Goal: Information Seeking & Learning: Check status

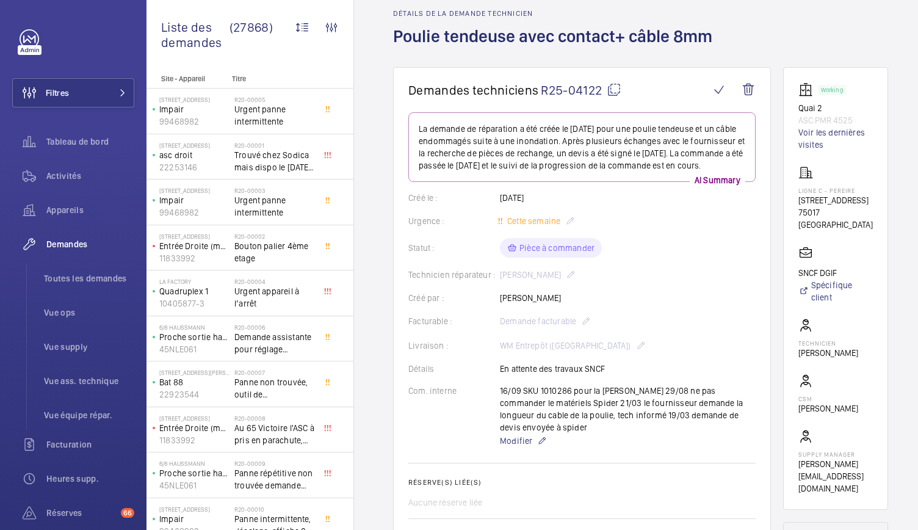
scroll to position [49, 0]
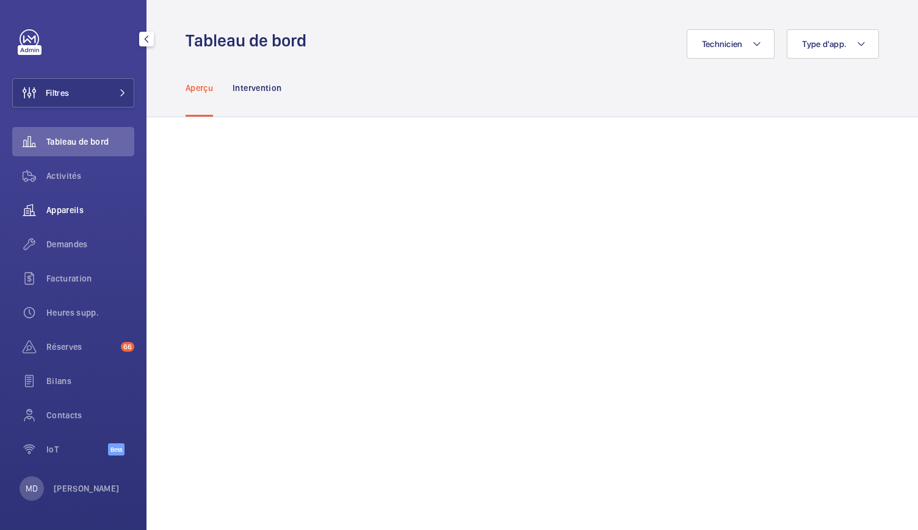
click at [68, 205] on span "Appareils" at bounding box center [90, 210] width 88 height 12
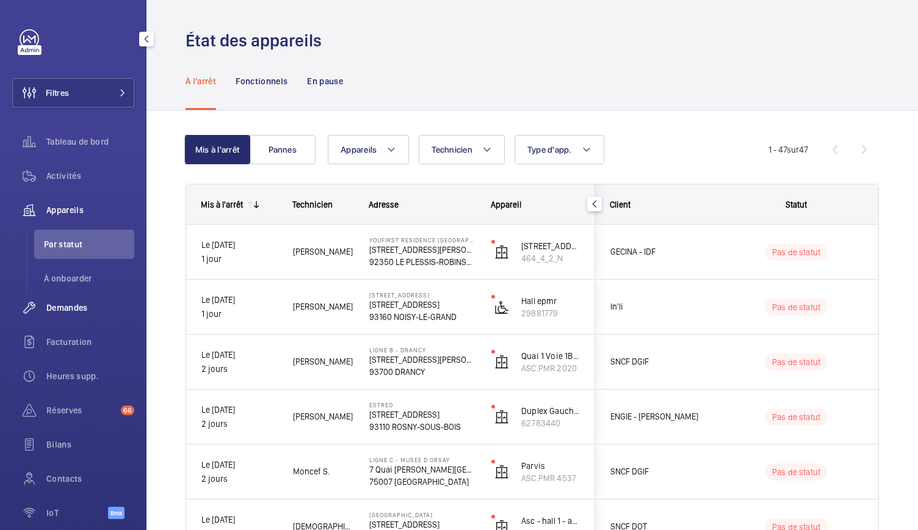
click at [78, 307] on span "Demandes" at bounding box center [90, 308] width 88 height 12
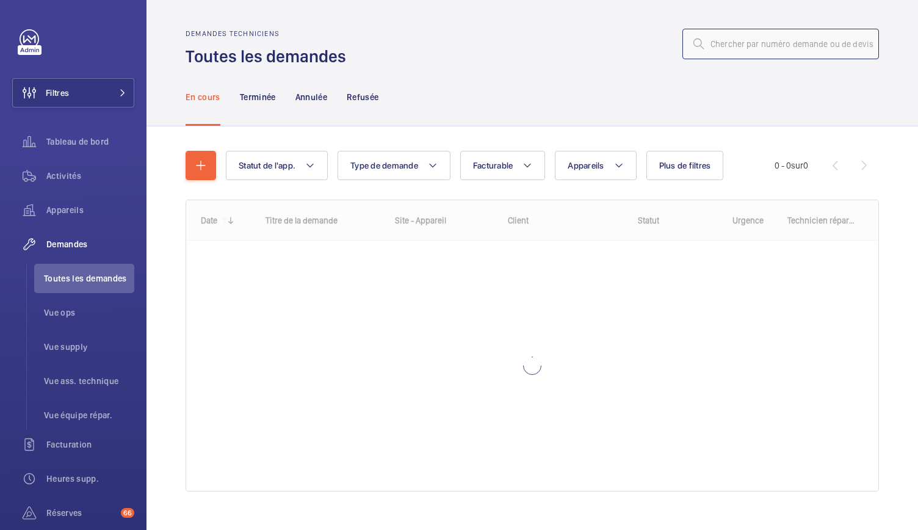
click at [710, 46] on input "text" at bounding box center [780, 44] width 197 height 31
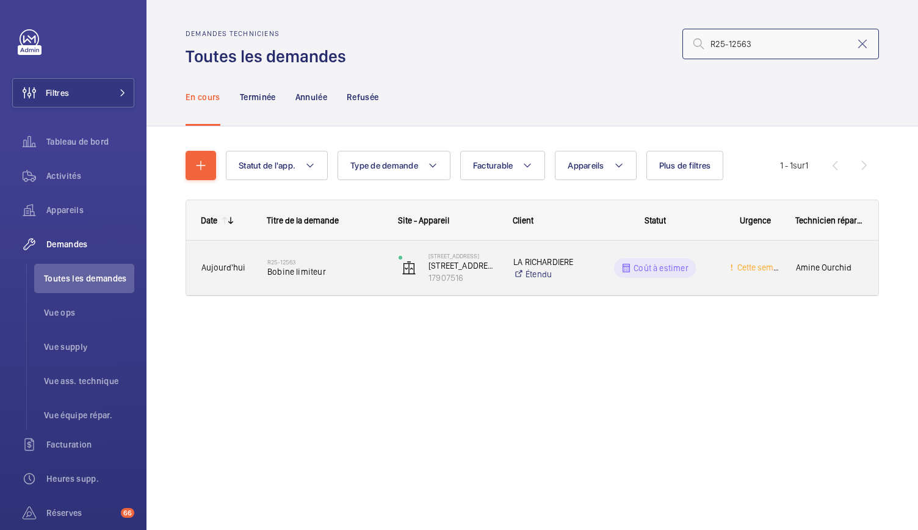
type input "R25-12563"
click at [309, 272] on span "Bobine limiteur" at bounding box center [324, 272] width 115 height 12
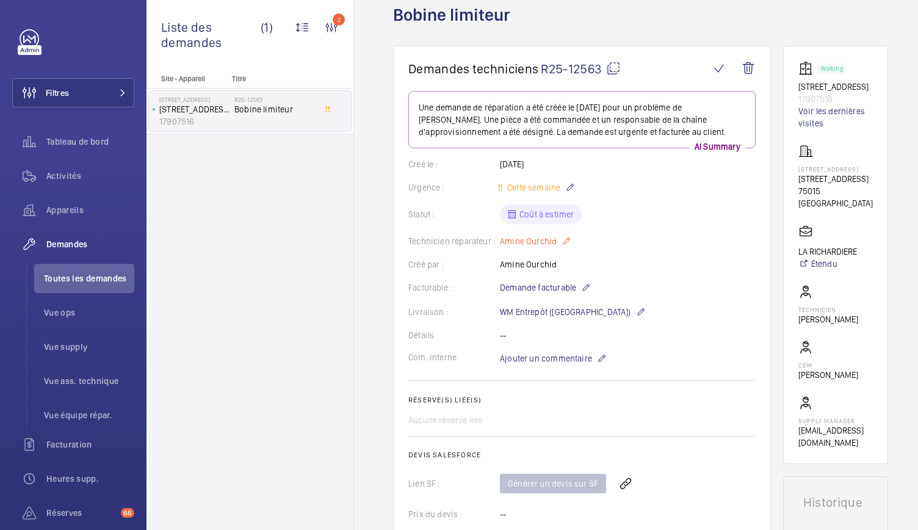
scroll to position [74, 0]
click at [625, 482] on wm-front-icon-button at bounding box center [625, 482] width 29 height 29
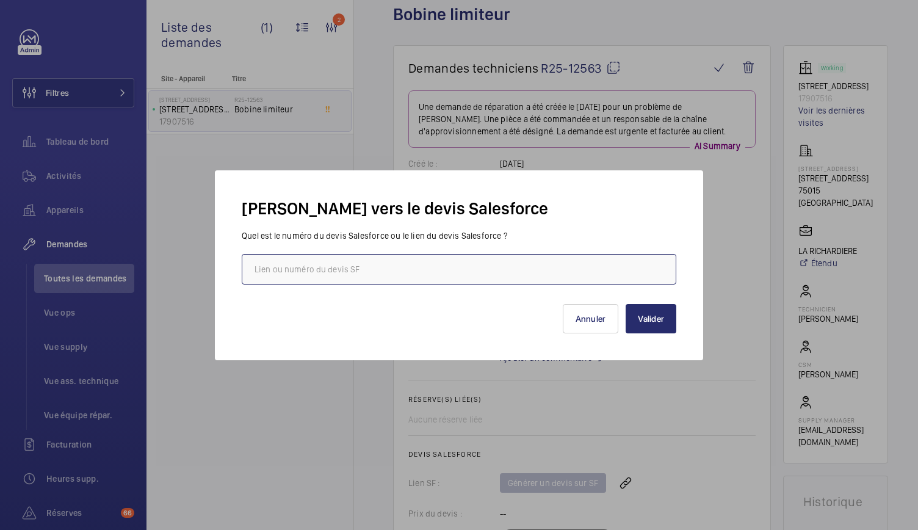
click at [416, 262] on input "text" at bounding box center [459, 269] width 435 height 31
paste input "00021023"
type input "00021023"
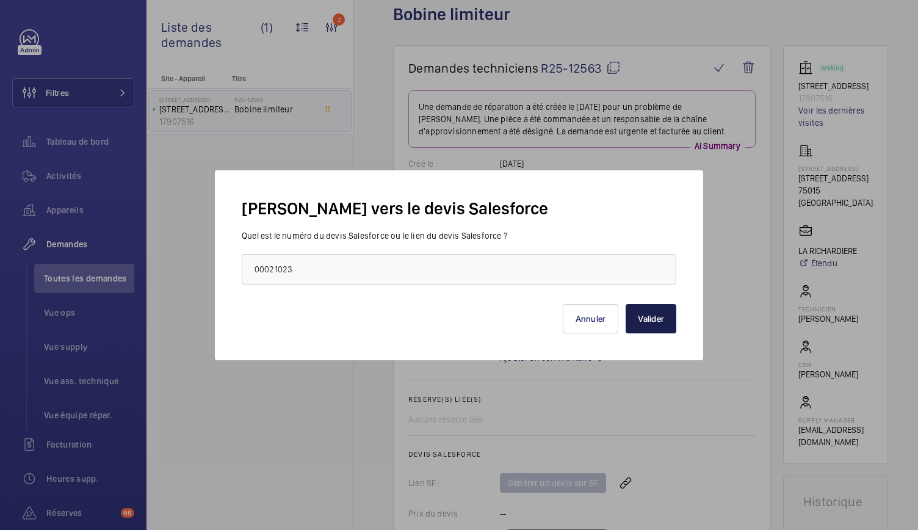
click at [660, 323] on button "Valider" at bounding box center [651, 318] width 51 height 29
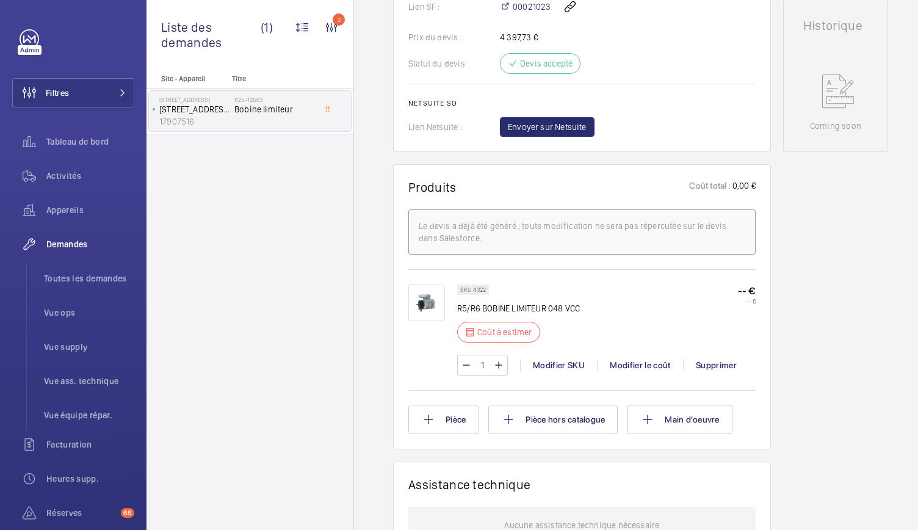
scroll to position [538, 0]
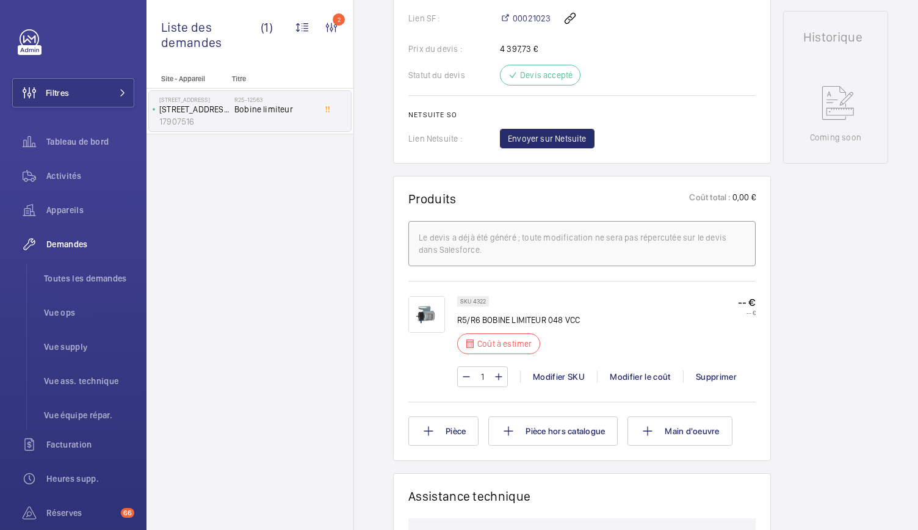
click at [420, 331] on img at bounding box center [426, 314] width 37 height 37
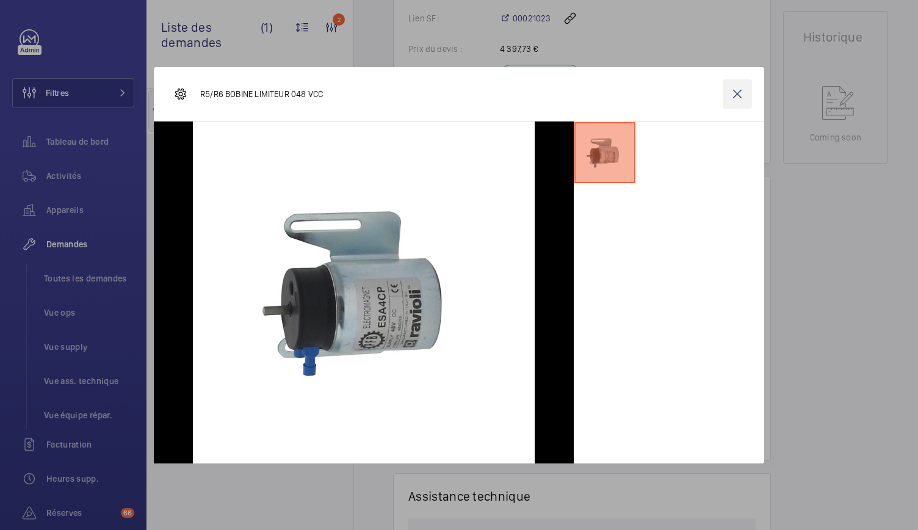
click at [739, 96] on wm-front-icon-button at bounding box center [737, 93] width 29 height 29
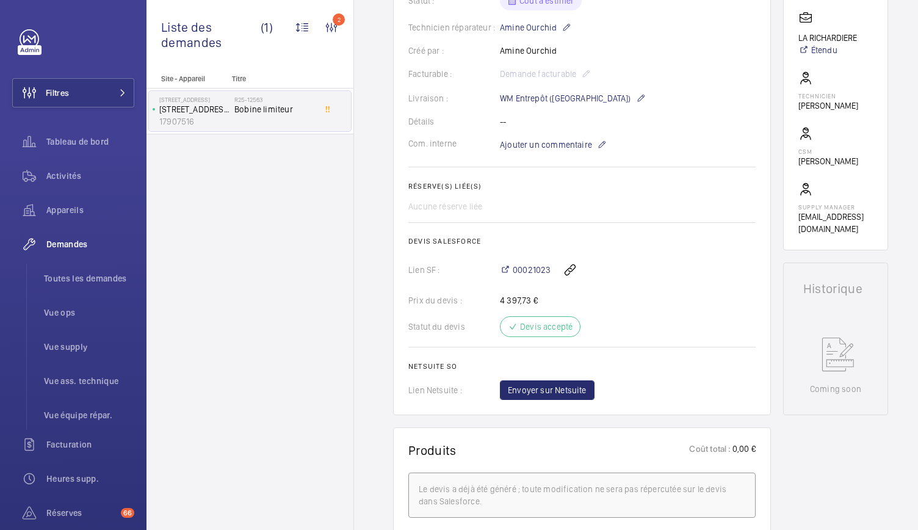
scroll to position [0, 0]
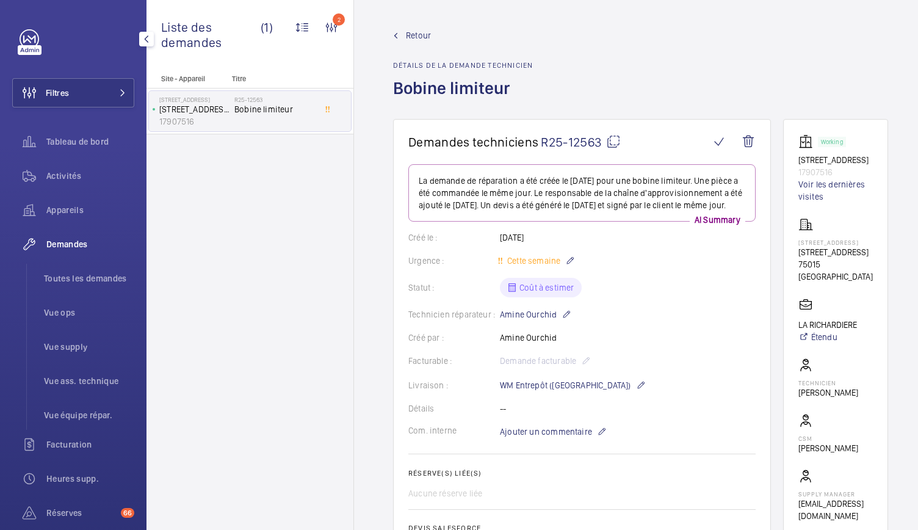
click at [77, 244] on span "Demandes" at bounding box center [90, 244] width 88 height 12
click at [92, 288] on li "Toutes les demandes" at bounding box center [84, 278] width 100 height 29
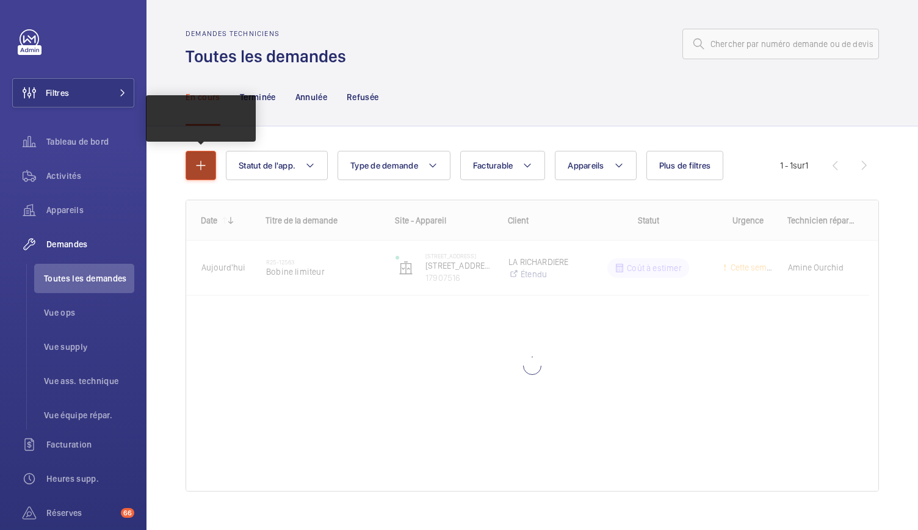
click at [194, 167] on mat-icon "button" at bounding box center [201, 165] width 15 height 15
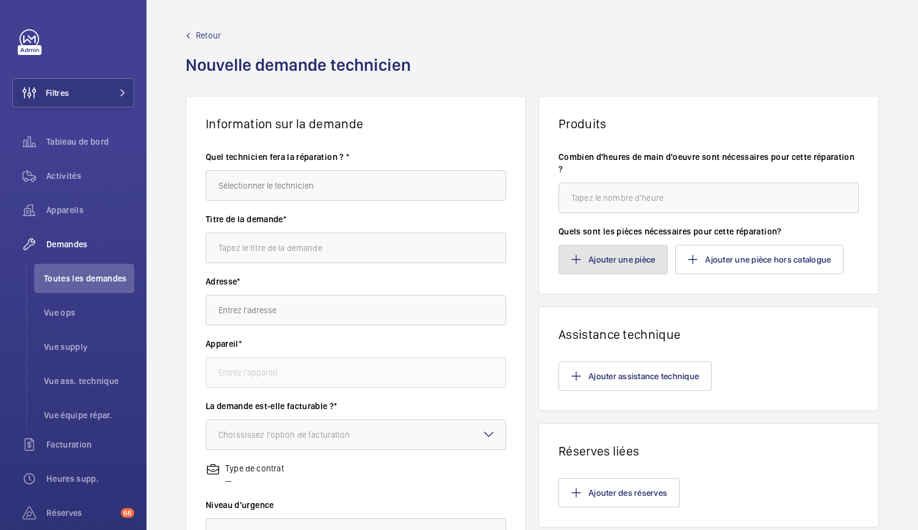
click at [609, 266] on button "Ajouter une pièce" at bounding box center [613, 259] width 109 height 29
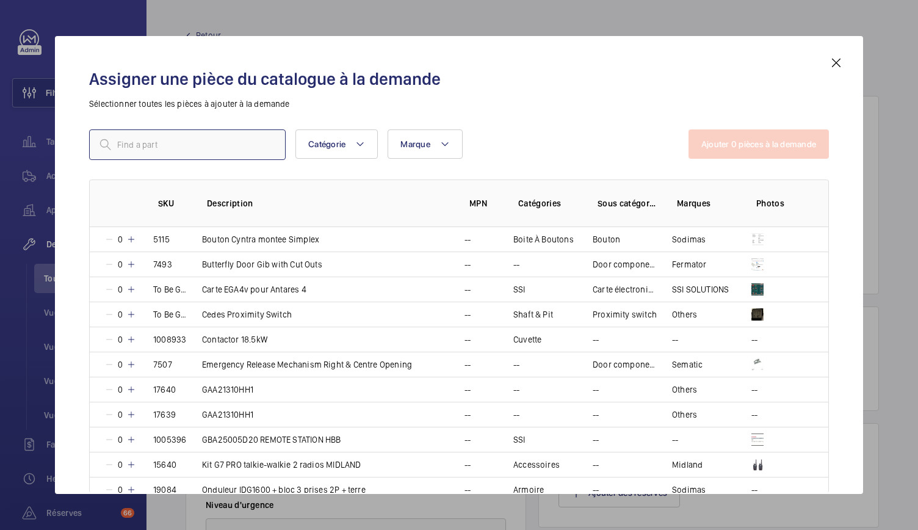
click at [167, 150] on input "text" at bounding box center [187, 144] width 197 height 31
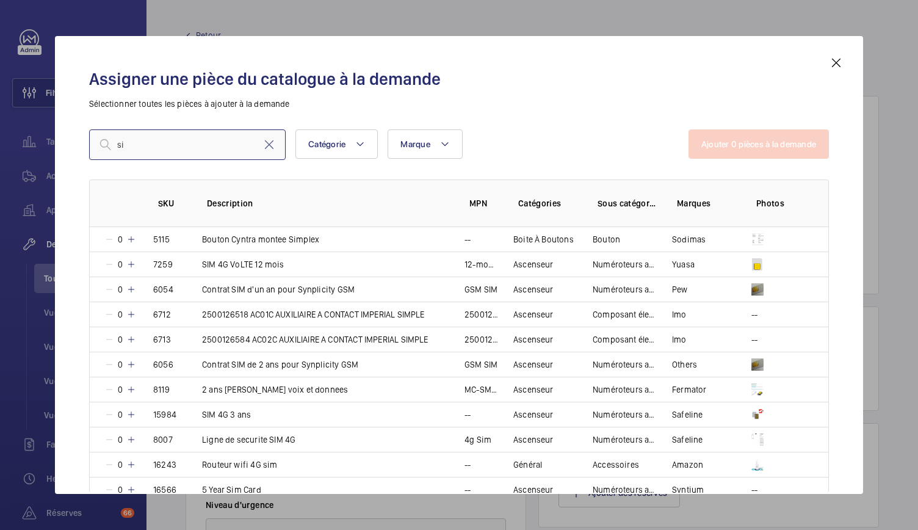
type input "s"
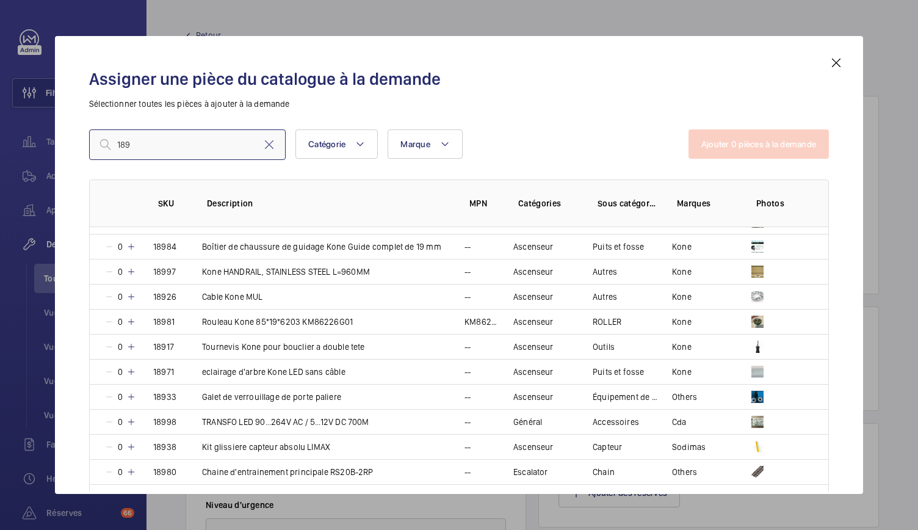
scroll to position [1228, 0]
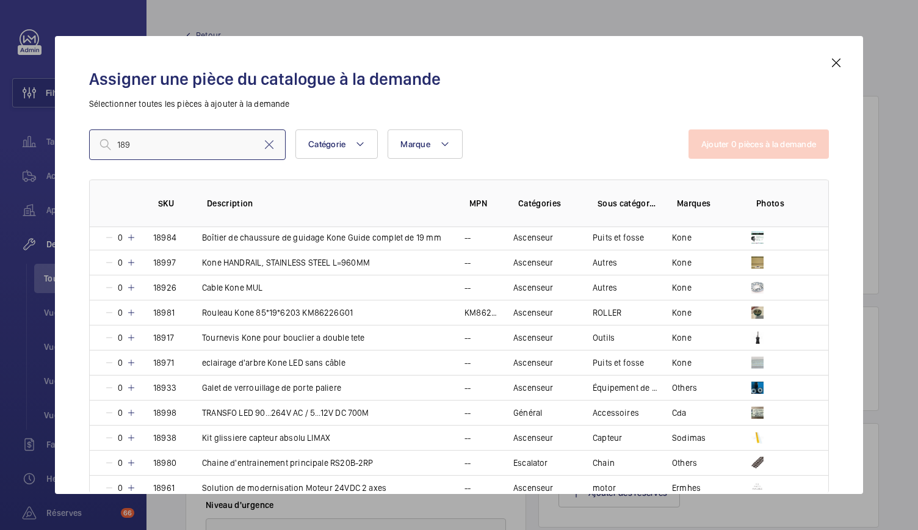
type input "189"
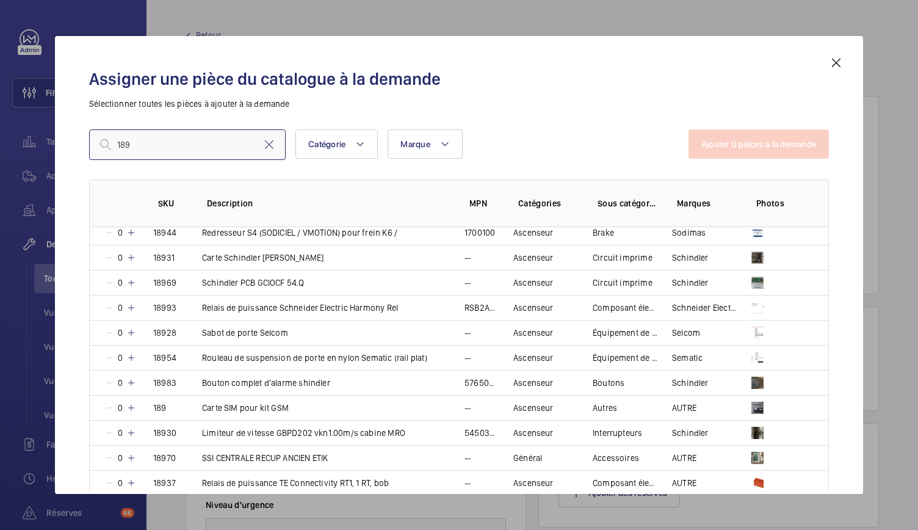
scroll to position [2161, 0]
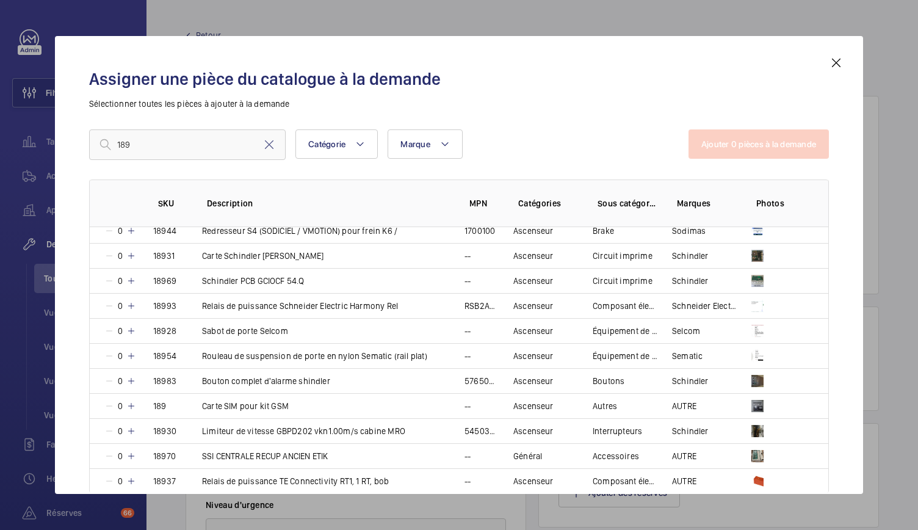
click at [840, 63] on mat-icon at bounding box center [836, 63] width 15 height 15
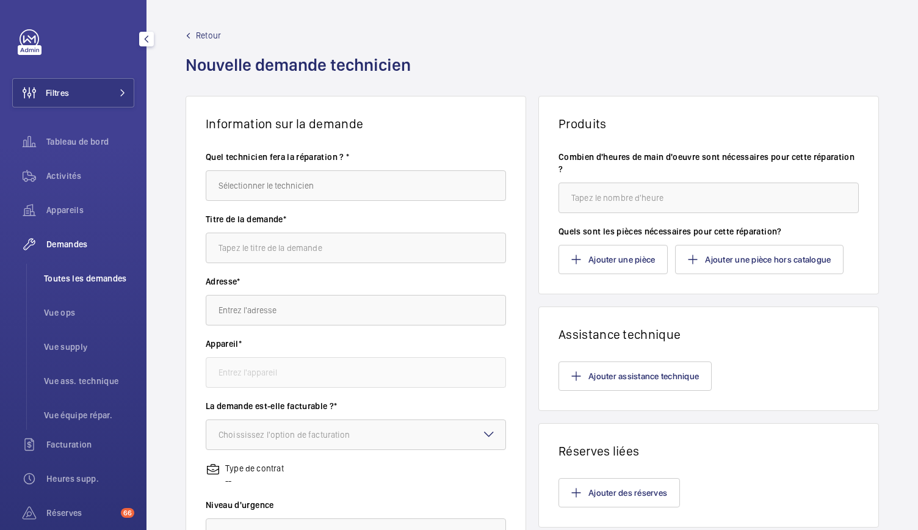
click at [78, 278] on span "Toutes les demandes" at bounding box center [89, 278] width 90 height 12
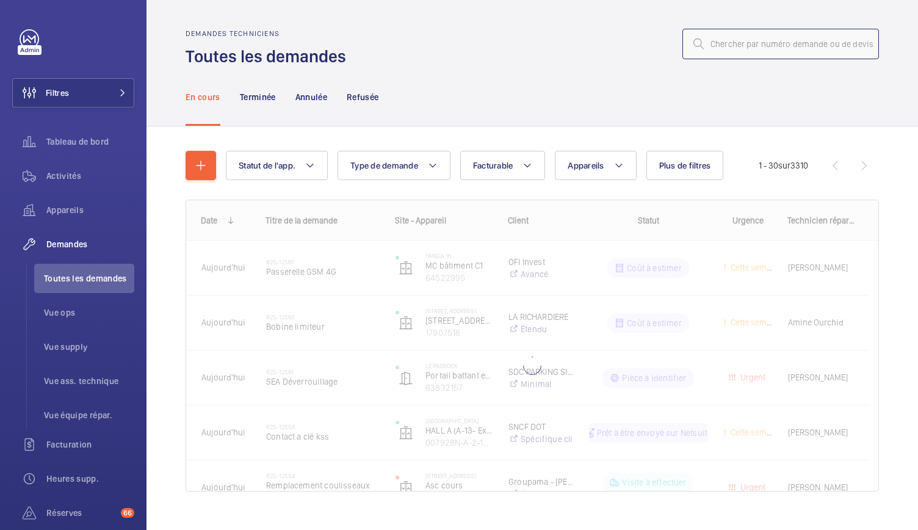
click at [718, 41] on input "text" at bounding box center [780, 44] width 197 height 31
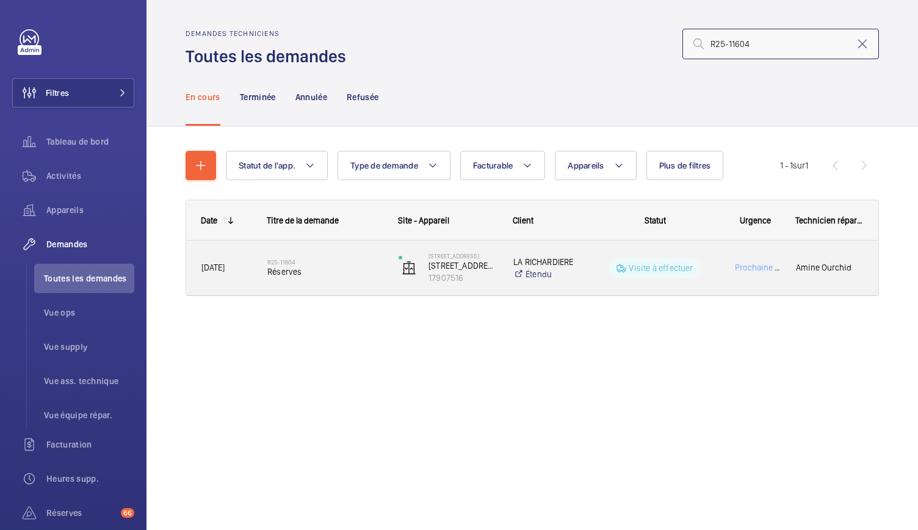
type input "R25-11604"
click at [294, 275] on span "Réserves" at bounding box center [324, 272] width 115 height 12
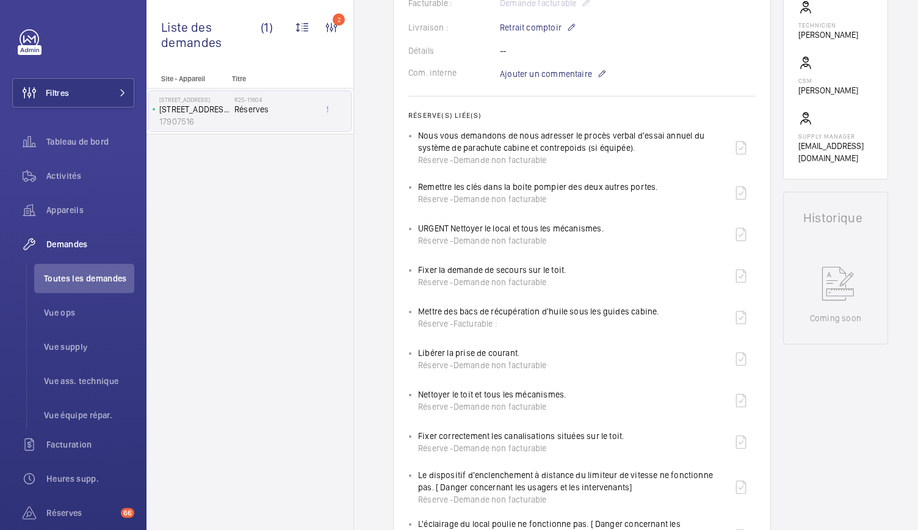
scroll to position [358, 0]
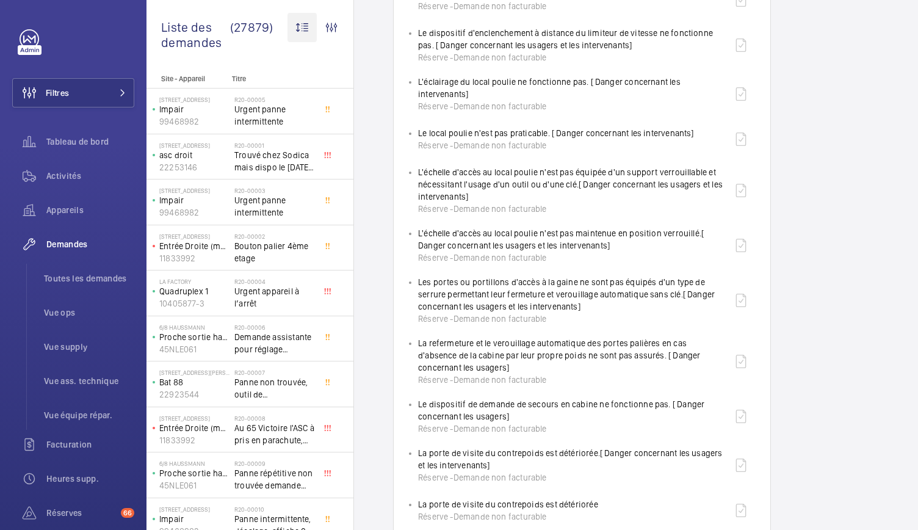
scroll to position [678, 0]
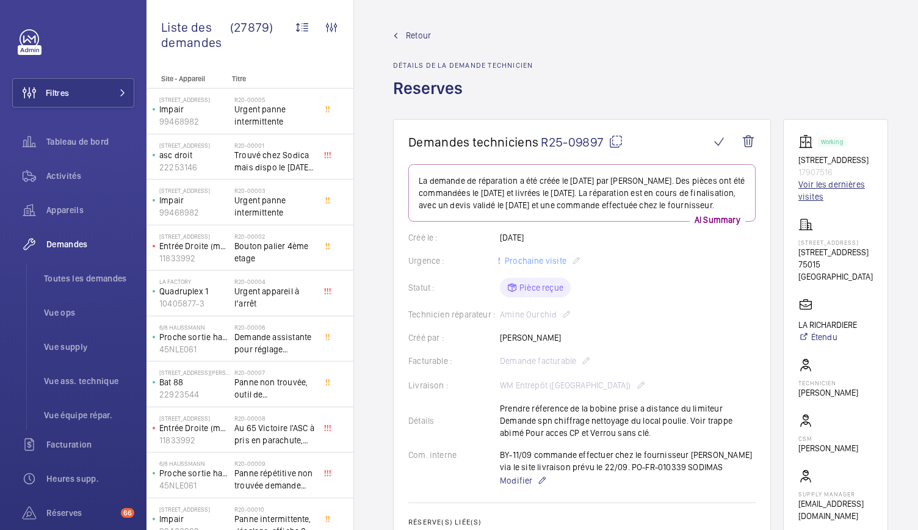
click at [813, 197] on link "Voir les dernières visites" at bounding box center [835, 190] width 74 height 24
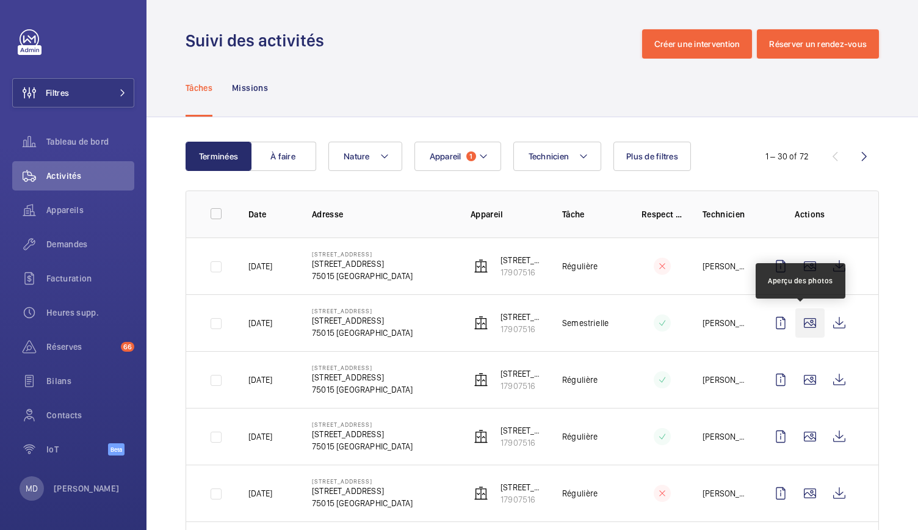
click at [802, 330] on wm-front-icon-button at bounding box center [809, 322] width 29 height 29
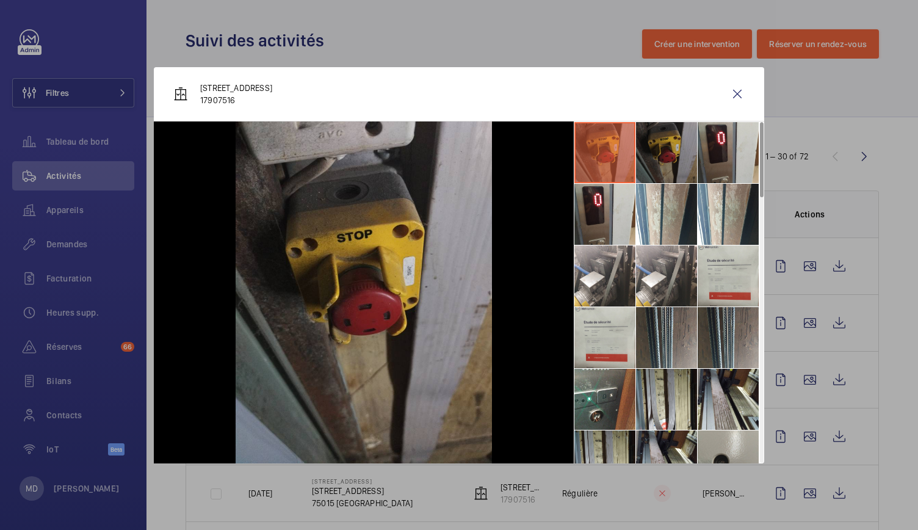
click at [664, 159] on li at bounding box center [666, 152] width 61 height 61
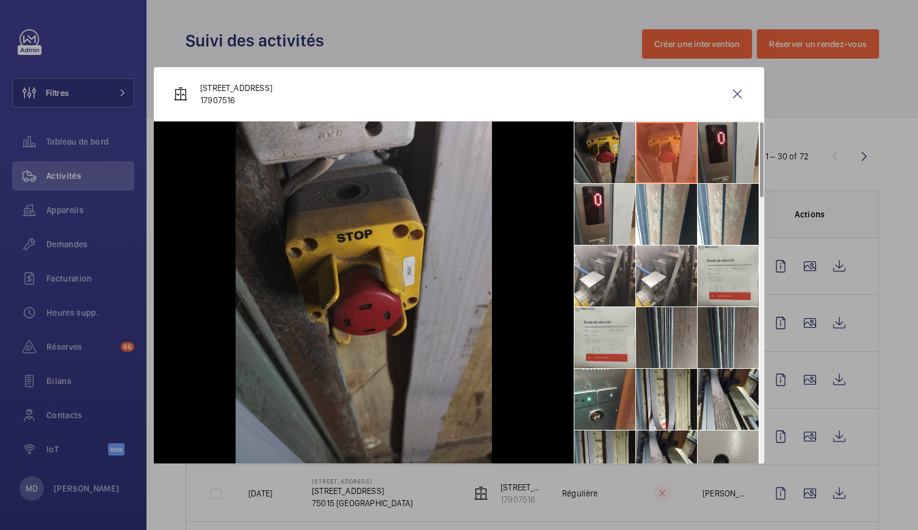
click at [715, 162] on li at bounding box center [728, 152] width 61 height 61
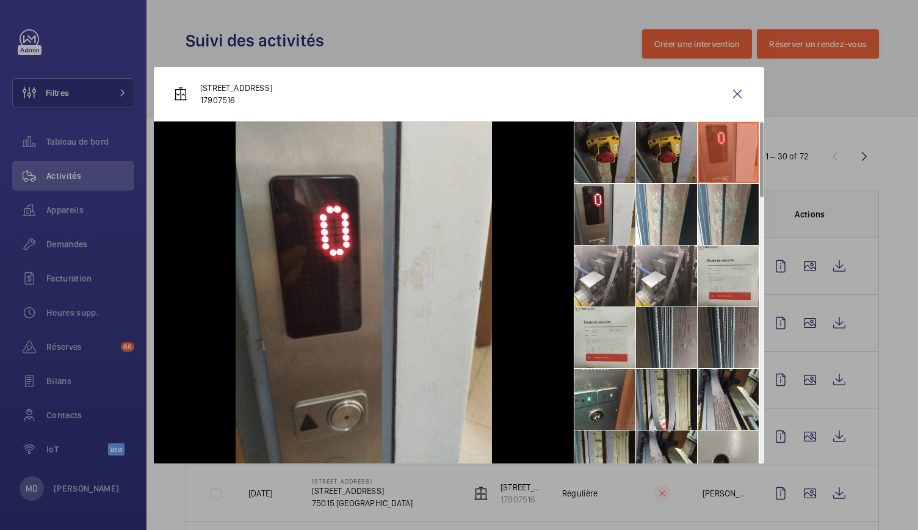
click at [720, 231] on li at bounding box center [728, 214] width 61 height 61
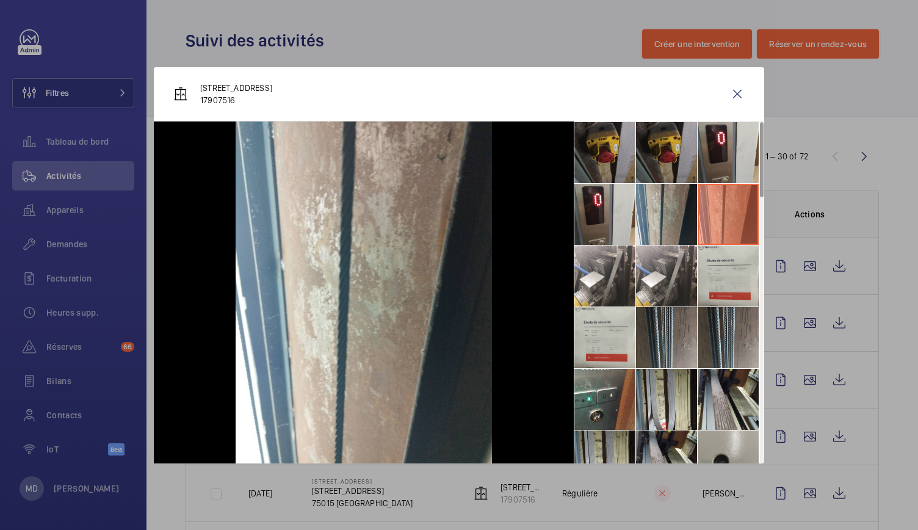
click at [673, 224] on li at bounding box center [666, 214] width 61 height 61
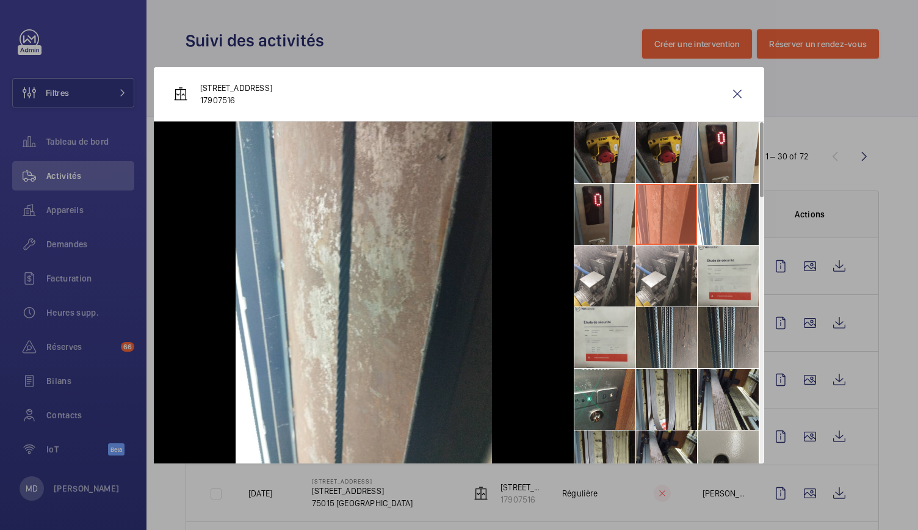
click at [597, 213] on li at bounding box center [604, 214] width 61 height 61
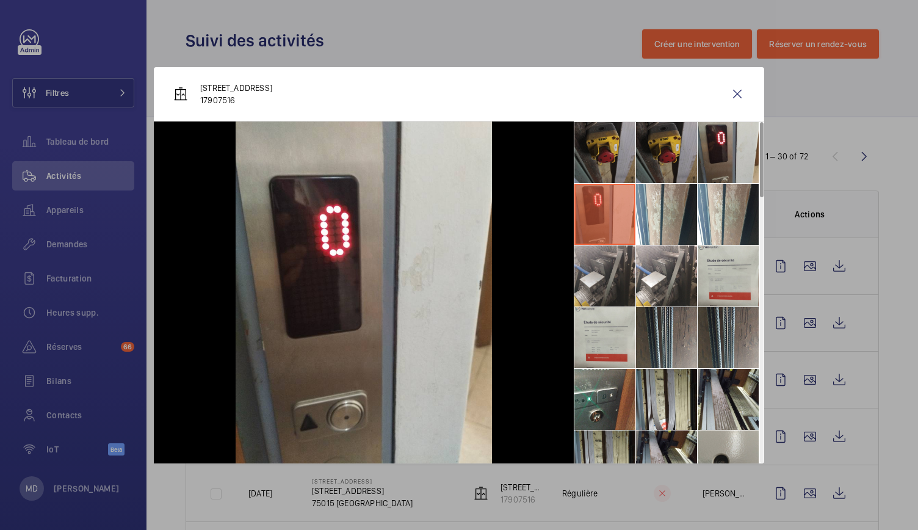
click at [597, 257] on li at bounding box center [604, 275] width 61 height 61
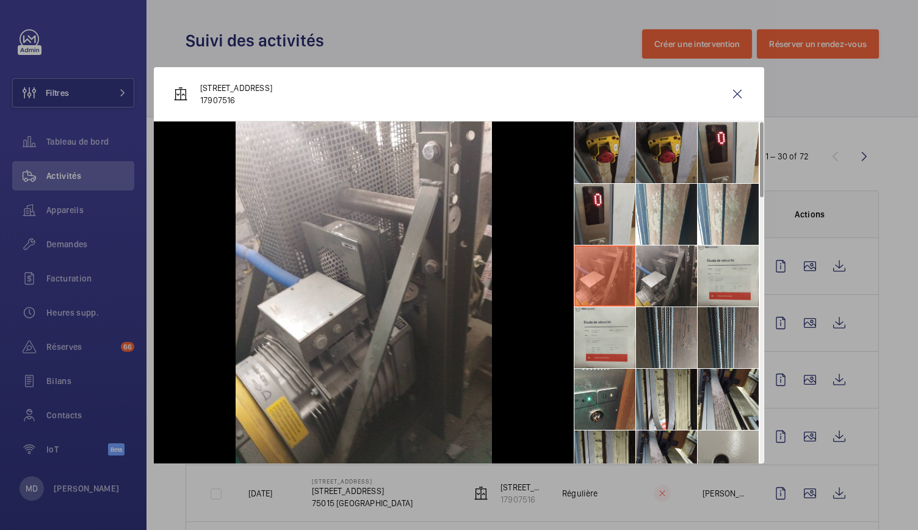
click at [692, 279] on li at bounding box center [666, 275] width 61 height 61
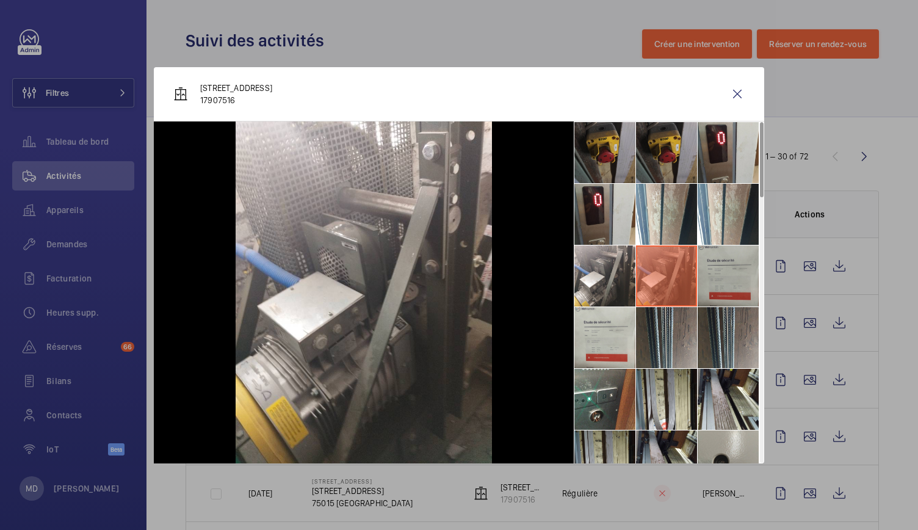
click at [745, 288] on li at bounding box center [728, 275] width 61 height 61
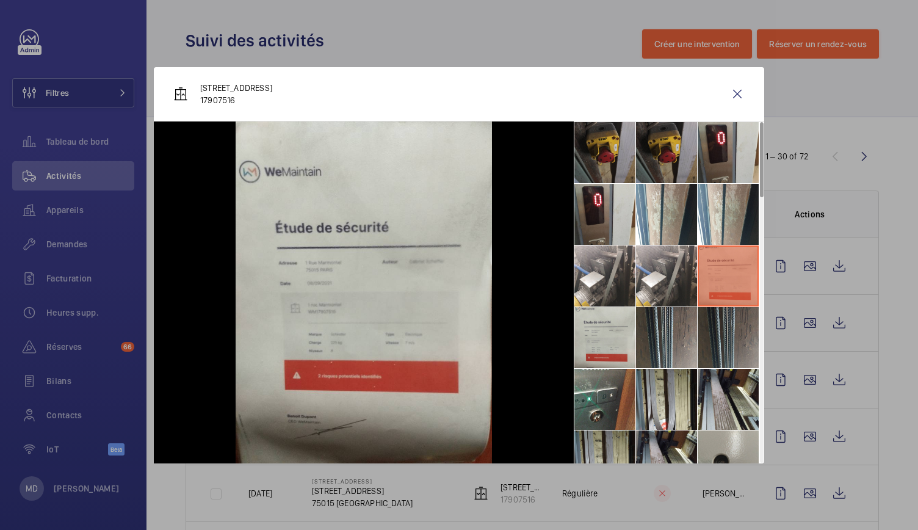
click at [733, 310] on li at bounding box center [728, 337] width 61 height 61
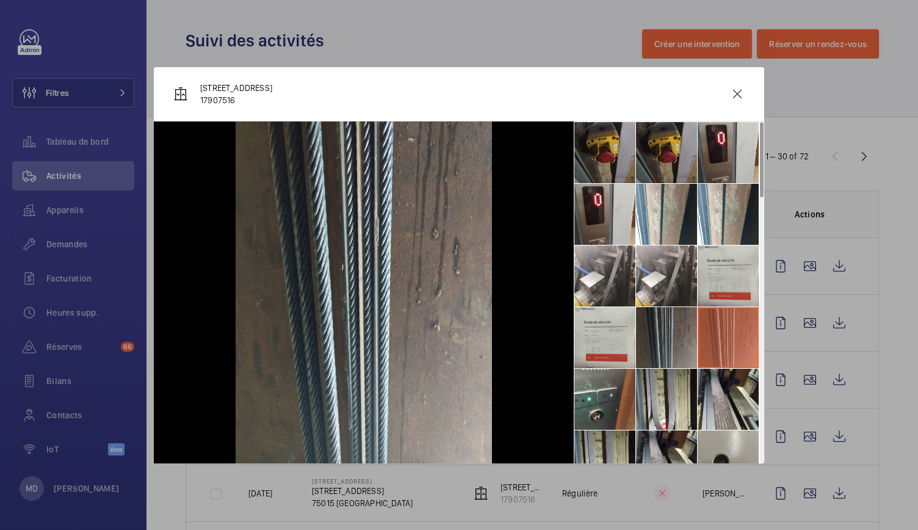
click at [670, 325] on li at bounding box center [666, 337] width 61 height 61
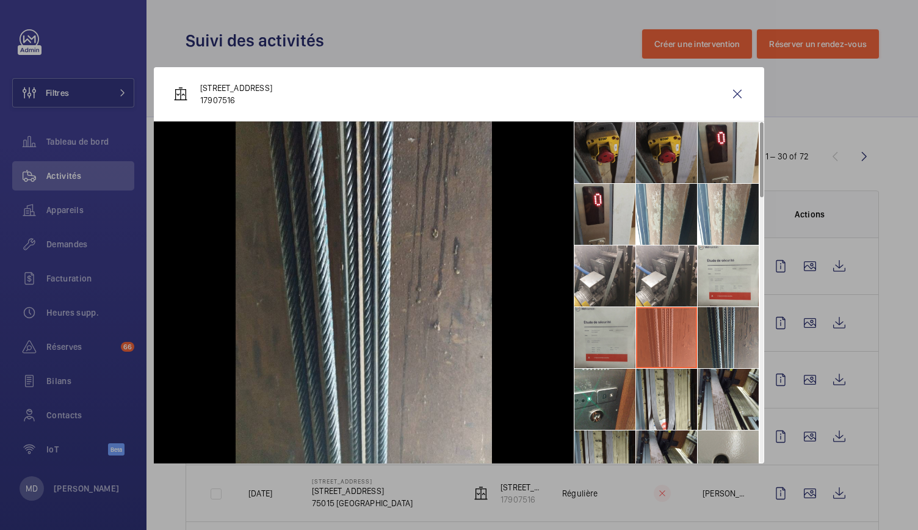
click at [623, 324] on li at bounding box center [604, 337] width 61 height 61
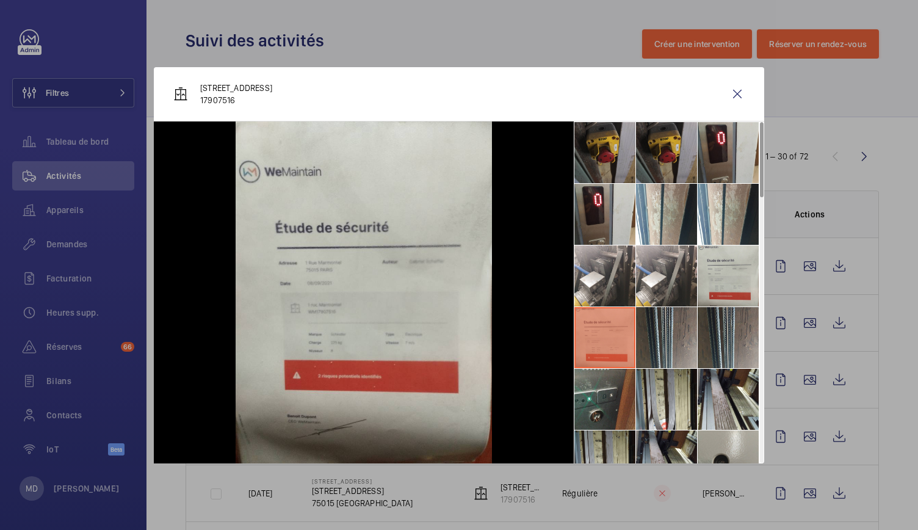
click at [611, 381] on li at bounding box center [604, 399] width 61 height 61
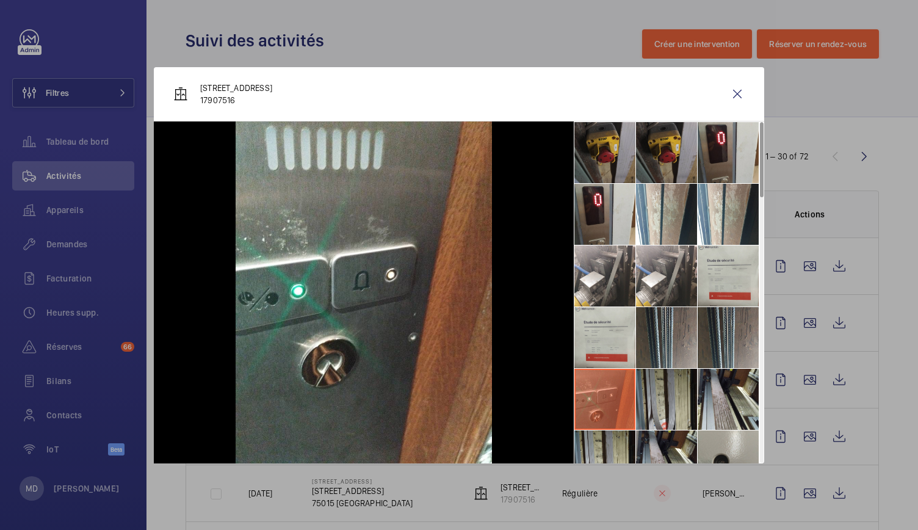
click at [651, 390] on li at bounding box center [666, 399] width 61 height 61
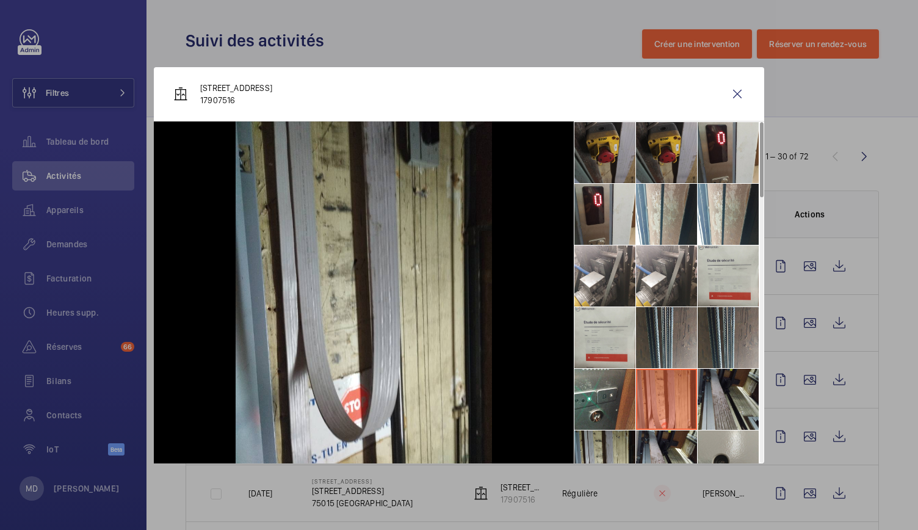
click at [712, 390] on li at bounding box center [728, 399] width 61 height 61
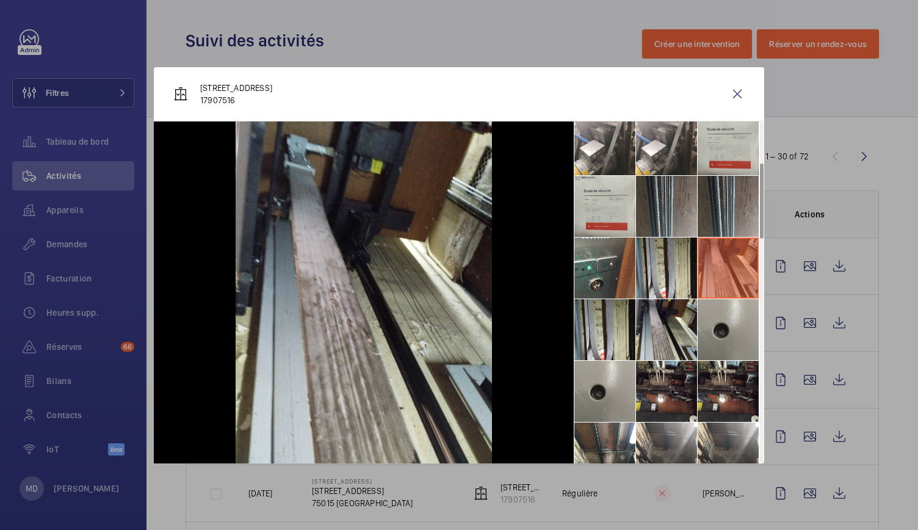
scroll to position [238, 0]
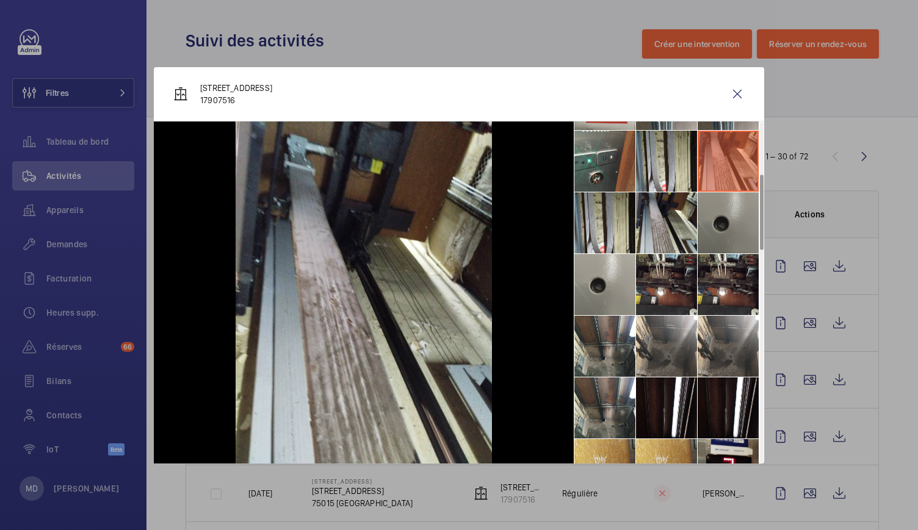
click at [718, 245] on li at bounding box center [728, 222] width 61 height 61
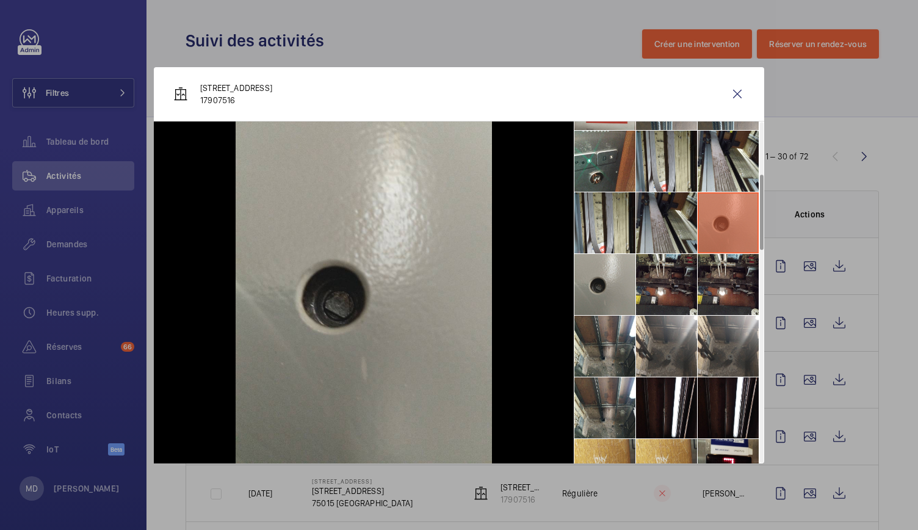
click at [653, 228] on li at bounding box center [666, 222] width 61 height 61
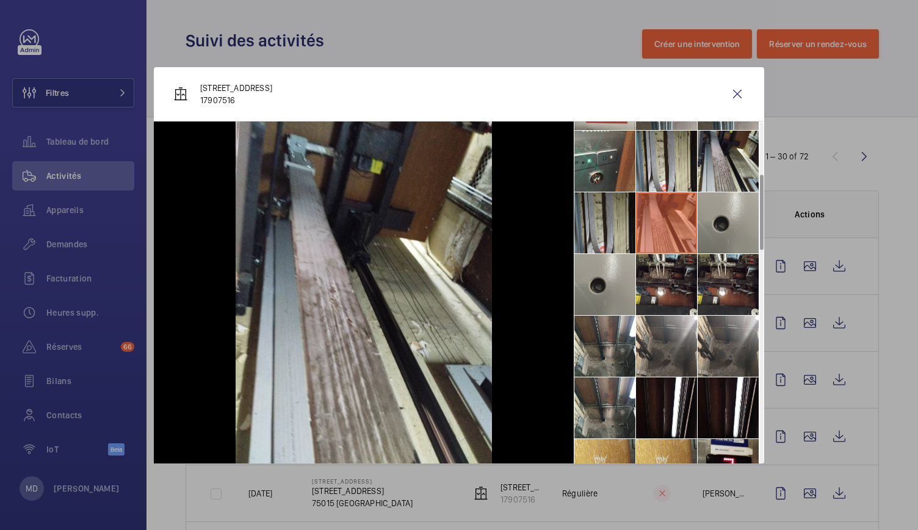
click at [606, 217] on li at bounding box center [604, 222] width 61 height 61
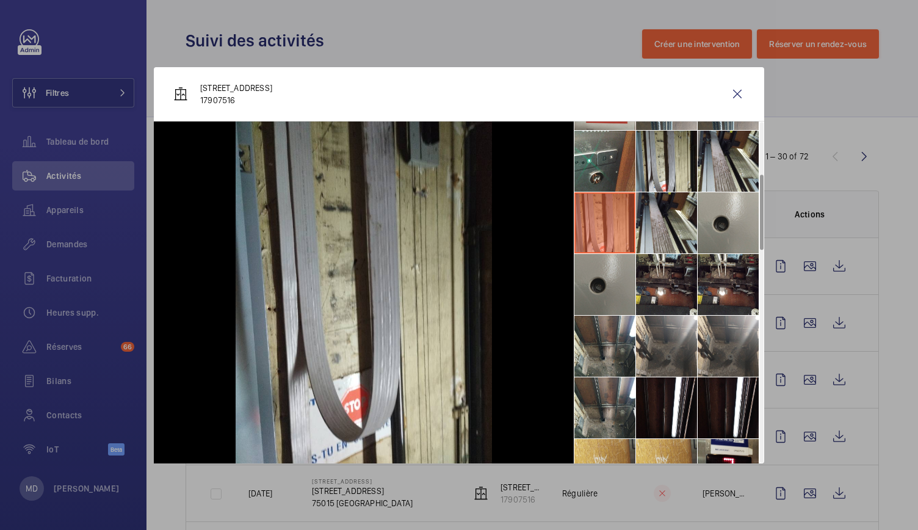
click at [601, 280] on li at bounding box center [604, 284] width 61 height 61
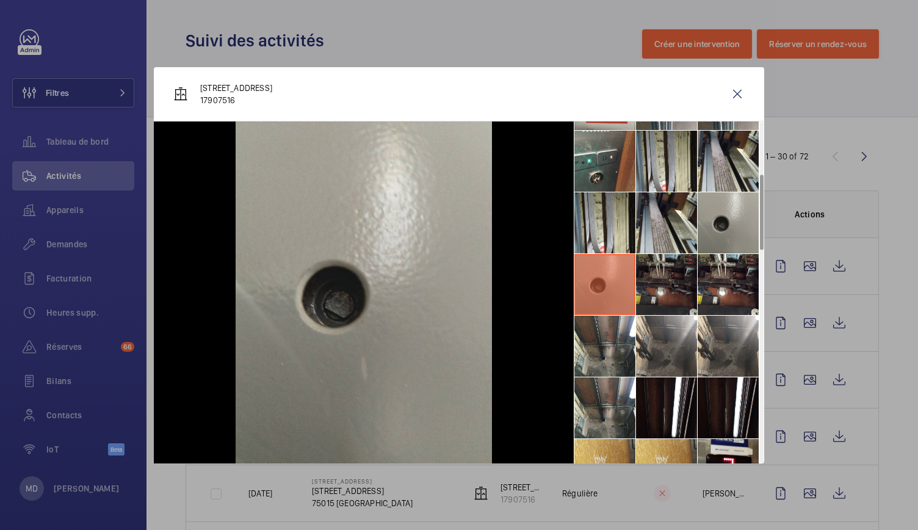
click at [668, 285] on li at bounding box center [666, 284] width 61 height 61
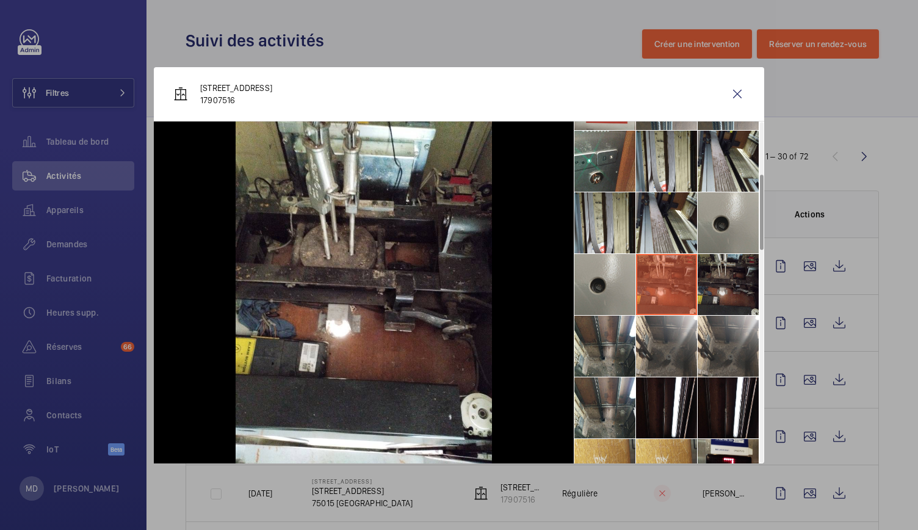
click at [744, 300] on li at bounding box center [728, 284] width 61 height 61
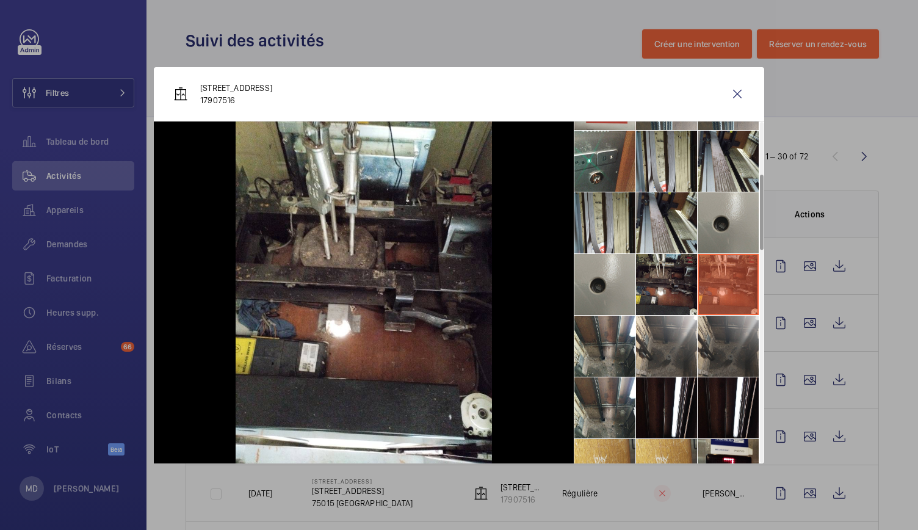
click at [737, 344] on li at bounding box center [728, 346] width 61 height 61
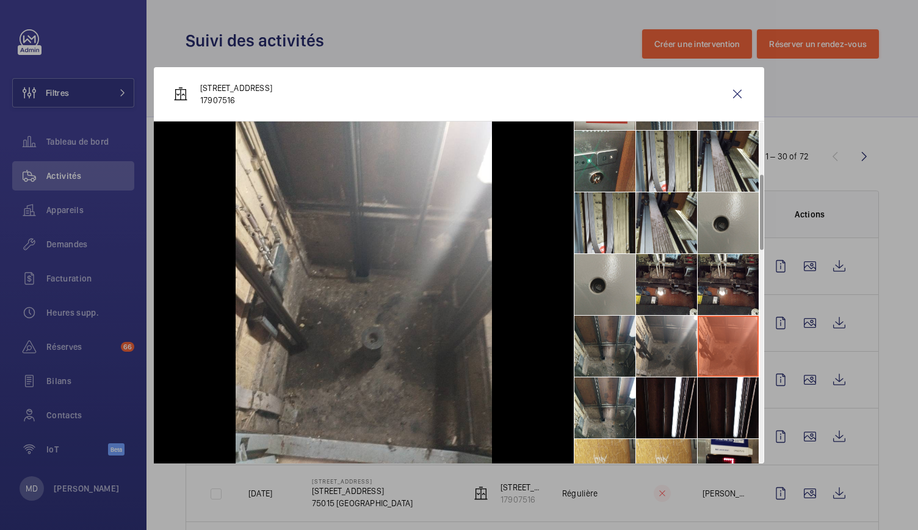
click at [634, 320] on li at bounding box center [604, 346] width 61 height 61
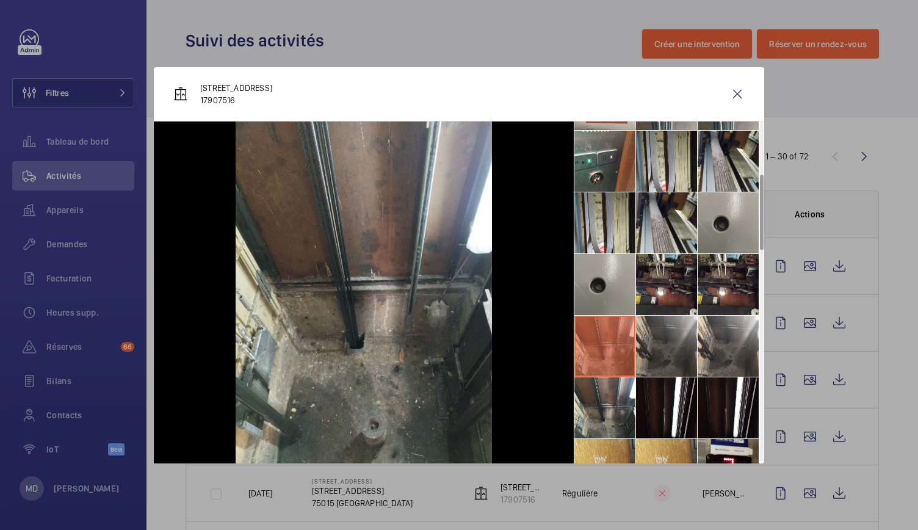
click at [668, 361] on li at bounding box center [666, 346] width 61 height 61
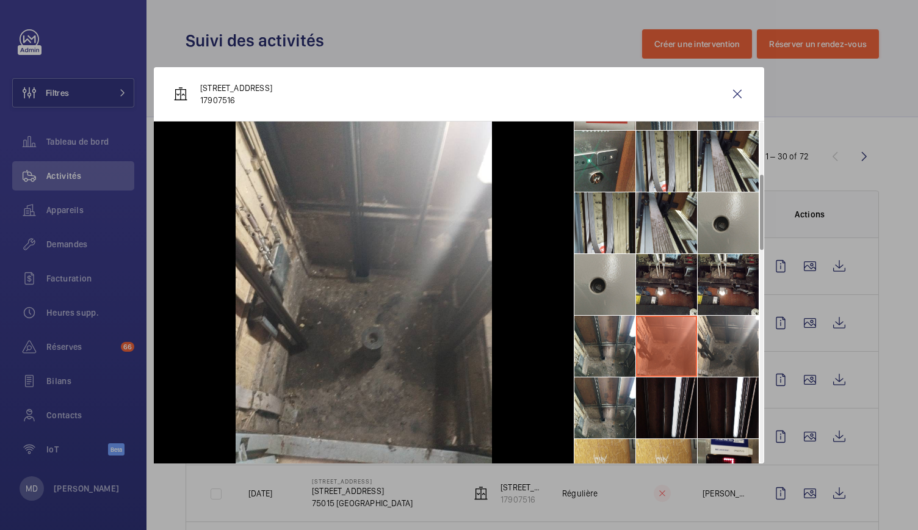
click at [673, 410] on li at bounding box center [666, 407] width 61 height 61
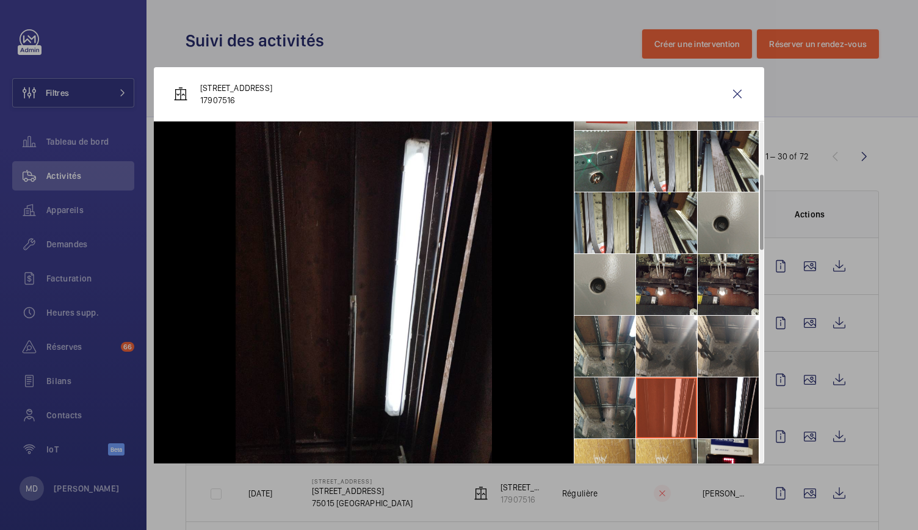
click at [593, 414] on li at bounding box center [604, 407] width 61 height 61
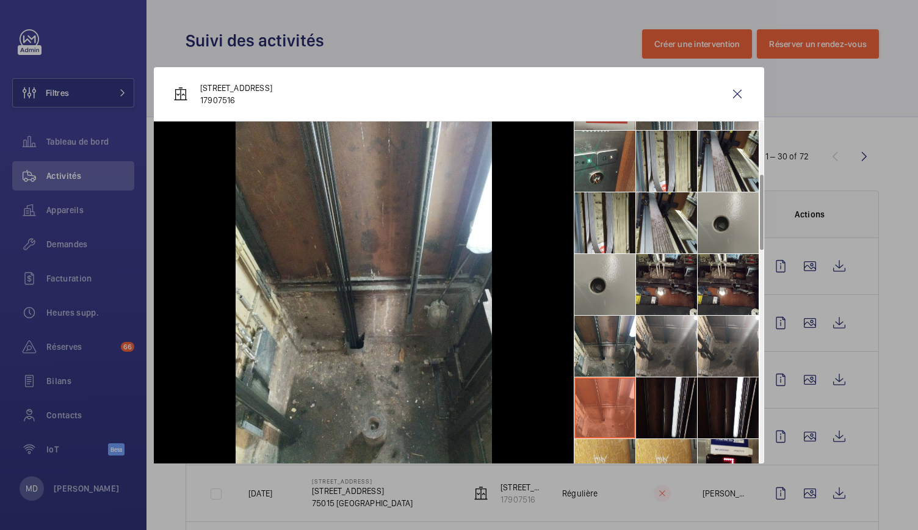
click at [668, 418] on li at bounding box center [666, 407] width 61 height 61
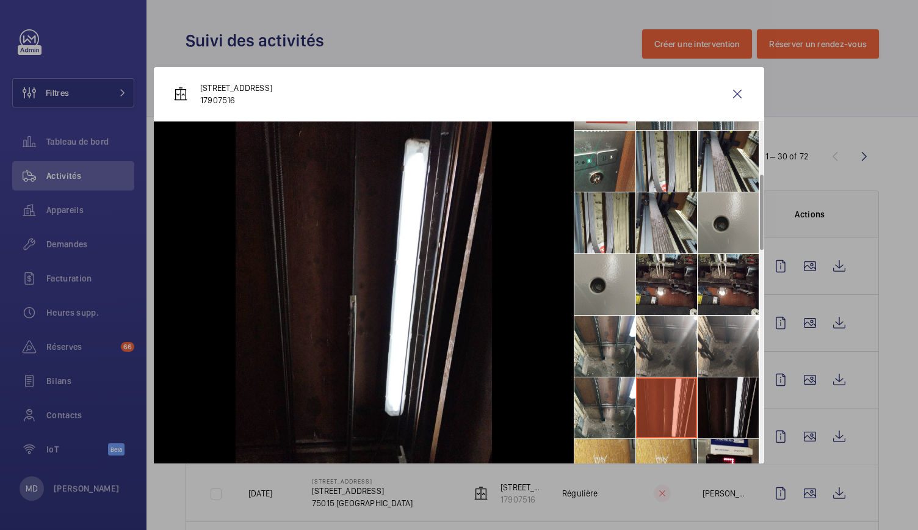
click at [709, 409] on li at bounding box center [728, 407] width 61 height 61
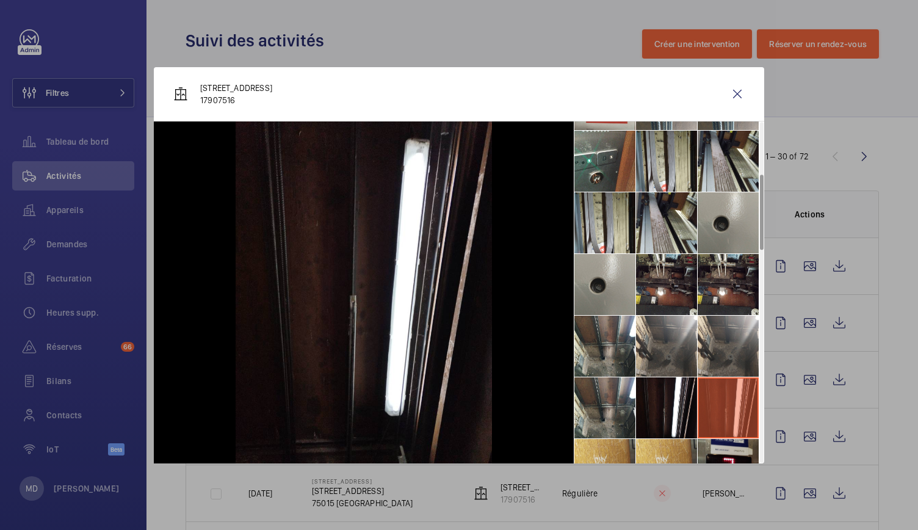
click at [709, 443] on li at bounding box center [728, 469] width 61 height 61
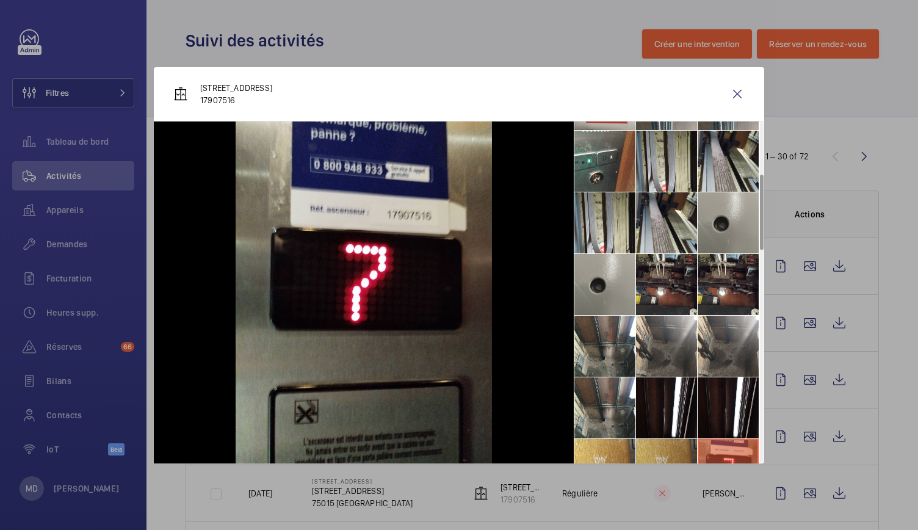
click at [668, 443] on li at bounding box center [666, 469] width 61 height 61
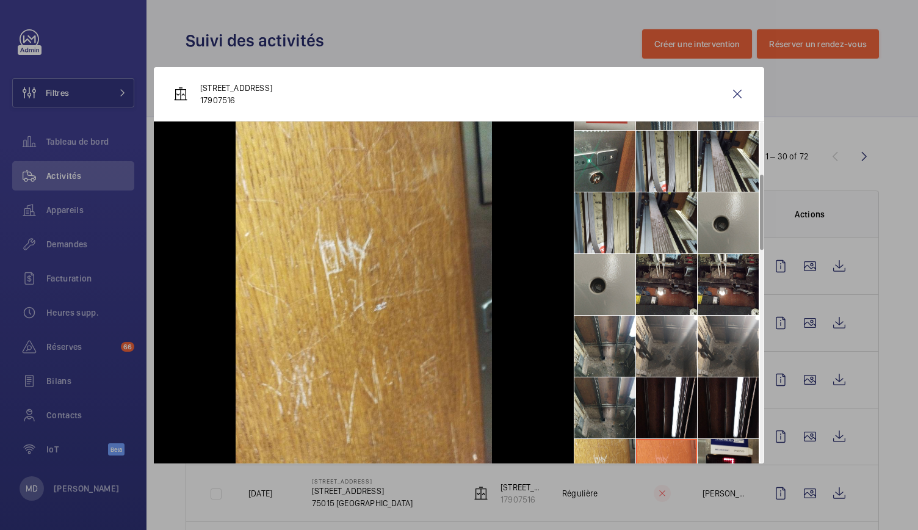
click at [597, 437] on li at bounding box center [604, 407] width 61 height 61
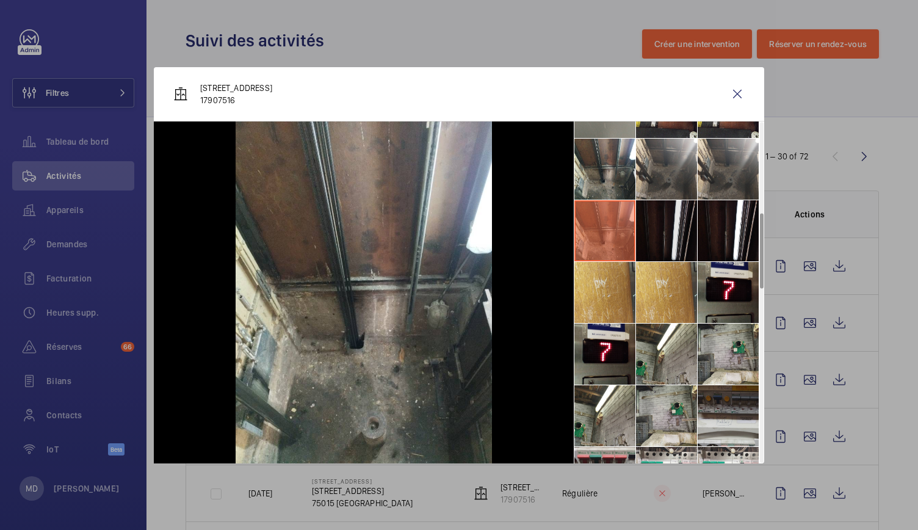
scroll to position [419, 0]
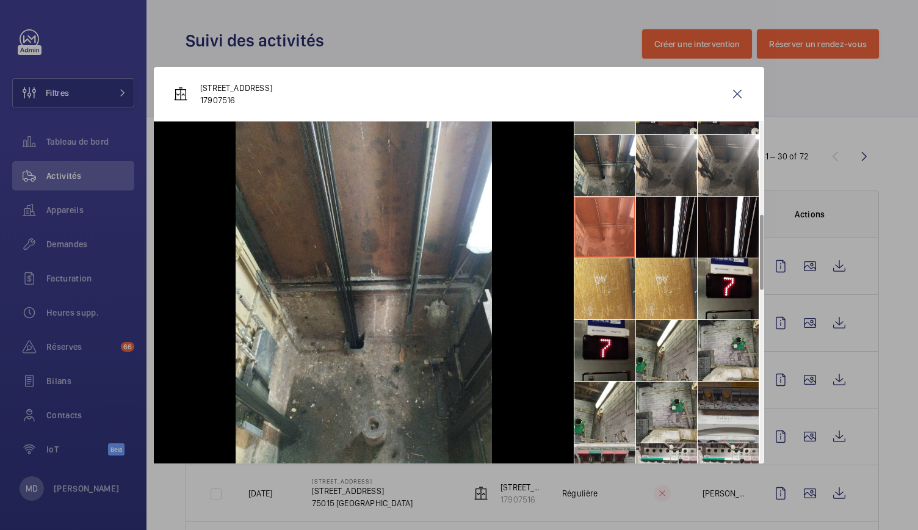
click at [604, 341] on li at bounding box center [604, 350] width 61 height 61
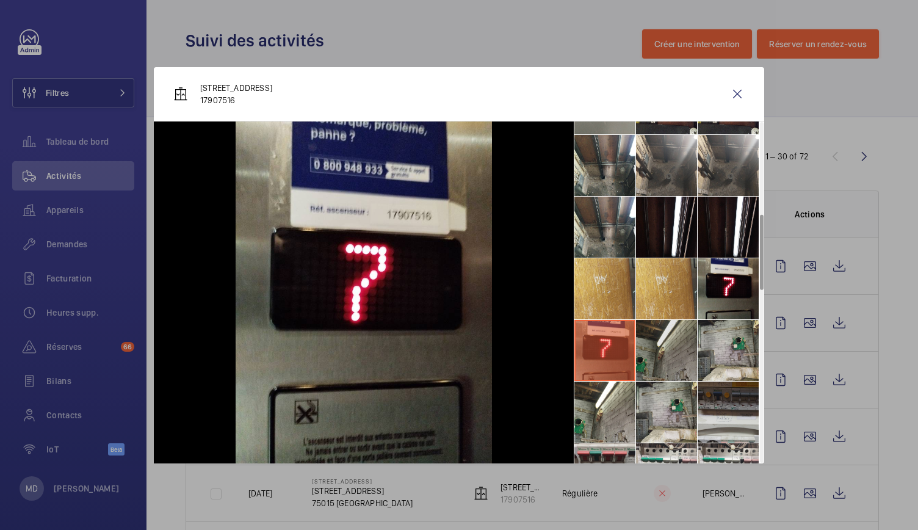
click at [668, 351] on li at bounding box center [666, 350] width 61 height 61
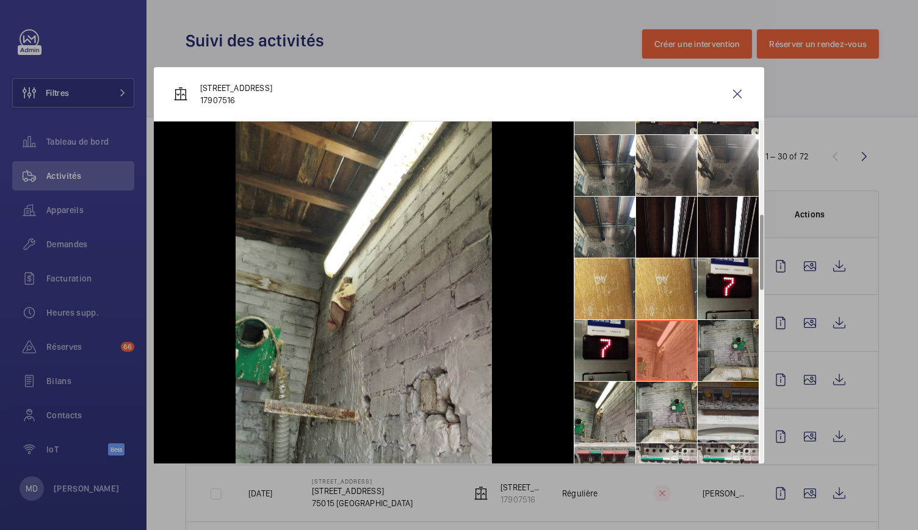
click at [720, 345] on li at bounding box center [728, 350] width 61 height 61
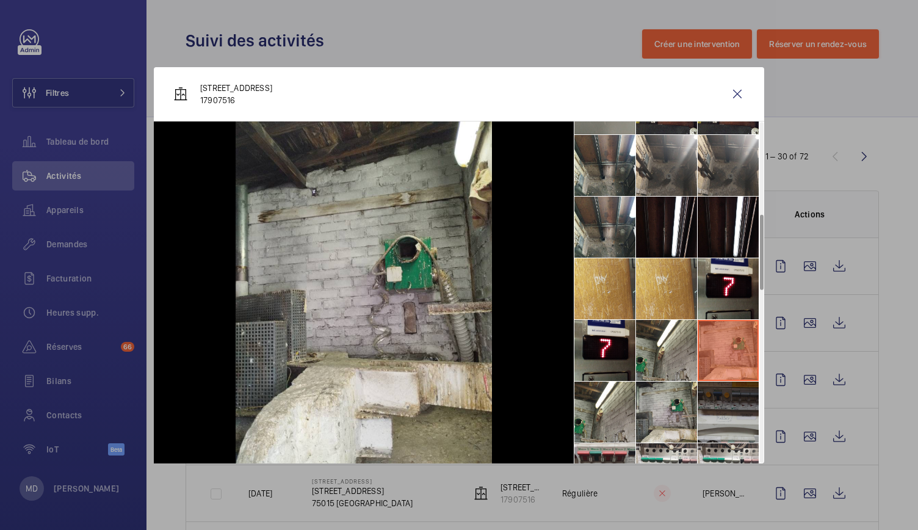
click at [726, 401] on li at bounding box center [728, 412] width 61 height 61
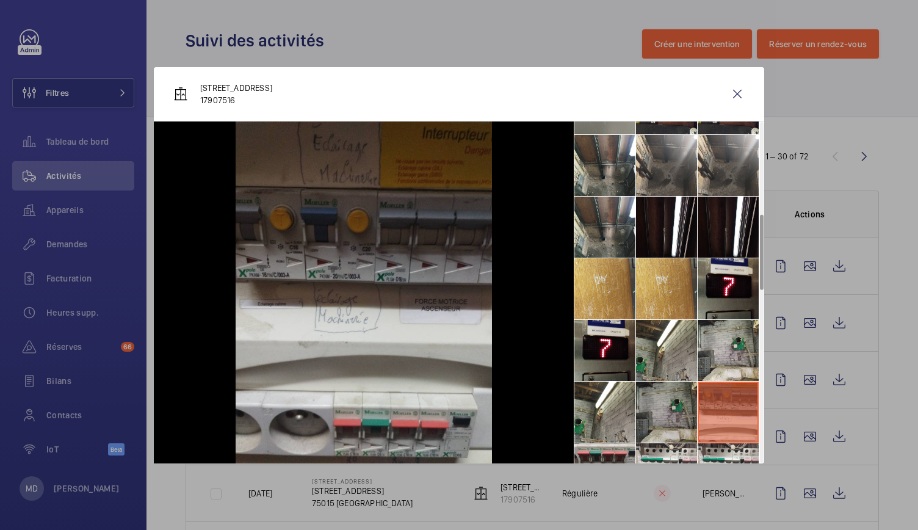
click at [692, 406] on li at bounding box center [666, 412] width 61 height 61
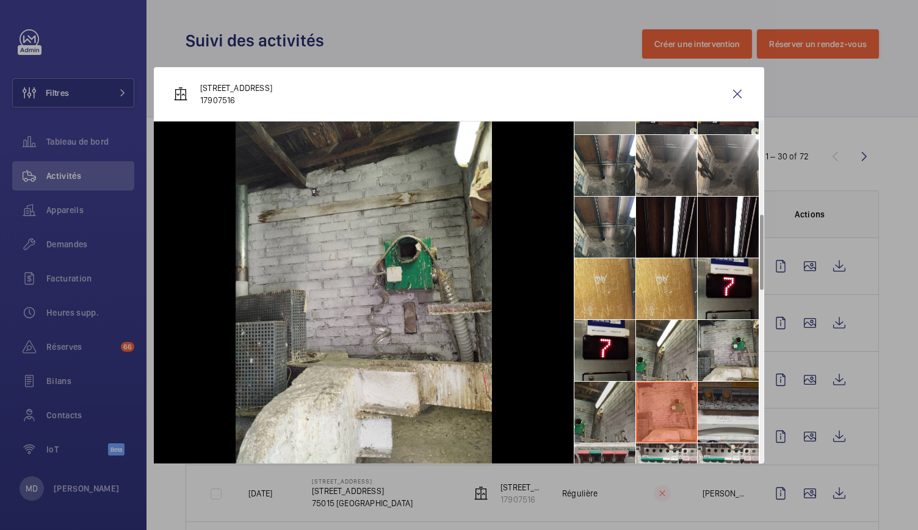
click at [612, 413] on li at bounding box center [604, 412] width 61 height 61
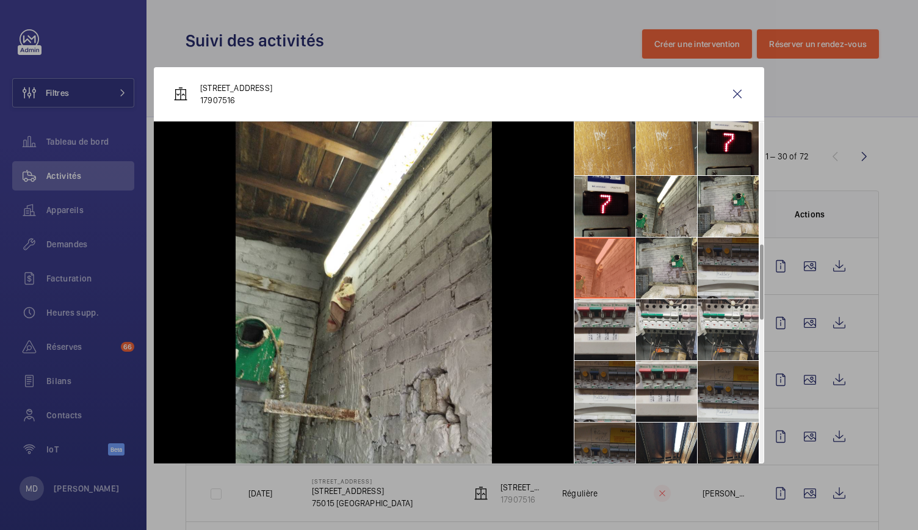
scroll to position [565, 0]
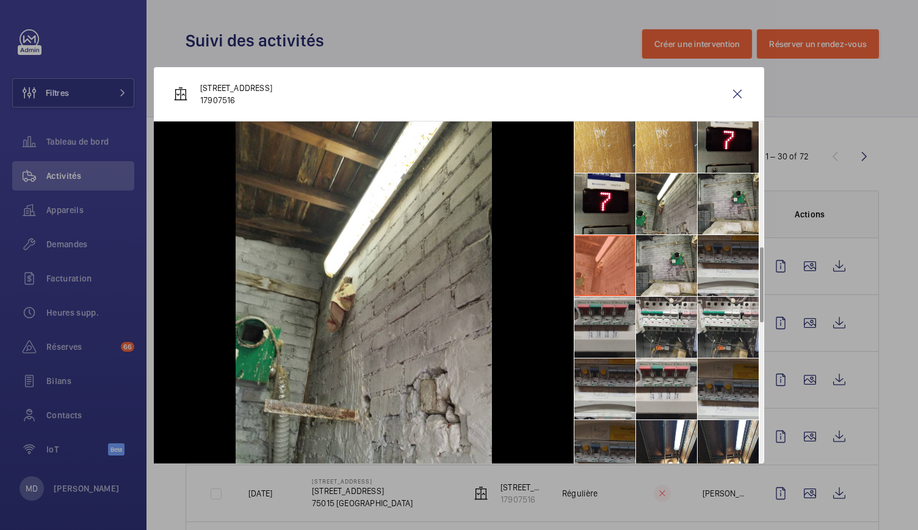
click at [599, 347] on li at bounding box center [604, 327] width 61 height 61
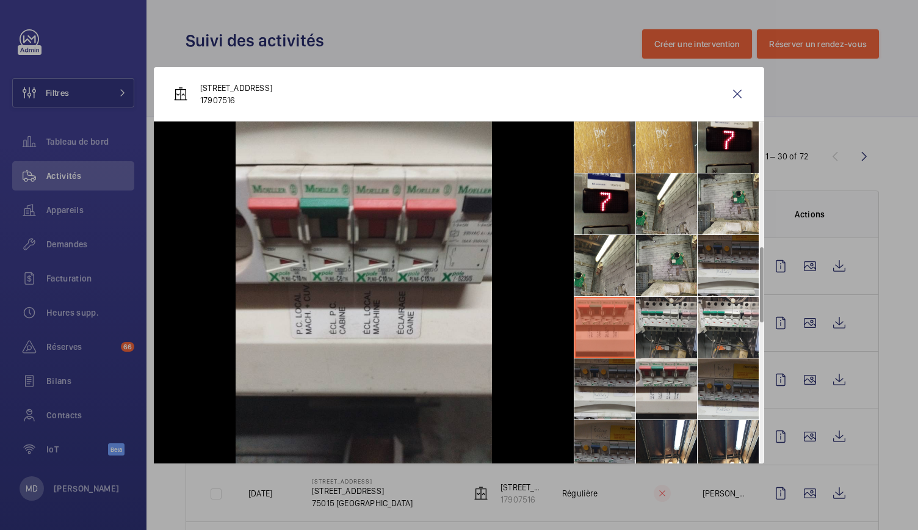
click at [667, 341] on li at bounding box center [666, 327] width 61 height 61
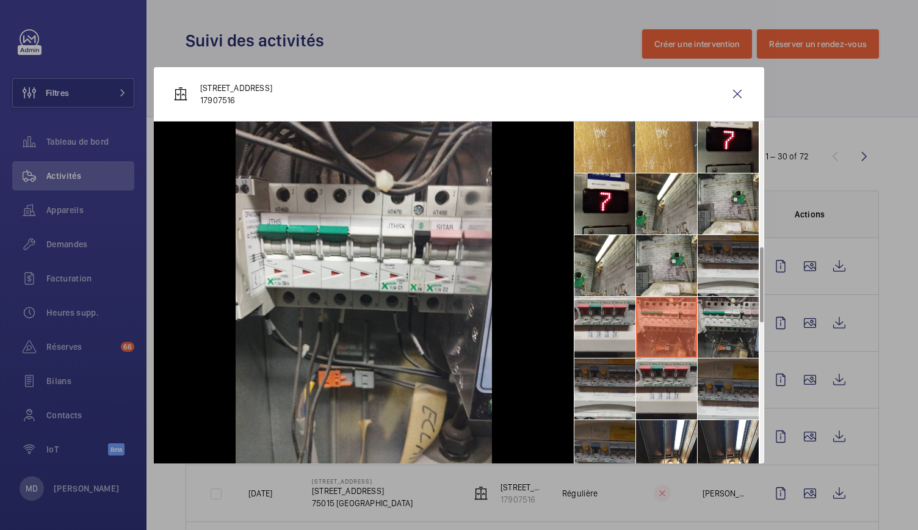
click at [721, 339] on li at bounding box center [728, 327] width 61 height 61
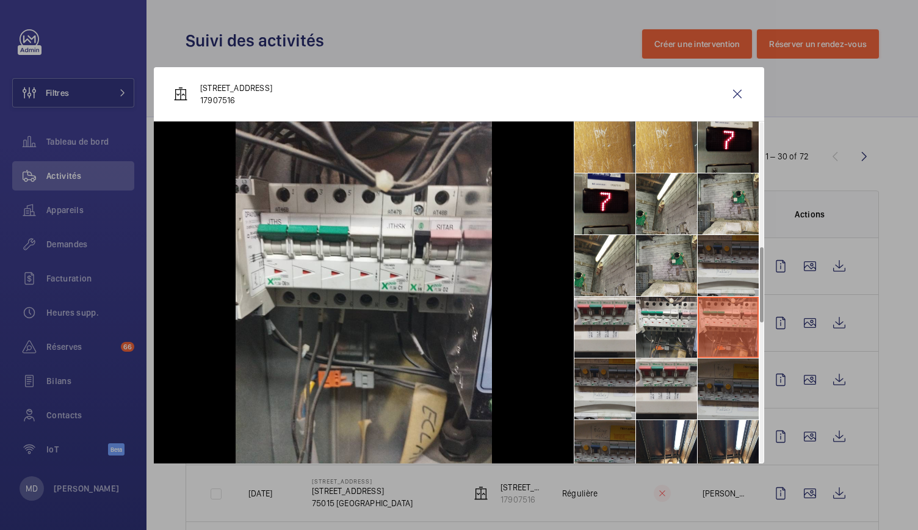
click at [722, 380] on li at bounding box center [728, 388] width 61 height 61
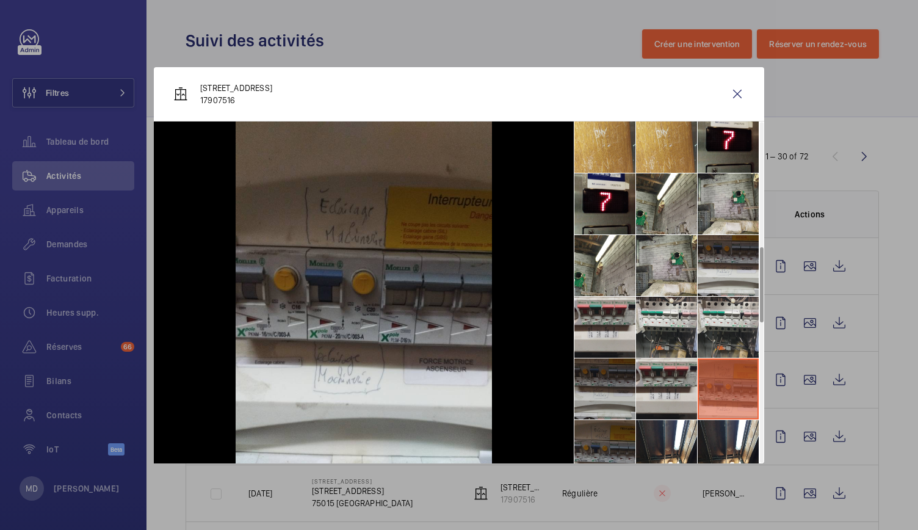
drag, startPoint x: 652, startPoint y: 374, endPoint x: 626, endPoint y: 382, distance: 26.7
click at [640, 374] on li at bounding box center [666, 388] width 61 height 61
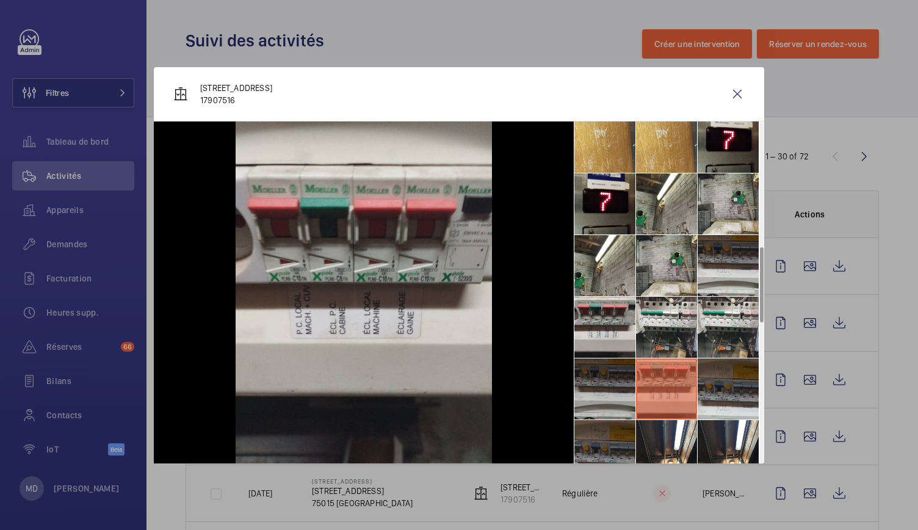
click at [617, 386] on li at bounding box center [604, 388] width 61 height 61
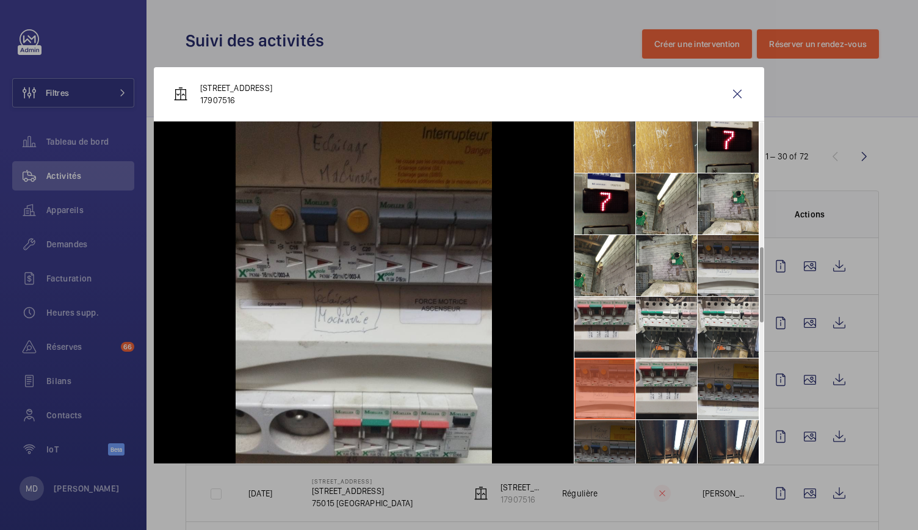
click at [618, 427] on li at bounding box center [604, 450] width 61 height 61
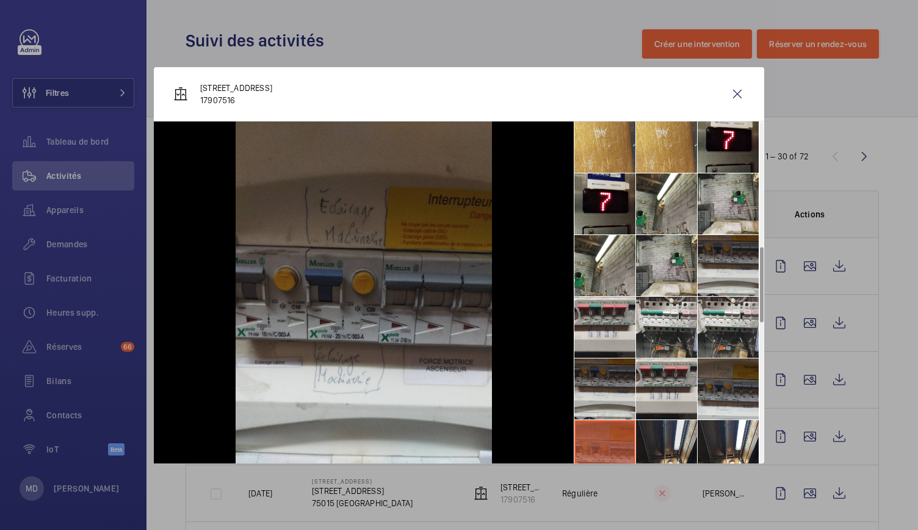
click at [665, 443] on li at bounding box center [666, 450] width 61 height 61
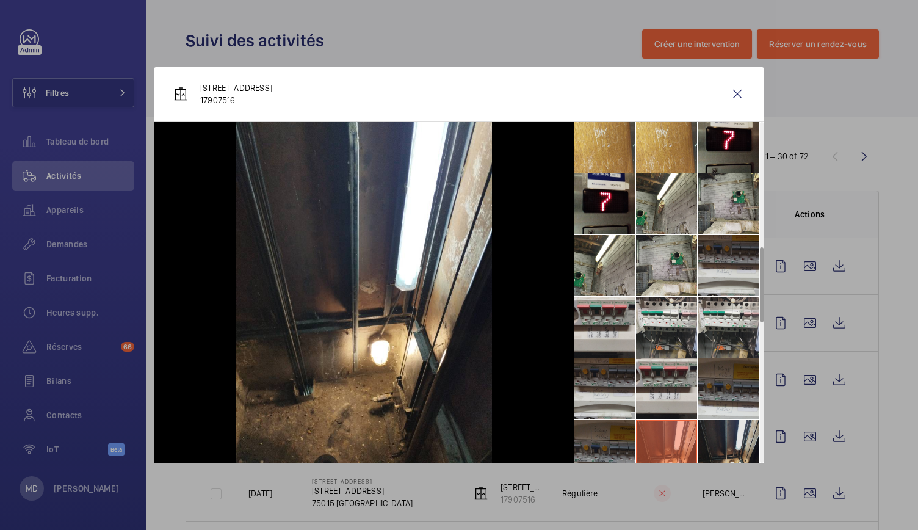
click at [747, 441] on li at bounding box center [728, 450] width 61 height 61
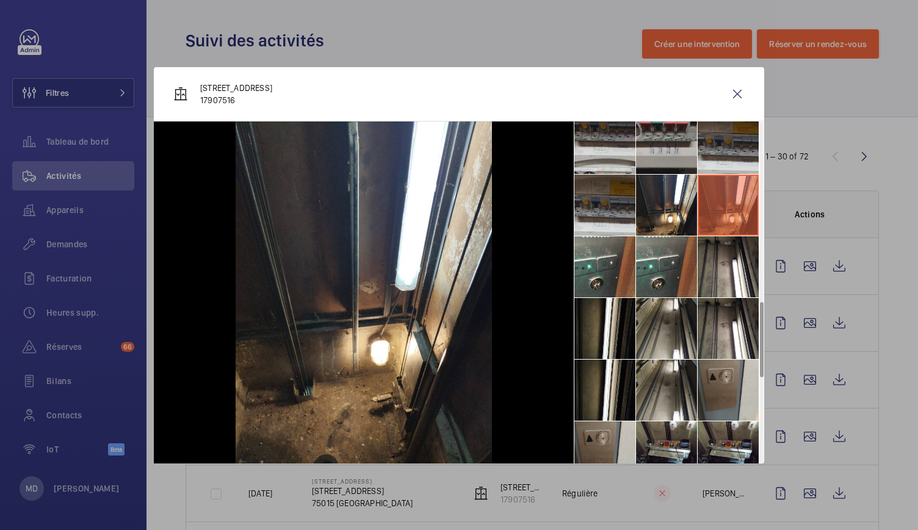
scroll to position [813, 0]
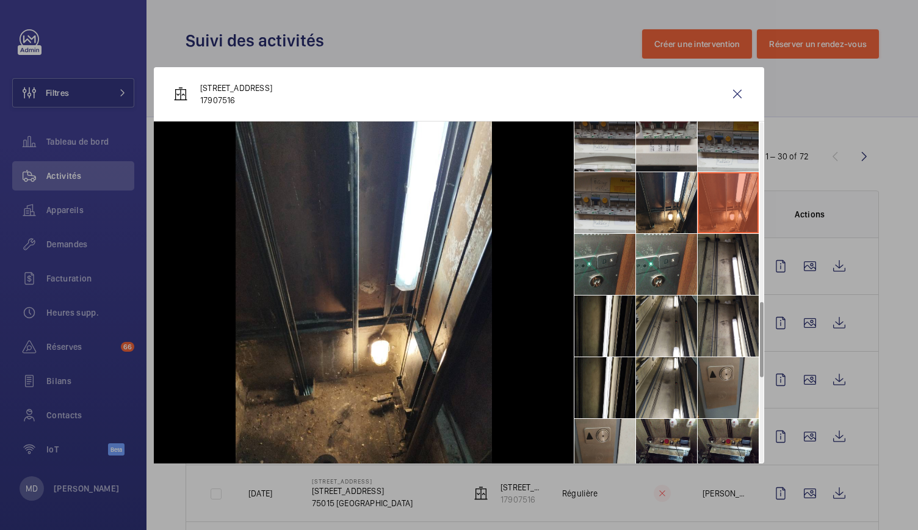
click at [595, 280] on li at bounding box center [604, 264] width 61 height 61
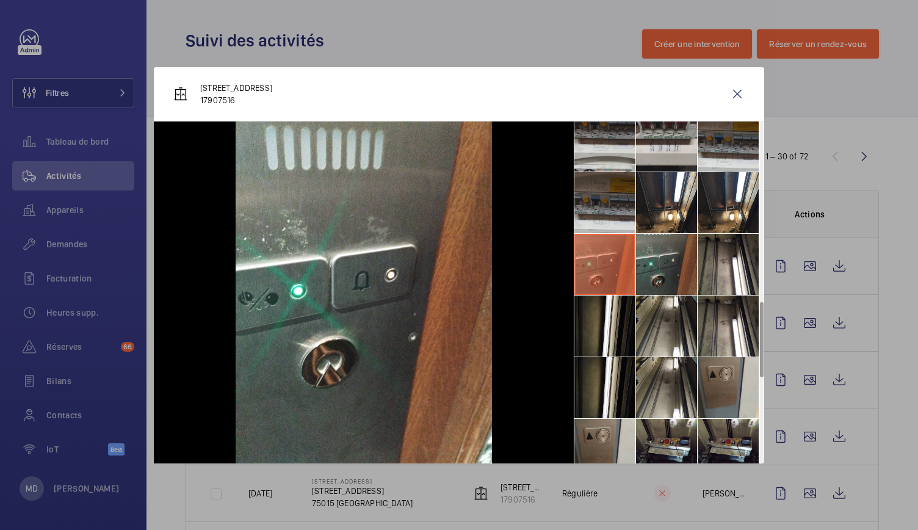
click at [669, 273] on li at bounding box center [666, 264] width 61 height 61
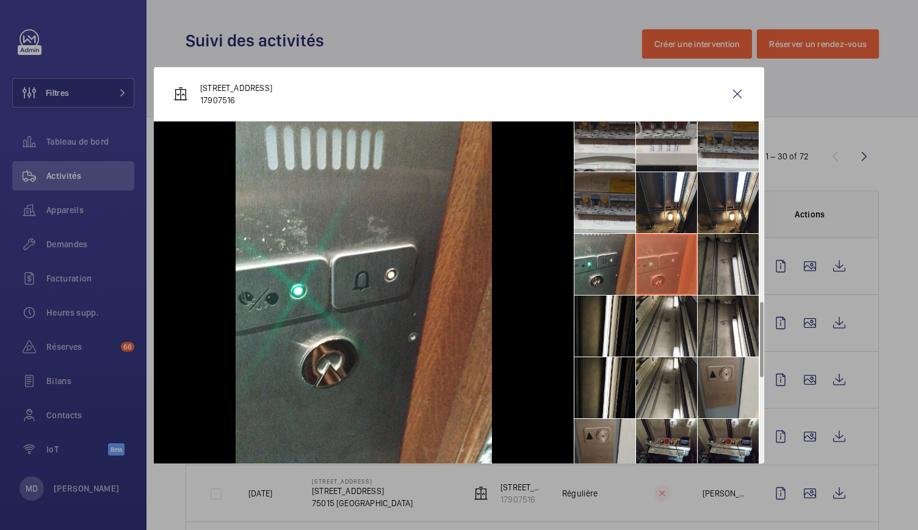
click at [730, 273] on li at bounding box center [728, 264] width 61 height 61
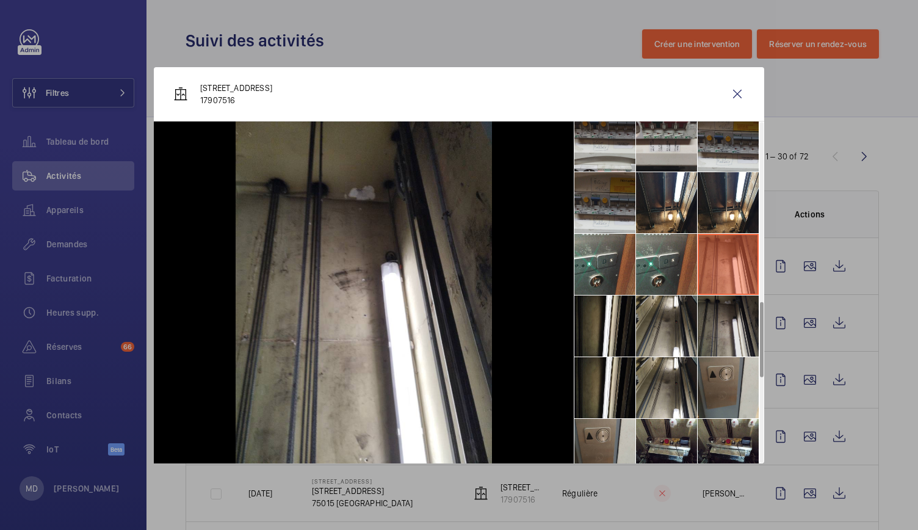
click at [728, 331] on li at bounding box center [728, 325] width 61 height 61
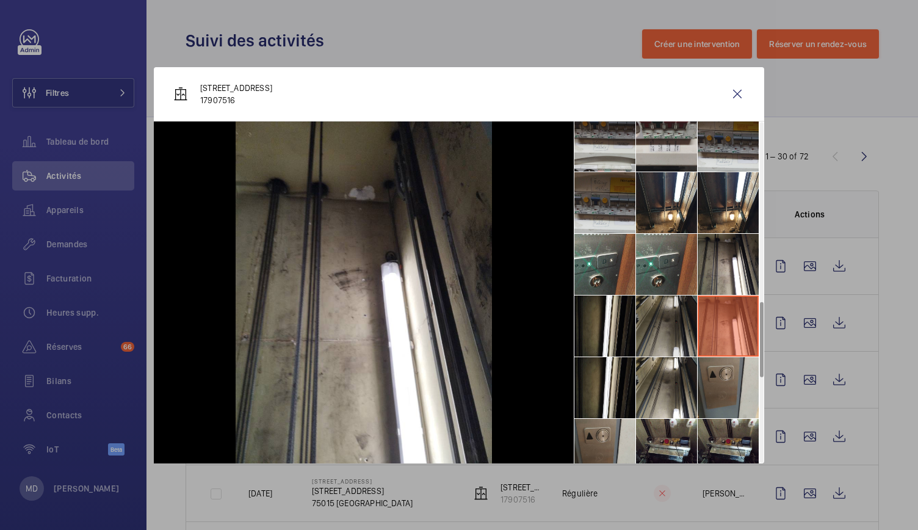
click at [637, 347] on li at bounding box center [666, 325] width 61 height 61
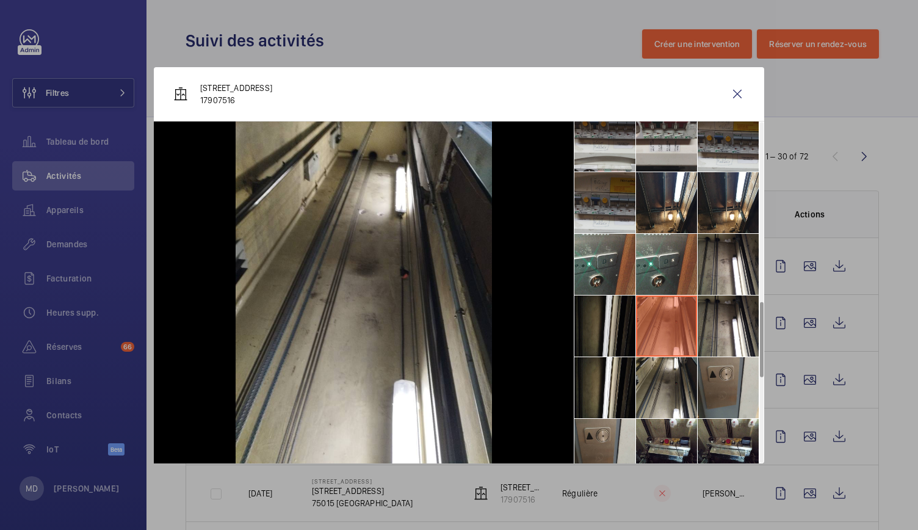
click at [585, 341] on li at bounding box center [604, 325] width 61 height 61
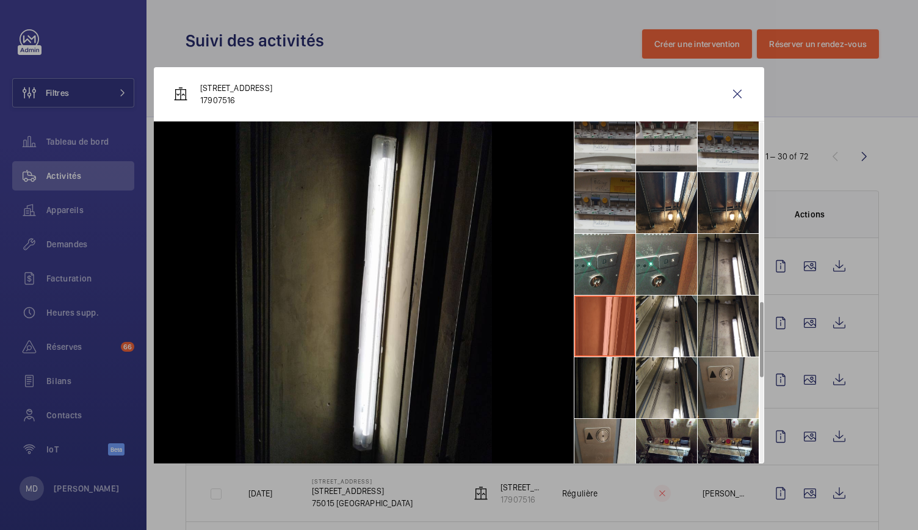
click at [600, 381] on li at bounding box center [604, 387] width 61 height 61
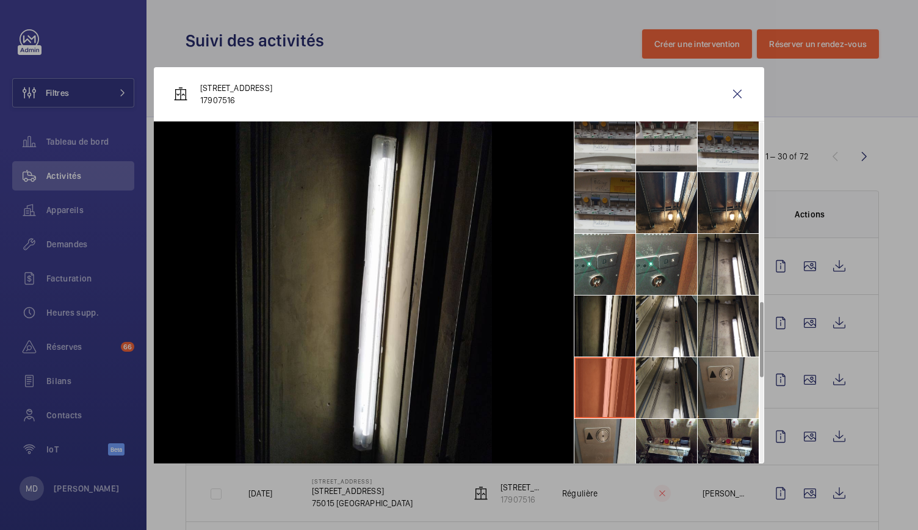
click at [666, 375] on li at bounding box center [666, 387] width 61 height 61
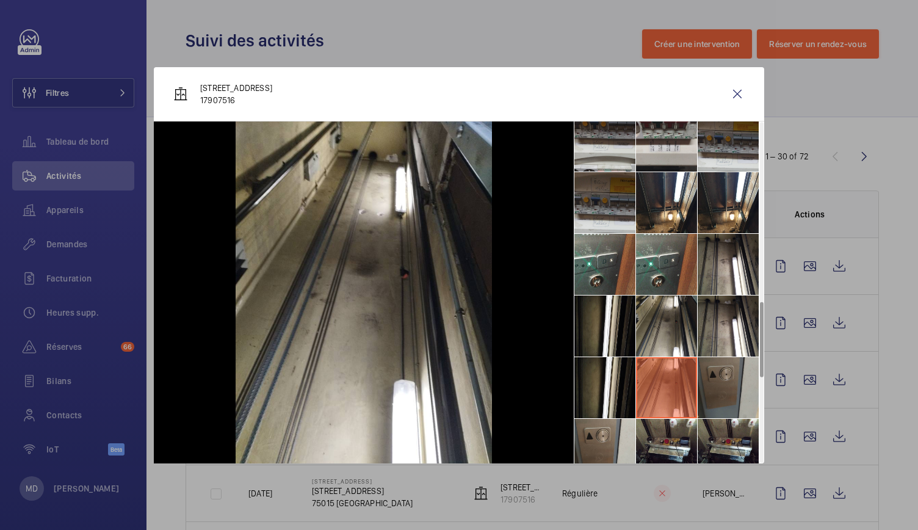
click at [740, 391] on li at bounding box center [728, 387] width 61 height 61
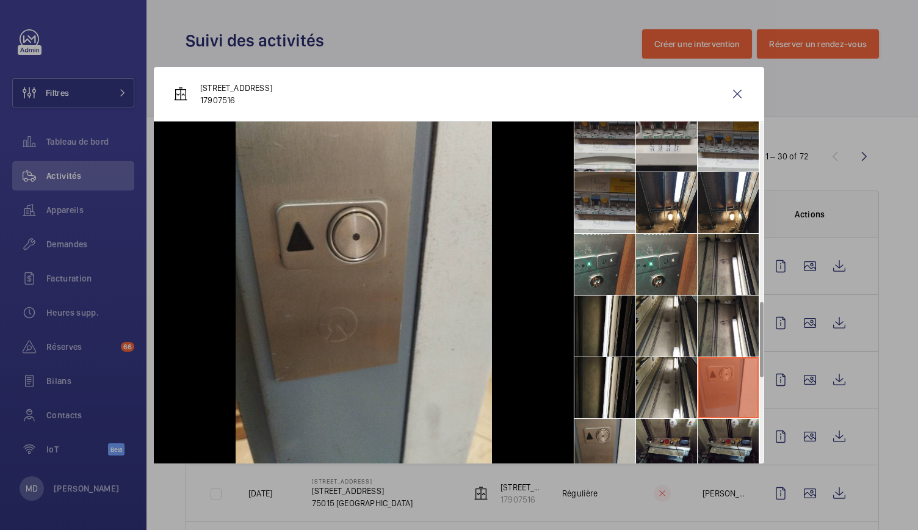
click at [733, 430] on li at bounding box center [728, 449] width 61 height 61
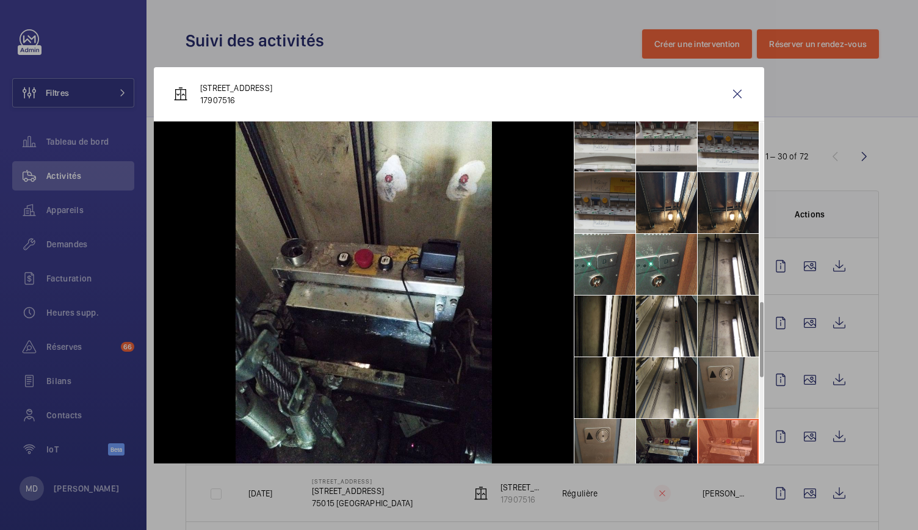
click at [676, 441] on li at bounding box center [666, 449] width 61 height 61
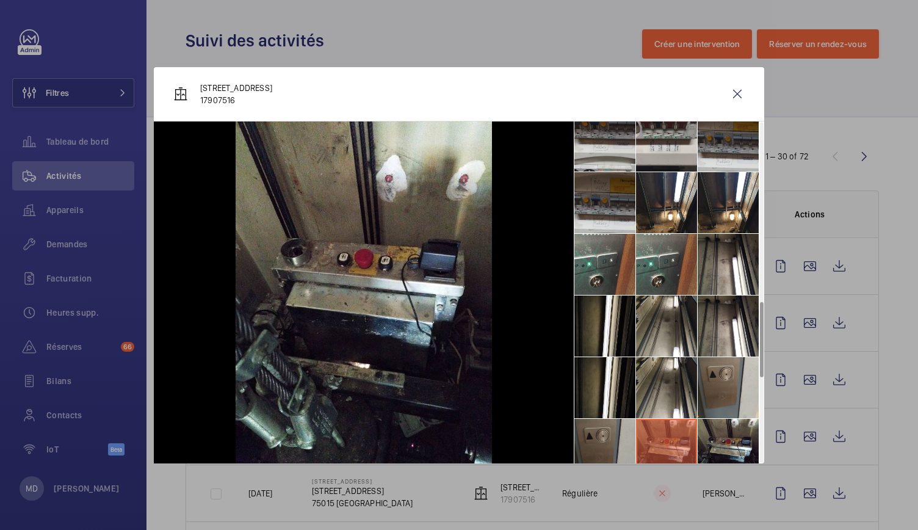
click at [619, 447] on li at bounding box center [604, 449] width 61 height 61
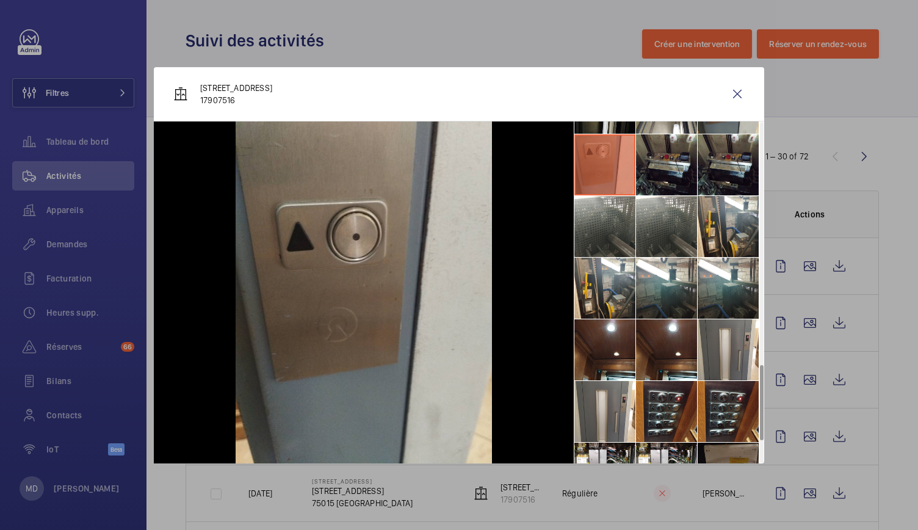
scroll to position [1098, 0]
click at [607, 234] on li at bounding box center [604, 225] width 61 height 61
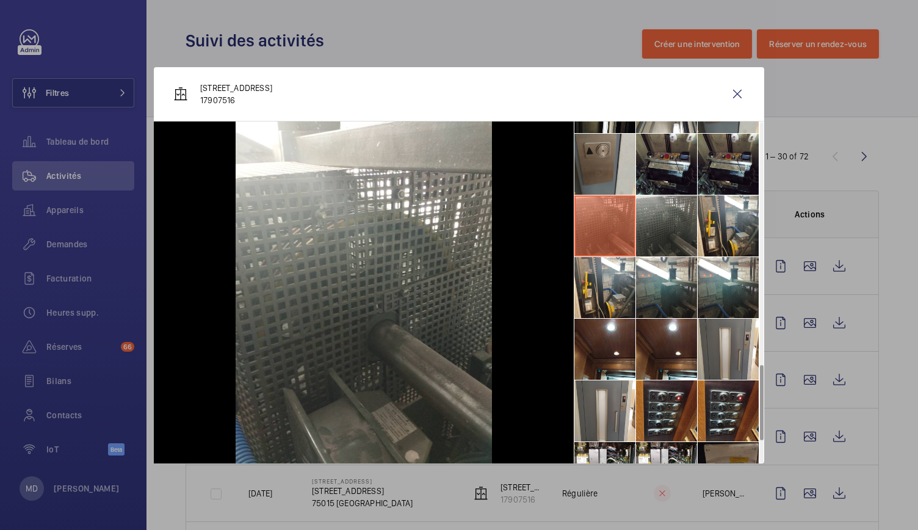
click at [679, 235] on li at bounding box center [666, 225] width 61 height 61
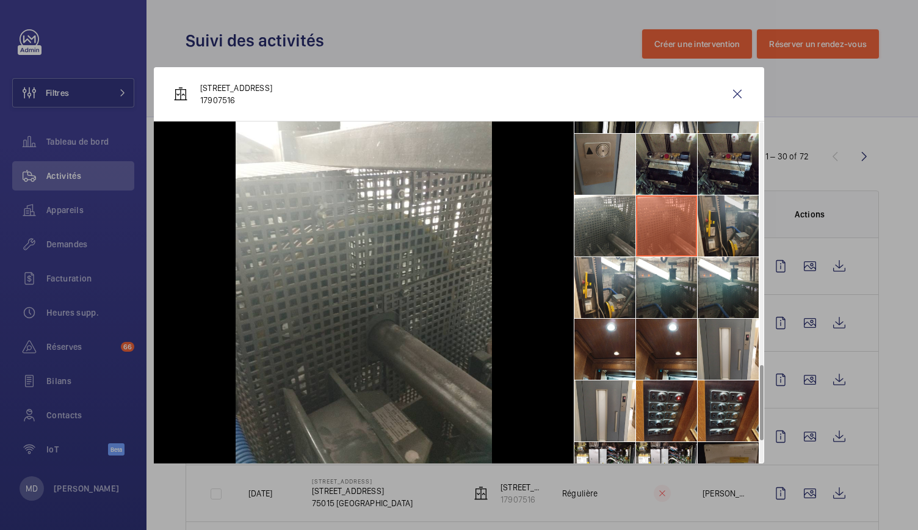
click at [722, 233] on li at bounding box center [728, 225] width 61 height 61
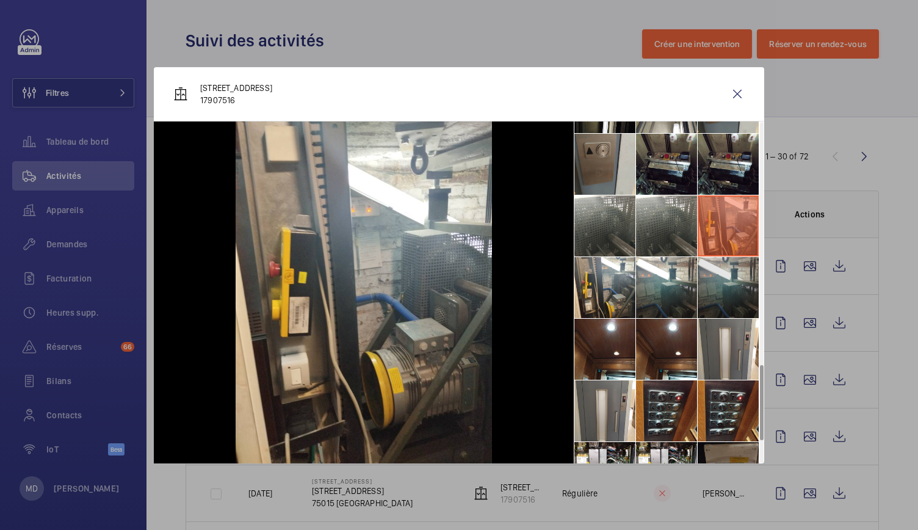
click at [725, 299] on li at bounding box center [728, 287] width 61 height 61
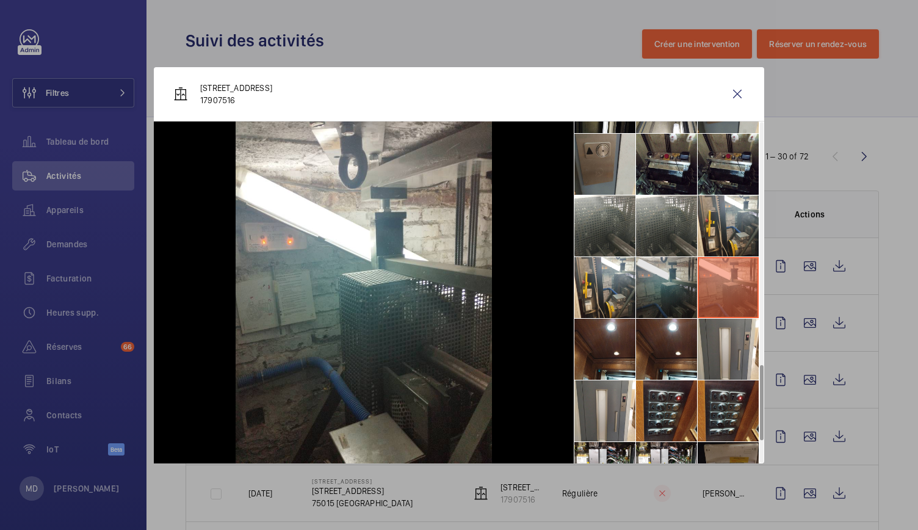
click at [681, 292] on li at bounding box center [666, 287] width 61 height 61
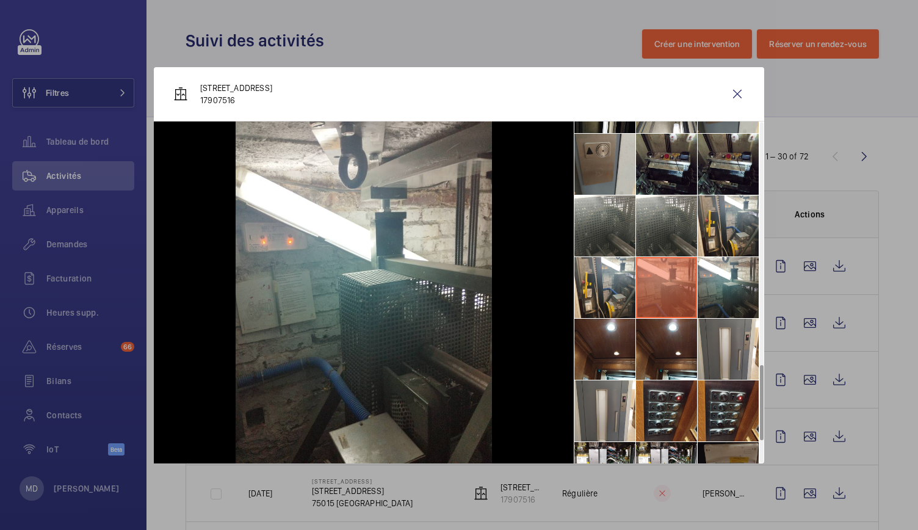
click at [643, 344] on li at bounding box center [666, 349] width 61 height 61
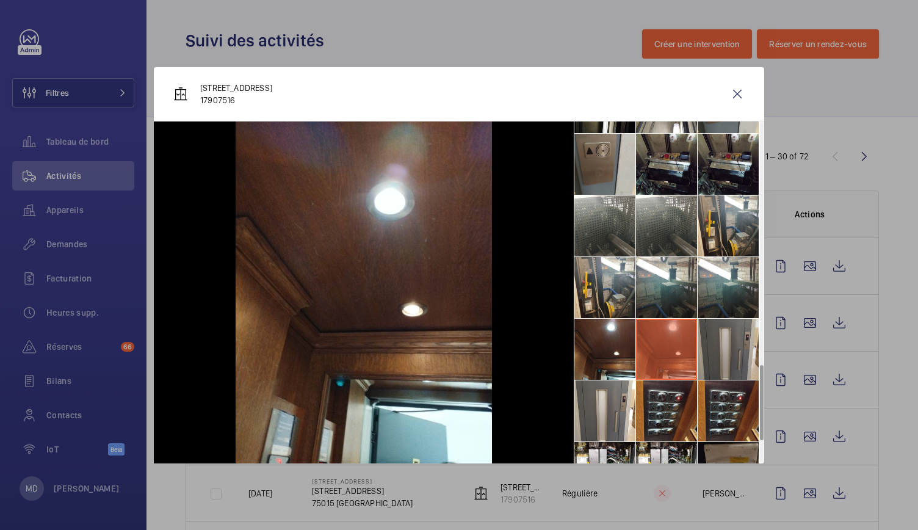
click at [731, 349] on li at bounding box center [728, 349] width 61 height 61
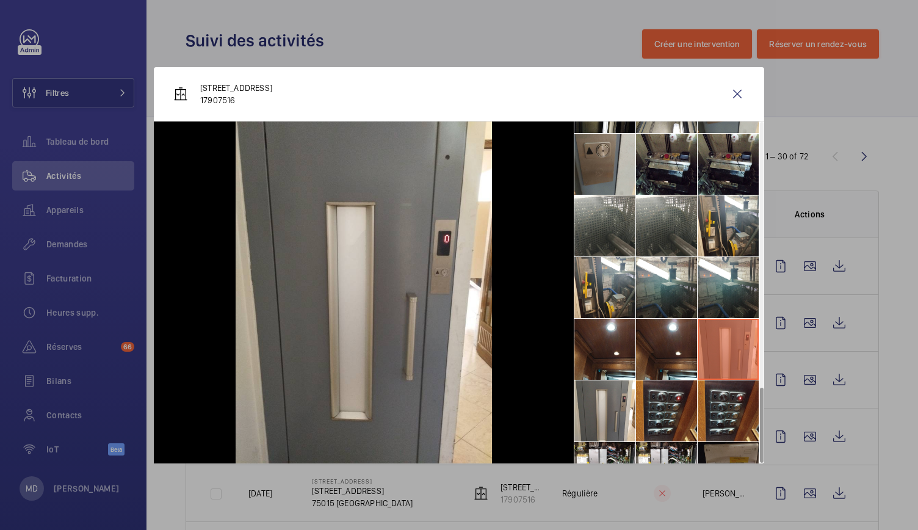
scroll to position [1200, 0]
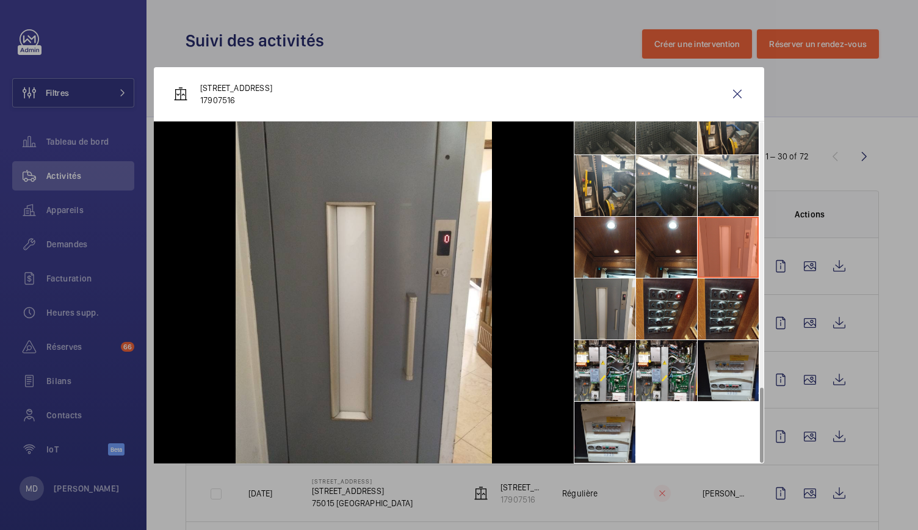
click at [603, 327] on li at bounding box center [604, 308] width 61 height 61
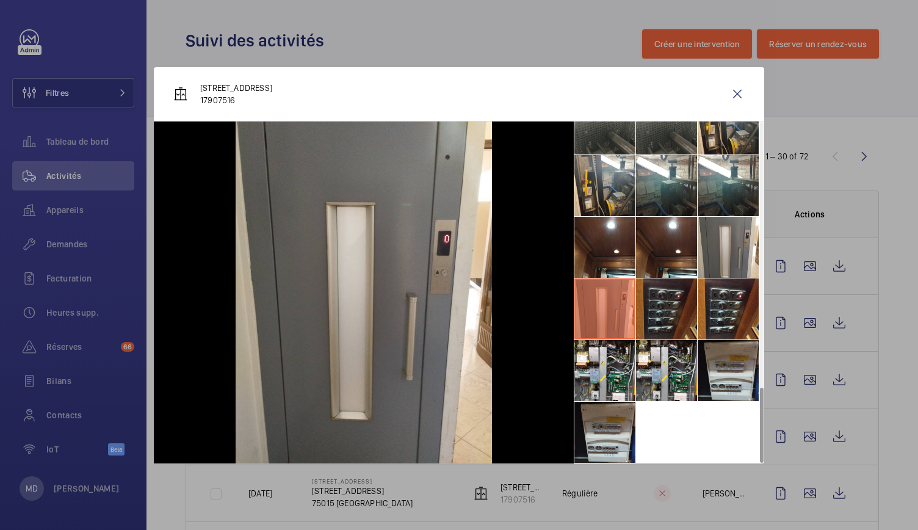
click at [654, 322] on li at bounding box center [666, 308] width 61 height 61
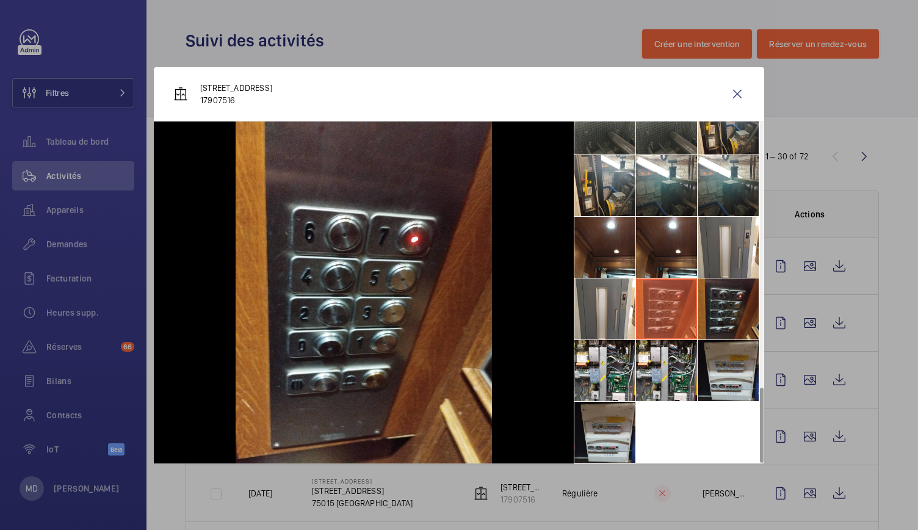
click at [729, 337] on li at bounding box center [728, 308] width 61 height 61
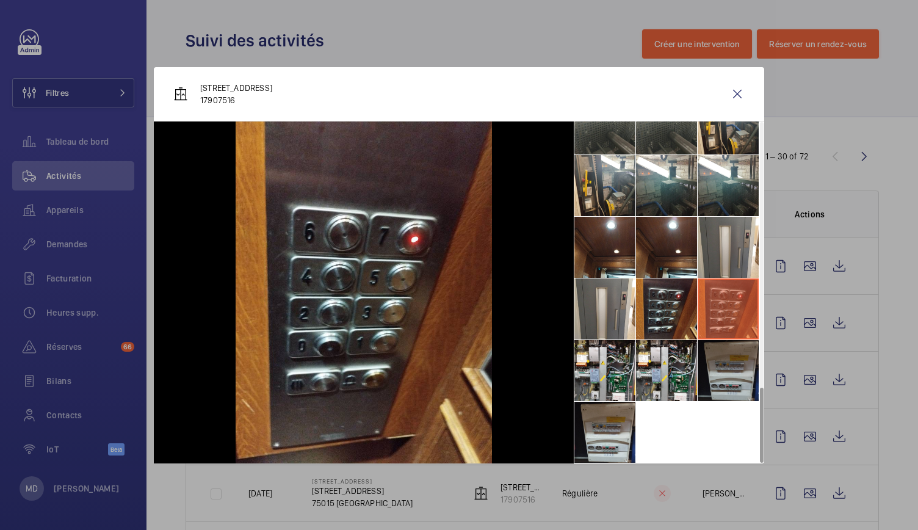
click at [706, 352] on li at bounding box center [728, 370] width 61 height 61
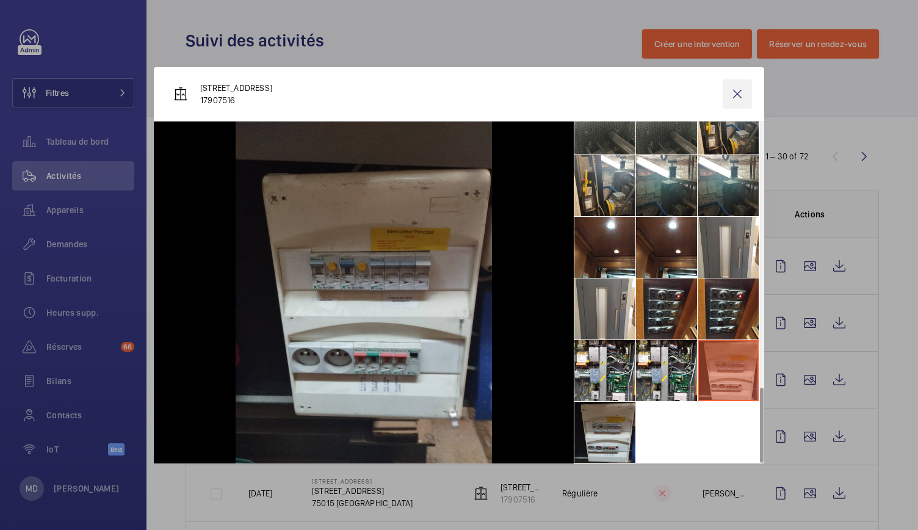
click at [735, 89] on wm-front-icon-button at bounding box center [737, 93] width 29 height 29
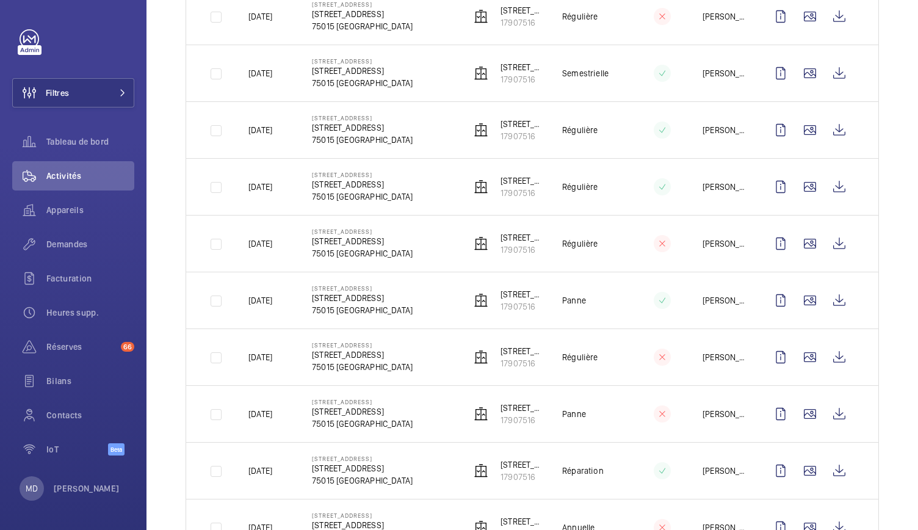
scroll to position [0, 0]
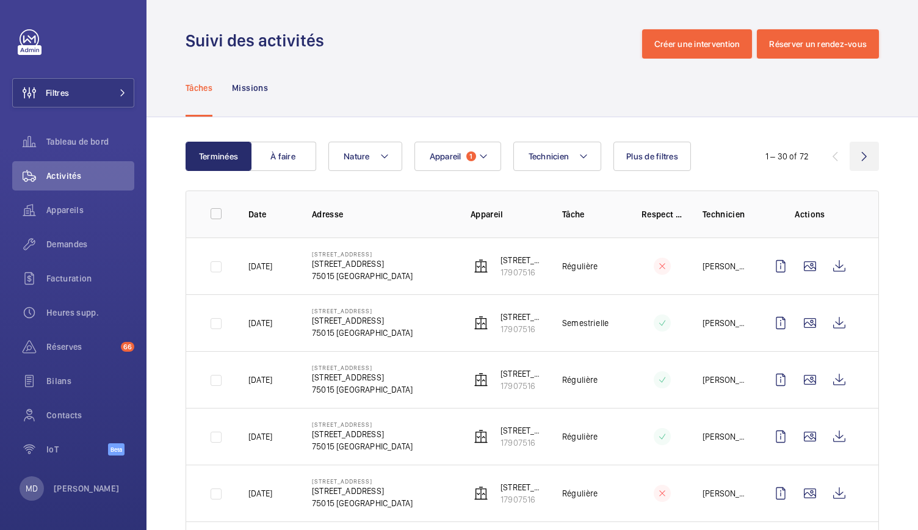
click at [856, 159] on wm-front-icon-button at bounding box center [864, 156] width 29 height 29
click at [850, 161] on wm-front-icon-button at bounding box center [864, 156] width 29 height 29
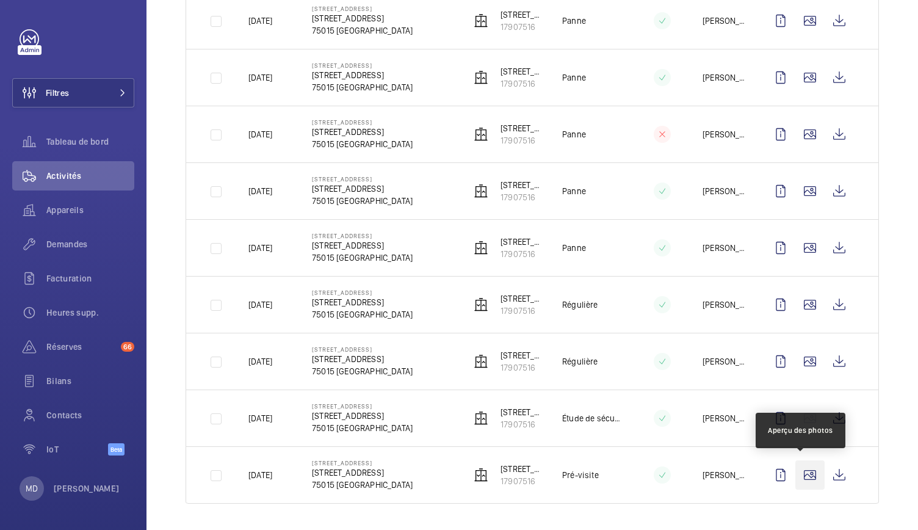
click at [805, 471] on wm-front-icon-button at bounding box center [809, 474] width 29 height 29
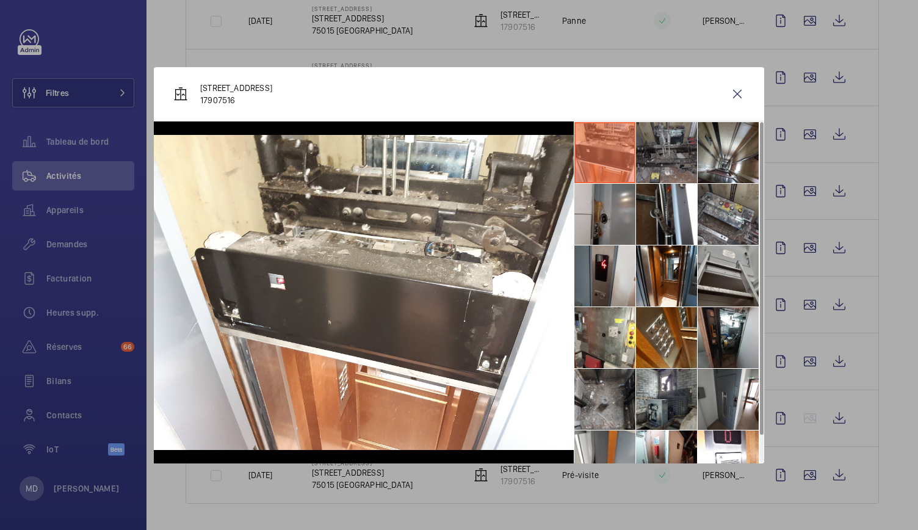
click at [673, 126] on li at bounding box center [666, 152] width 61 height 61
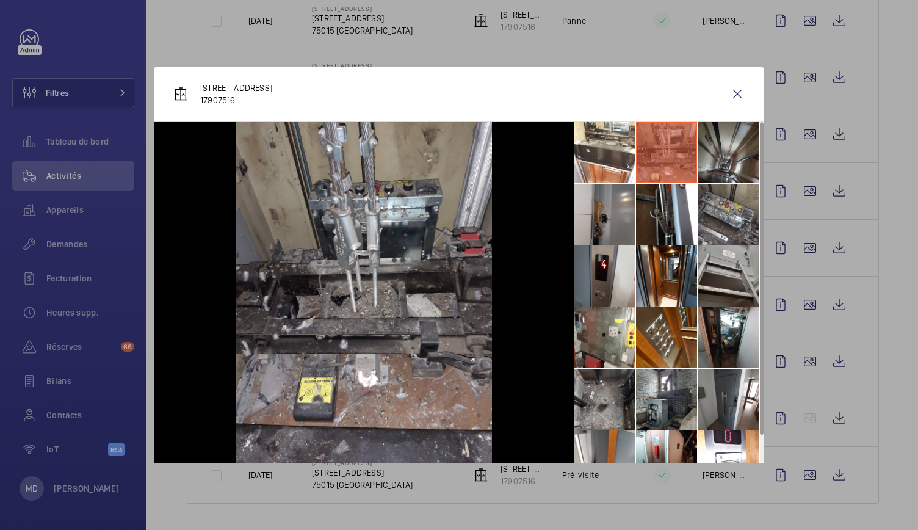
click at [717, 163] on li at bounding box center [728, 152] width 61 height 61
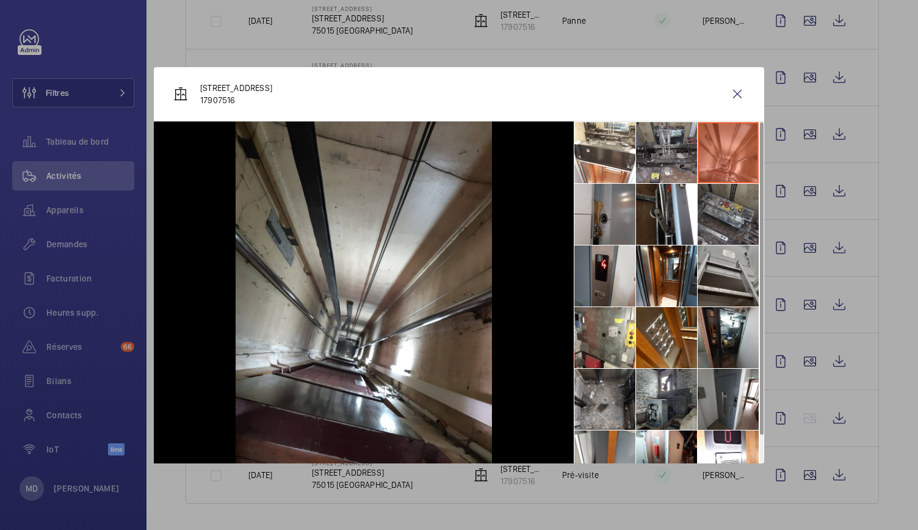
click at [725, 209] on li at bounding box center [728, 214] width 61 height 61
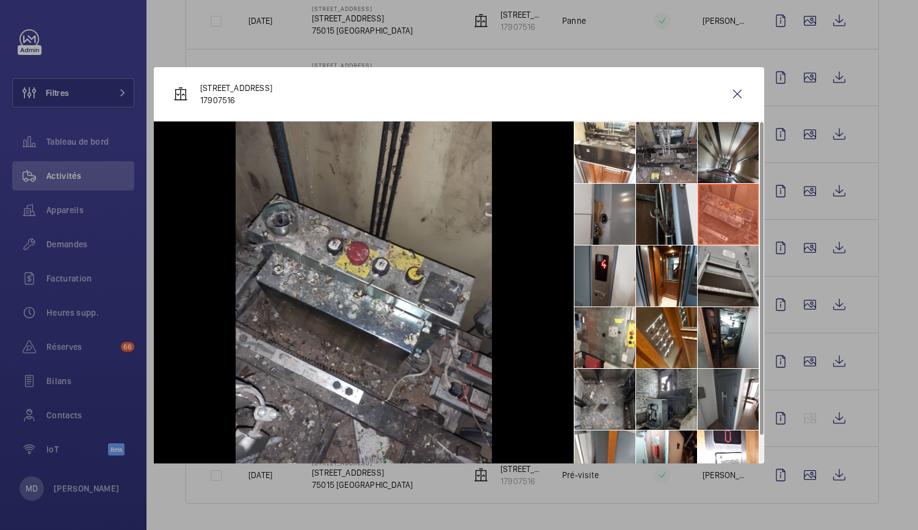
click at [660, 220] on li at bounding box center [666, 214] width 61 height 61
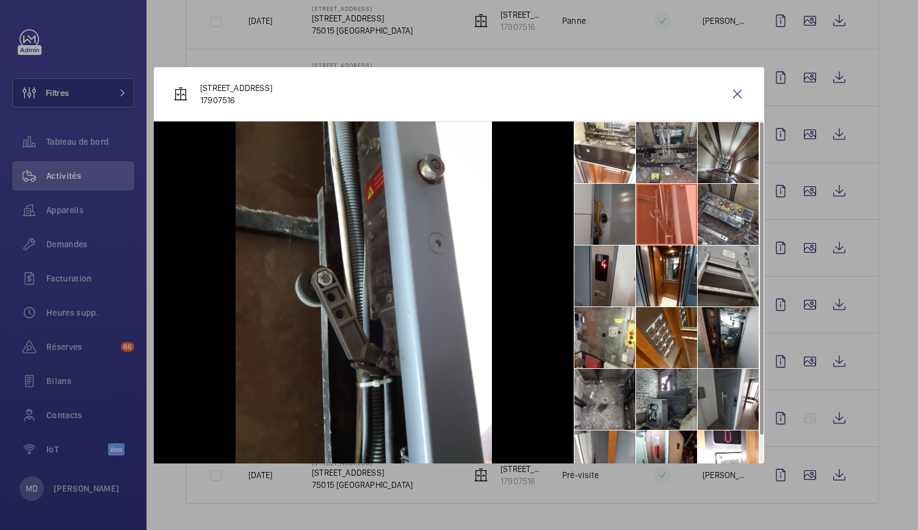
click at [587, 214] on li at bounding box center [604, 214] width 61 height 61
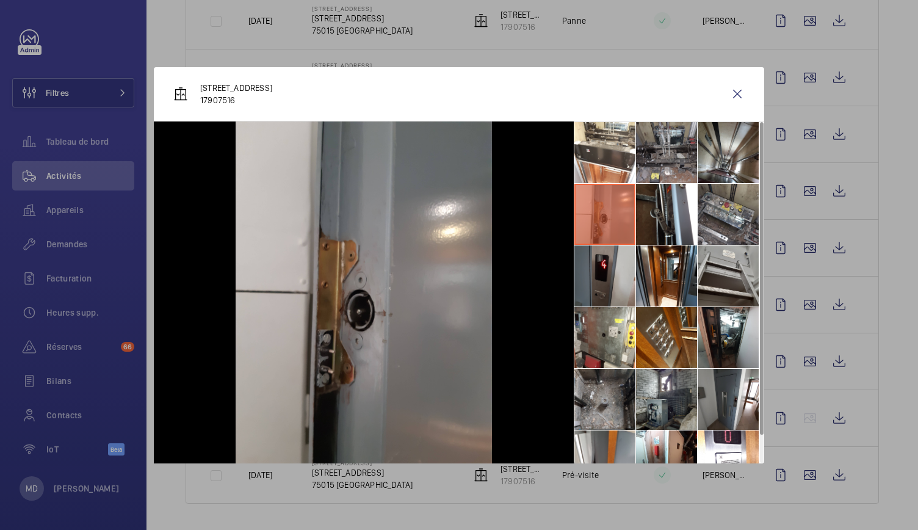
click at [601, 272] on li at bounding box center [604, 275] width 61 height 61
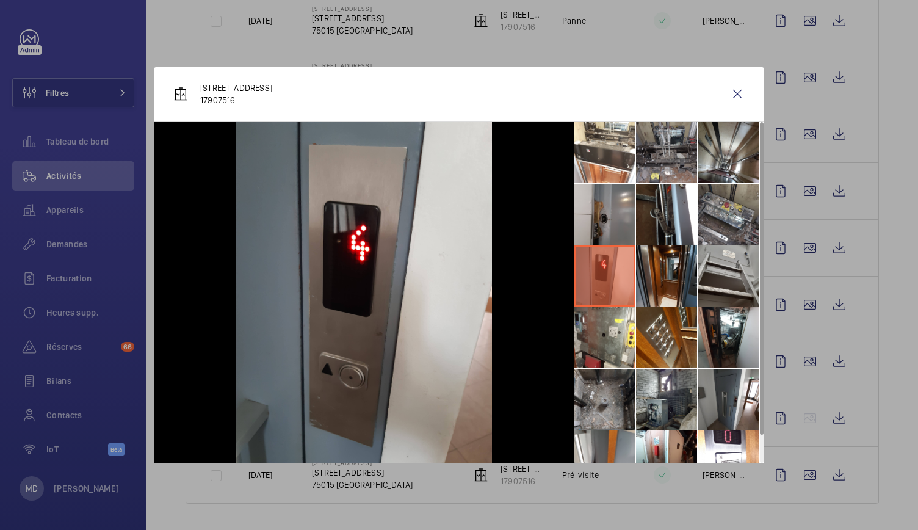
click at [667, 279] on li at bounding box center [666, 275] width 61 height 61
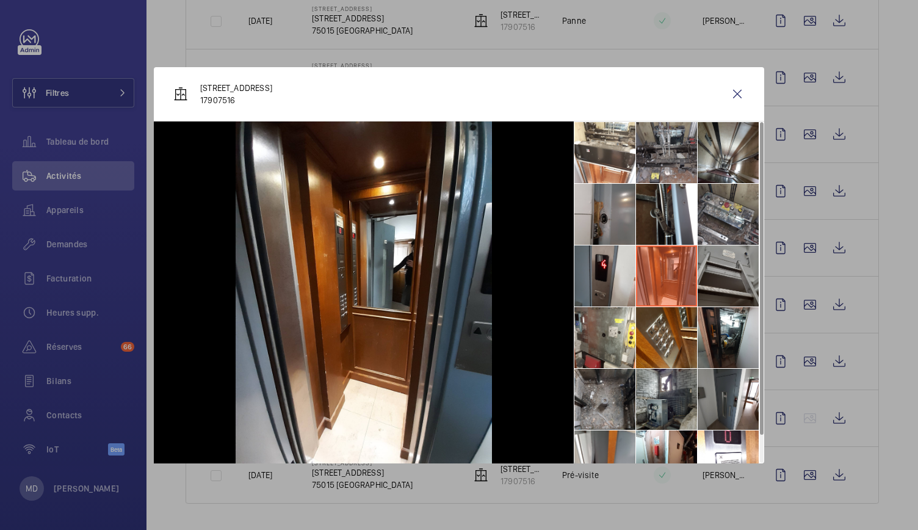
click at [749, 280] on li at bounding box center [728, 275] width 61 height 61
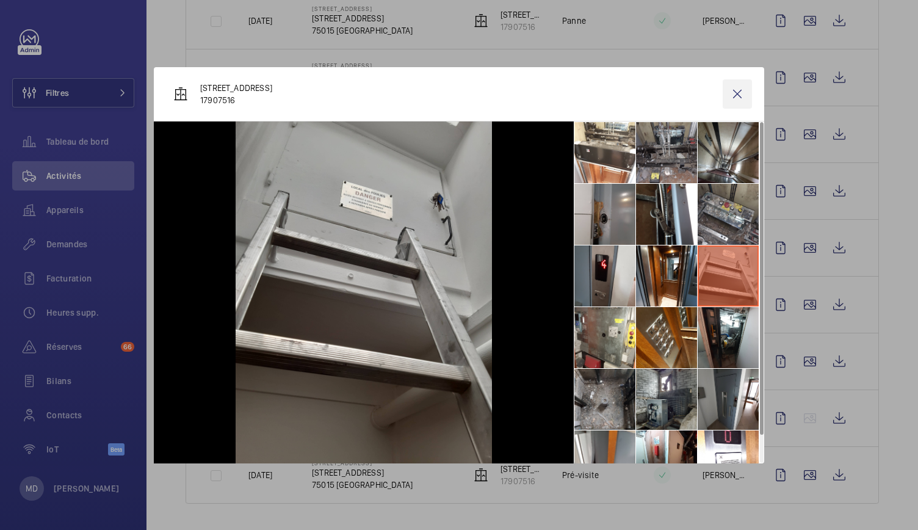
click at [743, 93] on wm-front-icon-button at bounding box center [737, 93] width 29 height 29
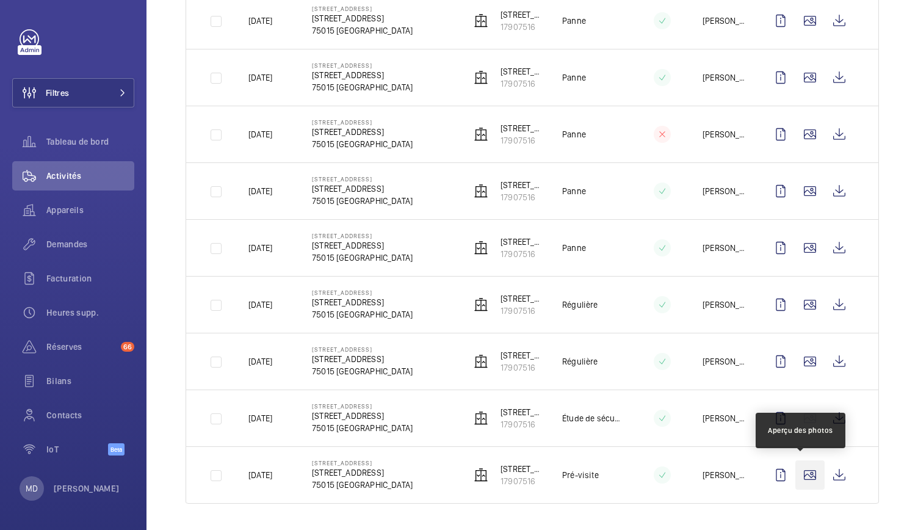
click at [801, 474] on wm-front-icon-button at bounding box center [809, 474] width 29 height 29
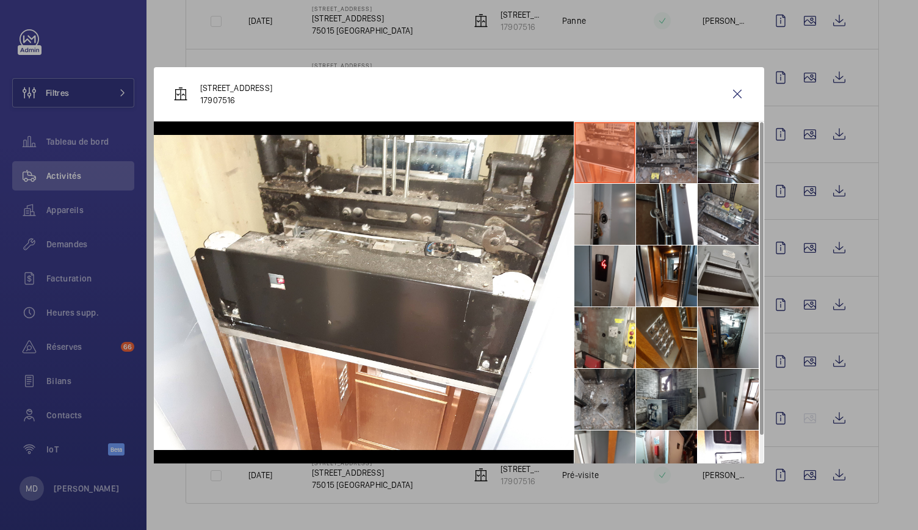
scroll to position [28, 0]
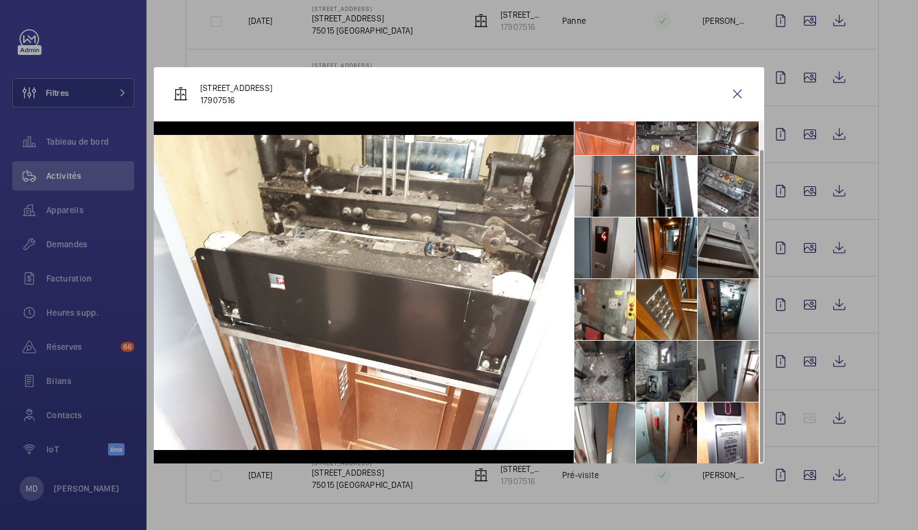
click at [722, 254] on li at bounding box center [728, 247] width 61 height 61
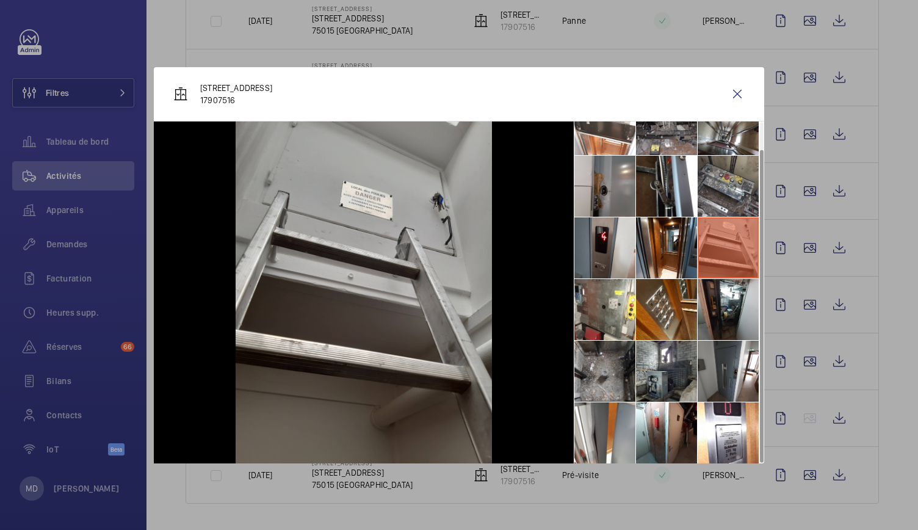
click at [741, 244] on li at bounding box center [728, 247] width 61 height 61
click at [610, 295] on li at bounding box center [604, 309] width 61 height 61
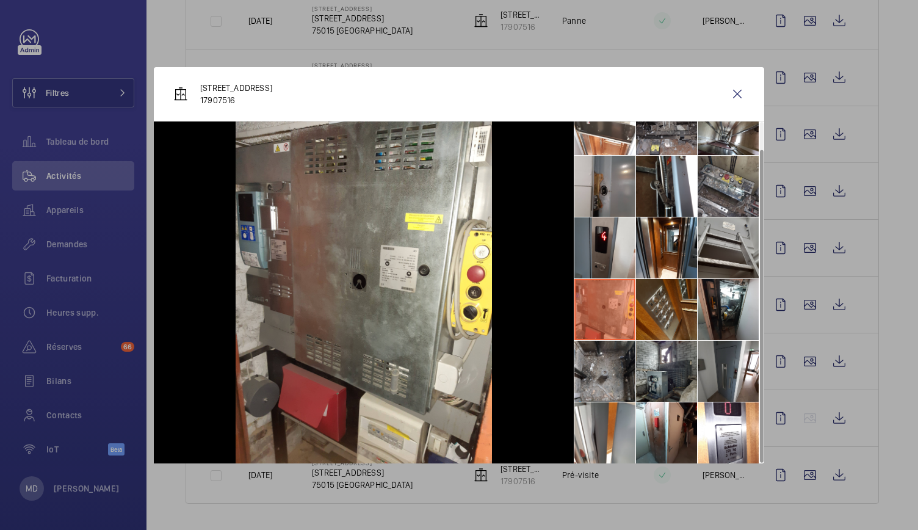
click at [677, 303] on li at bounding box center [666, 309] width 61 height 61
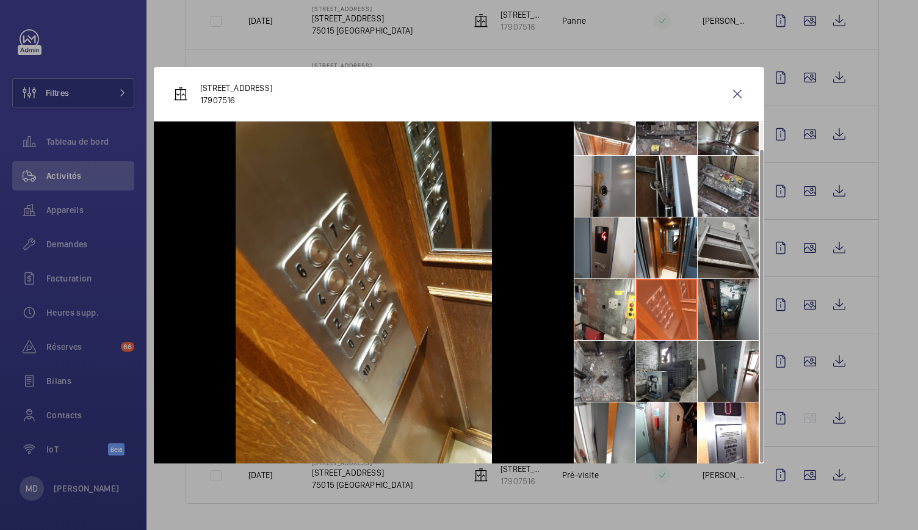
click at [722, 308] on li at bounding box center [728, 309] width 61 height 61
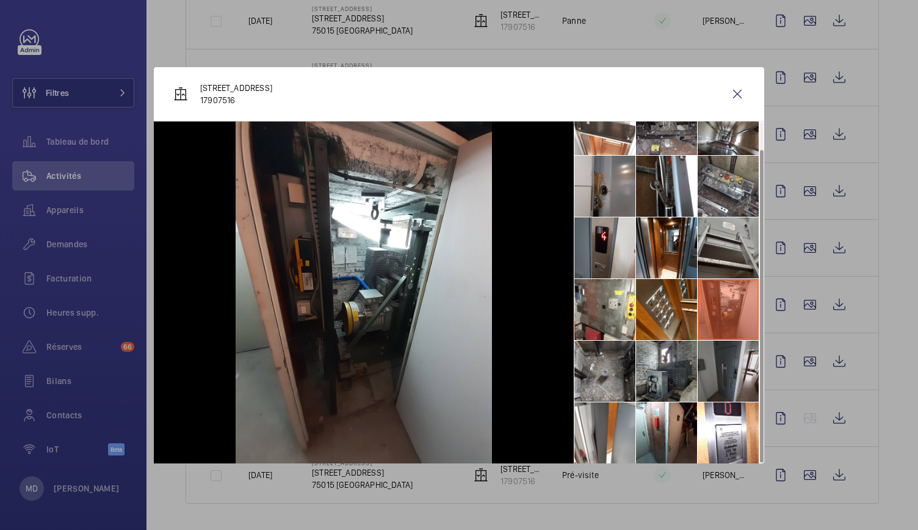
click at [723, 363] on li at bounding box center [728, 371] width 61 height 61
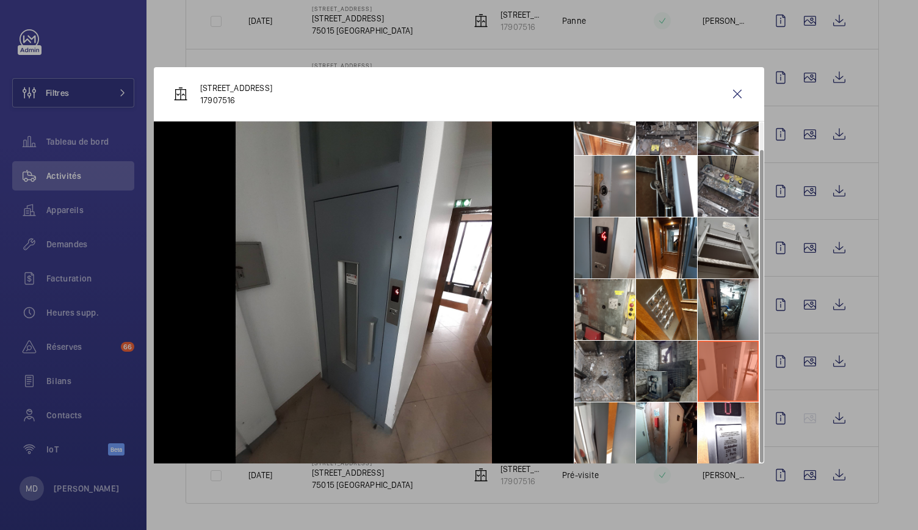
click at [670, 378] on li at bounding box center [666, 371] width 61 height 61
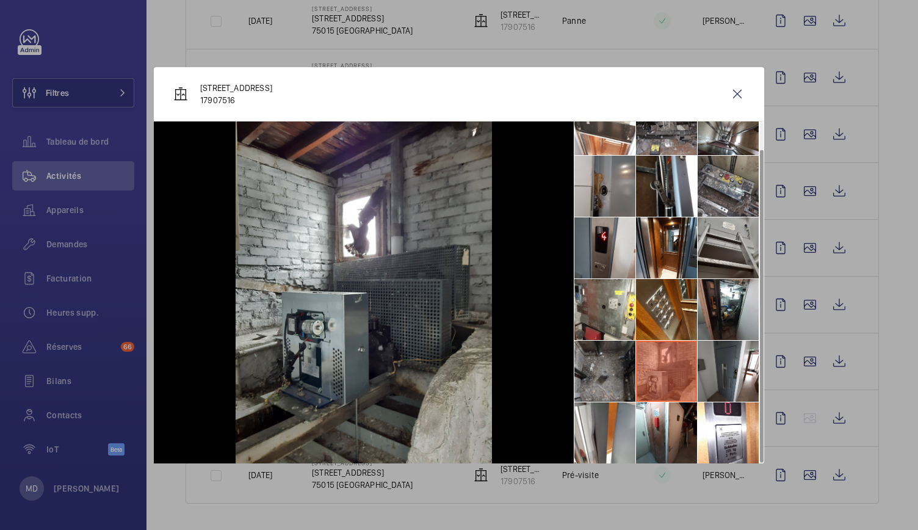
click at [595, 369] on li at bounding box center [604, 371] width 61 height 61
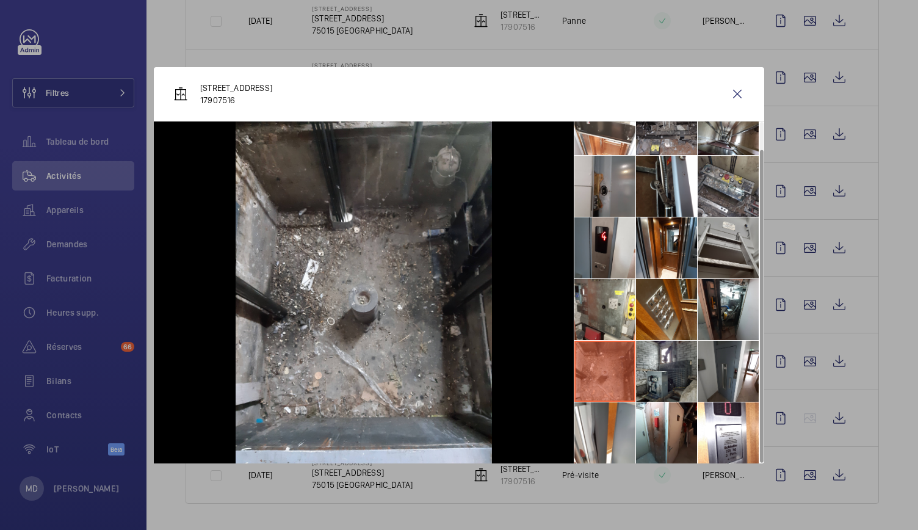
click at [599, 377] on li at bounding box center [604, 371] width 61 height 61
click at [609, 417] on li at bounding box center [604, 432] width 61 height 61
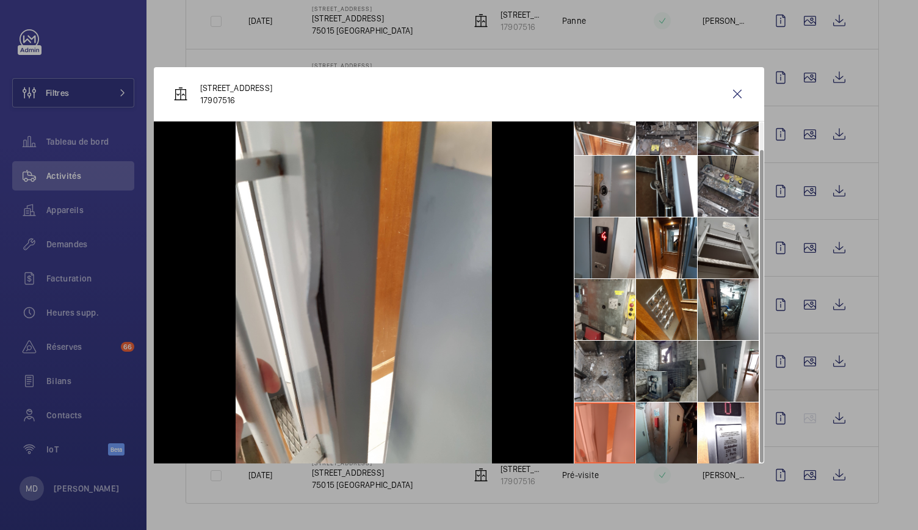
click at [669, 424] on li at bounding box center [666, 432] width 61 height 61
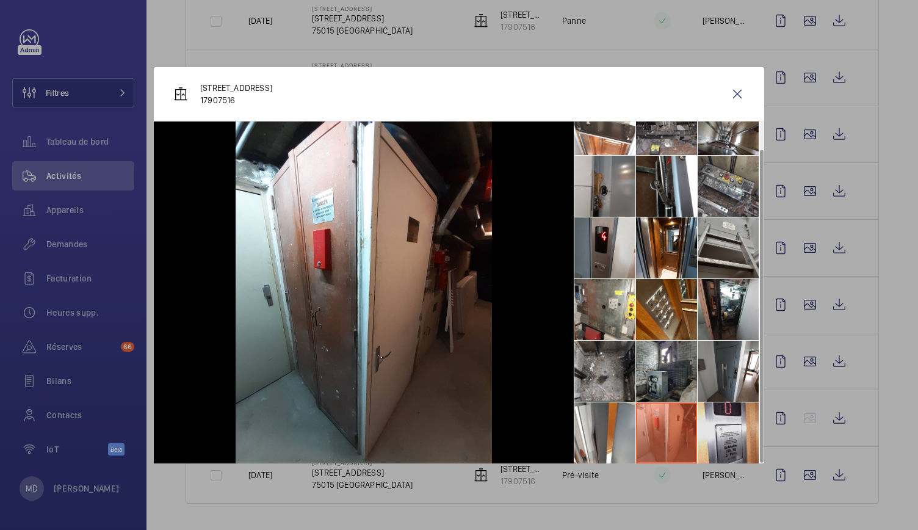
click at [731, 416] on li at bounding box center [728, 432] width 61 height 61
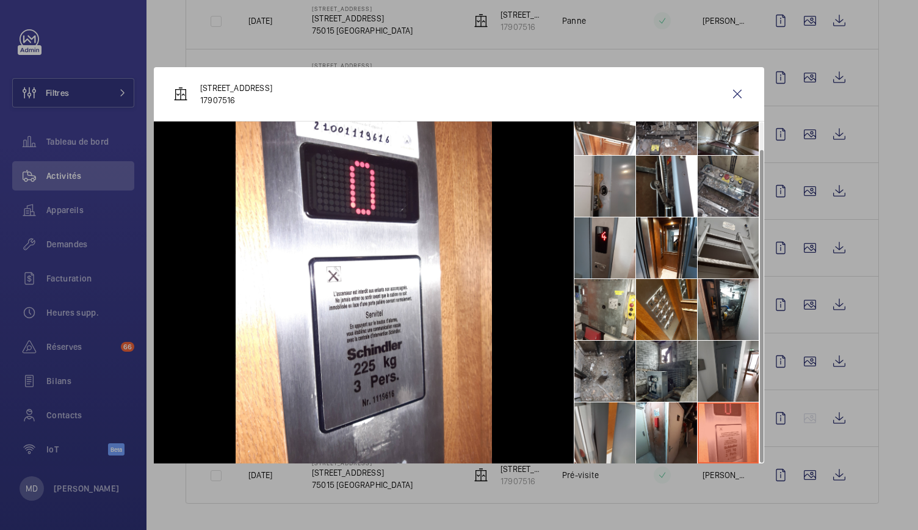
click at [628, 424] on li at bounding box center [604, 432] width 61 height 61
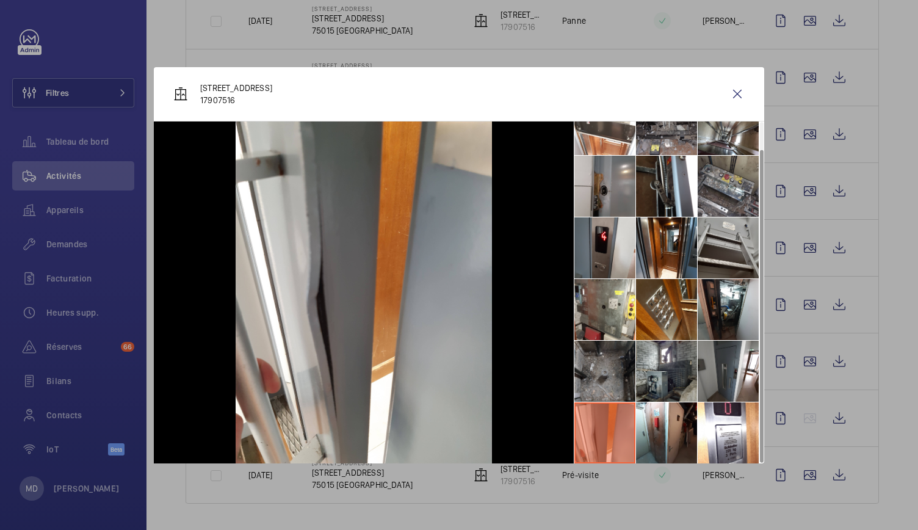
click at [593, 380] on li at bounding box center [604, 371] width 61 height 61
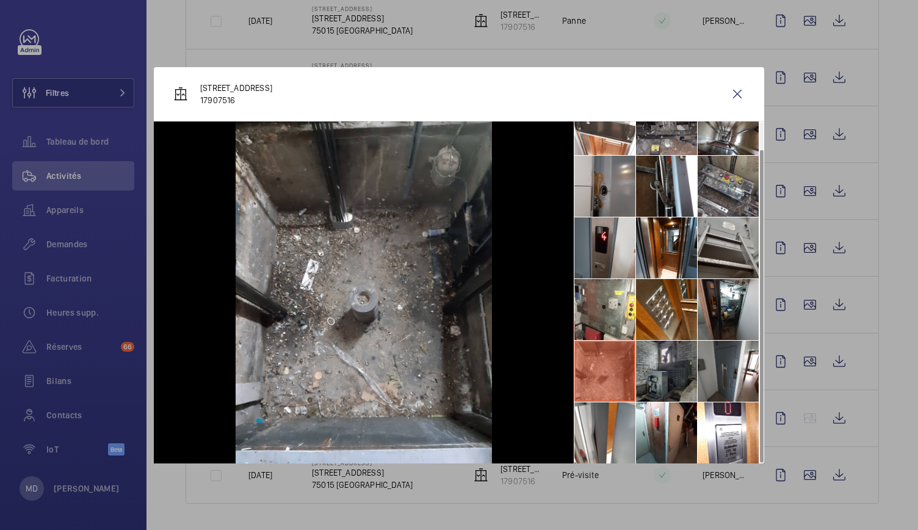
click at [684, 385] on li at bounding box center [666, 371] width 61 height 61
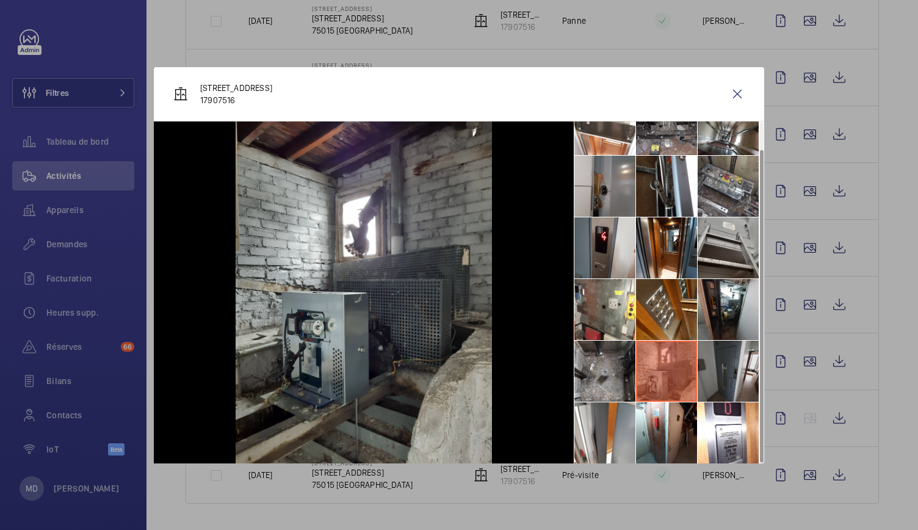
click at [717, 375] on li at bounding box center [728, 371] width 61 height 61
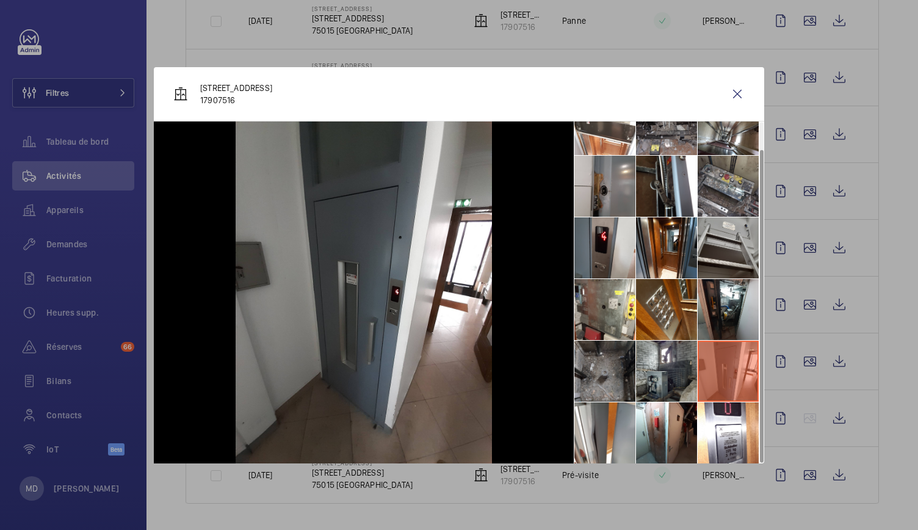
click at [593, 369] on li at bounding box center [604, 371] width 61 height 61
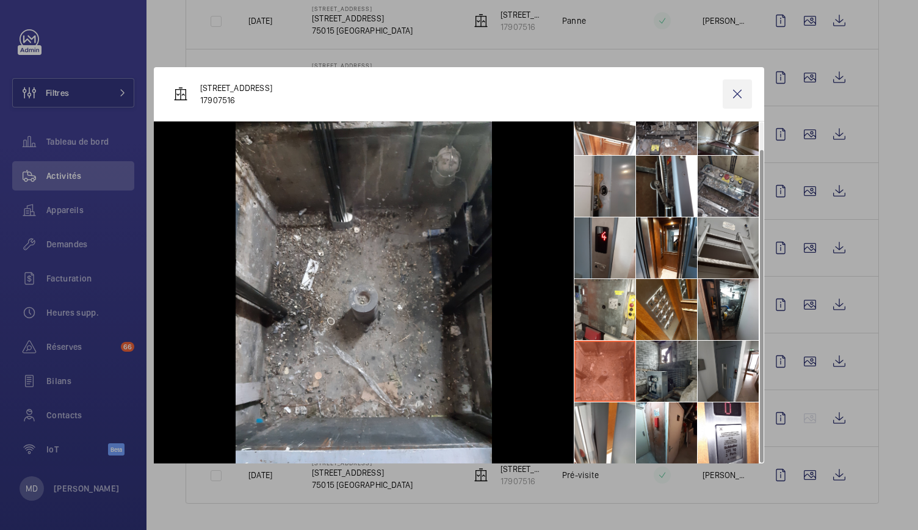
click at [733, 93] on wm-front-icon-button at bounding box center [737, 93] width 29 height 29
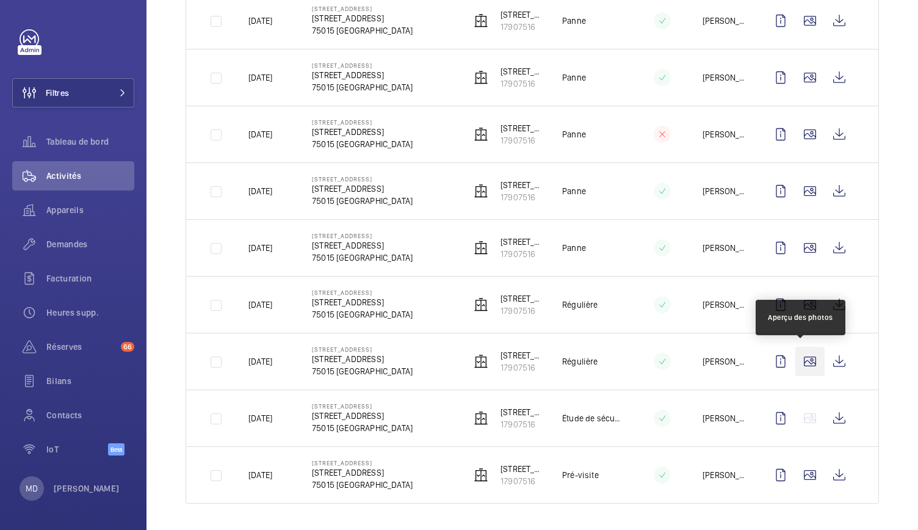
click at [797, 361] on wm-front-icon-button at bounding box center [809, 361] width 29 height 29
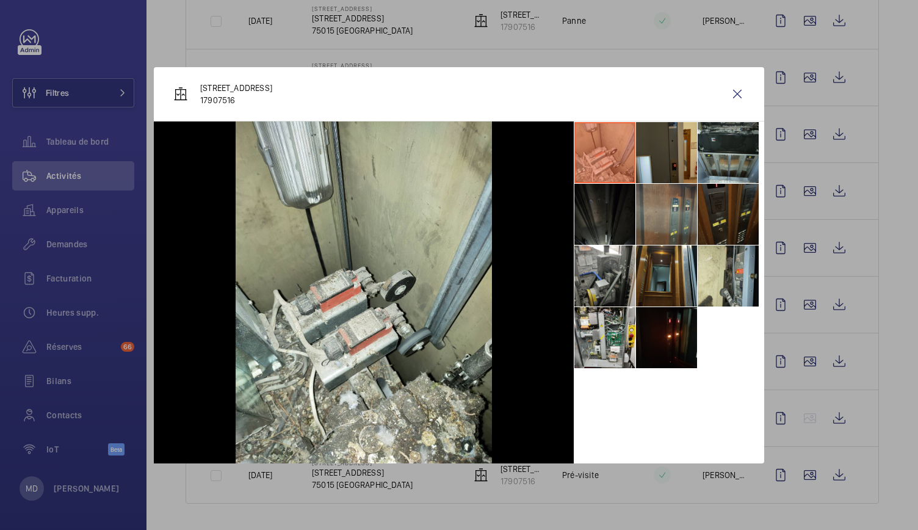
click at [670, 149] on li at bounding box center [666, 152] width 61 height 61
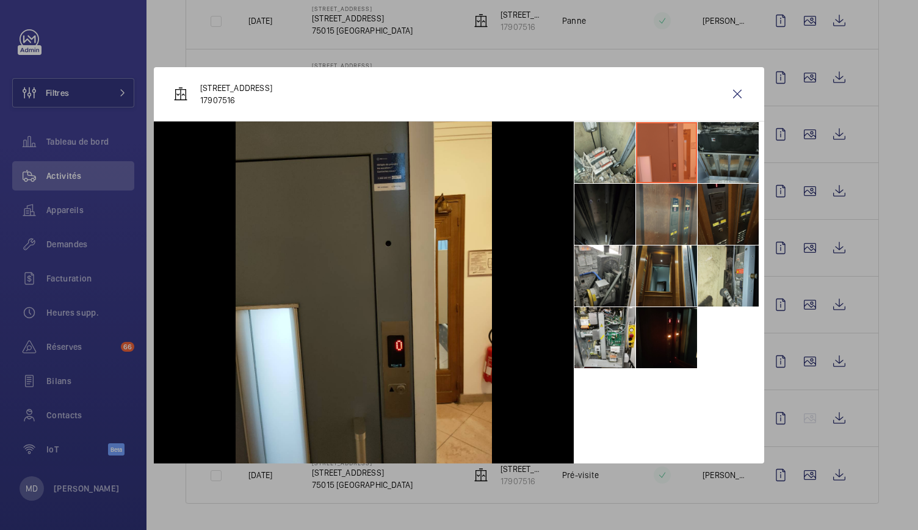
click at [714, 154] on li at bounding box center [728, 152] width 61 height 61
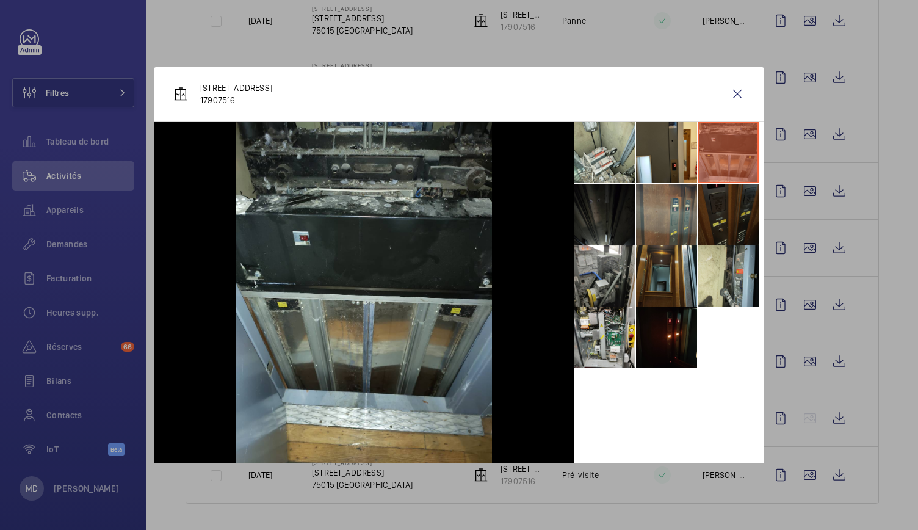
click at [719, 203] on li at bounding box center [728, 214] width 61 height 61
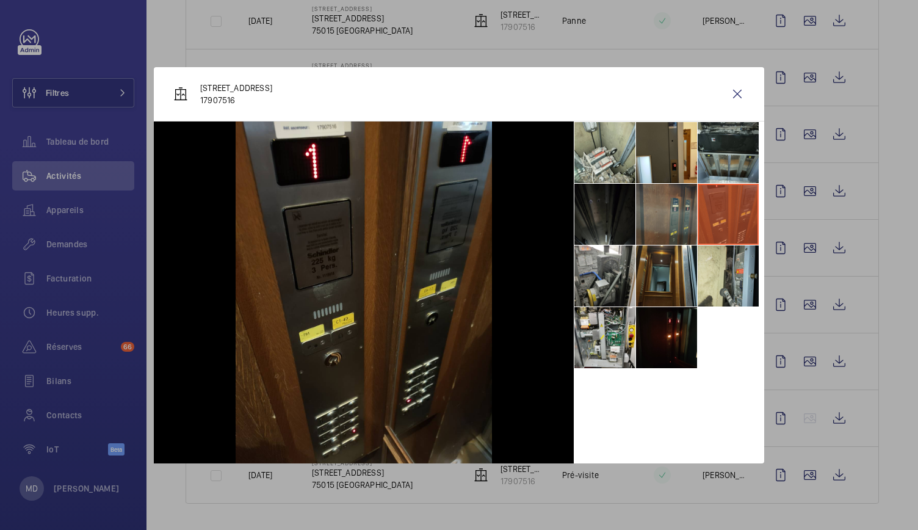
click at [676, 214] on li at bounding box center [666, 214] width 61 height 61
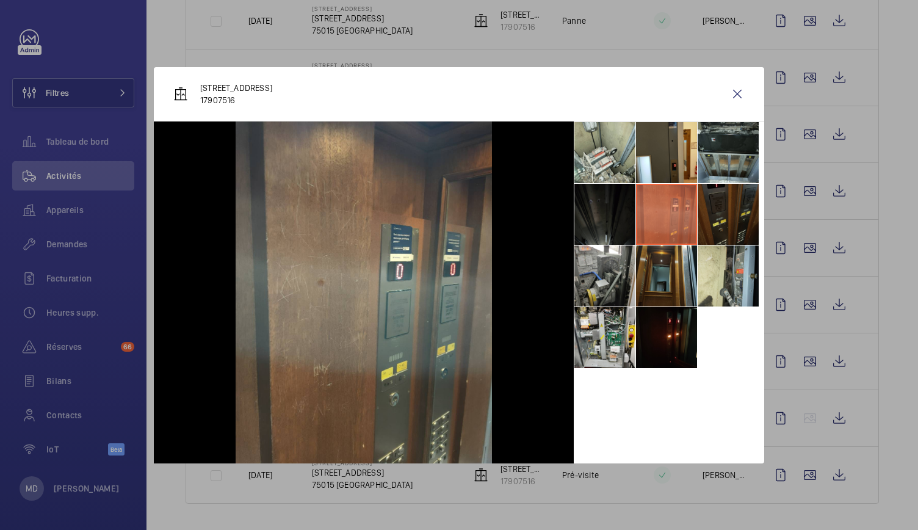
click at [628, 219] on li at bounding box center [604, 214] width 61 height 61
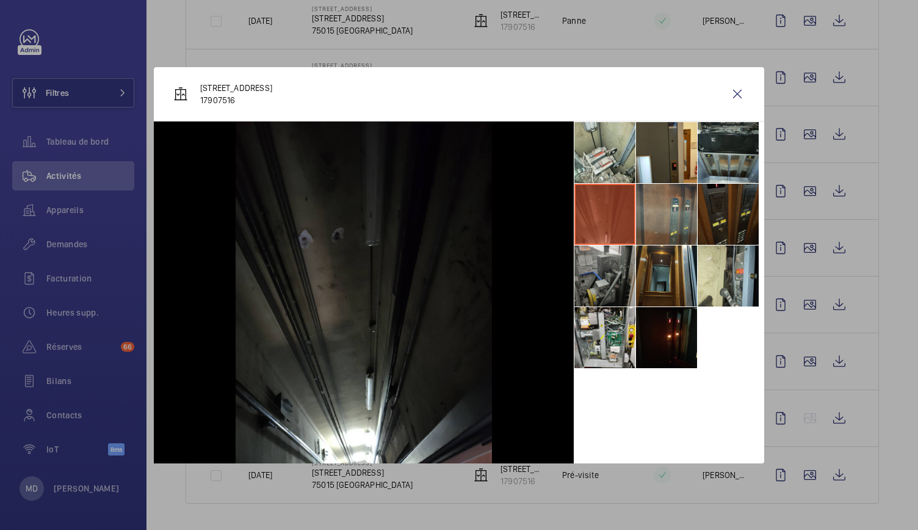
click at [620, 277] on li at bounding box center [604, 275] width 61 height 61
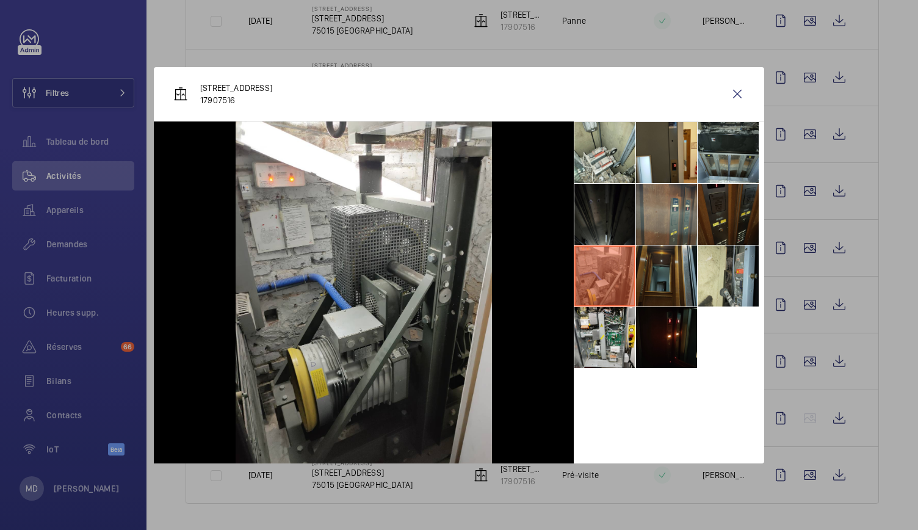
click at [690, 273] on li at bounding box center [666, 275] width 61 height 61
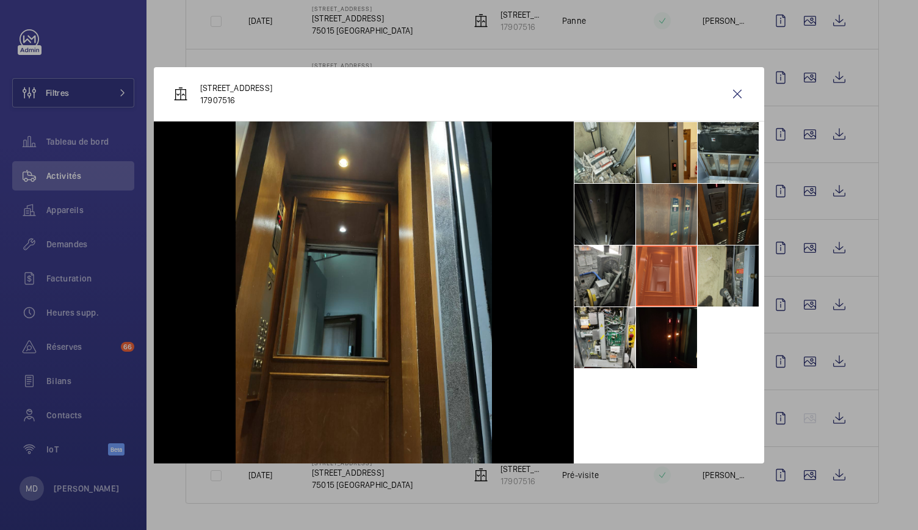
click at [722, 273] on li at bounding box center [728, 275] width 61 height 61
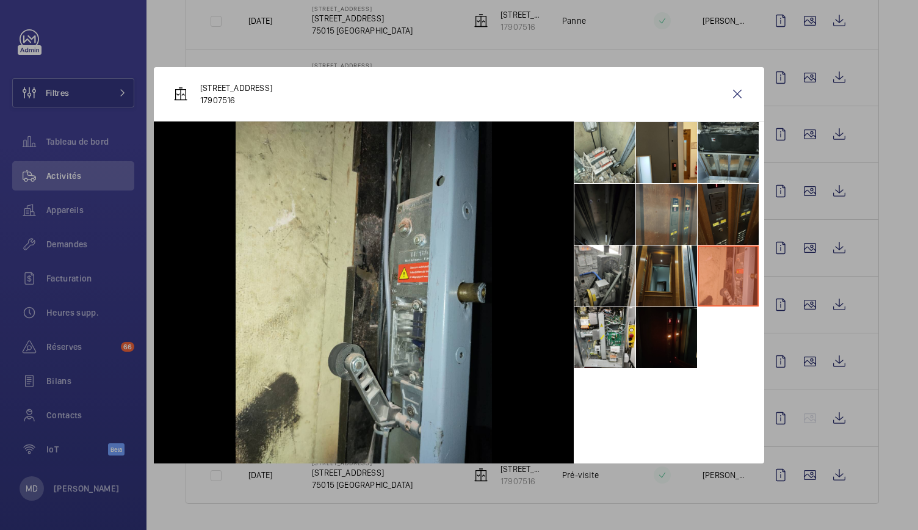
click at [675, 329] on li at bounding box center [666, 337] width 61 height 61
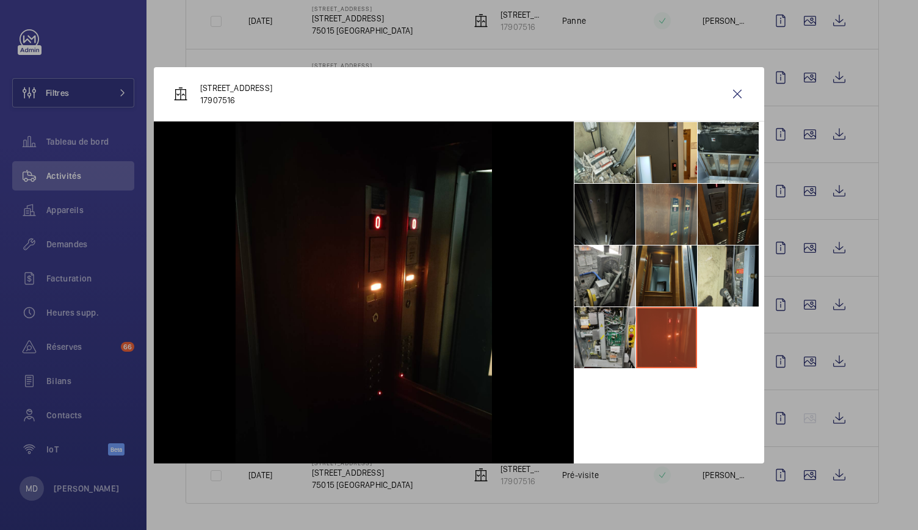
click at [605, 336] on li at bounding box center [604, 337] width 61 height 61
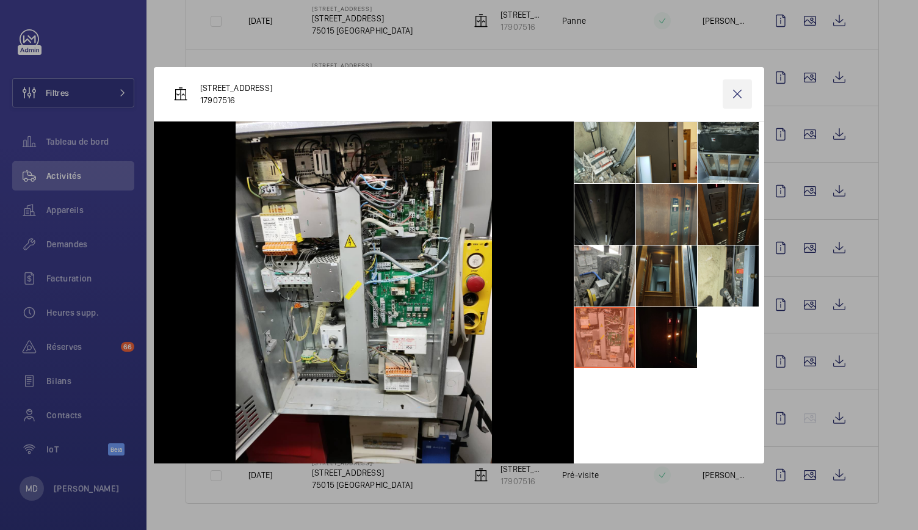
click at [742, 95] on wm-front-icon-button at bounding box center [737, 93] width 29 height 29
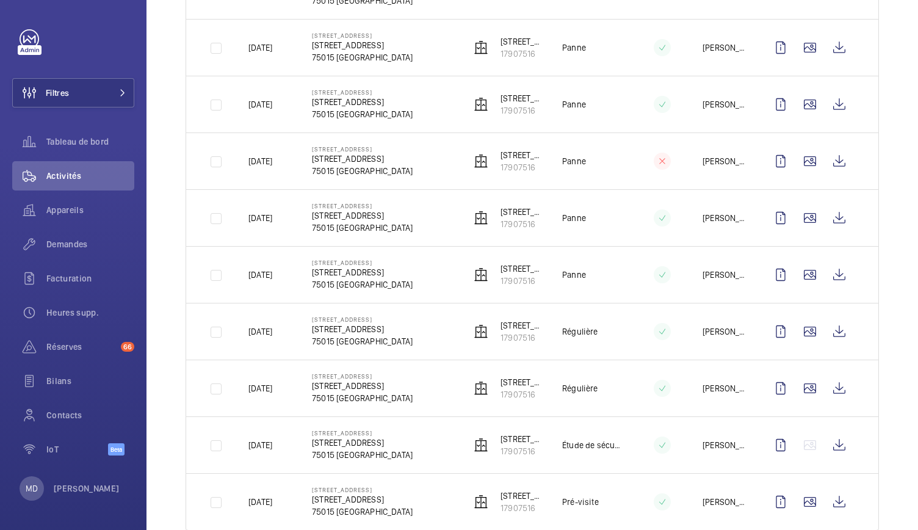
scroll to position [388, 0]
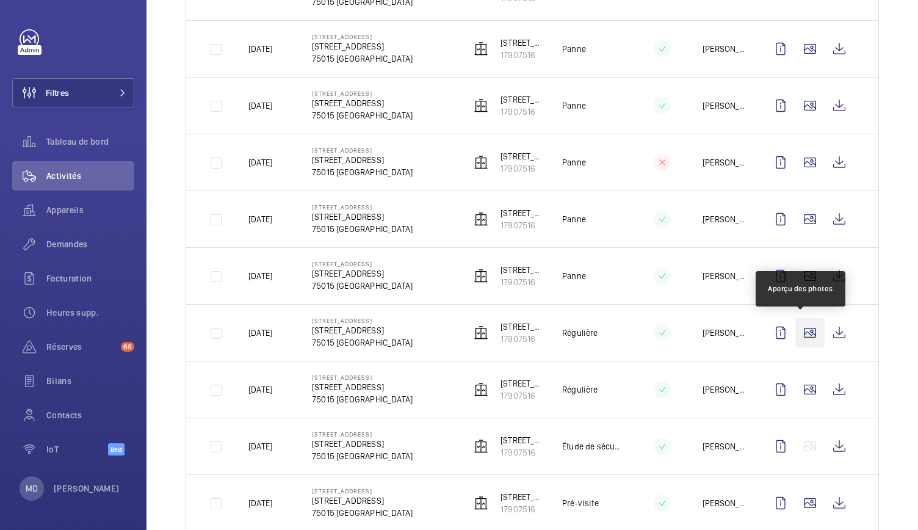
click at [795, 329] on wm-front-icon-button at bounding box center [809, 332] width 29 height 29
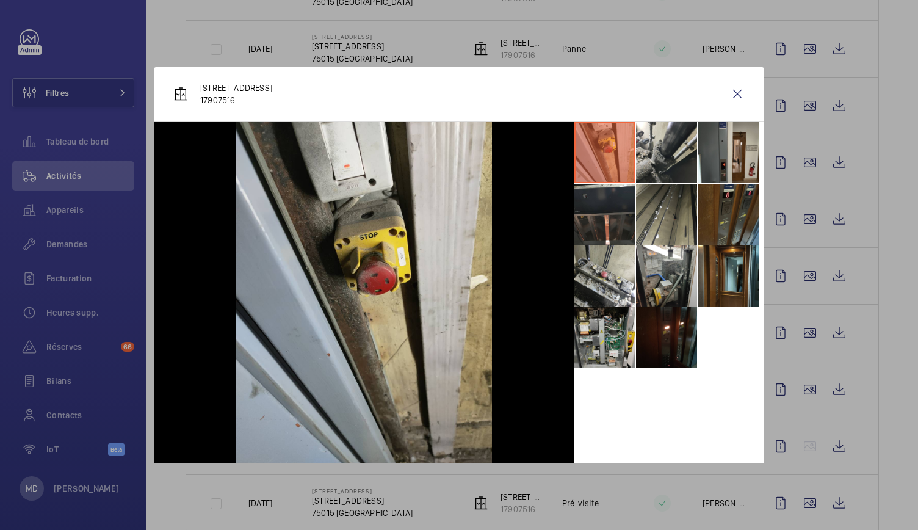
click at [634, 179] on li at bounding box center [604, 152] width 61 height 61
click at [690, 169] on li at bounding box center [666, 152] width 61 height 61
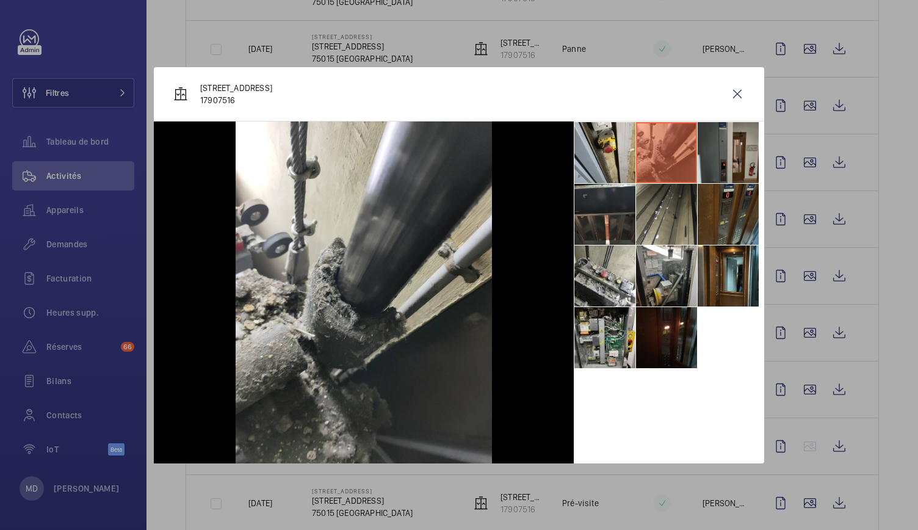
click at [720, 162] on li at bounding box center [728, 152] width 61 height 61
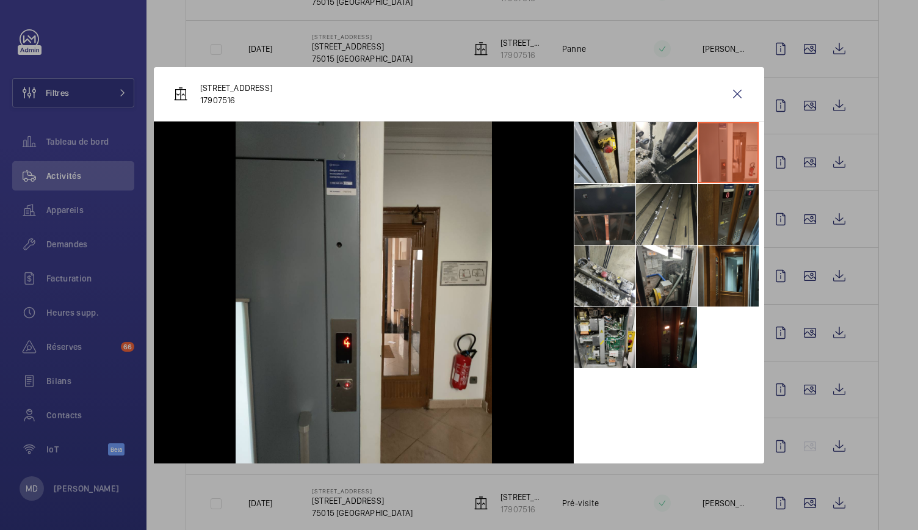
click at [725, 203] on li at bounding box center [728, 214] width 61 height 61
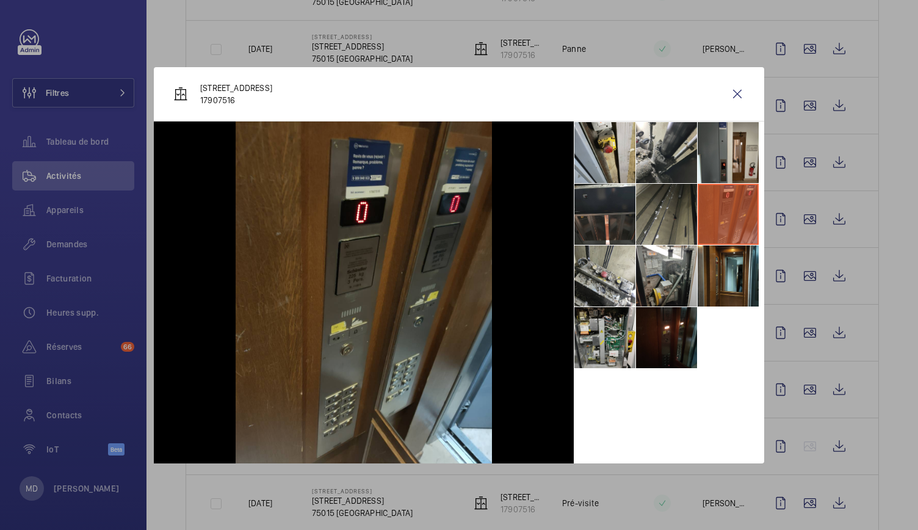
click at [674, 201] on li at bounding box center [666, 214] width 61 height 61
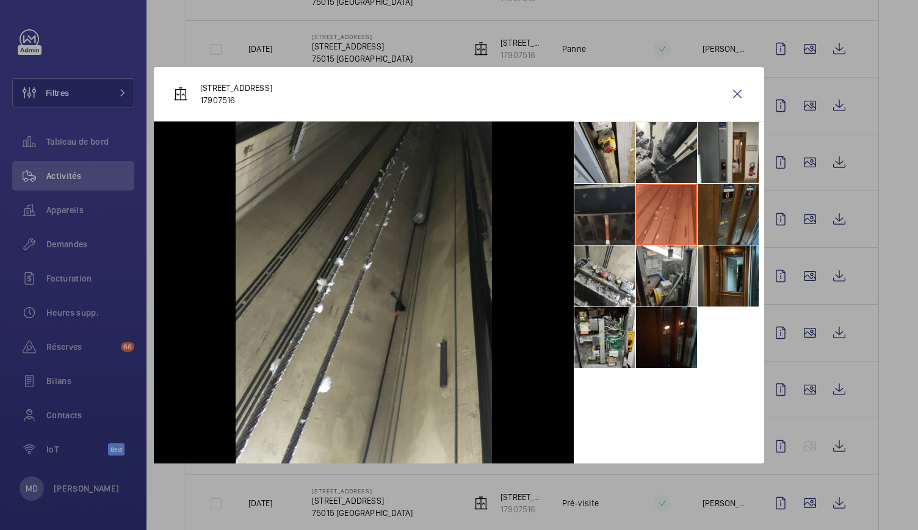
click at [603, 219] on li at bounding box center [604, 214] width 61 height 61
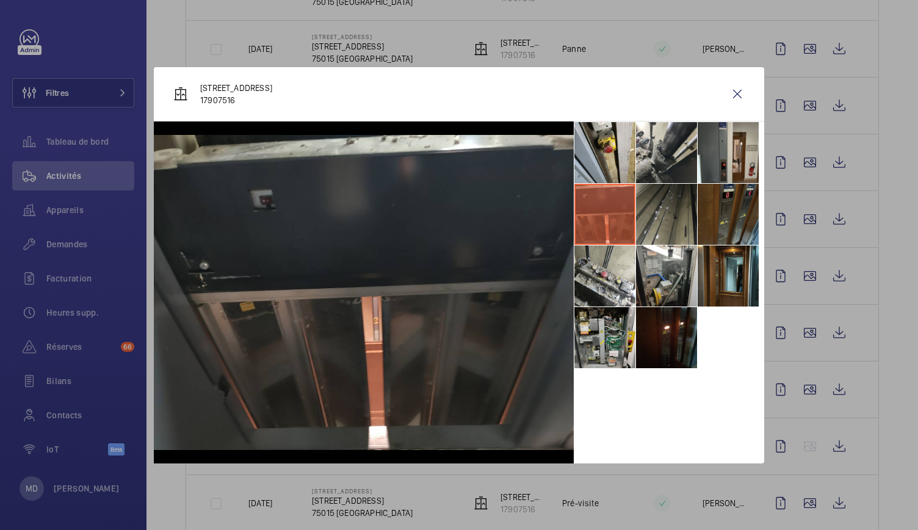
click at [660, 213] on li at bounding box center [666, 214] width 61 height 61
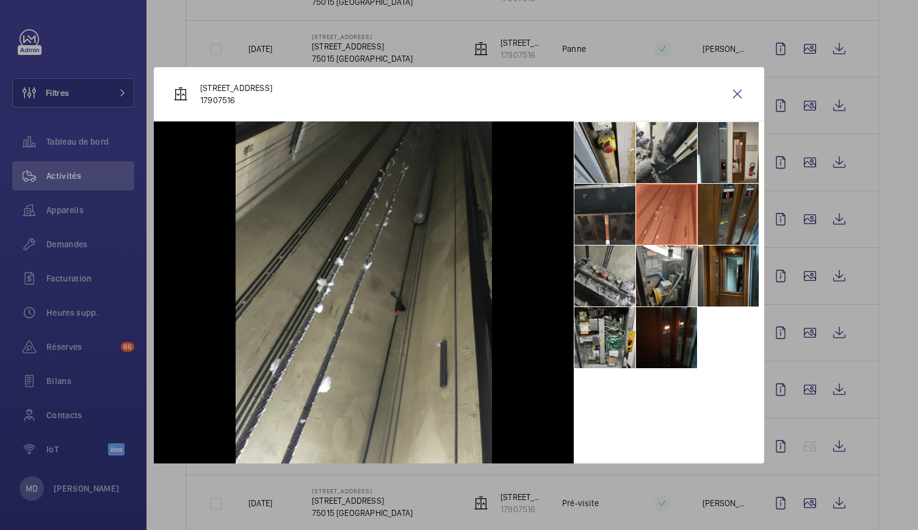
click at [614, 279] on li at bounding box center [604, 275] width 61 height 61
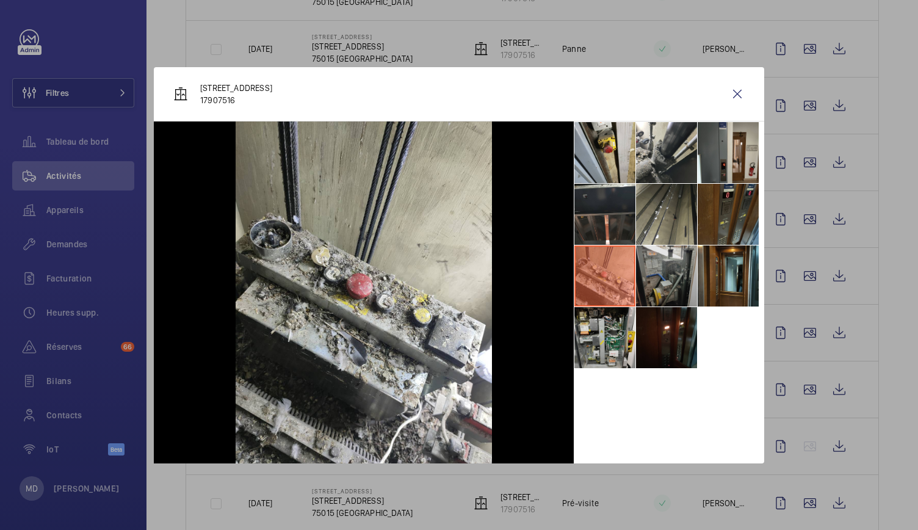
click at [671, 289] on li at bounding box center [666, 275] width 61 height 61
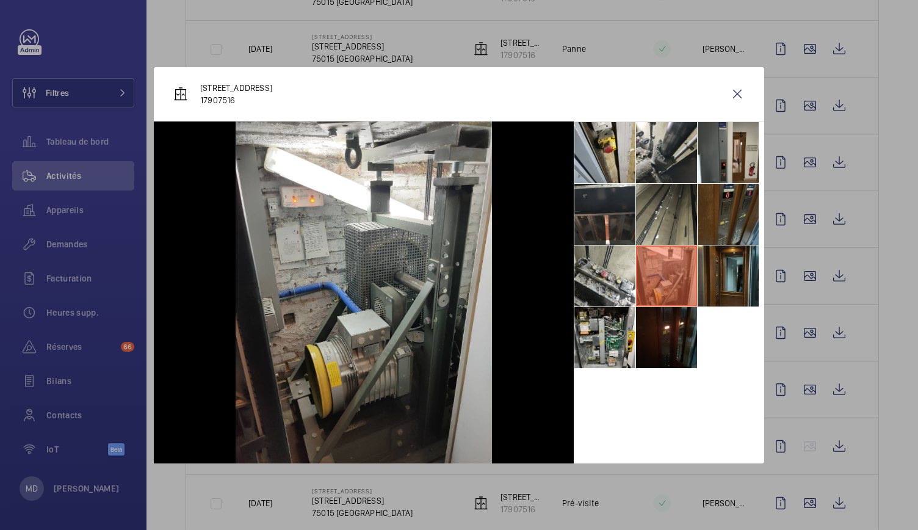
click at [724, 280] on li at bounding box center [728, 275] width 61 height 61
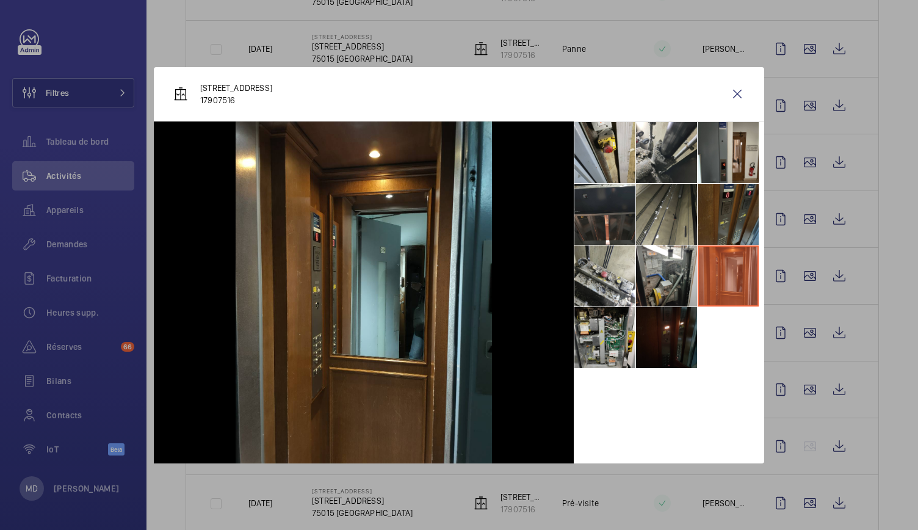
click at [687, 325] on li at bounding box center [666, 337] width 61 height 61
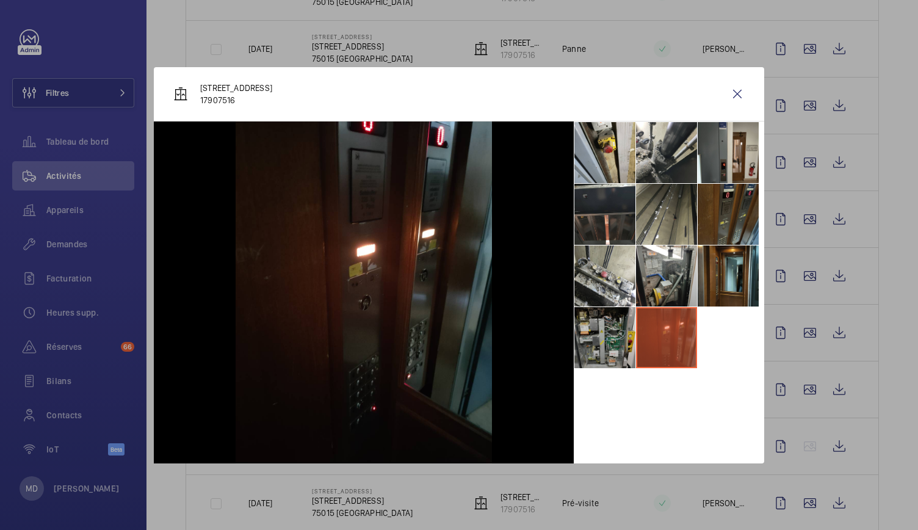
click at [620, 325] on li at bounding box center [604, 337] width 61 height 61
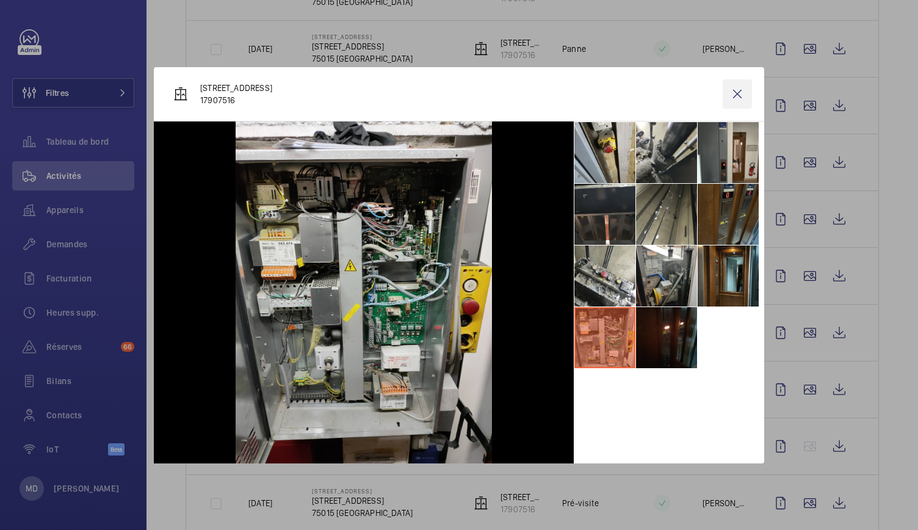
click at [738, 99] on wm-front-icon-button at bounding box center [737, 93] width 29 height 29
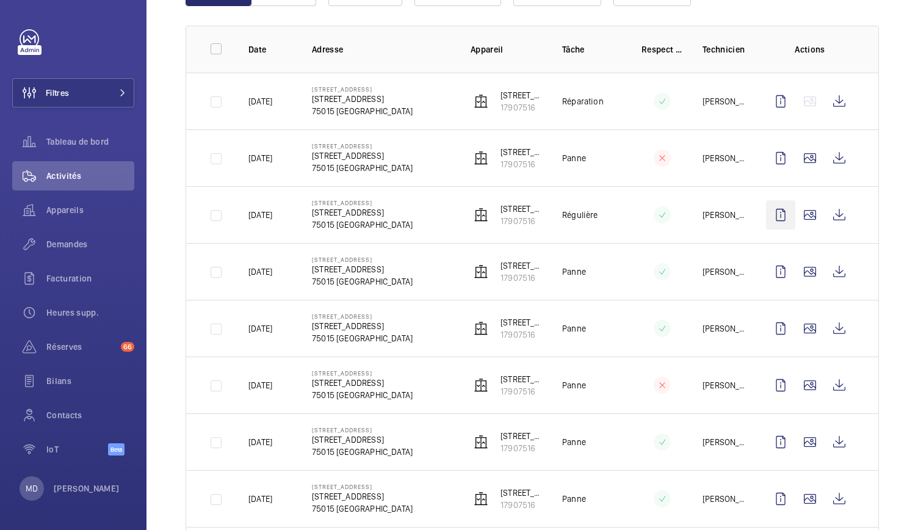
scroll to position [164, 0]
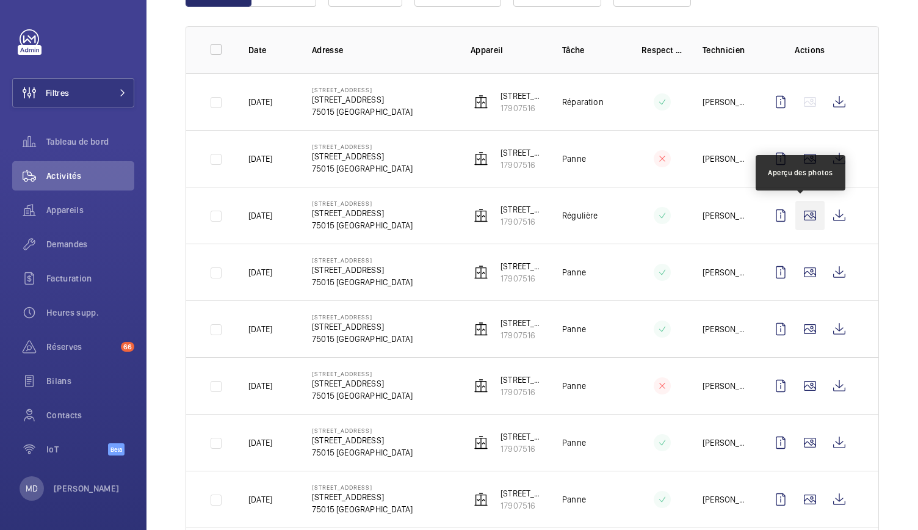
click at [804, 215] on wm-front-icon-button at bounding box center [809, 215] width 29 height 29
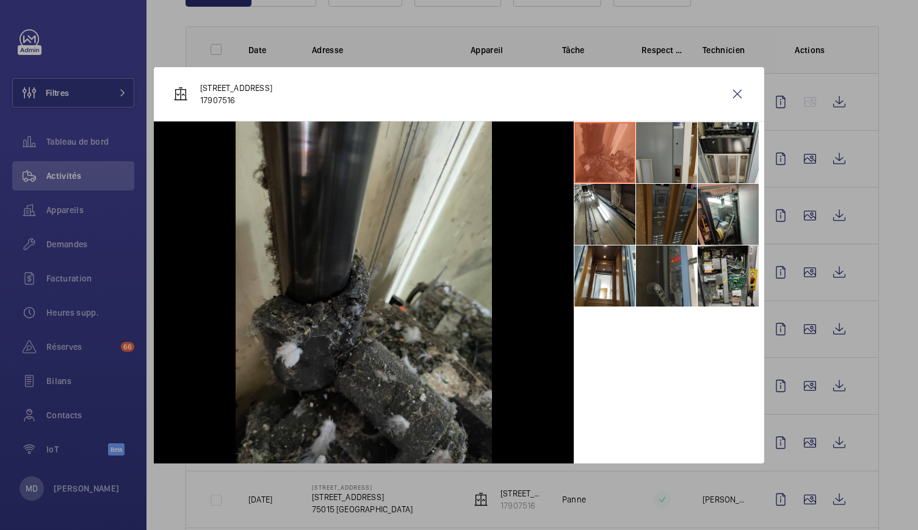
click at [679, 154] on li at bounding box center [666, 152] width 61 height 61
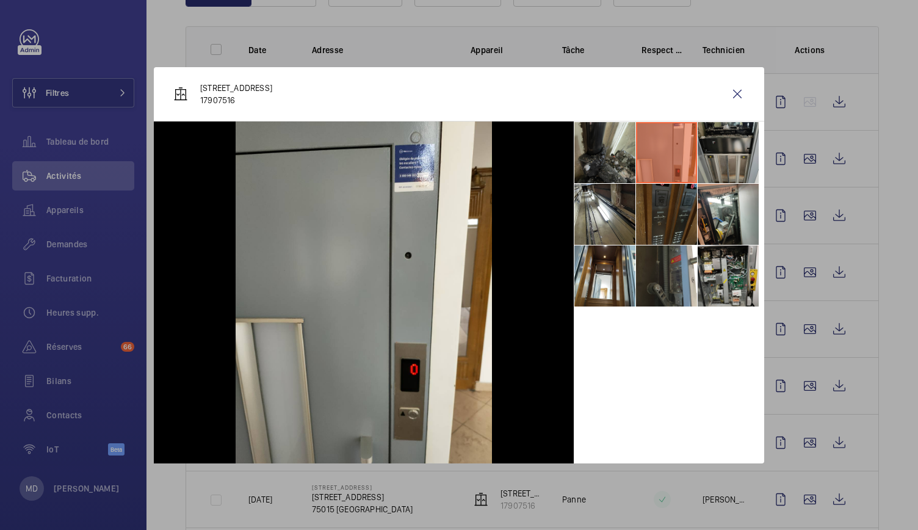
click at [728, 145] on li at bounding box center [728, 152] width 61 height 61
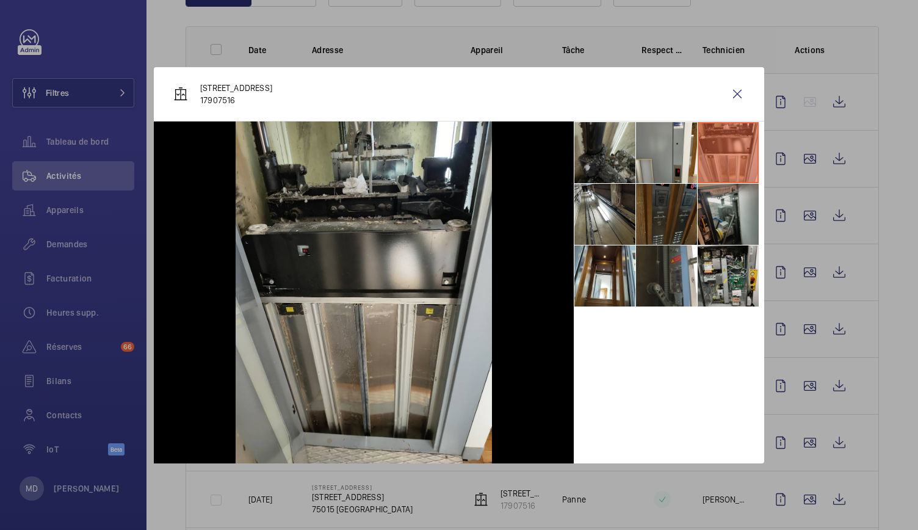
click at [725, 209] on li at bounding box center [728, 214] width 61 height 61
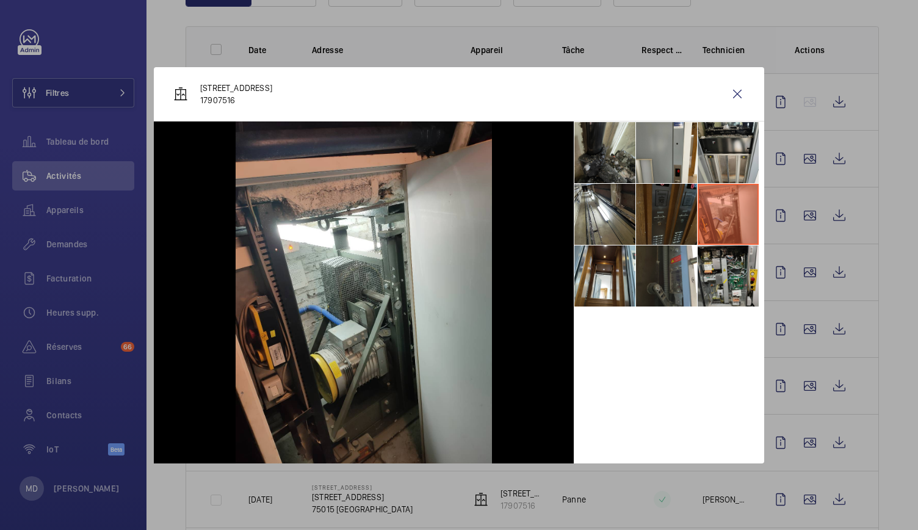
click at [669, 230] on li at bounding box center [666, 214] width 61 height 61
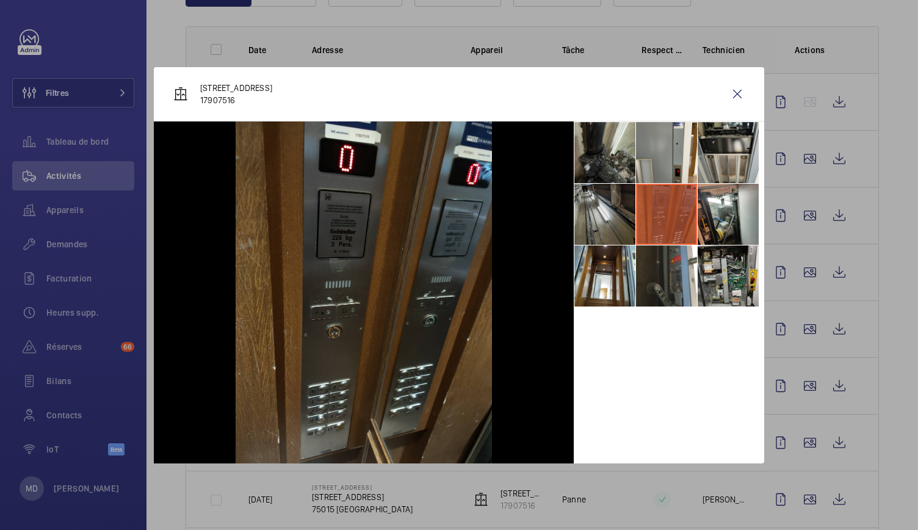
click at [610, 230] on li at bounding box center [604, 214] width 61 height 61
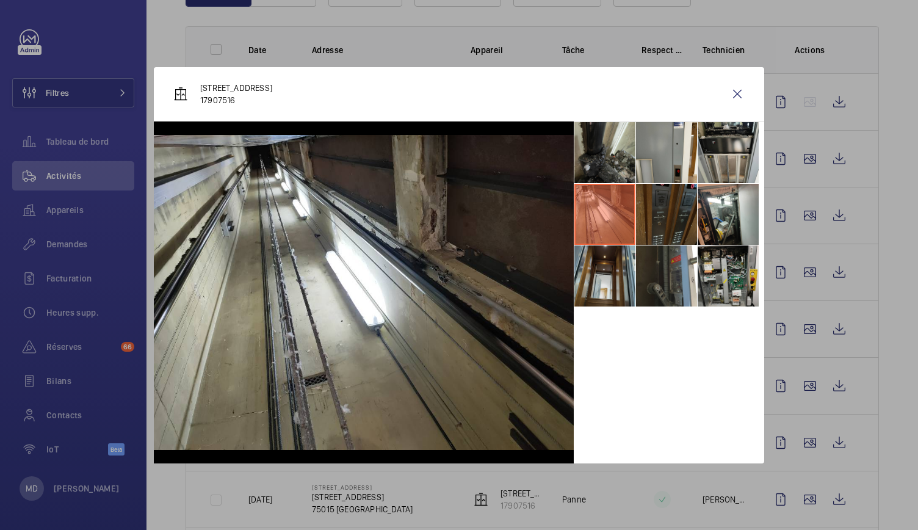
click at [611, 266] on li at bounding box center [604, 275] width 61 height 61
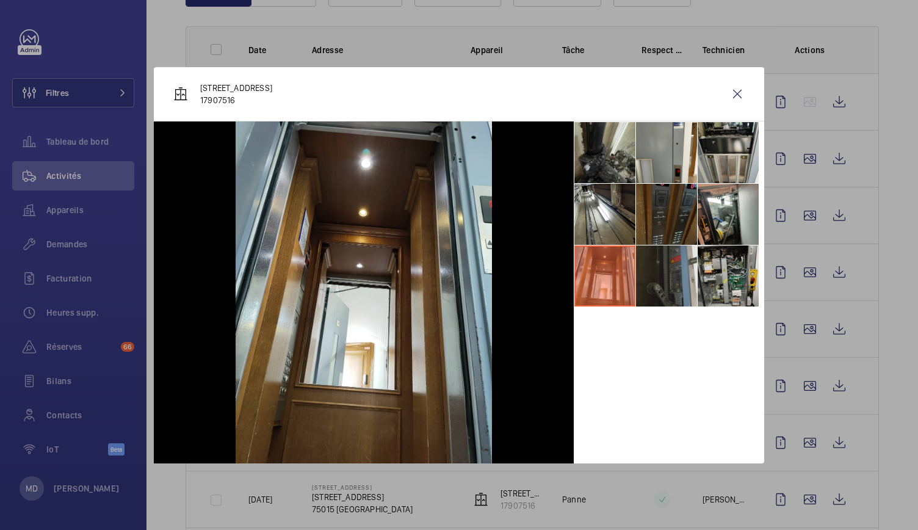
click at [670, 275] on li at bounding box center [666, 275] width 61 height 61
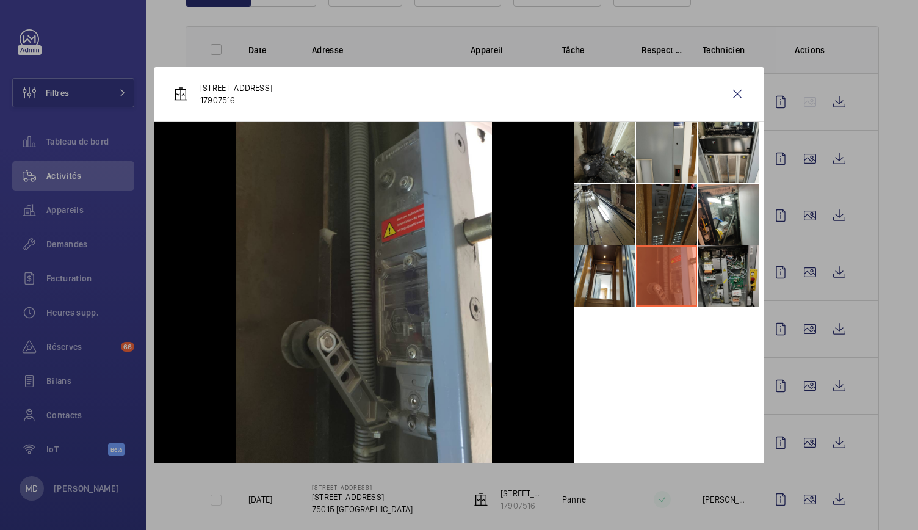
click at [712, 275] on li at bounding box center [728, 275] width 61 height 61
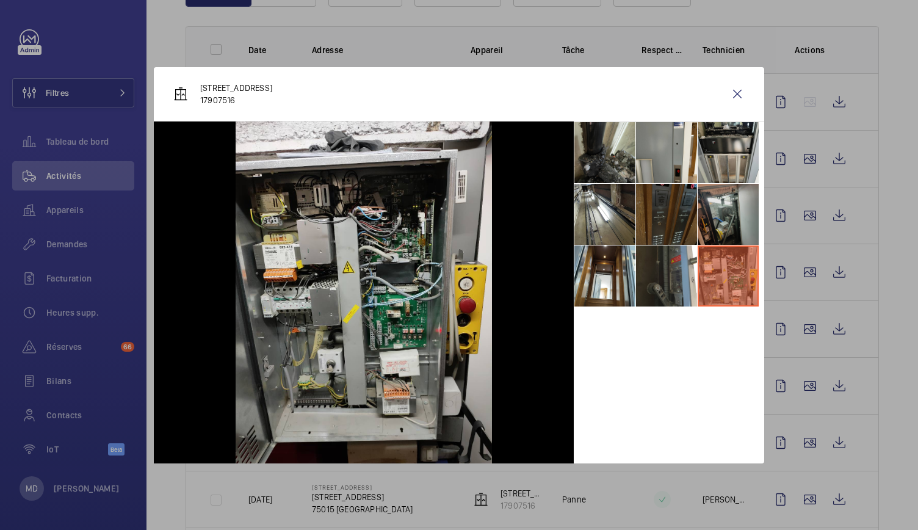
click at [722, 228] on li at bounding box center [728, 214] width 61 height 61
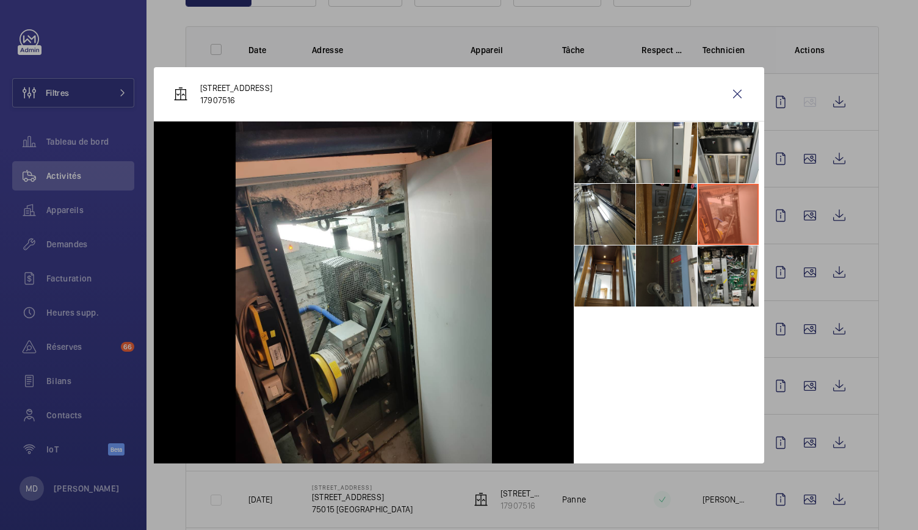
click at [670, 274] on li at bounding box center [666, 275] width 61 height 61
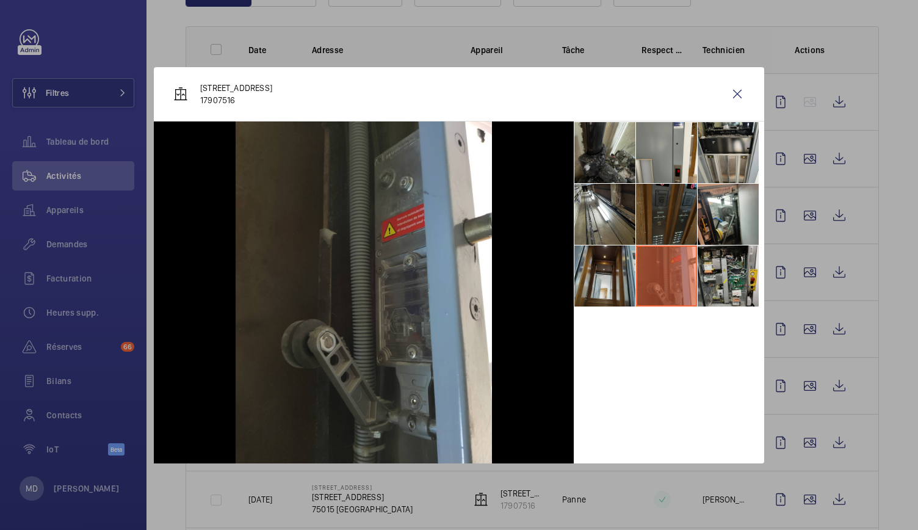
click at [615, 273] on li at bounding box center [604, 275] width 61 height 61
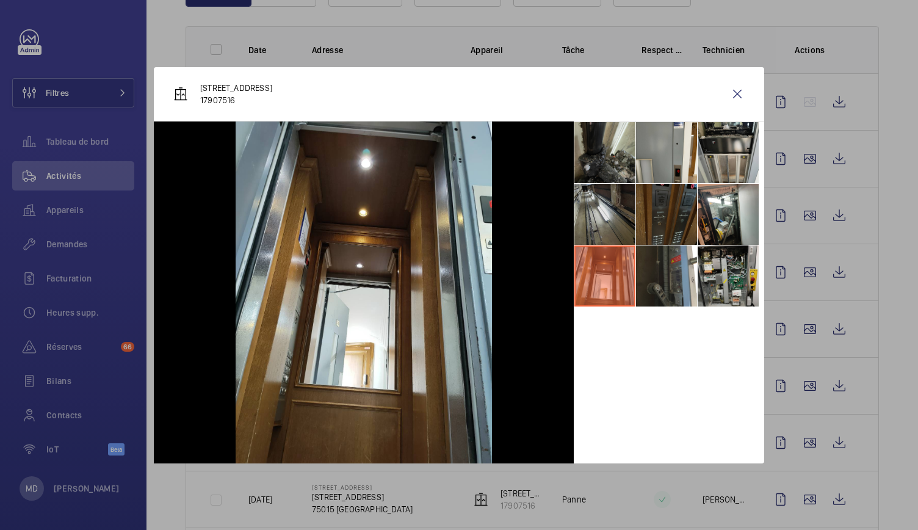
click at [615, 217] on li at bounding box center [604, 214] width 61 height 61
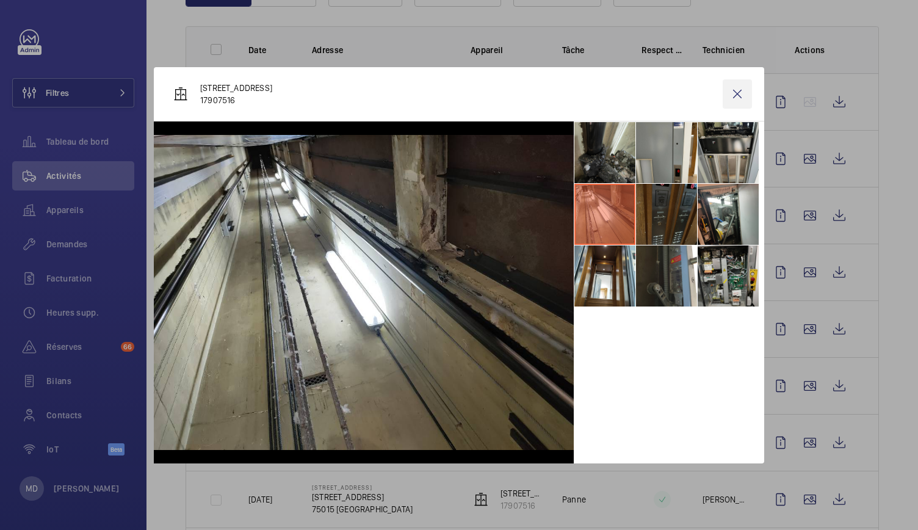
click at [737, 95] on wm-front-icon-button at bounding box center [737, 93] width 29 height 29
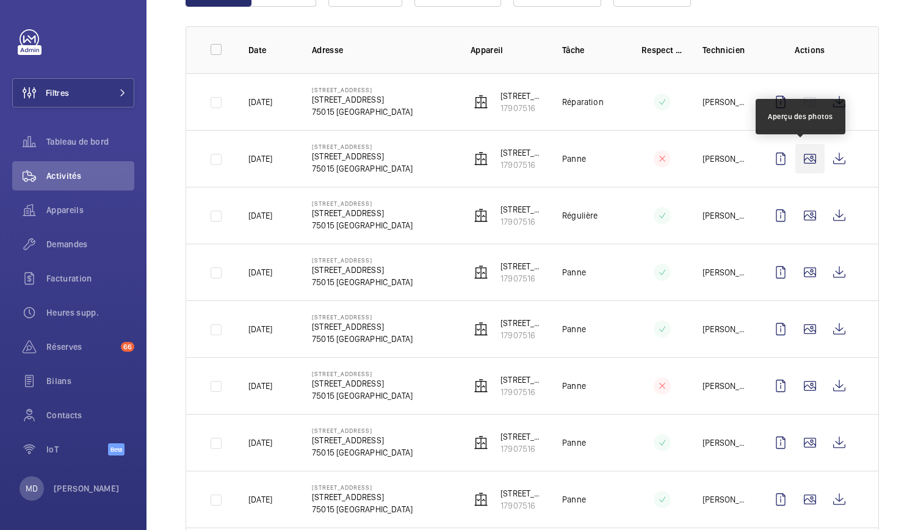
click at [806, 160] on wm-front-icon-button at bounding box center [809, 158] width 29 height 29
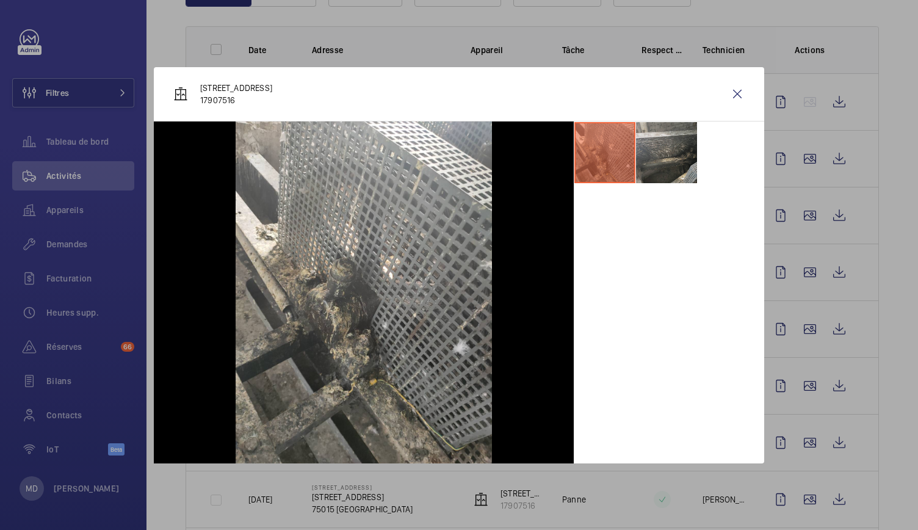
click at [650, 161] on li at bounding box center [666, 152] width 61 height 61
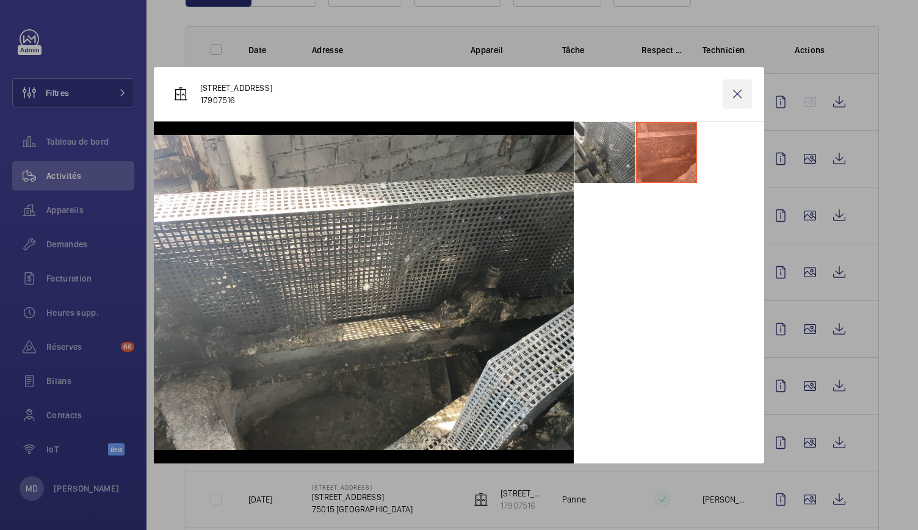
click at [739, 94] on wm-front-icon-button at bounding box center [737, 93] width 29 height 29
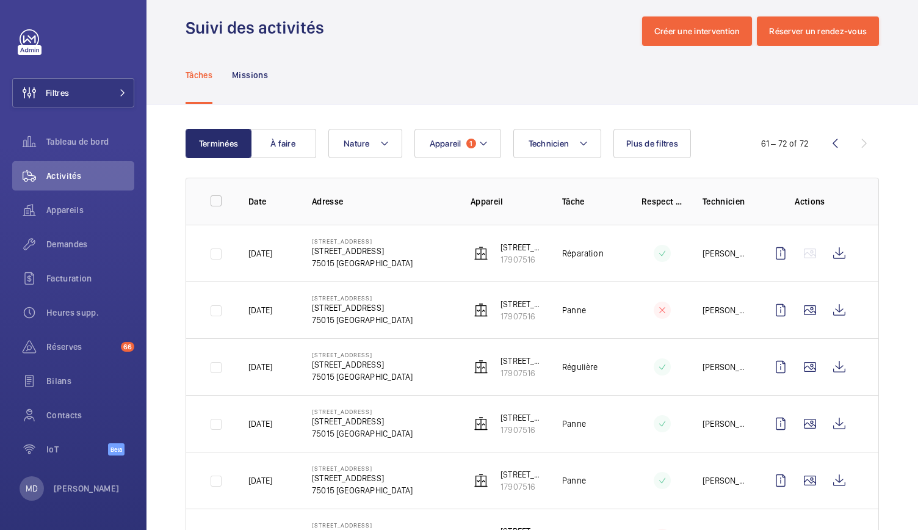
scroll to position [0, 0]
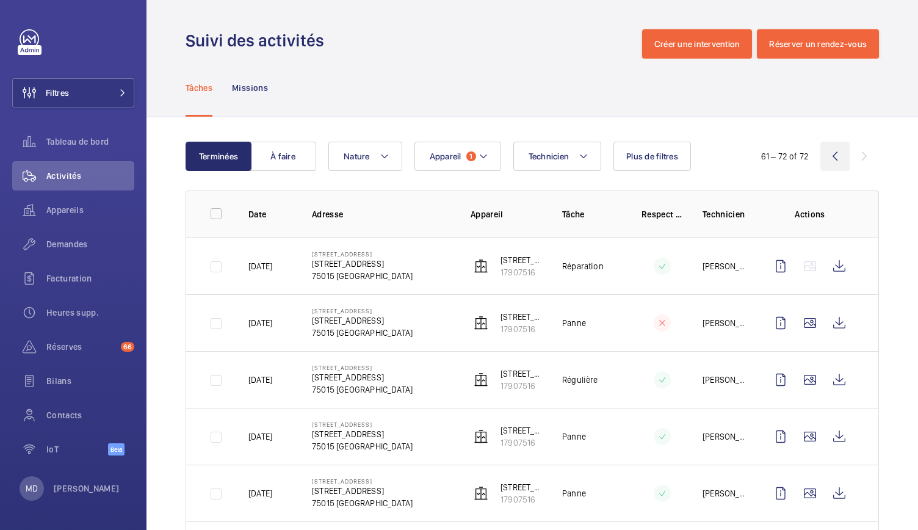
click at [827, 156] on wm-front-icon-button at bounding box center [834, 156] width 29 height 29
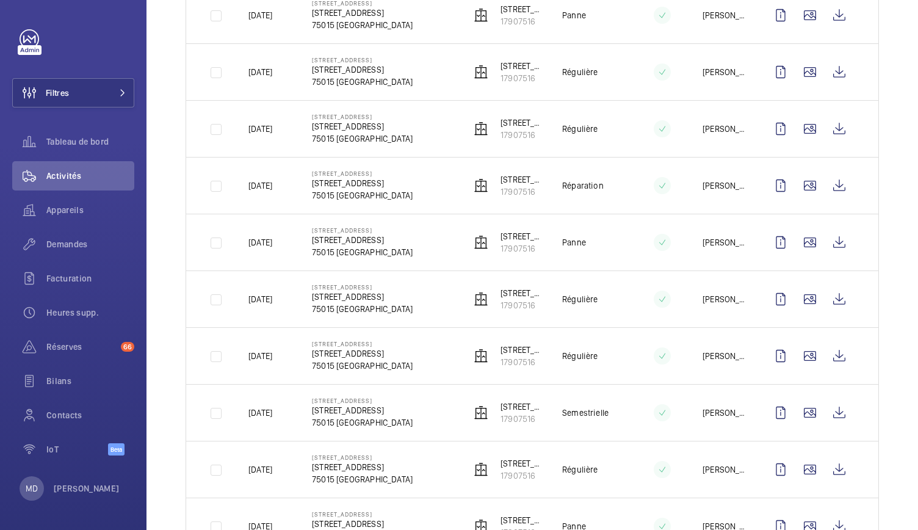
scroll to position [1434, 0]
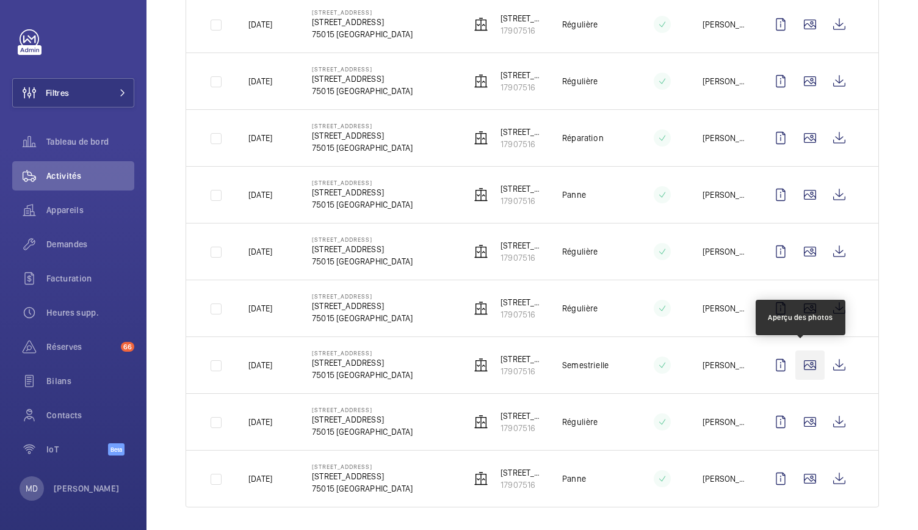
click at [801, 360] on wm-front-icon-button at bounding box center [809, 364] width 29 height 29
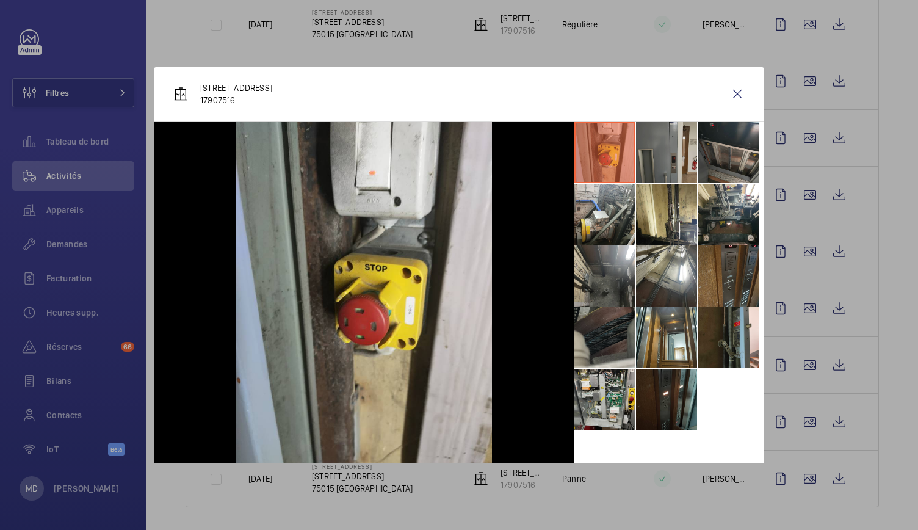
click at [681, 153] on li at bounding box center [666, 152] width 61 height 61
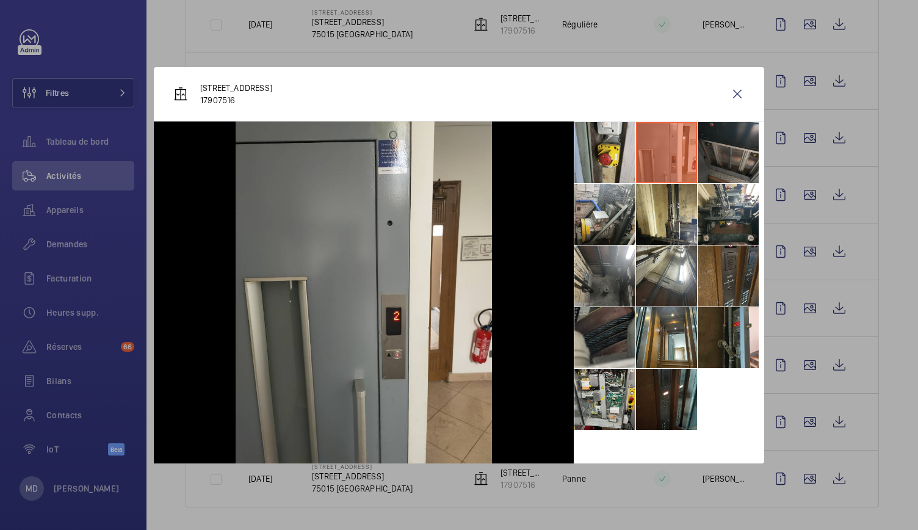
click at [728, 154] on li at bounding box center [728, 152] width 61 height 61
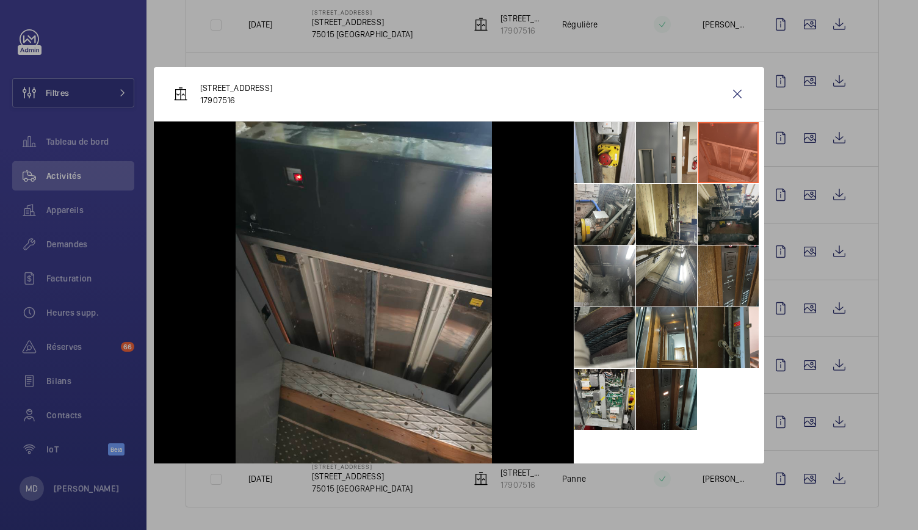
click at [740, 220] on li at bounding box center [728, 214] width 61 height 61
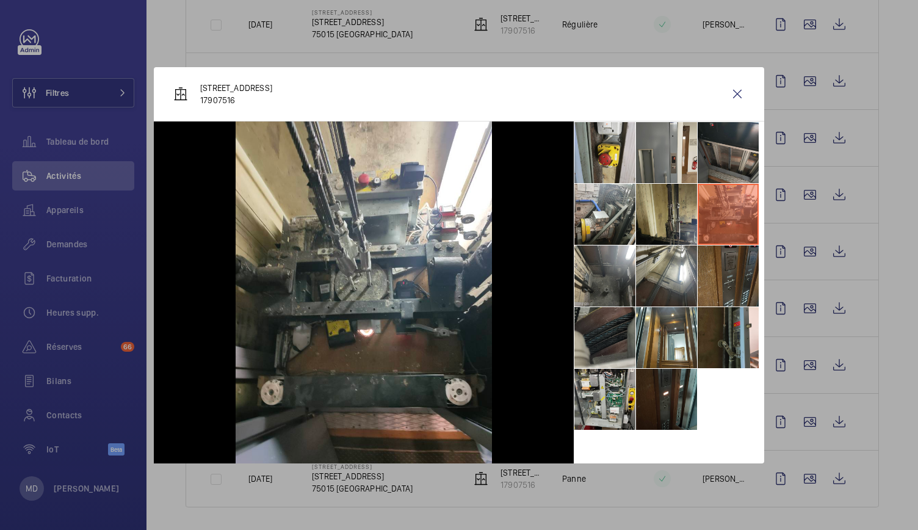
click at [660, 197] on li at bounding box center [666, 214] width 61 height 61
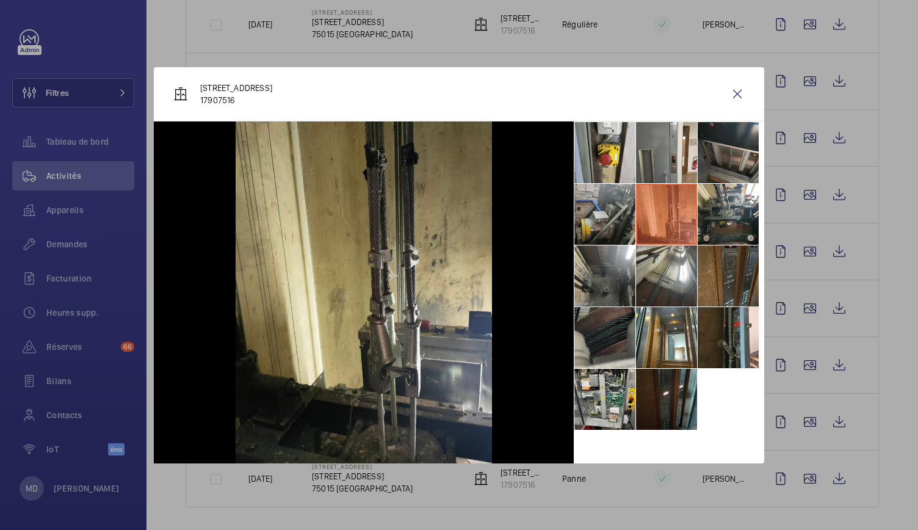
click at [624, 206] on li at bounding box center [604, 214] width 61 height 61
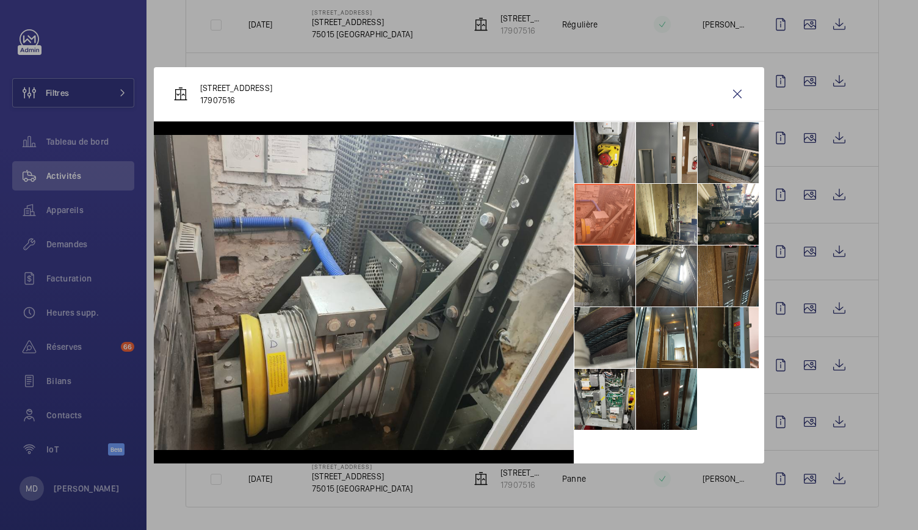
click at [599, 261] on li at bounding box center [604, 275] width 61 height 61
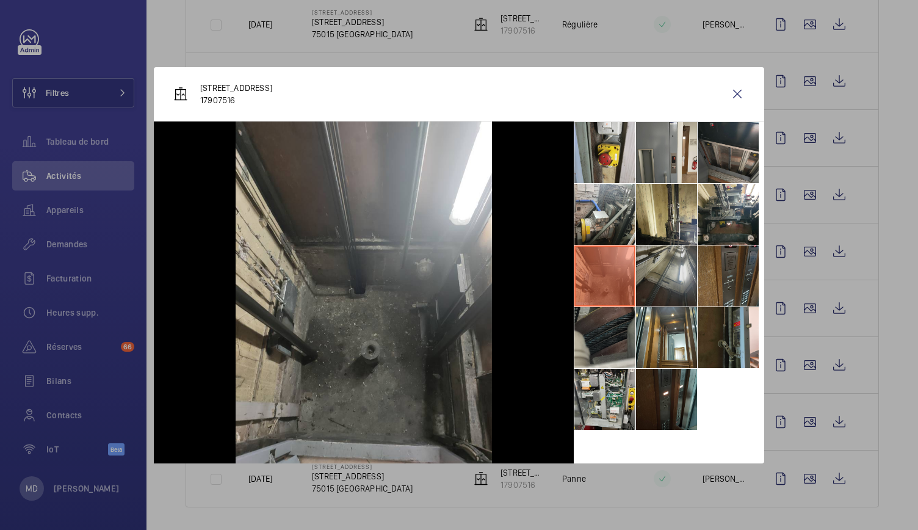
click at [681, 277] on li at bounding box center [666, 275] width 61 height 61
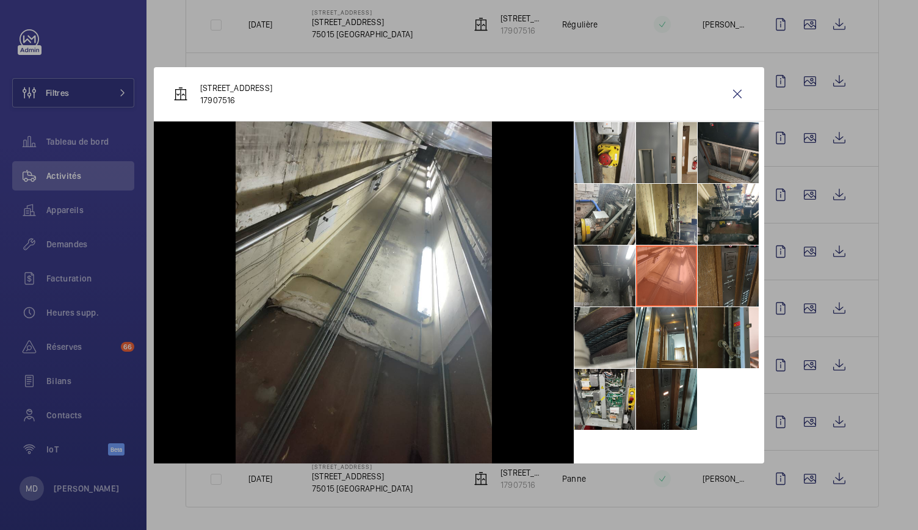
click at [745, 269] on li at bounding box center [728, 275] width 61 height 61
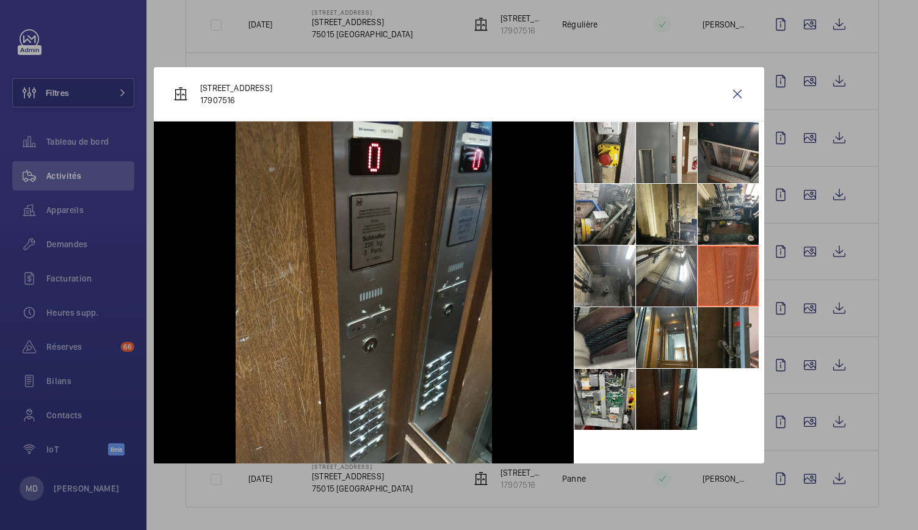
click at [739, 338] on li at bounding box center [728, 337] width 61 height 61
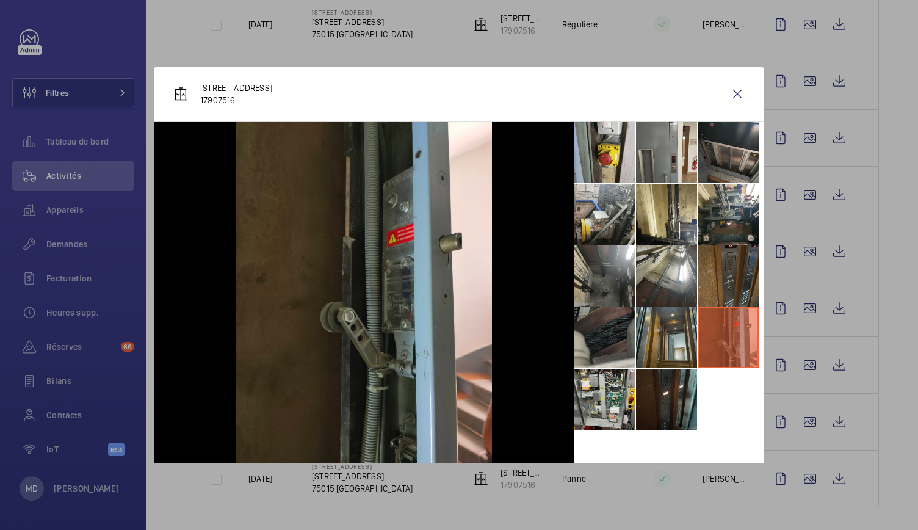
click at [670, 347] on li at bounding box center [666, 337] width 61 height 61
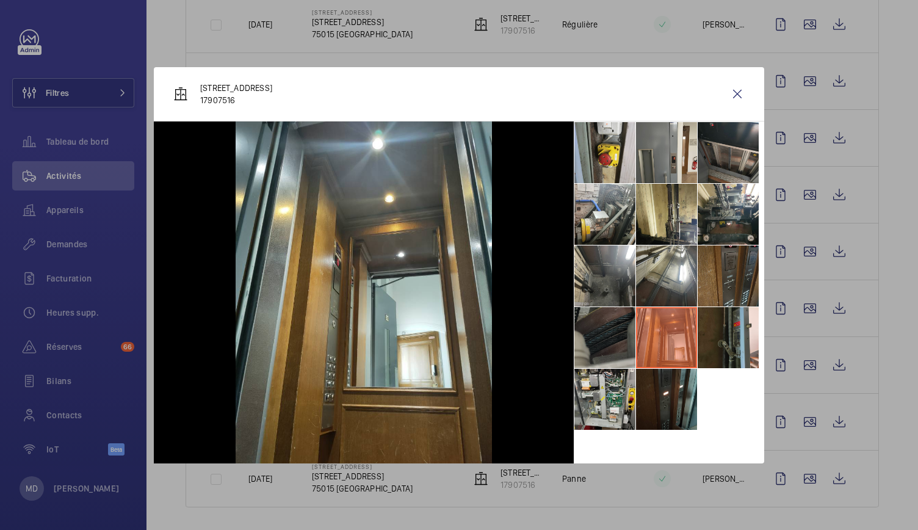
click at [602, 337] on li at bounding box center [604, 337] width 61 height 61
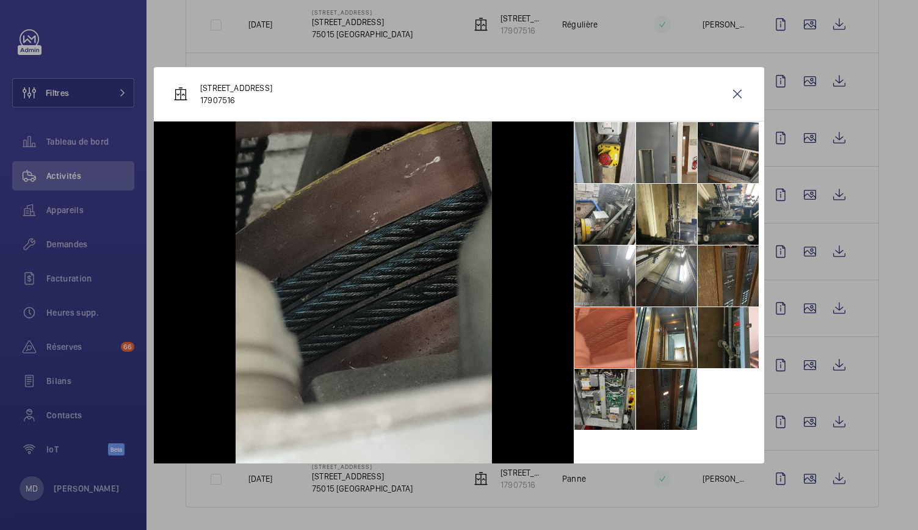
click at [609, 414] on li at bounding box center [604, 399] width 61 height 61
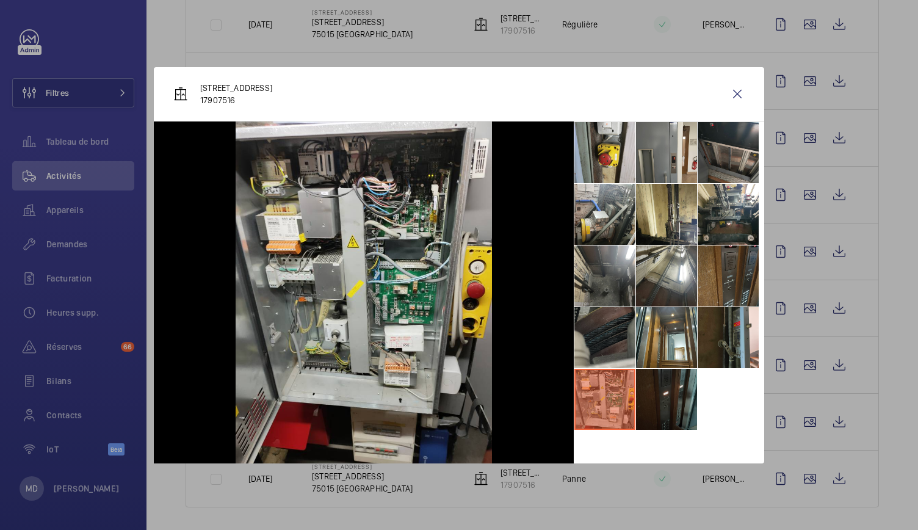
click at [668, 400] on li at bounding box center [666, 399] width 61 height 61
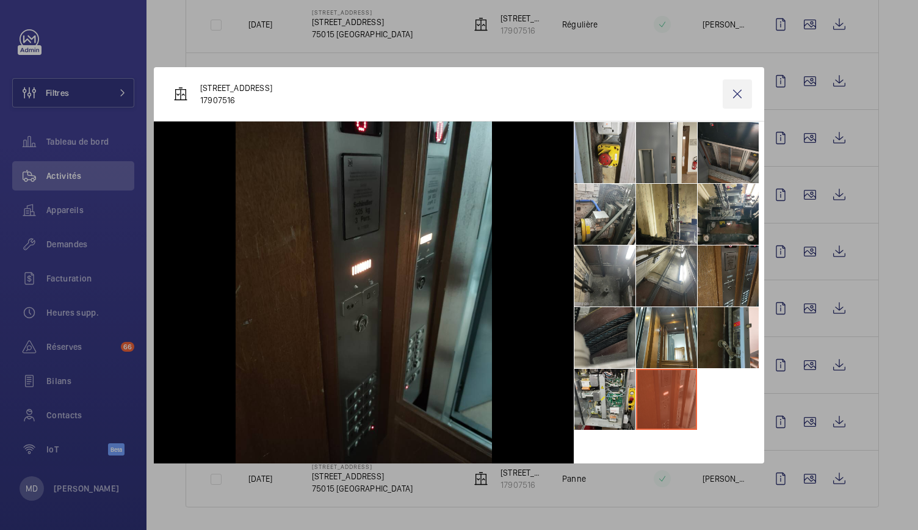
click at [740, 96] on wm-front-icon-button at bounding box center [737, 93] width 29 height 29
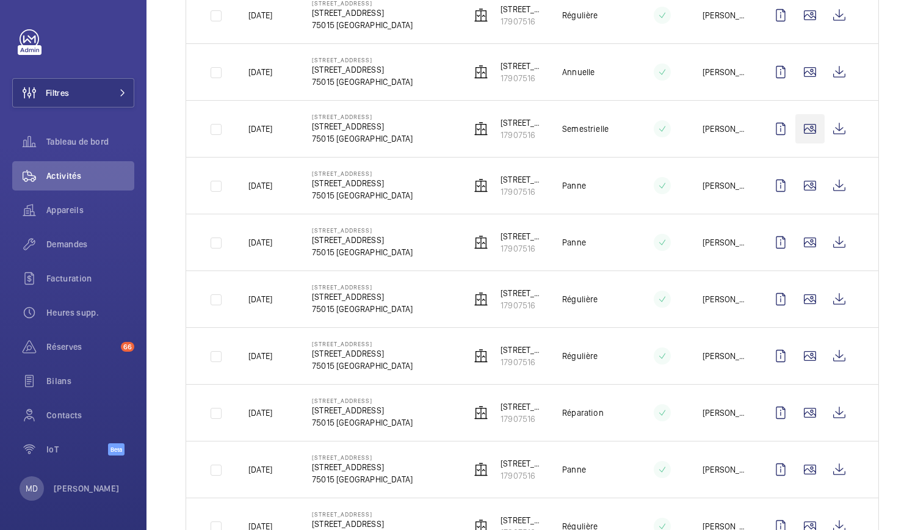
scroll to position [1157, 0]
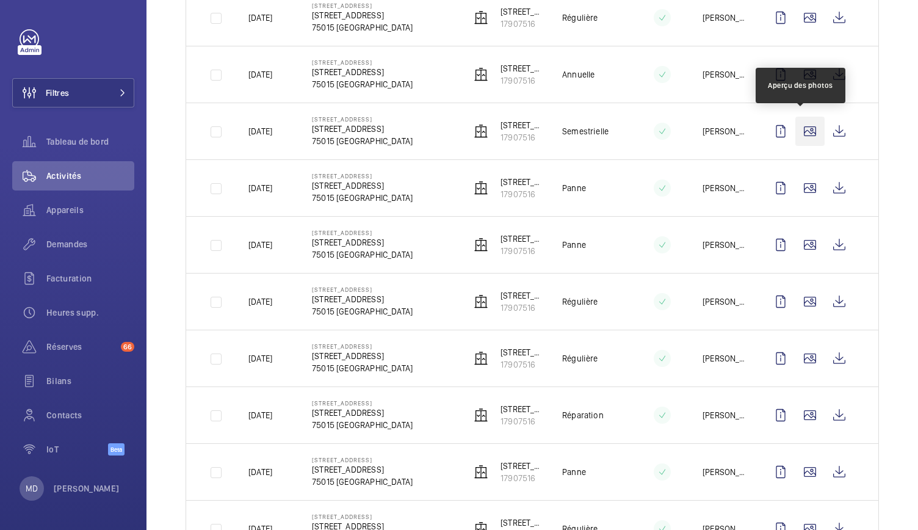
click at [809, 125] on wm-front-icon-button at bounding box center [809, 131] width 29 height 29
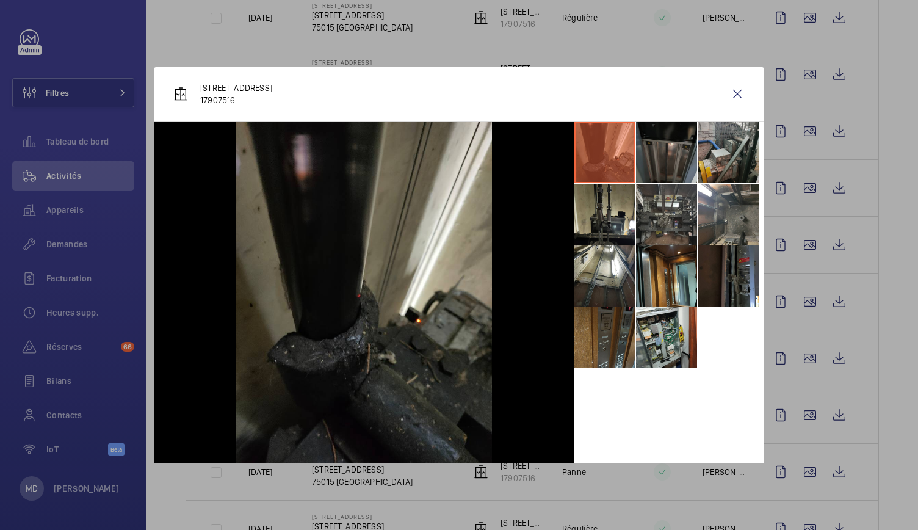
click at [667, 163] on li at bounding box center [666, 152] width 61 height 61
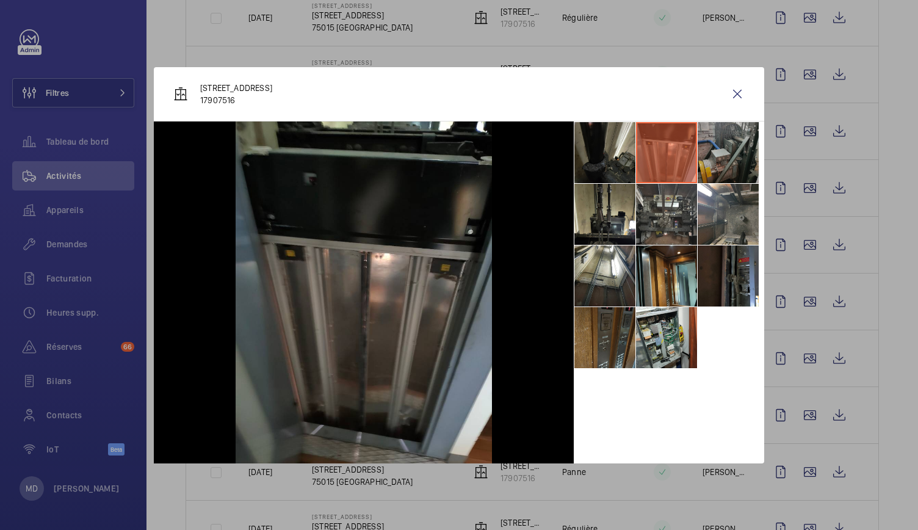
click at [719, 162] on li at bounding box center [728, 152] width 61 height 61
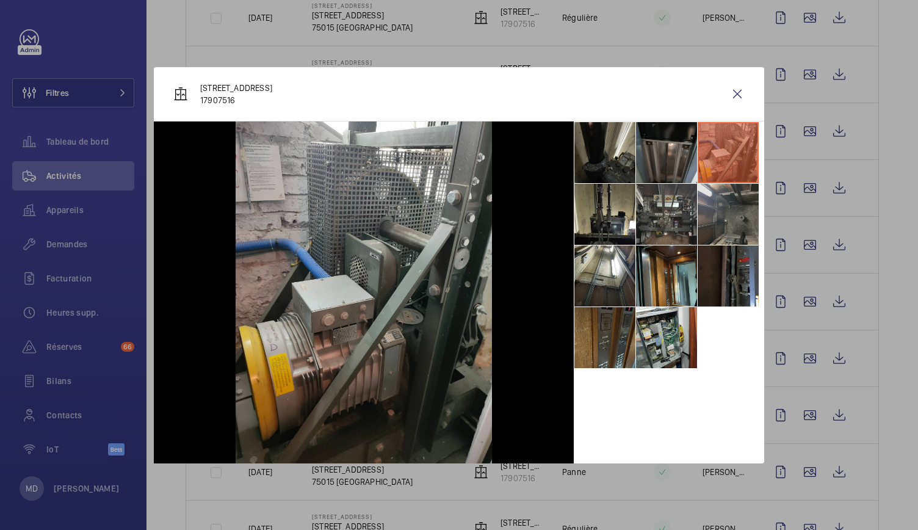
click at [720, 209] on li at bounding box center [728, 214] width 61 height 61
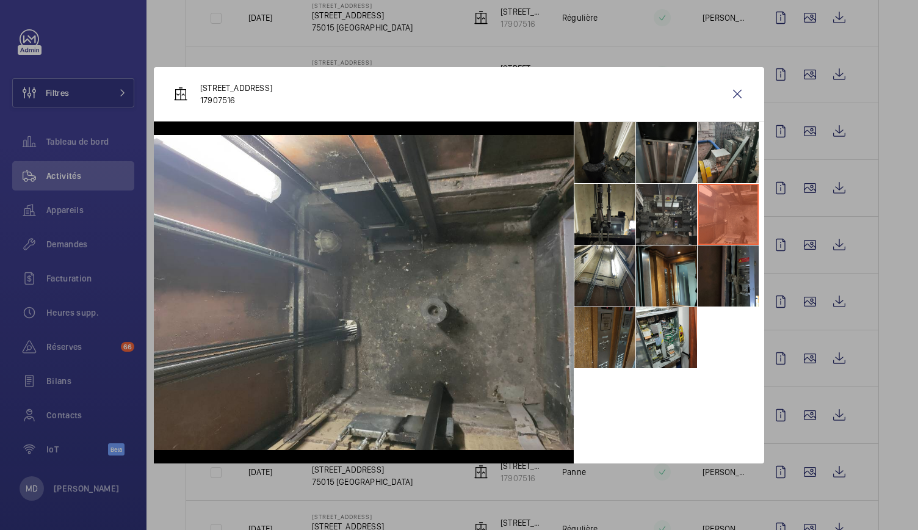
click at [662, 209] on li at bounding box center [666, 214] width 61 height 61
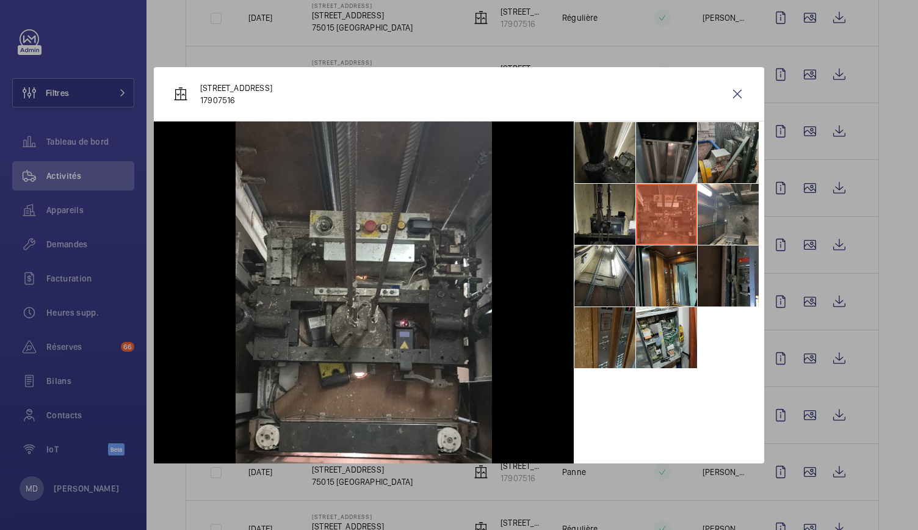
click at [618, 222] on li at bounding box center [604, 214] width 61 height 61
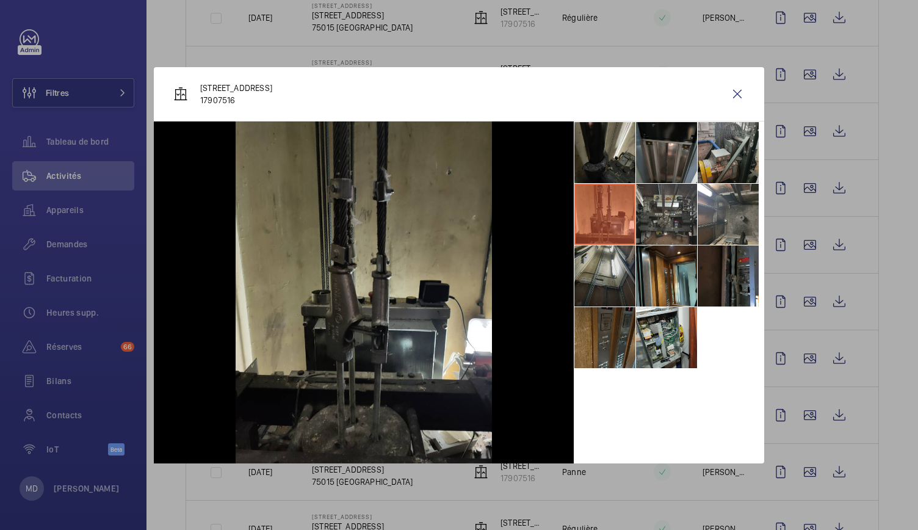
click at [620, 270] on li at bounding box center [604, 275] width 61 height 61
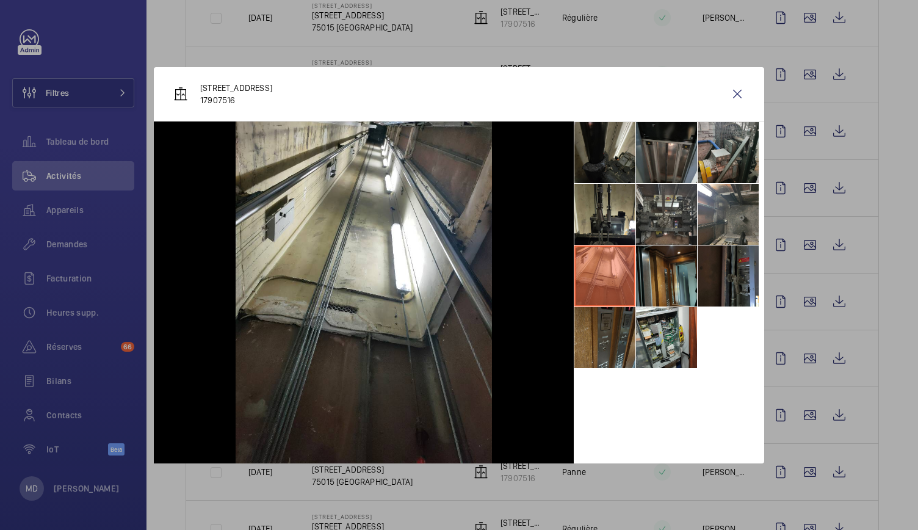
click at [666, 280] on li at bounding box center [666, 275] width 61 height 61
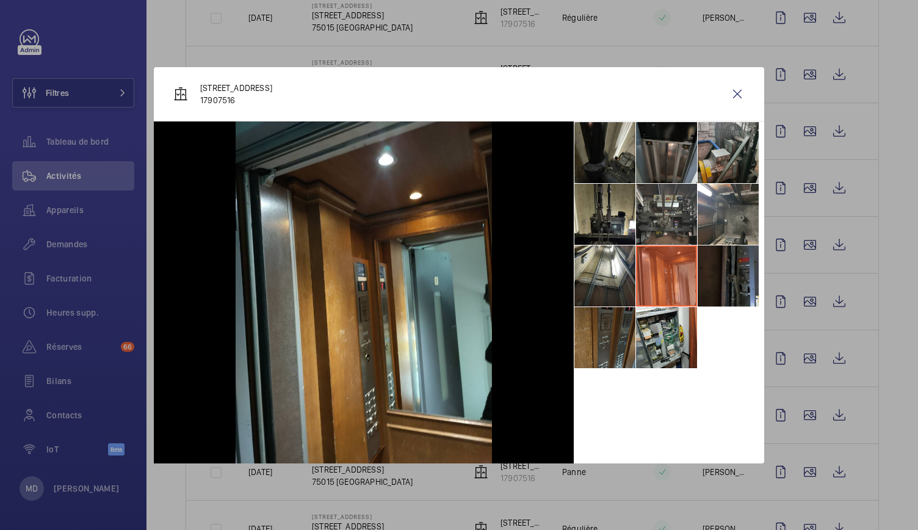
click at [736, 275] on li at bounding box center [728, 275] width 61 height 61
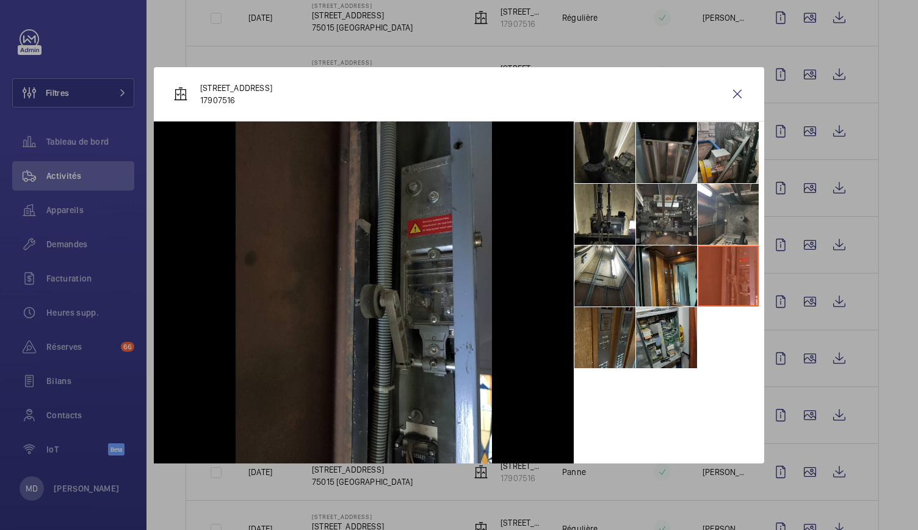
click at [671, 320] on li at bounding box center [666, 337] width 61 height 61
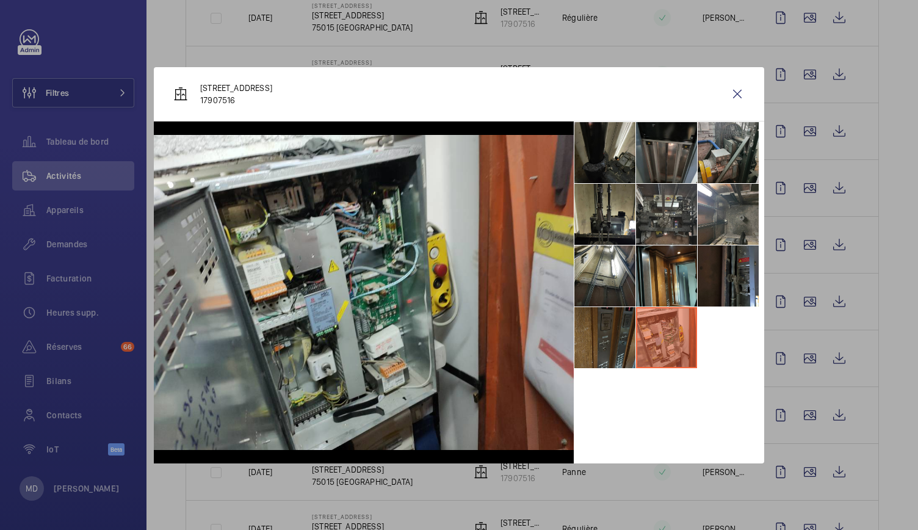
click at [604, 337] on li at bounding box center [604, 337] width 61 height 61
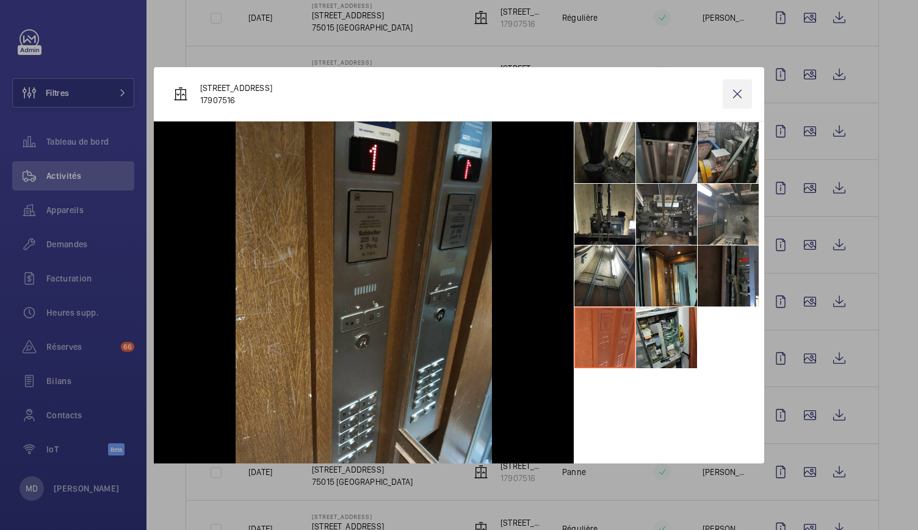
click at [737, 86] on wm-front-icon-button at bounding box center [737, 93] width 29 height 29
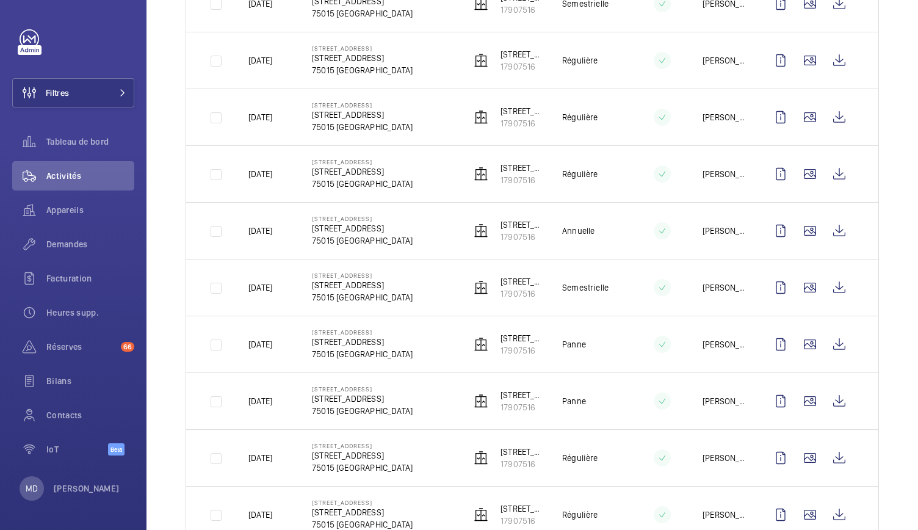
scroll to position [996, 0]
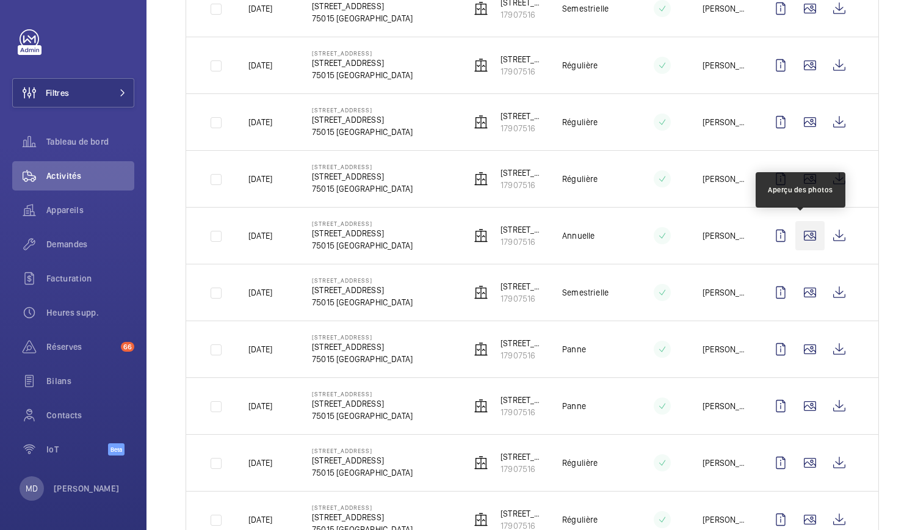
click at [795, 226] on wm-front-icon-button at bounding box center [809, 235] width 29 height 29
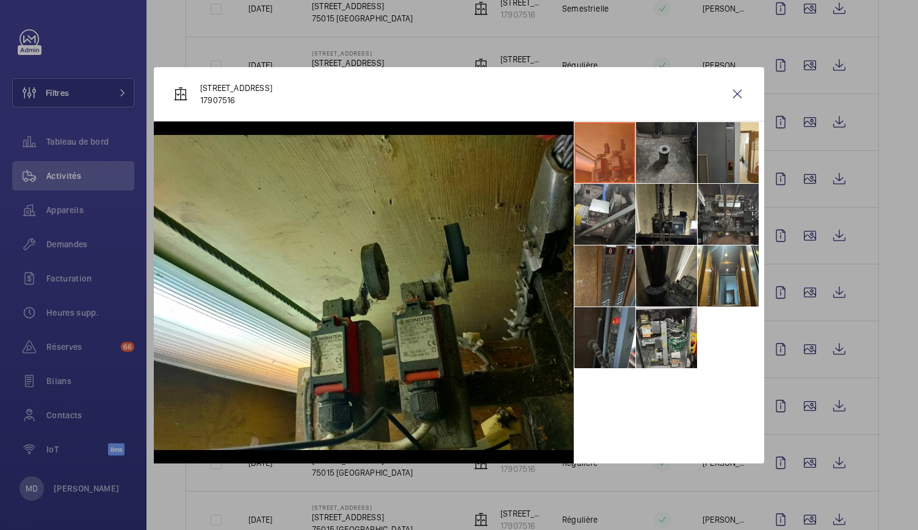
click at [665, 162] on li at bounding box center [666, 152] width 61 height 61
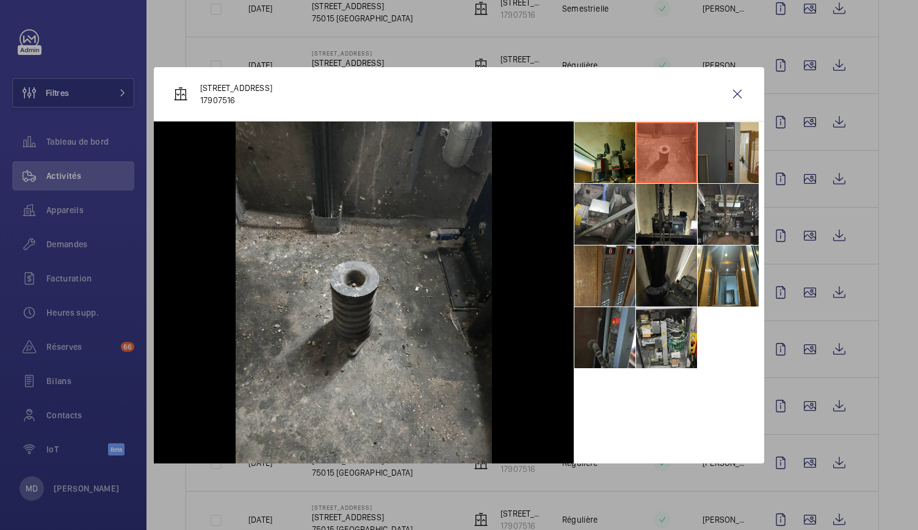
click at [724, 161] on li at bounding box center [728, 152] width 61 height 61
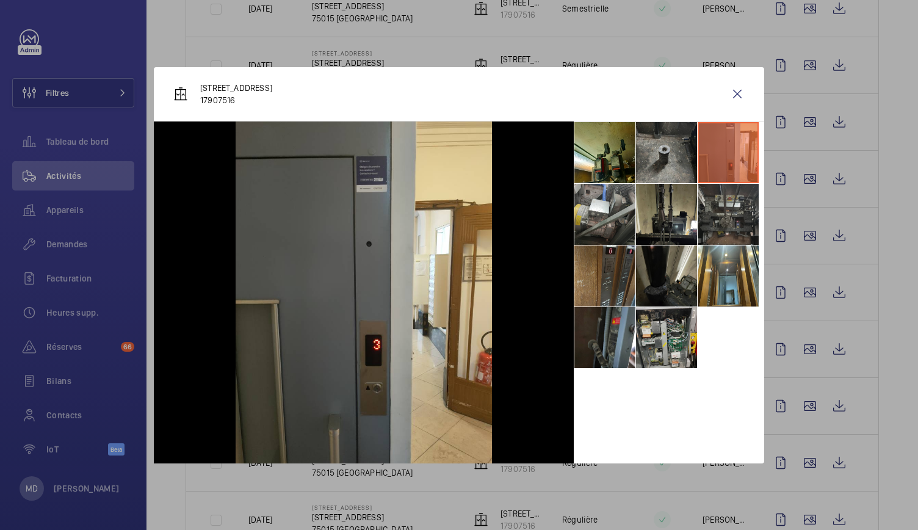
click at [726, 217] on li at bounding box center [728, 214] width 61 height 61
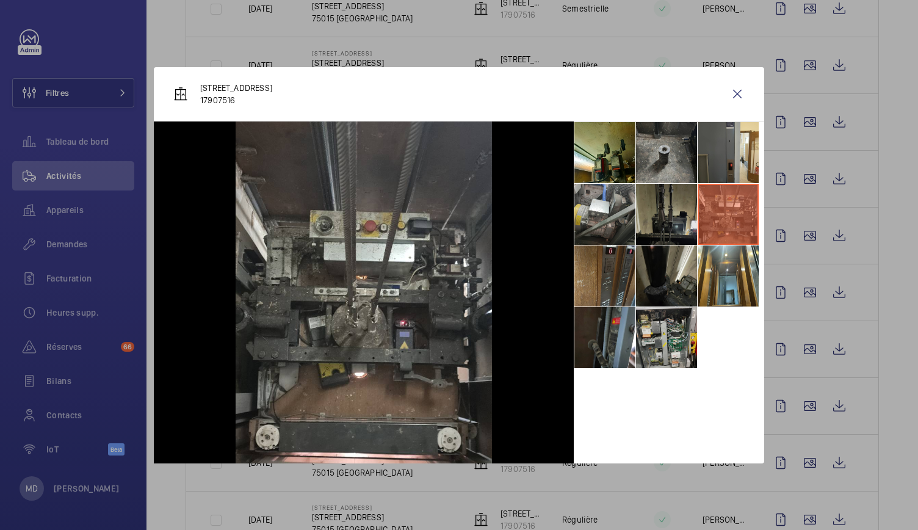
click at [668, 216] on li at bounding box center [666, 214] width 61 height 61
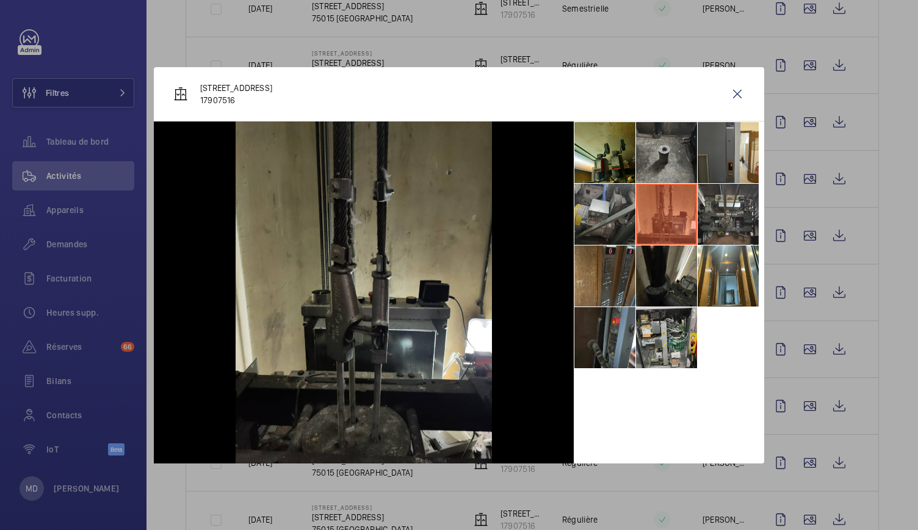
click at [619, 230] on li at bounding box center [604, 214] width 61 height 61
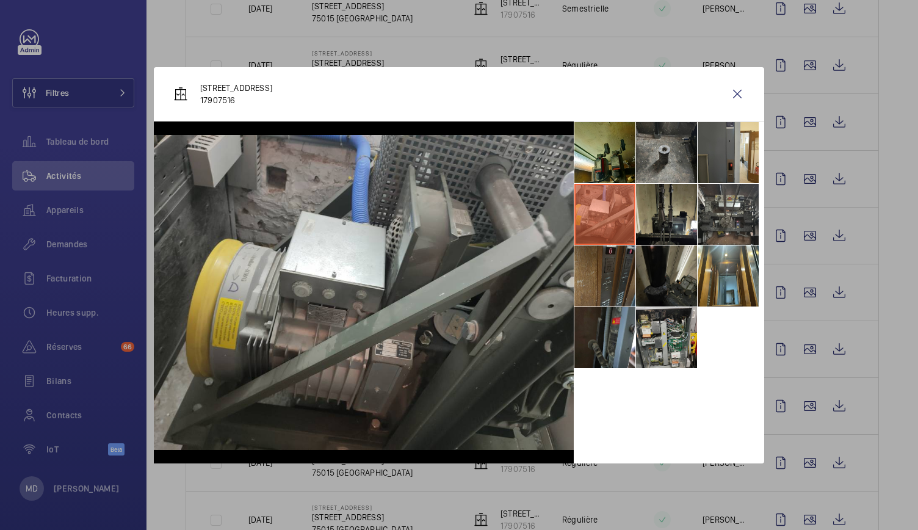
click at [619, 263] on li at bounding box center [604, 275] width 61 height 61
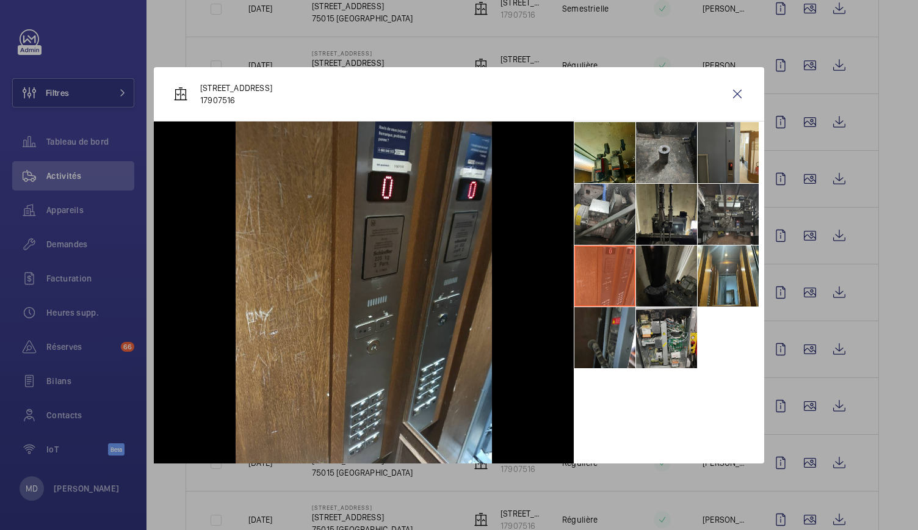
click at [664, 274] on li at bounding box center [666, 275] width 61 height 61
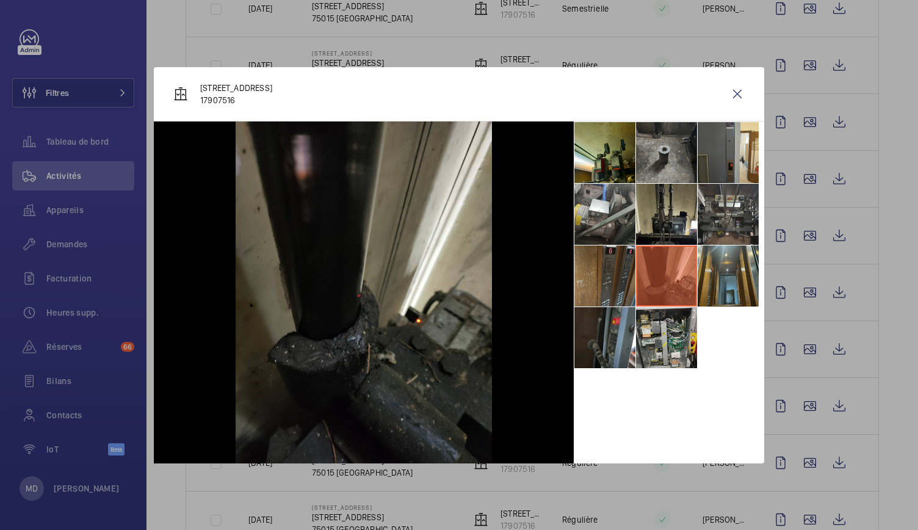
click at [722, 278] on li at bounding box center [728, 275] width 61 height 61
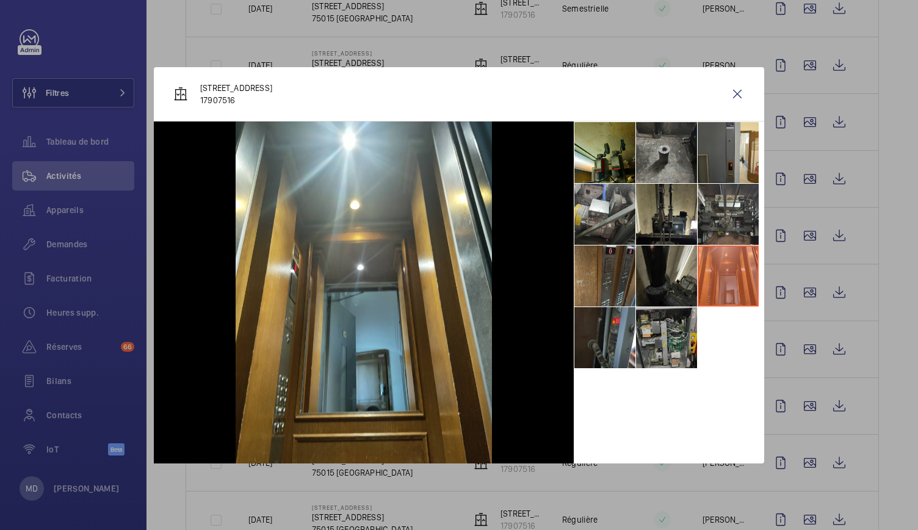
click at [686, 337] on li at bounding box center [666, 337] width 61 height 61
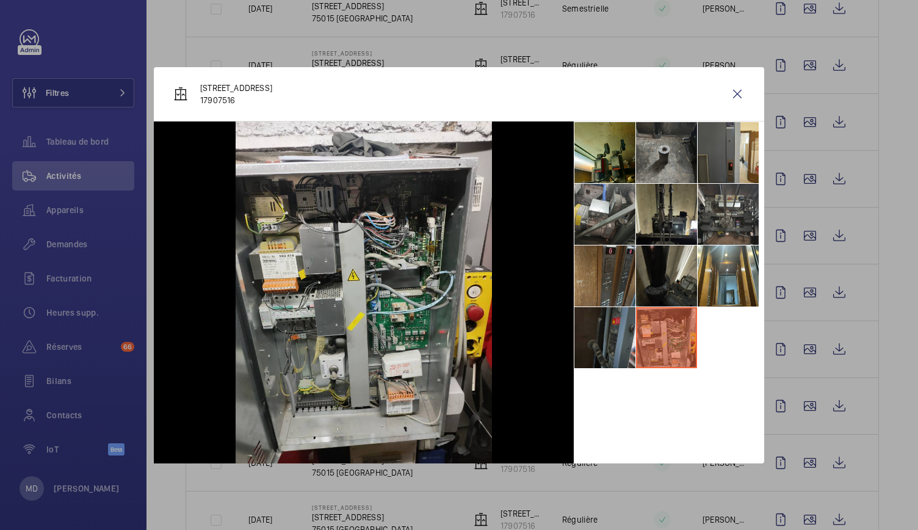
click at [602, 323] on li at bounding box center [604, 337] width 61 height 61
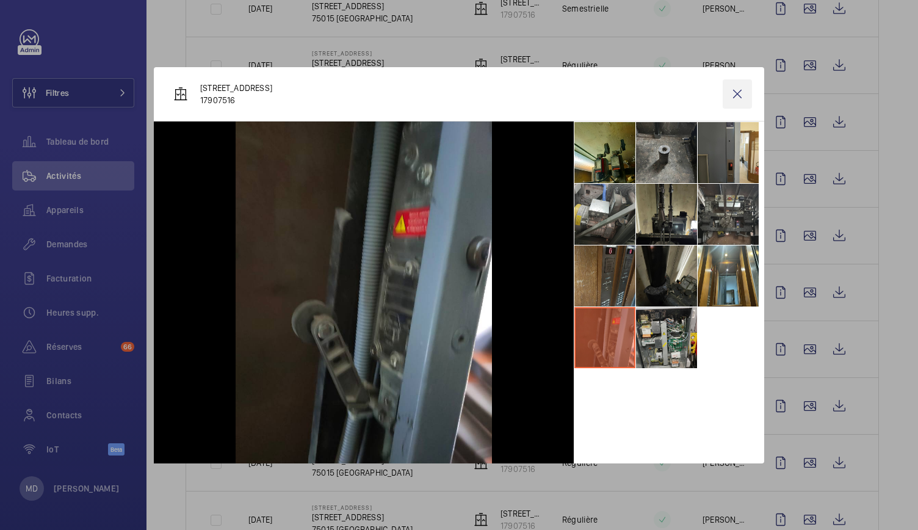
click at [728, 86] on wm-front-icon-button at bounding box center [737, 93] width 29 height 29
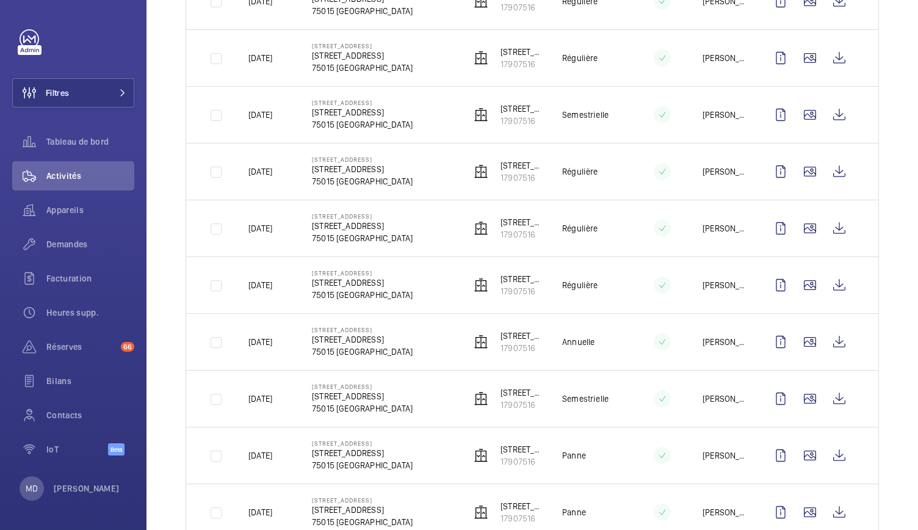
scroll to position [876, 0]
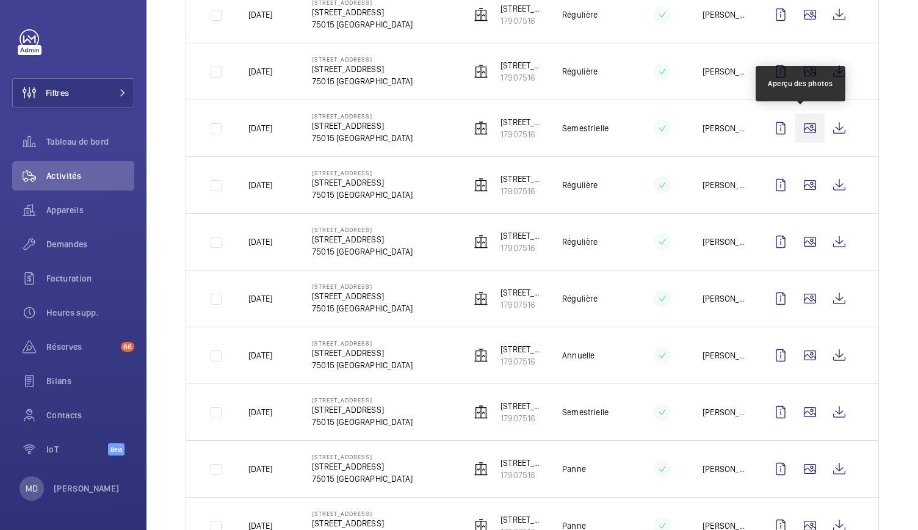
click at [800, 125] on wm-front-icon-button at bounding box center [809, 128] width 29 height 29
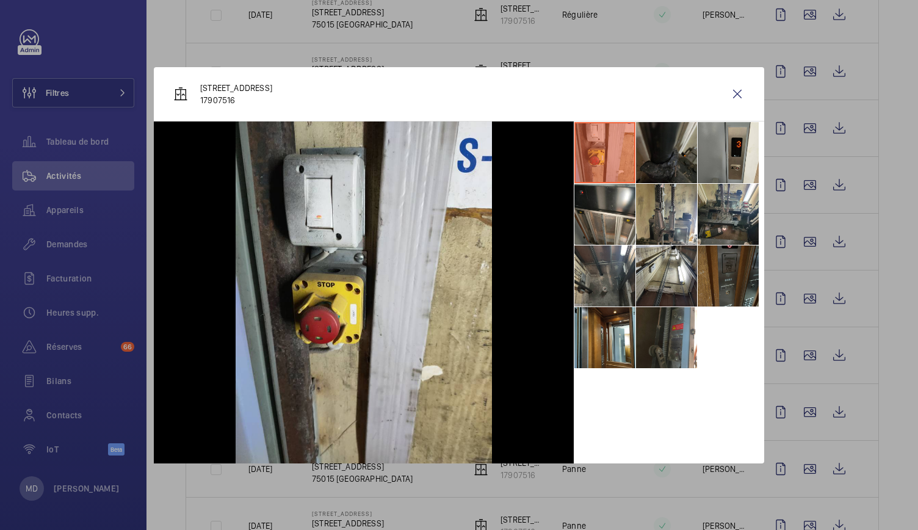
click at [687, 147] on li at bounding box center [666, 152] width 61 height 61
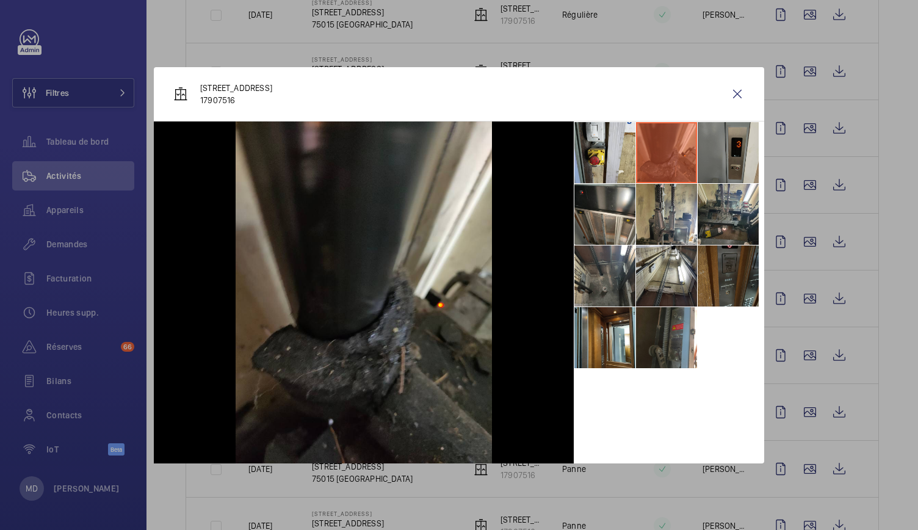
click at [722, 159] on li at bounding box center [728, 152] width 61 height 61
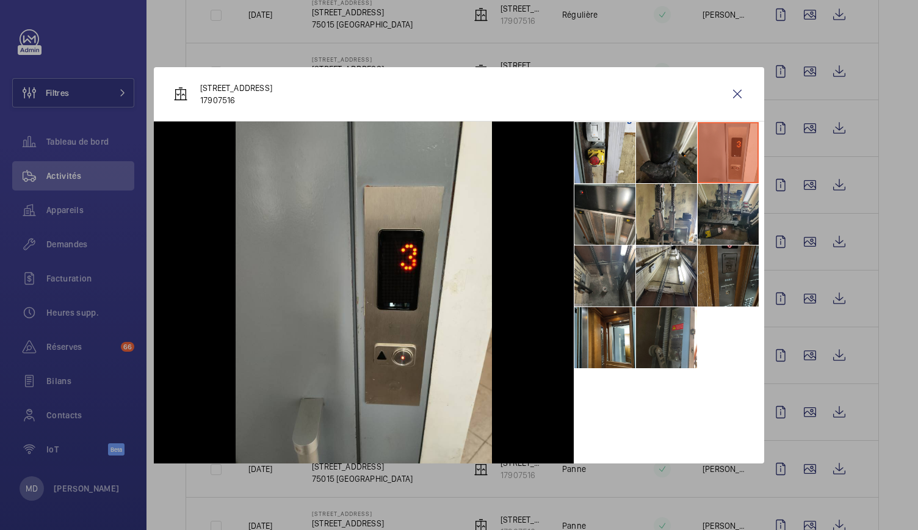
click at [730, 205] on li at bounding box center [728, 214] width 61 height 61
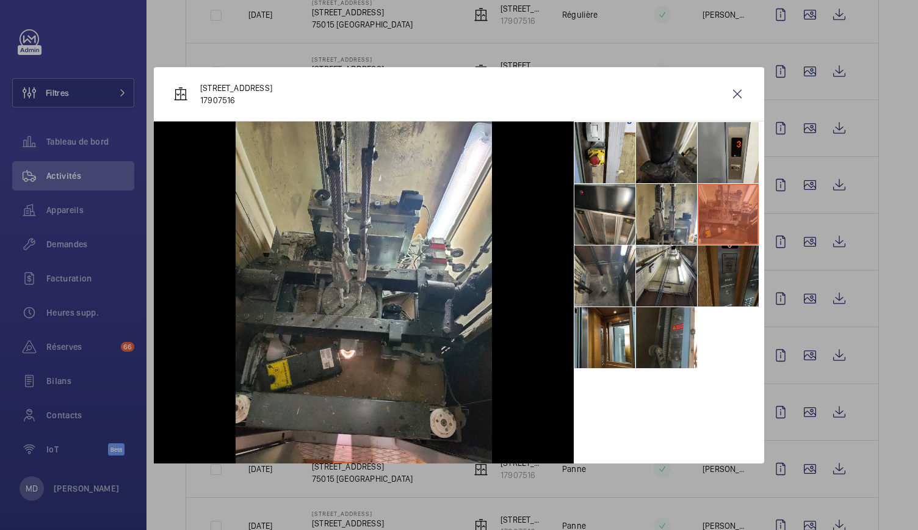
click at [740, 261] on li at bounding box center [728, 275] width 61 height 61
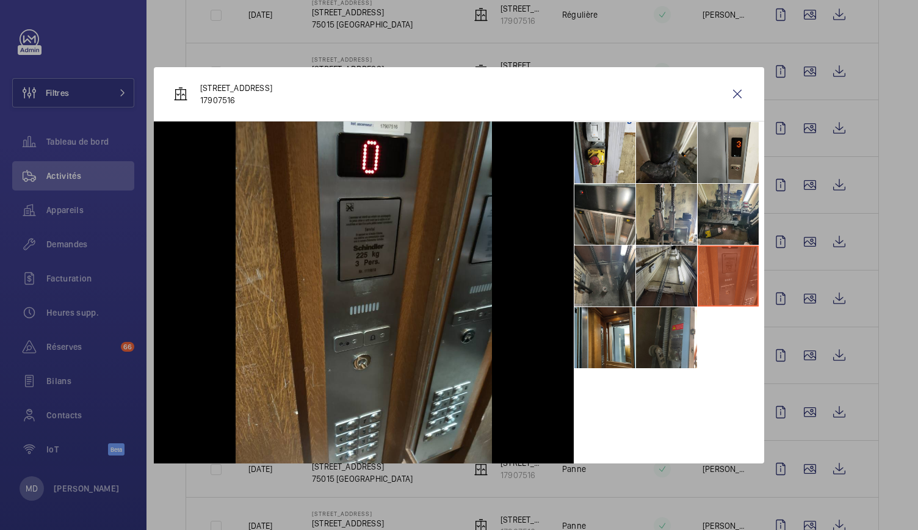
click at [670, 264] on li at bounding box center [666, 275] width 61 height 61
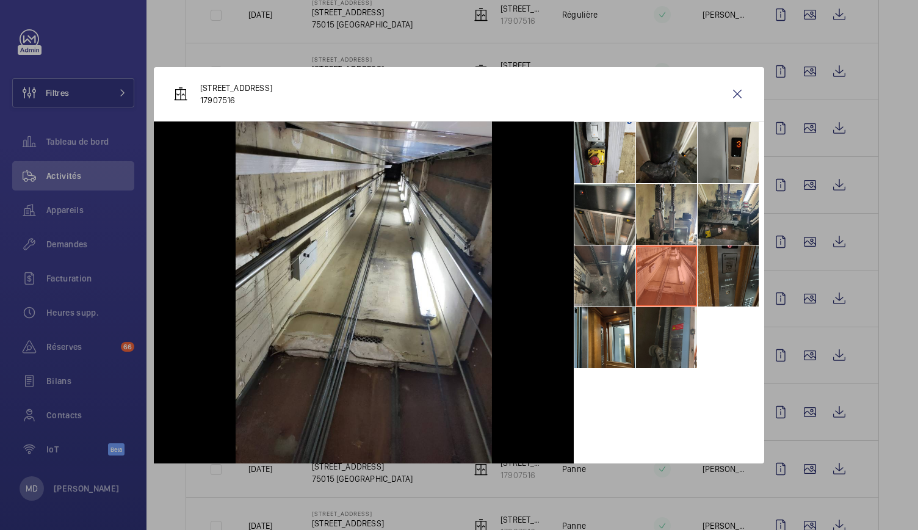
click at [658, 323] on li at bounding box center [666, 337] width 61 height 61
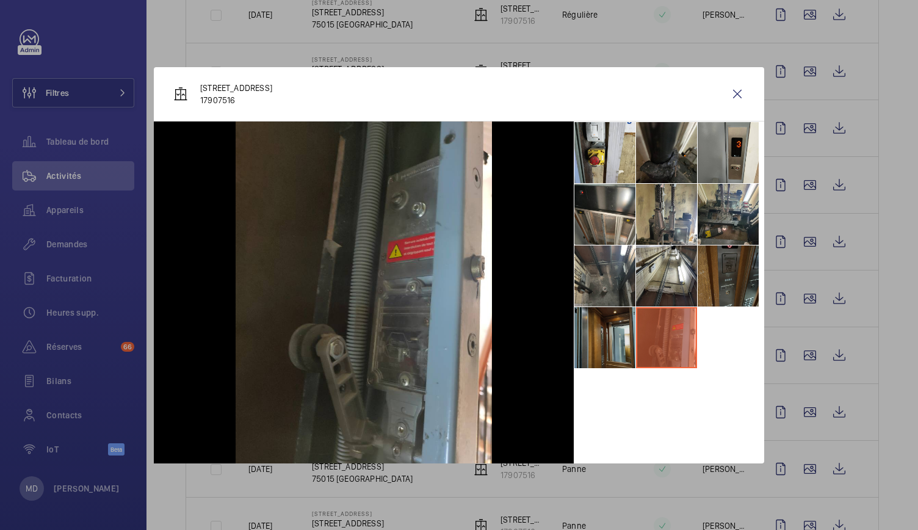
click at [617, 324] on li at bounding box center [604, 337] width 61 height 61
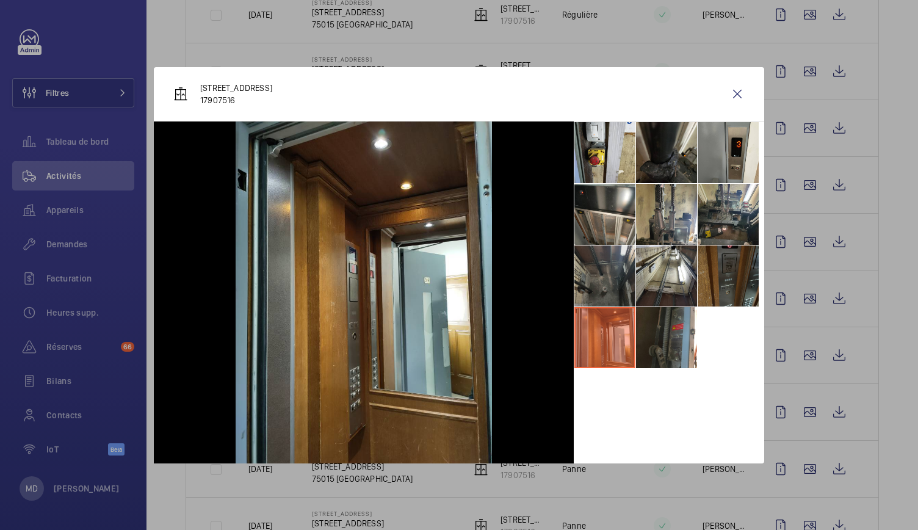
click at [614, 264] on li at bounding box center [604, 275] width 61 height 61
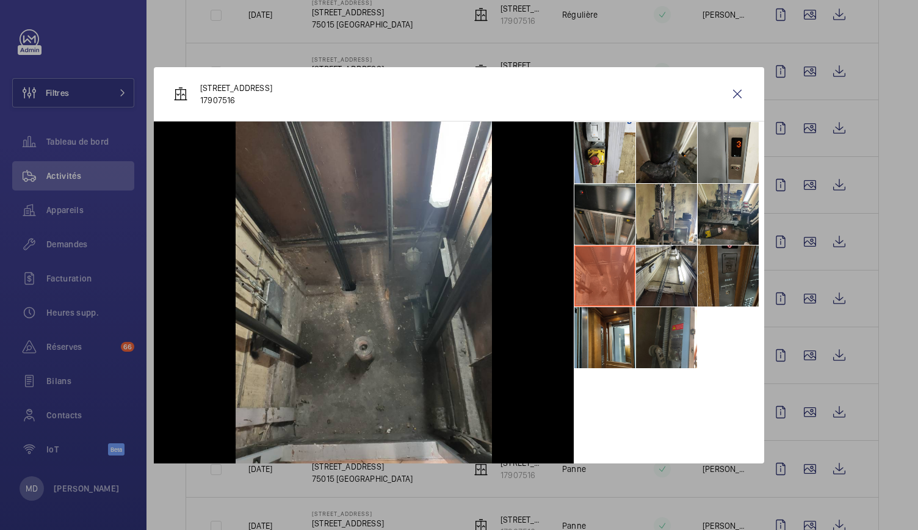
click at [609, 209] on li at bounding box center [604, 214] width 61 height 61
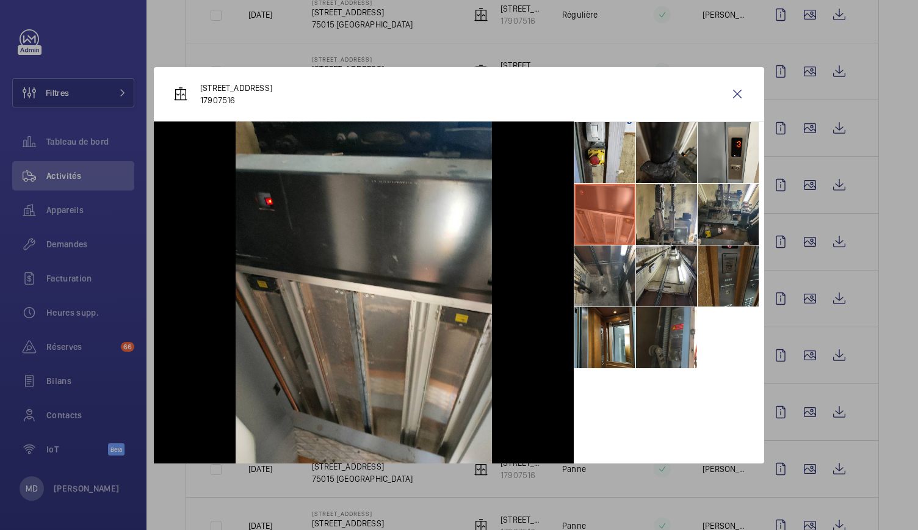
click at [610, 184] on li at bounding box center [604, 214] width 61 height 61
click at [612, 169] on li at bounding box center [604, 152] width 61 height 61
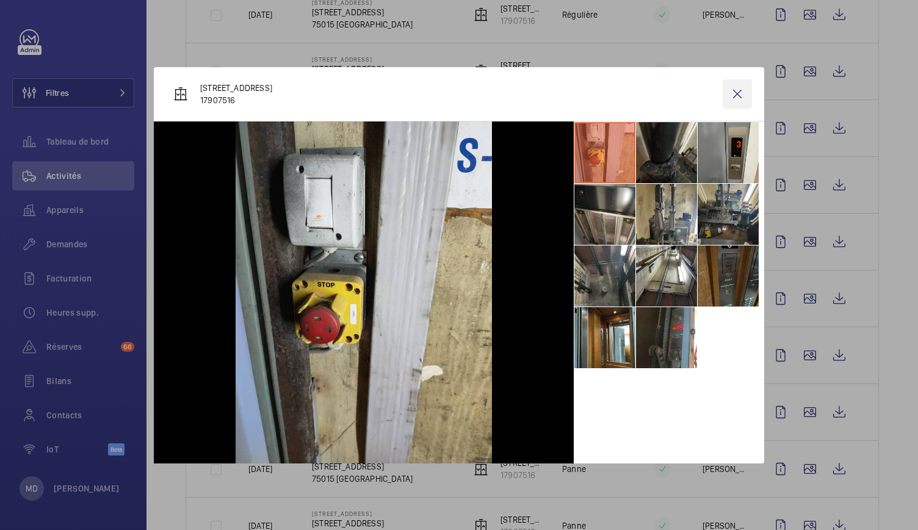
click at [739, 93] on wm-front-icon-button at bounding box center [737, 93] width 29 height 29
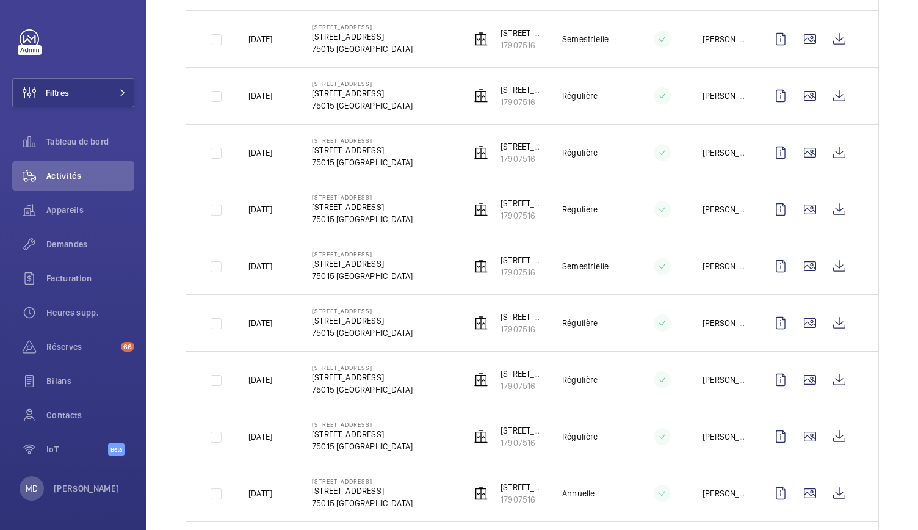
scroll to position [635, 0]
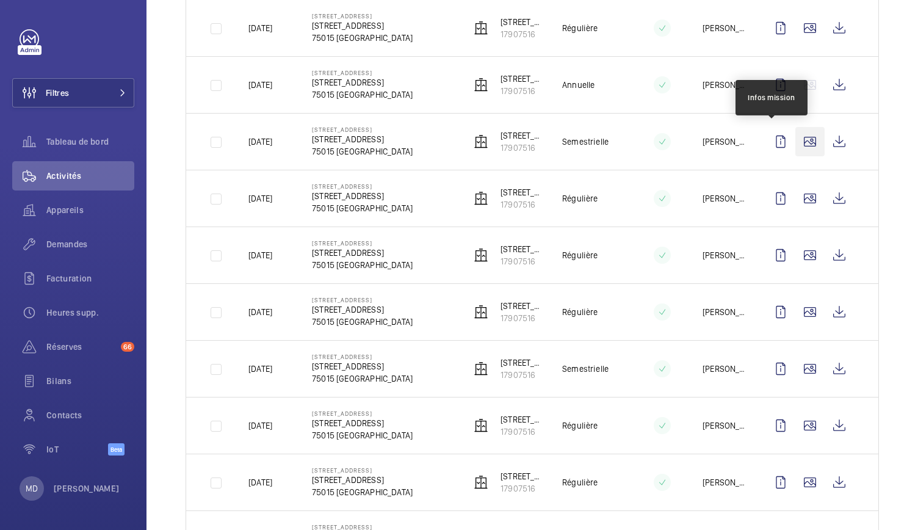
click at [805, 137] on wm-front-icon-button at bounding box center [809, 141] width 29 height 29
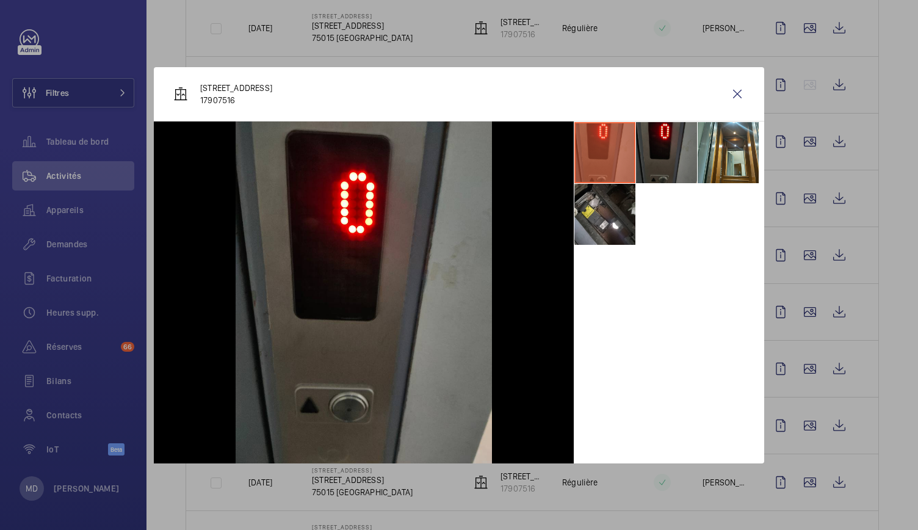
click at [646, 162] on li at bounding box center [666, 152] width 61 height 61
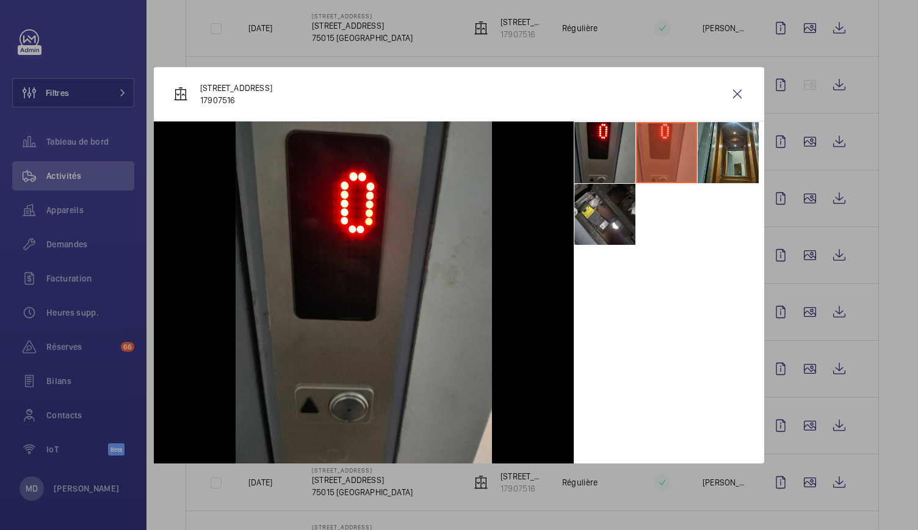
click at [724, 164] on li at bounding box center [728, 152] width 61 height 61
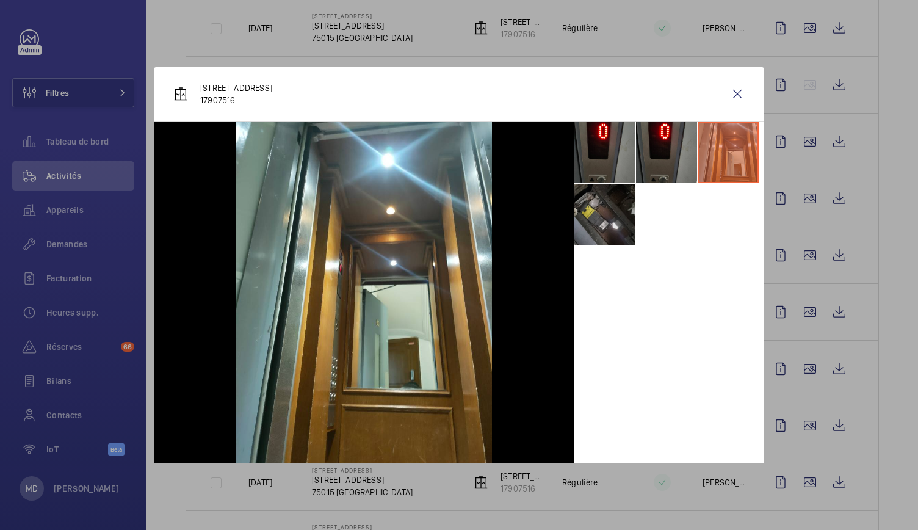
click at [625, 191] on li at bounding box center [604, 214] width 61 height 61
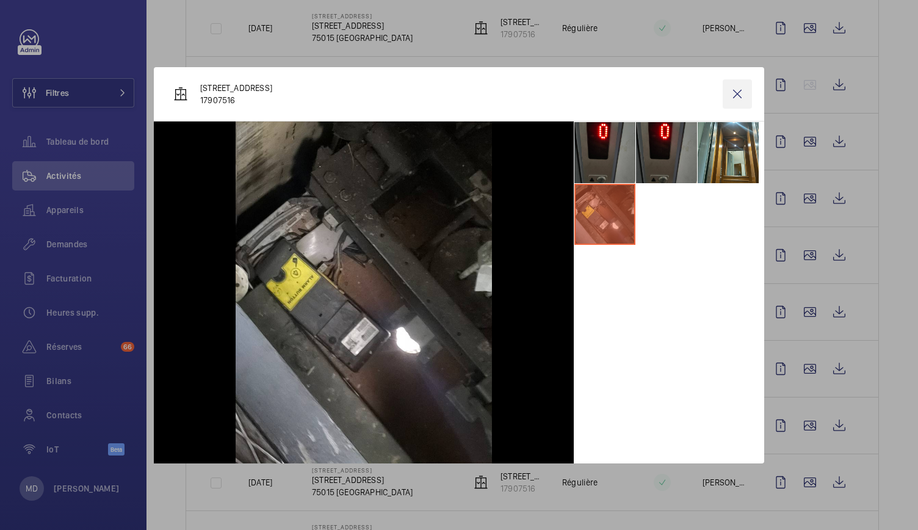
click at [739, 89] on wm-front-icon-button at bounding box center [737, 93] width 29 height 29
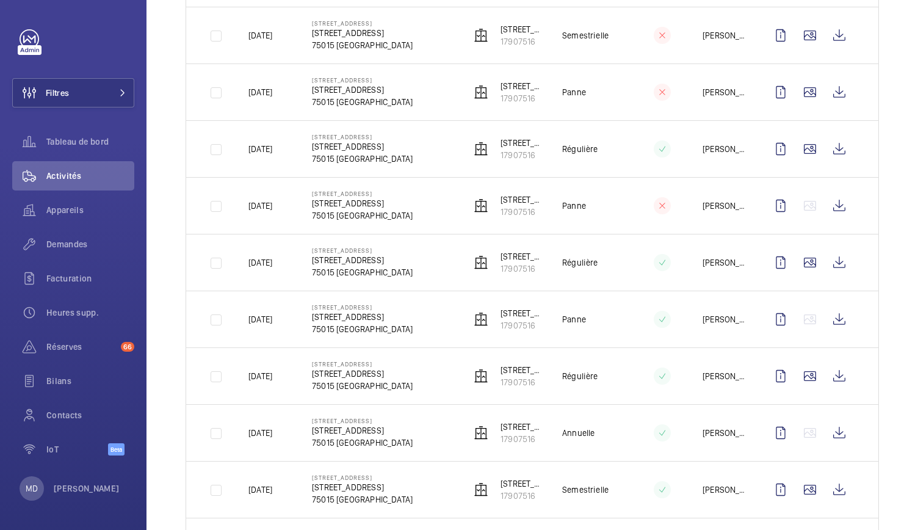
scroll to position [203, 0]
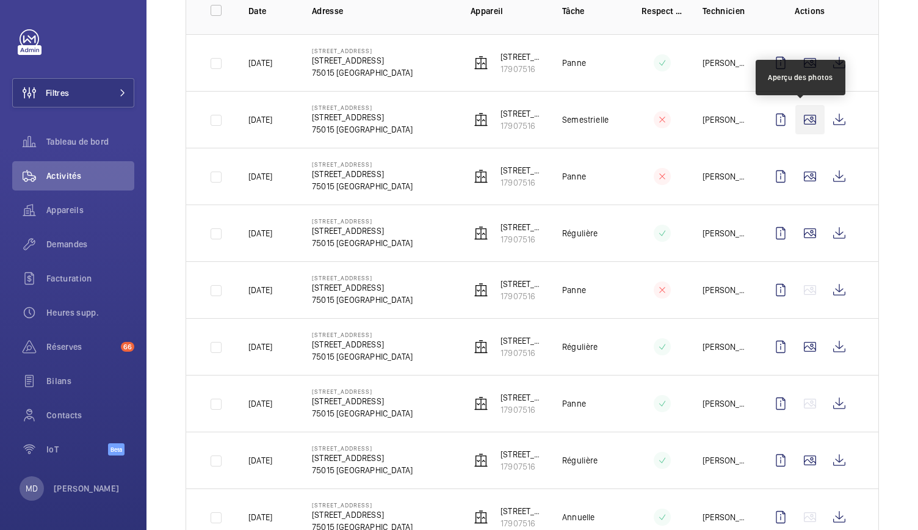
click at [802, 121] on wm-front-icon-button at bounding box center [809, 119] width 29 height 29
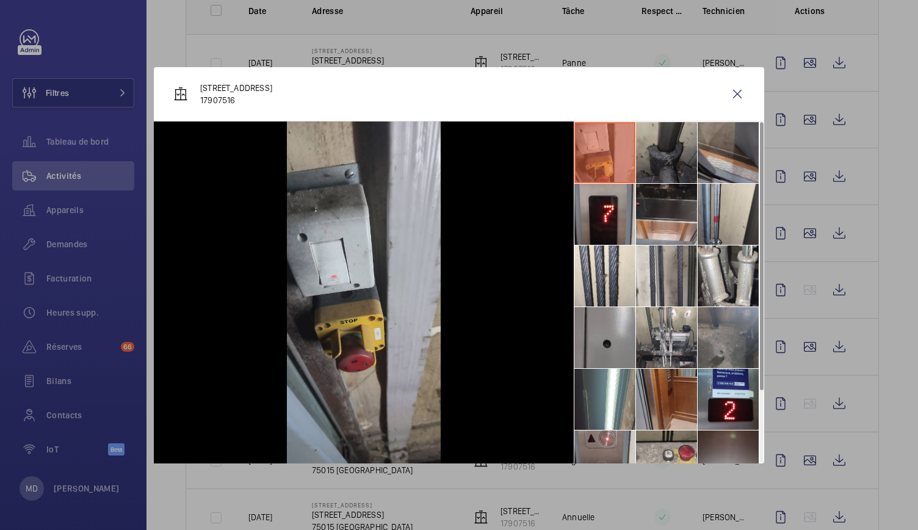
click at [677, 153] on li at bounding box center [666, 152] width 61 height 61
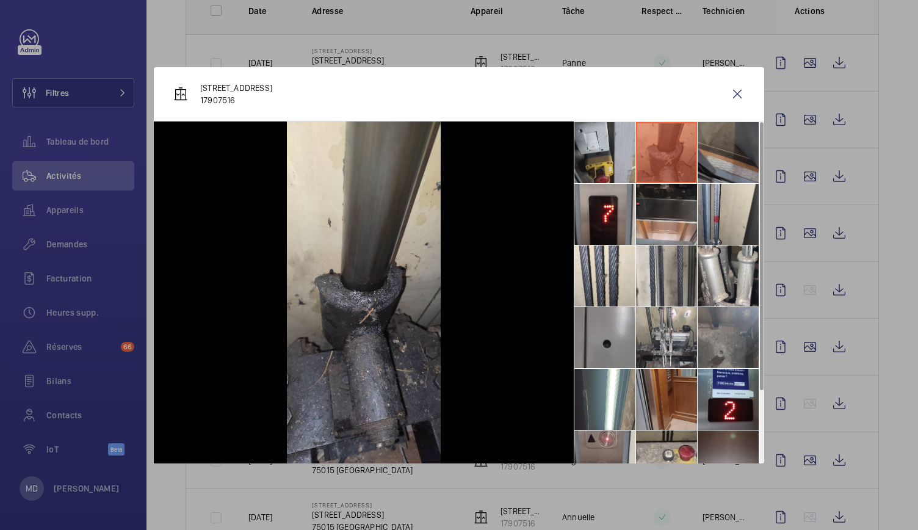
click at [739, 157] on li at bounding box center [728, 152] width 61 height 61
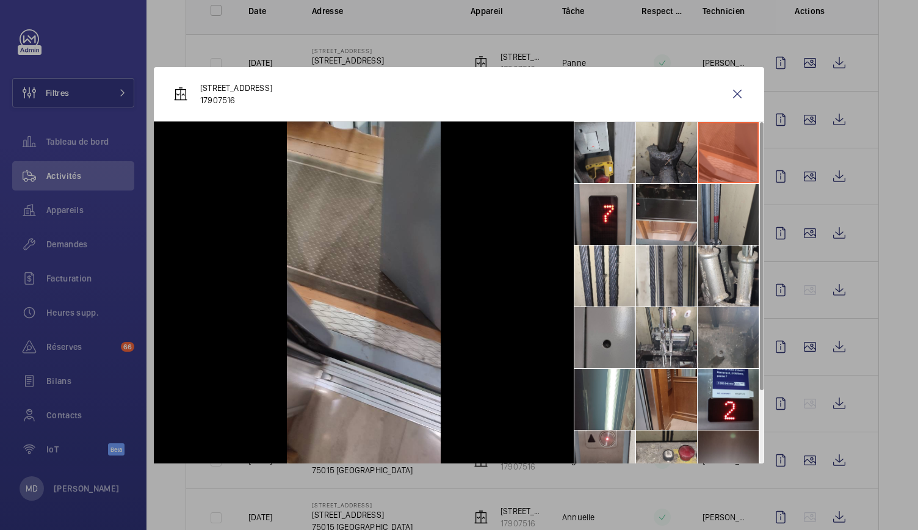
click at [730, 224] on li at bounding box center [728, 214] width 61 height 61
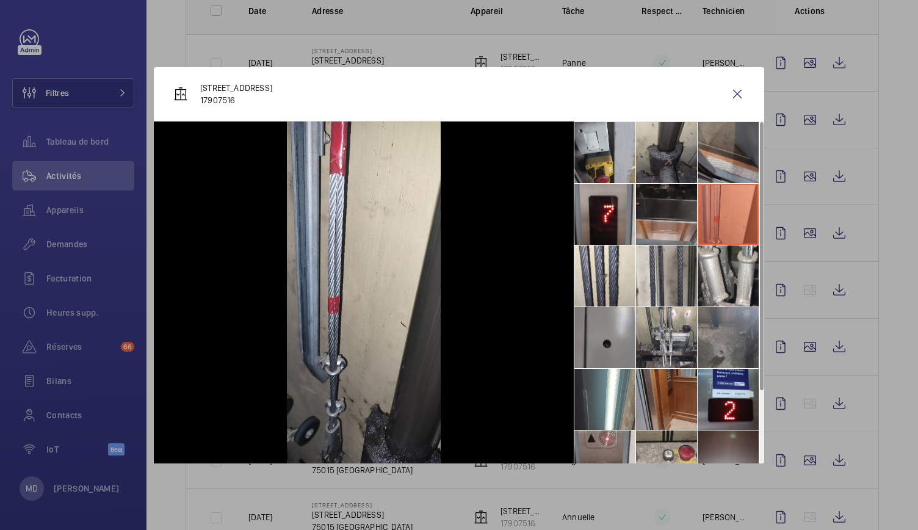
click at [662, 232] on li at bounding box center [666, 214] width 61 height 61
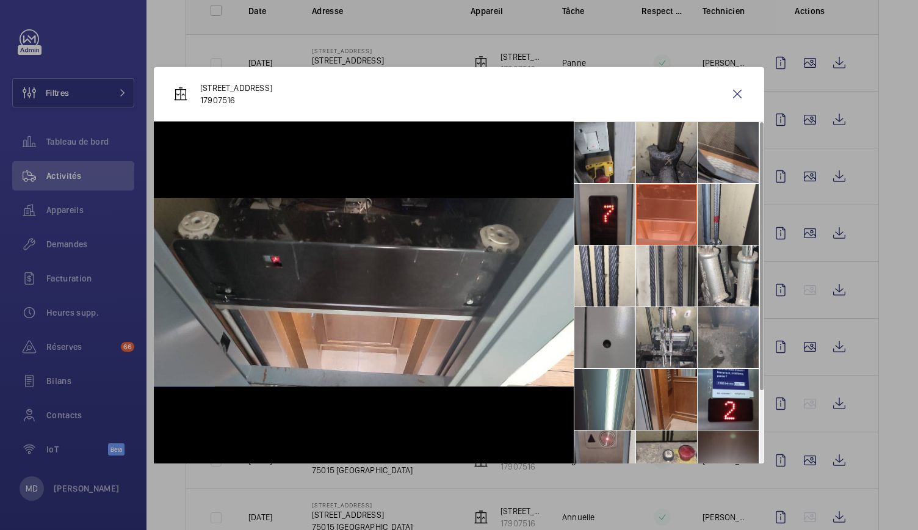
click at [613, 227] on li at bounding box center [604, 214] width 61 height 61
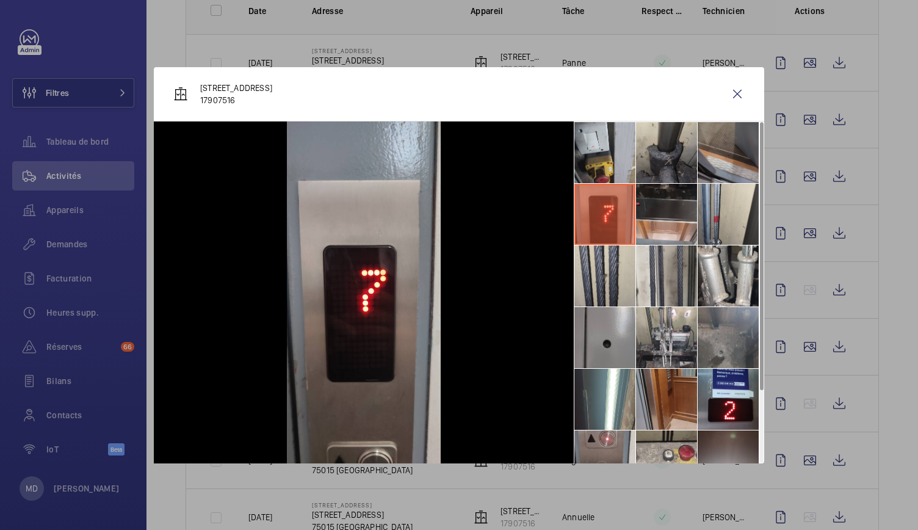
click at [613, 258] on li at bounding box center [604, 275] width 61 height 61
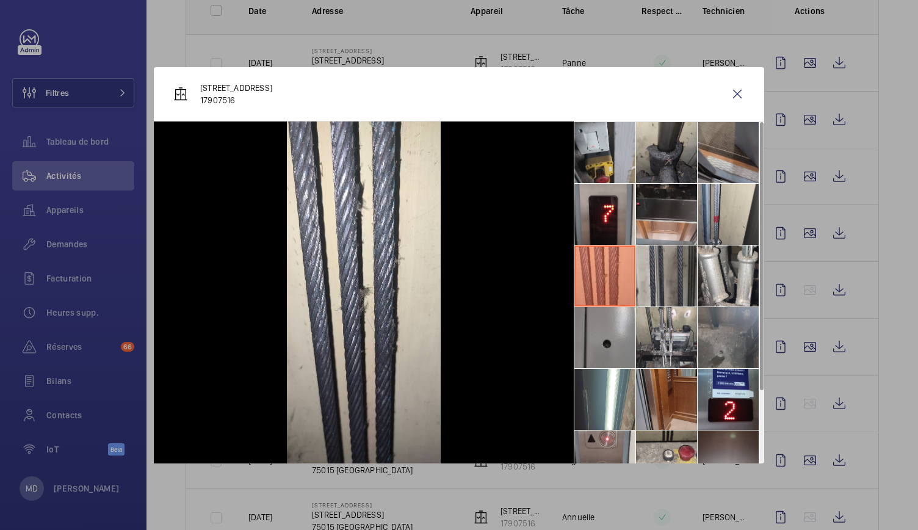
click at [671, 266] on li at bounding box center [666, 275] width 61 height 61
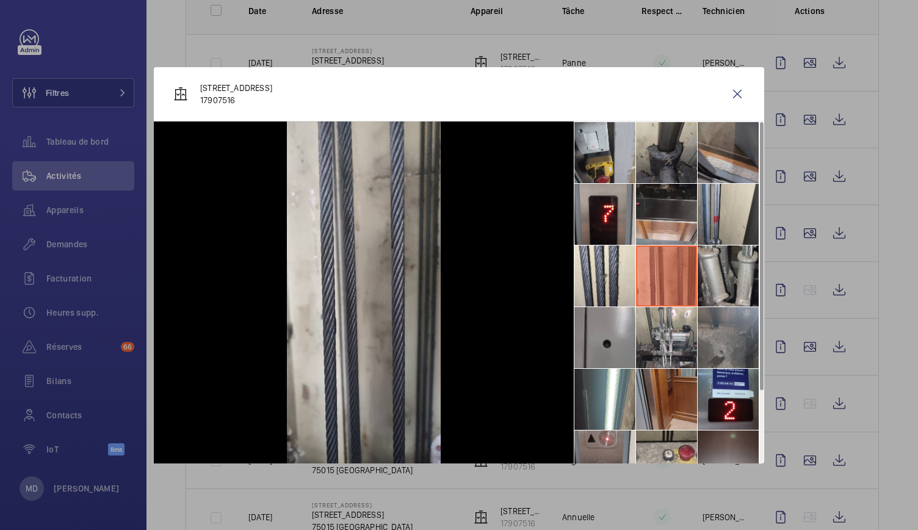
click at [732, 266] on li at bounding box center [728, 275] width 61 height 61
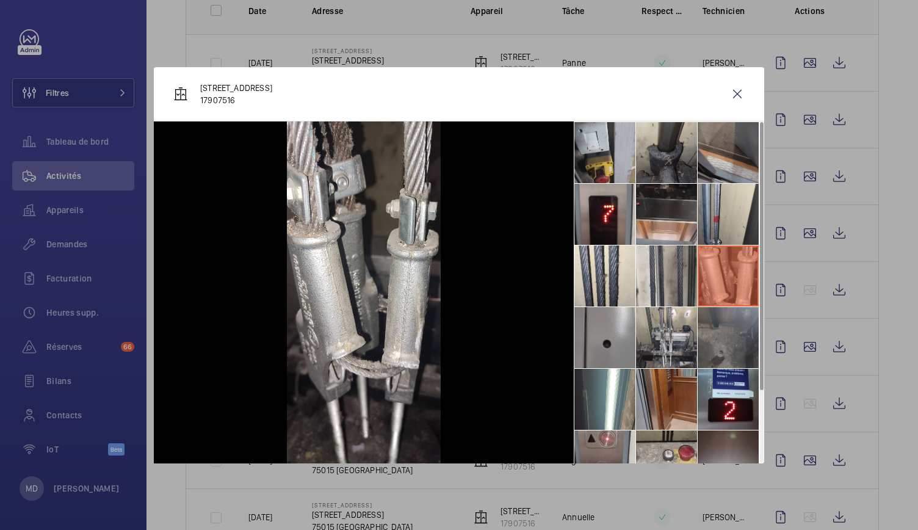
click at [734, 346] on li at bounding box center [728, 337] width 61 height 61
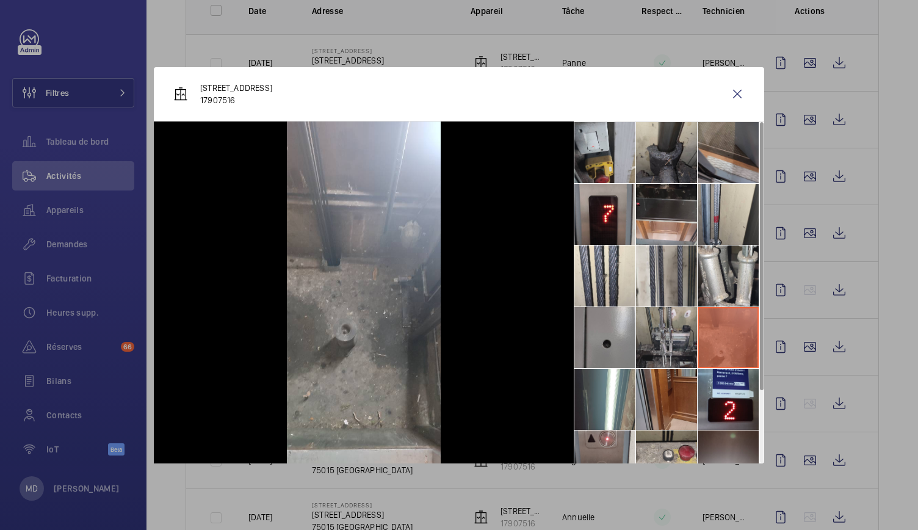
click at [678, 353] on li at bounding box center [666, 337] width 61 height 61
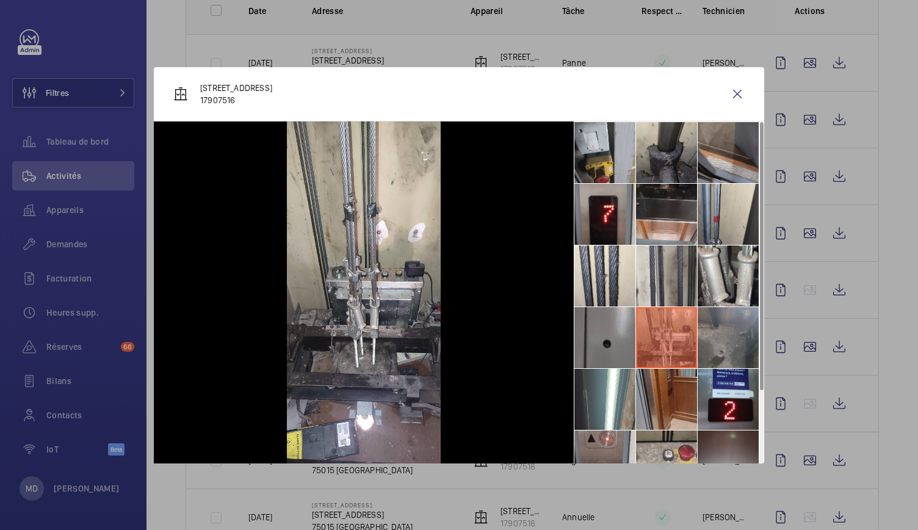
click at [617, 347] on li at bounding box center [604, 337] width 61 height 61
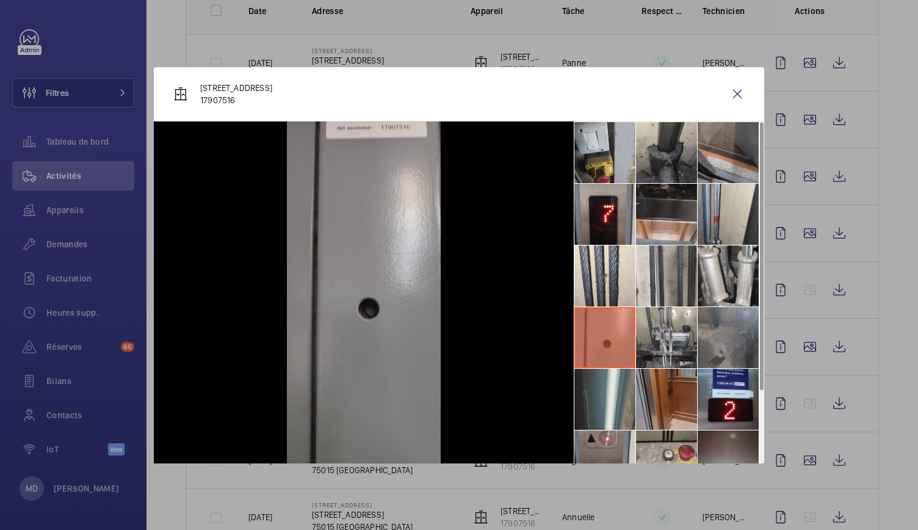
click at [613, 377] on li at bounding box center [604, 399] width 61 height 61
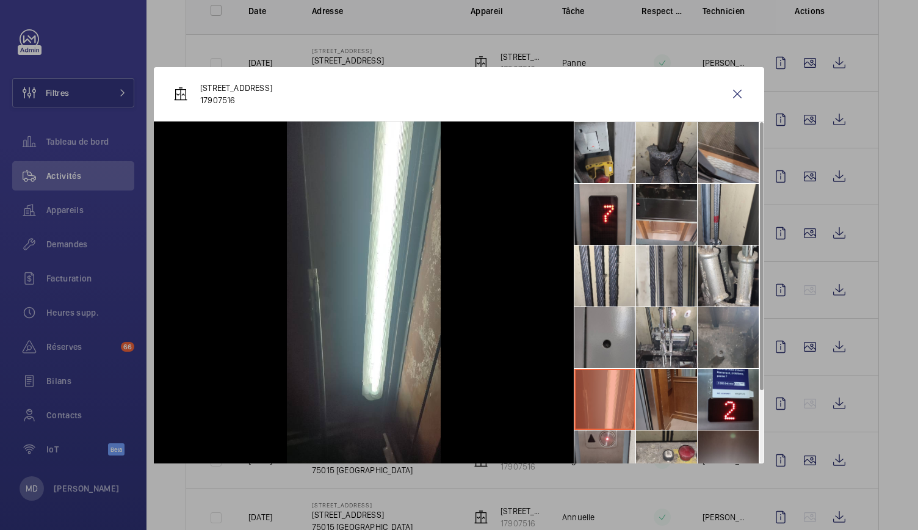
click at [654, 389] on li at bounding box center [666, 399] width 61 height 61
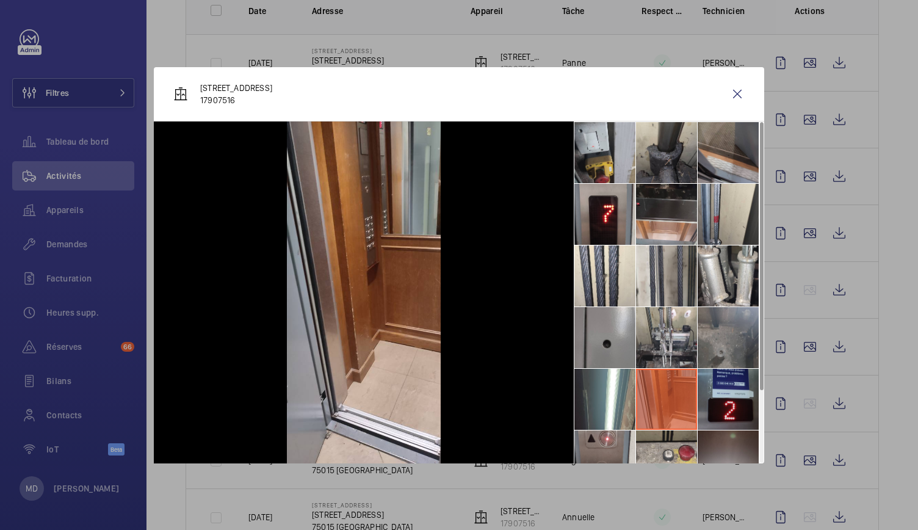
click at [700, 388] on li at bounding box center [728, 399] width 61 height 61
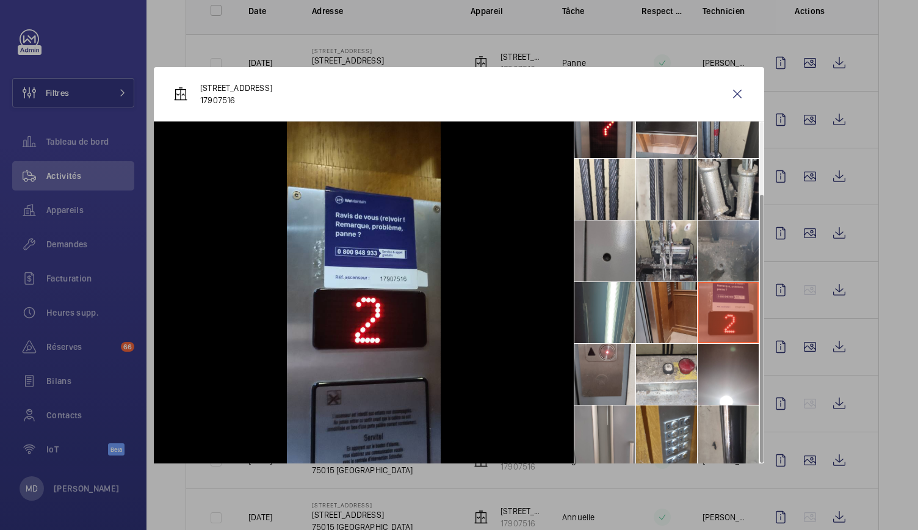
scroll to position [90, 0]
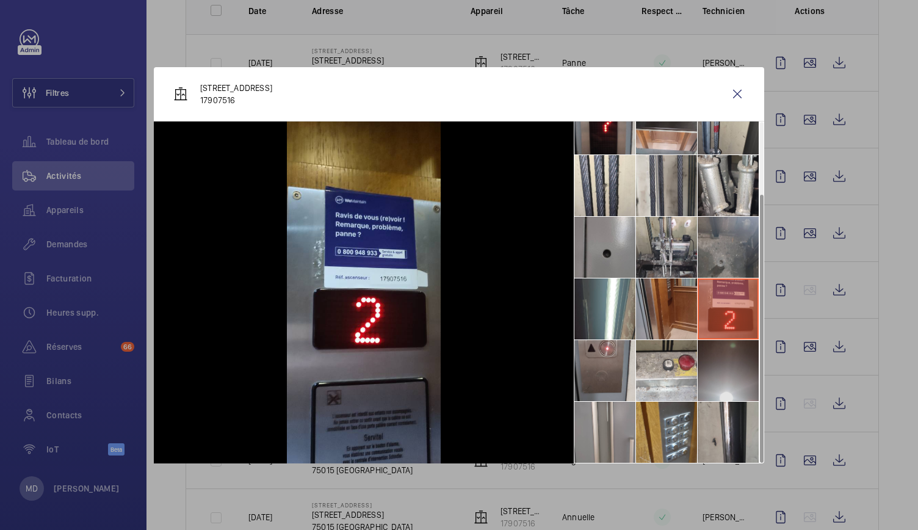
click at [734, 382] on li at bounding box center [728, 370] width 61 height 61
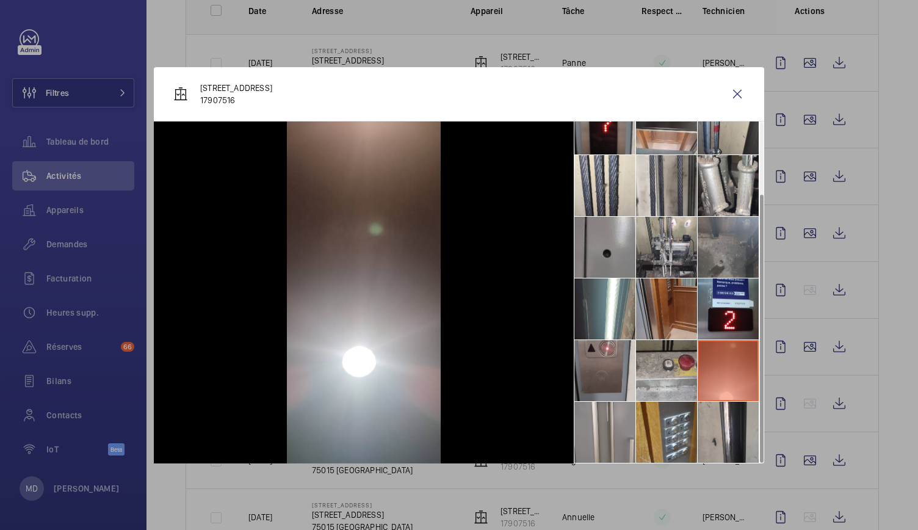
click at [669, 374] on li at bounding box center [666, 370] width 61 height 61
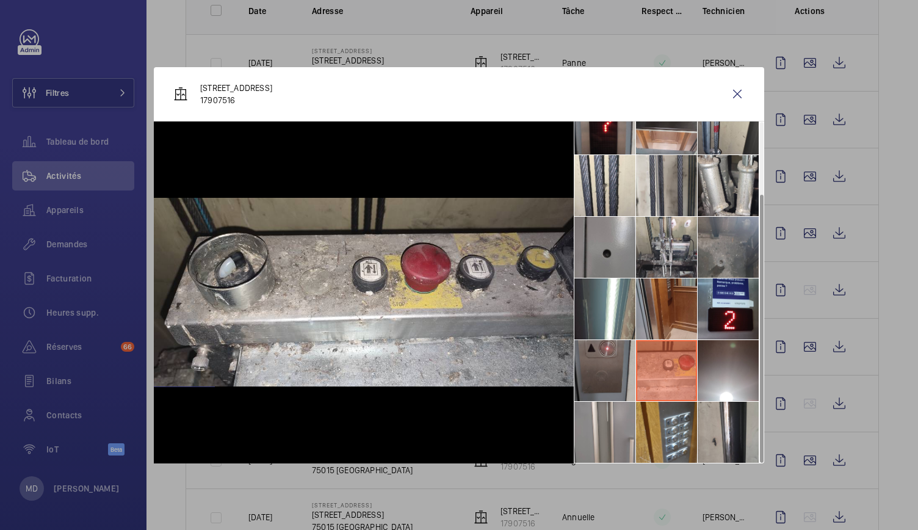
click at [625, 375] on li at bounding box center [604, 370] width 61 height 61
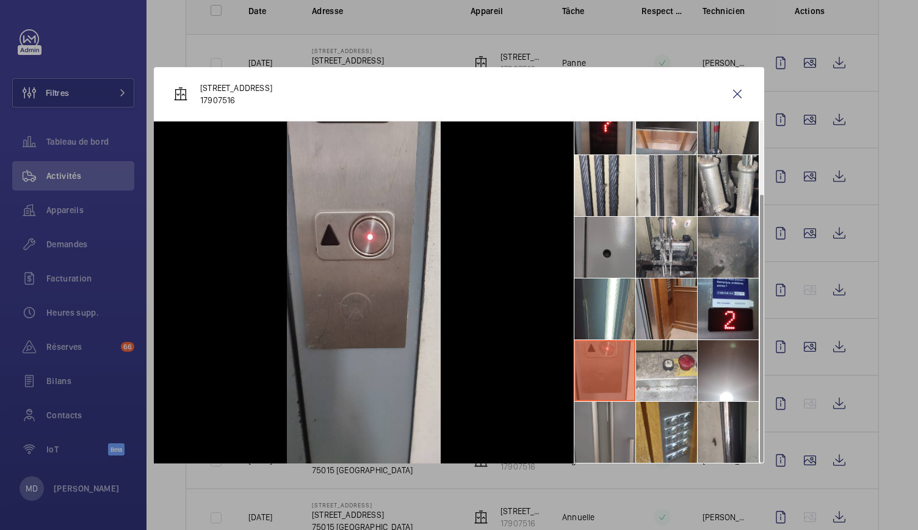
click at [626, 416] on li at bounding box center [604, 432] width 61 height 61
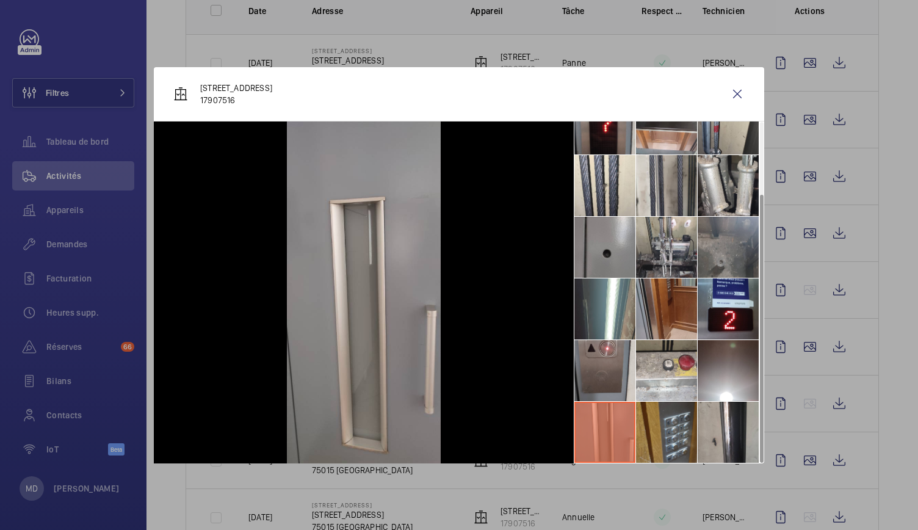
click at [669, 425] on li at bounding box center [666, 432] width 61 height 61
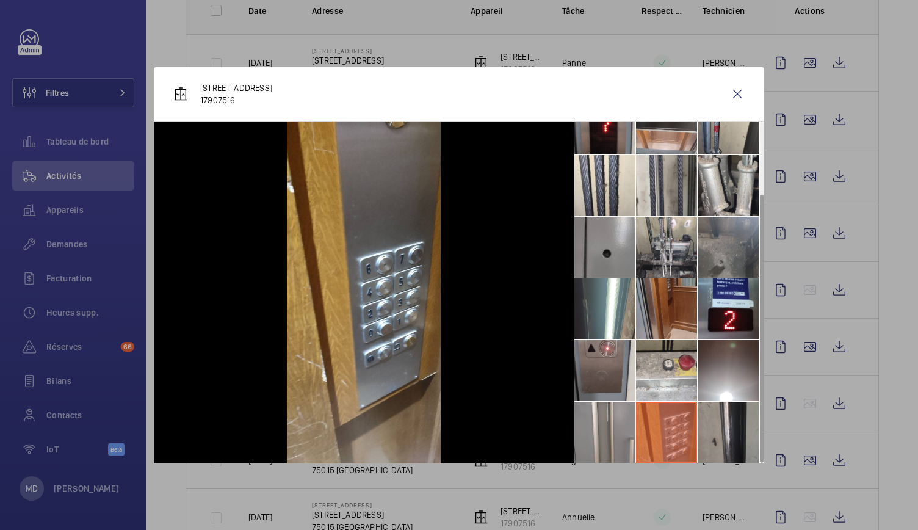
click at [739, 424] on li at bounding box center [728, 432] width 61 height 61
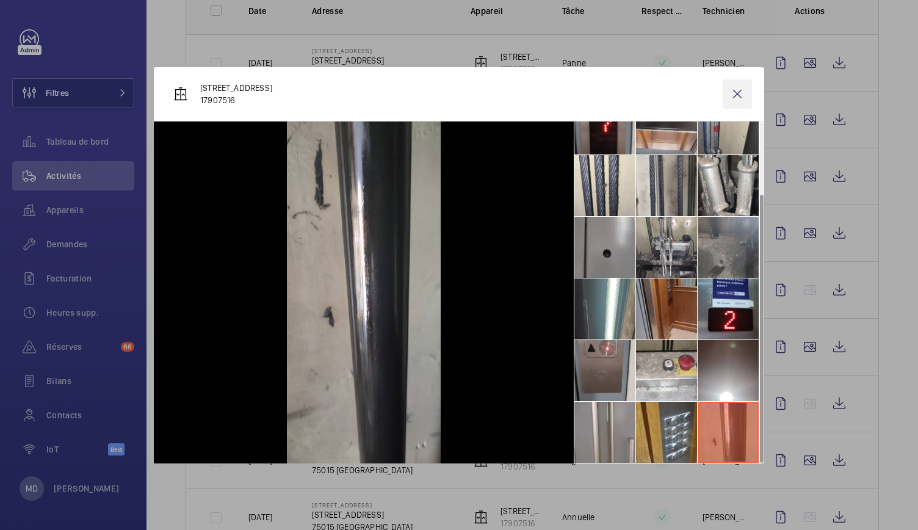
click at [734, 92] on wm-front-icon-button at bounding box center [737, 93] width 29 height 29
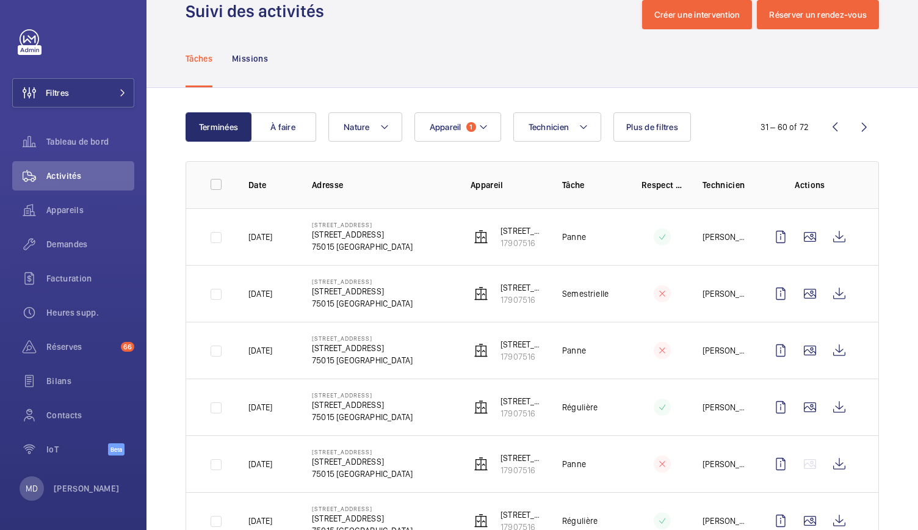
scroll to position [29, 0]
click at [830, 127] on wm-front-icon-button at bounding box center [834, 127] width 29 height 29
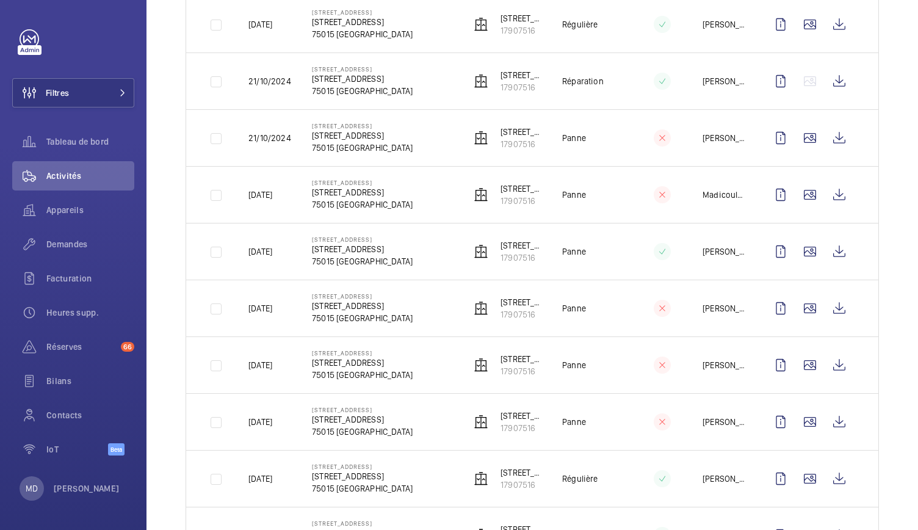
scroll to position [1434, 0]
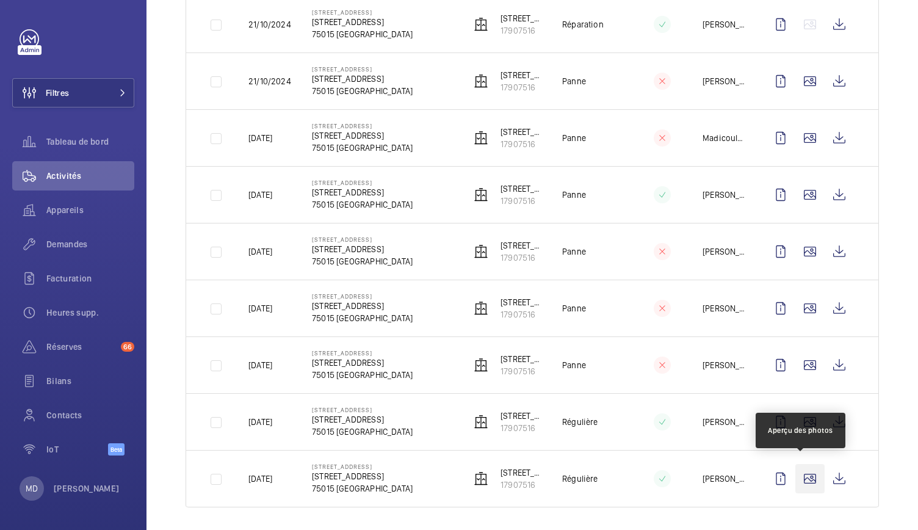
click at [795, 481] on wm-front-icon-button at bounding box center [809, 478] width 29 height 29
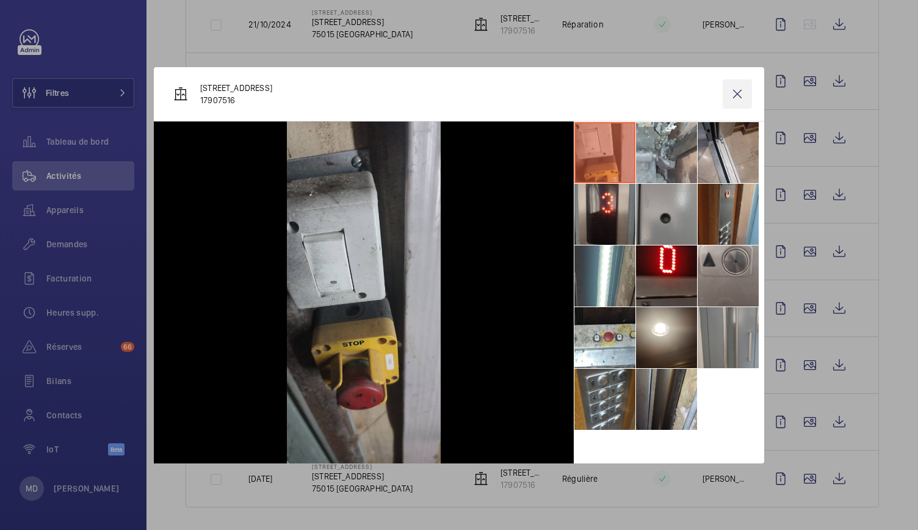
click at [739, 99] on wm-front-icon-button at bounding box center [737, 93] width 29 height 29
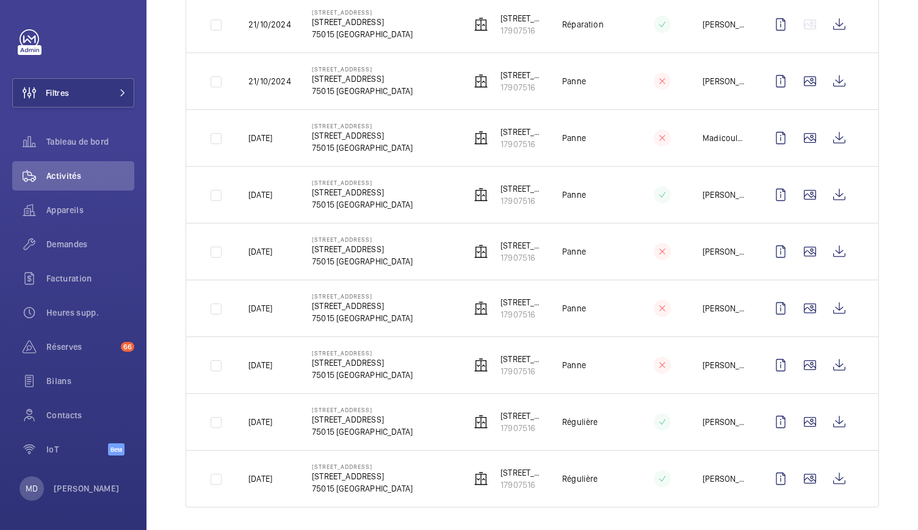
click at [797, 400] on td at bounding box center [813, 421] width 132 height 57
click at [800, 424] on wm-front-icon-button at bounding box center [809, 421] width 29 height 29
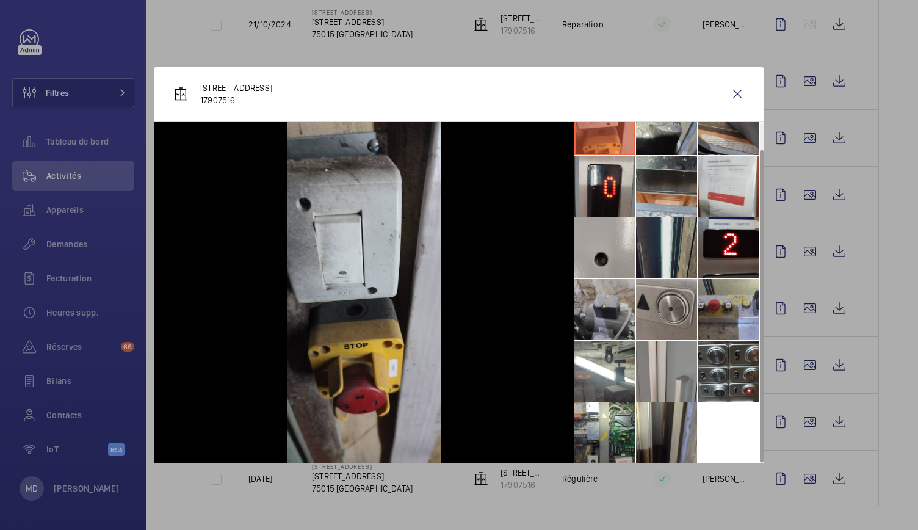
scroll to position [0, 0]
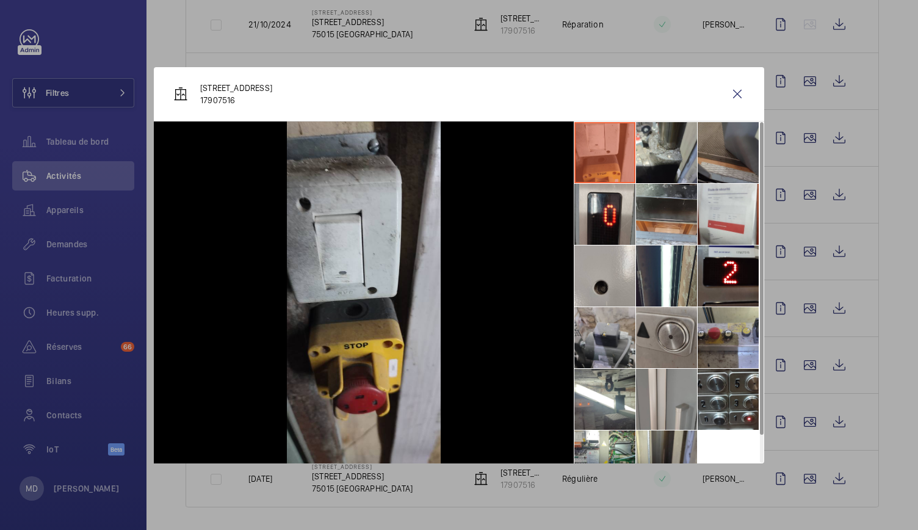
click at [725, 139] on li at bounding box center [728, 152] width 61 height 61
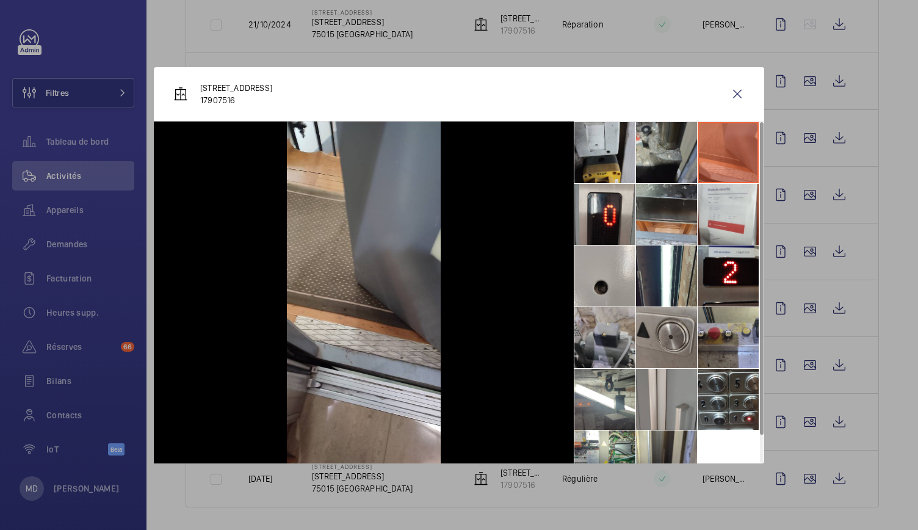
click at [664, 153] on li at bounding box center [666, 152] width 61 height 61
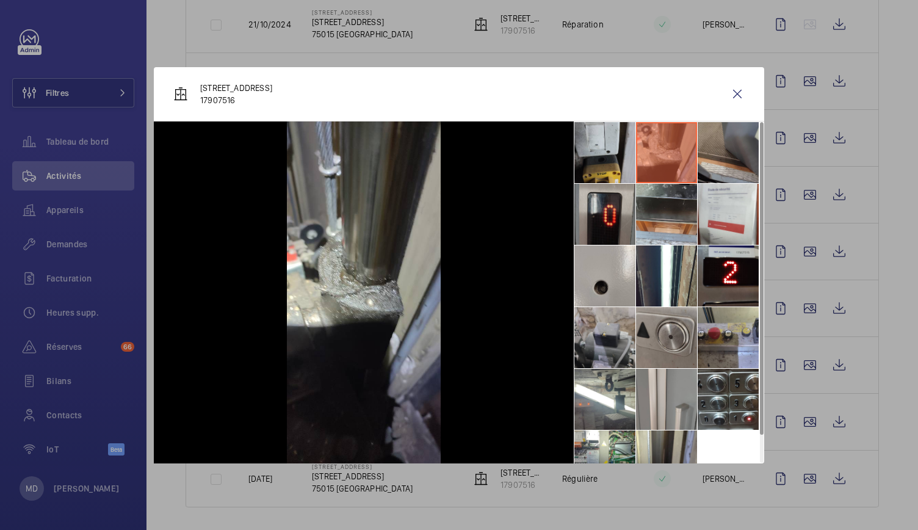
click at [610, 223] on li at bounding box center [604, 214] width 61 height 61
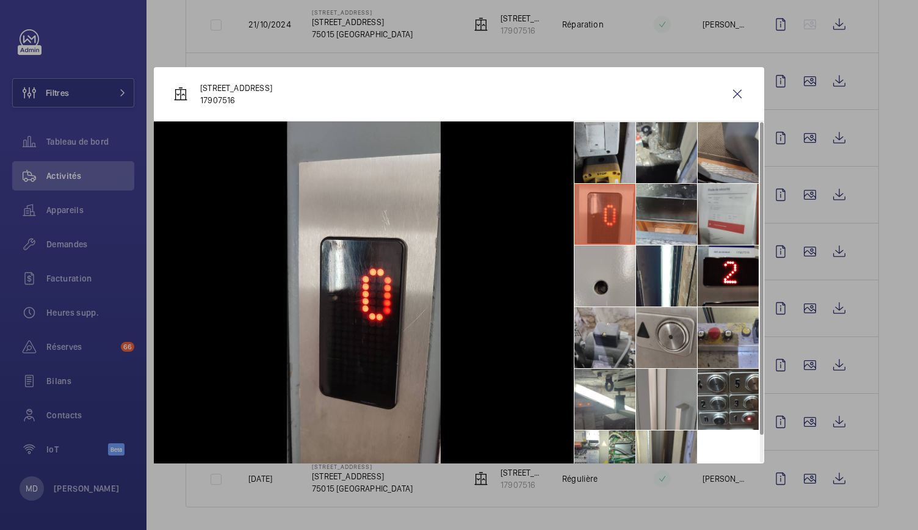
drag, startPoint x: 675, startPoint y: 228, endPoint x: 697, endPoint y: 228, distance: 22.0
click at [697, 228] on ul at bounding box center [669, 306] width 190 height 371
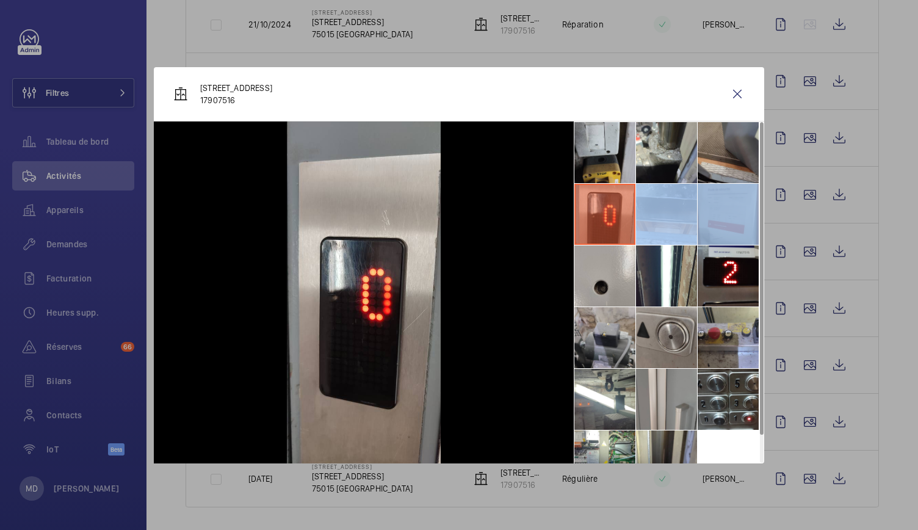
click at [735, 225] on li at bounding box center [728, 214] width 61 height 61
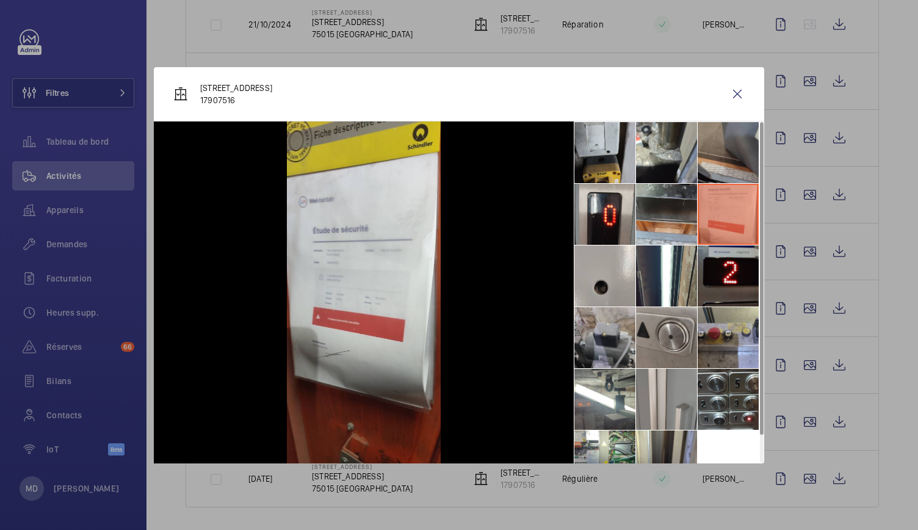
click at [728, 258] on li at bounding box center [728, 275] width 61 height 61
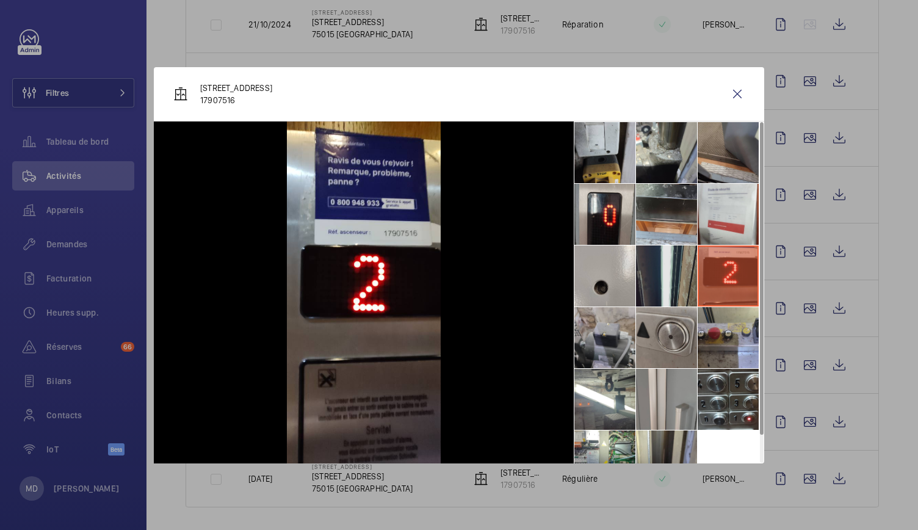
click at [640, 255] on li at bounding box center [666, 275] width 61 height 61
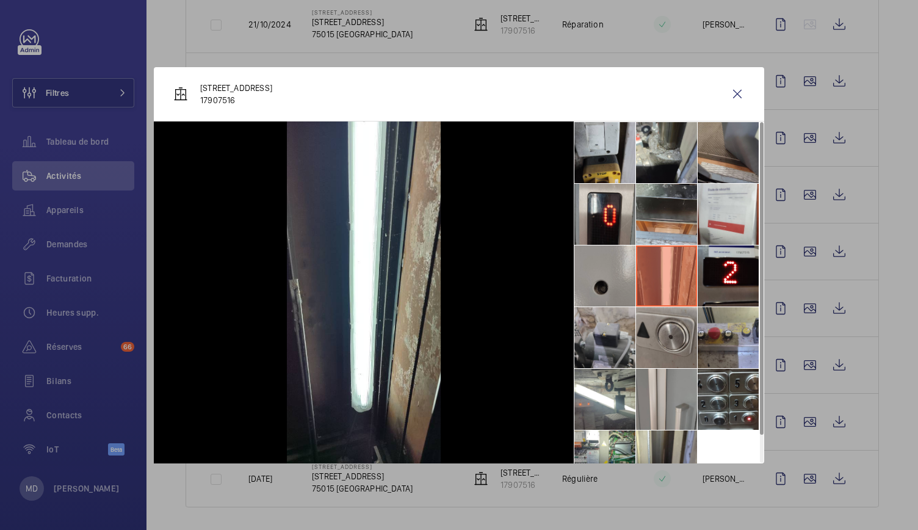
click at [609, 271] on li at bounding box center [604, 275] width 61 height 61
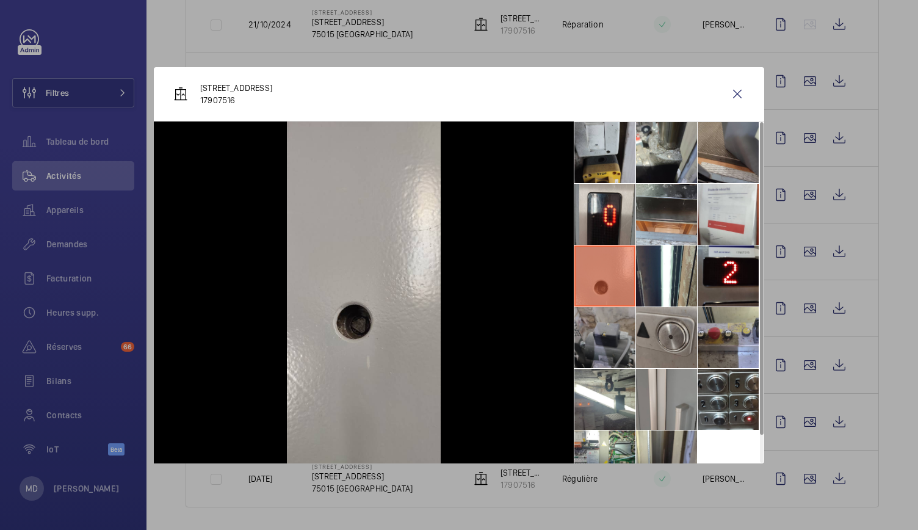
click at [625, 357] on li at bounding box center [604, 337] width 61 height 61
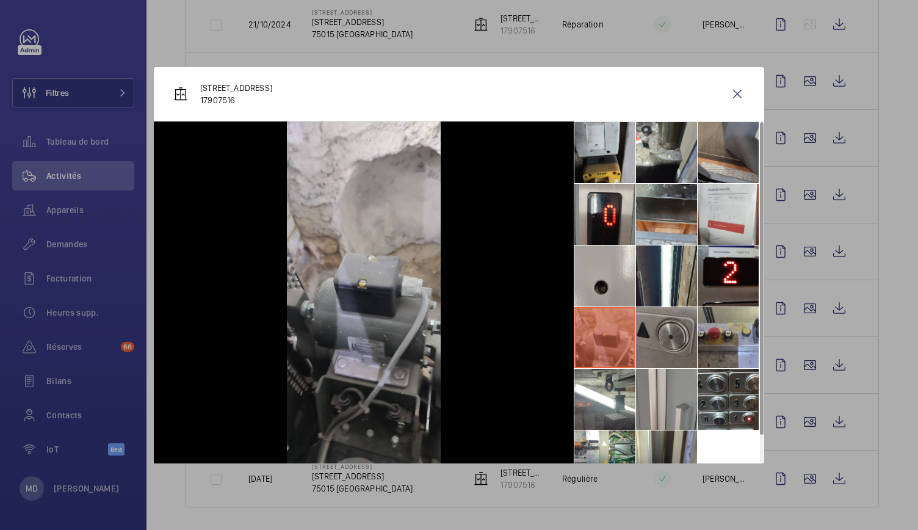
click at [673, 351] on li at bounding box center [666, 337] width 61 height 61
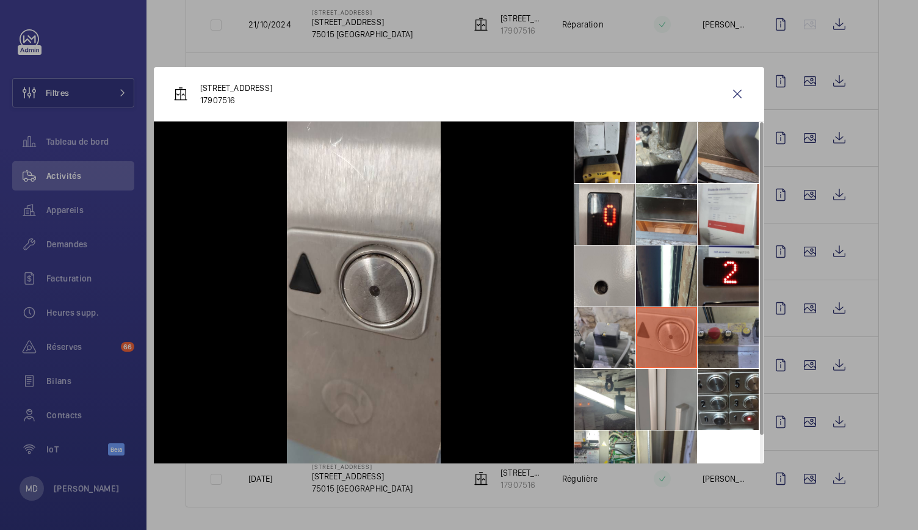
click at [730, 344] on li at bounding box center [728, 337] width 61 height 61
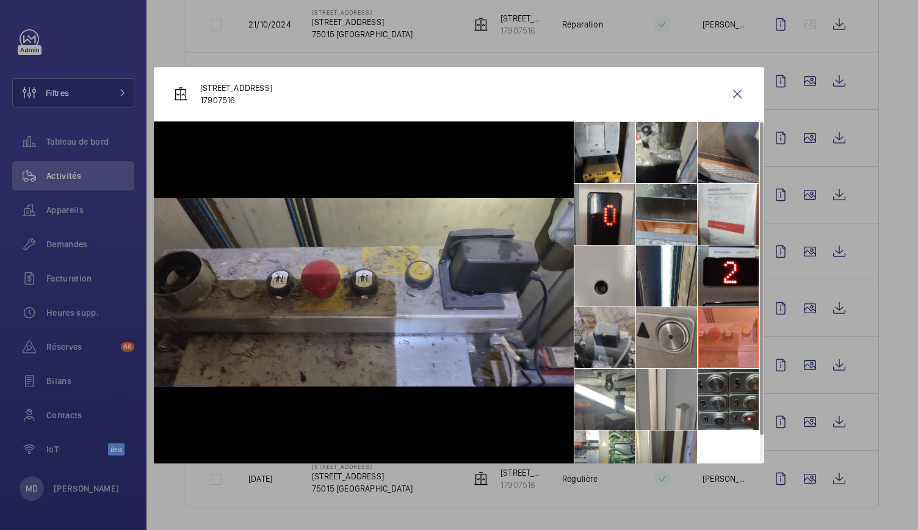
click at [725, 380] on li at bounding box center [728, 399] width 61 height 61
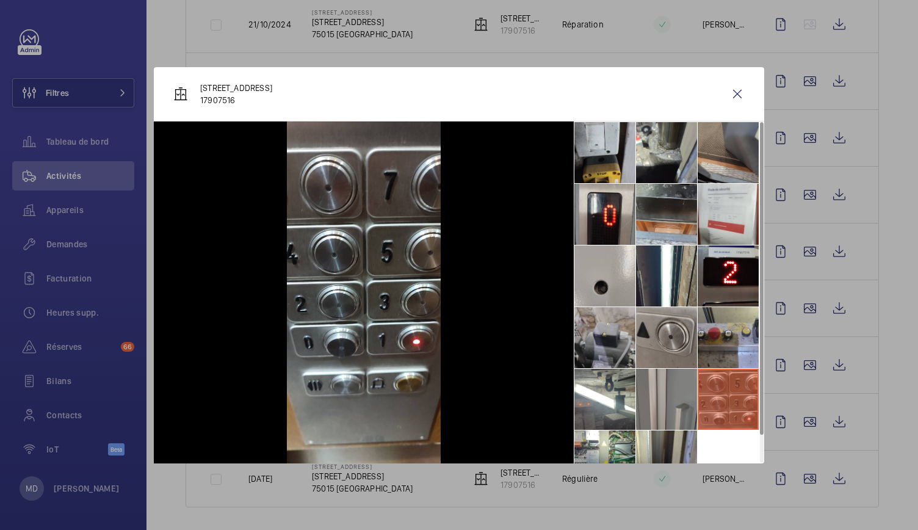
click at [659, 397] on li at bounding box center [666, 399] width 61 height 61
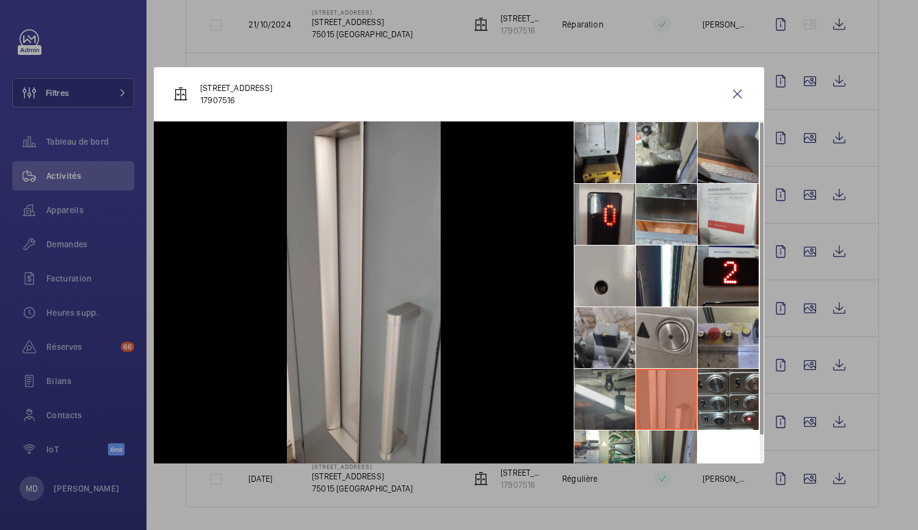
click at [604, 391] on li at bounding box center [604, 399] width 61 height 61
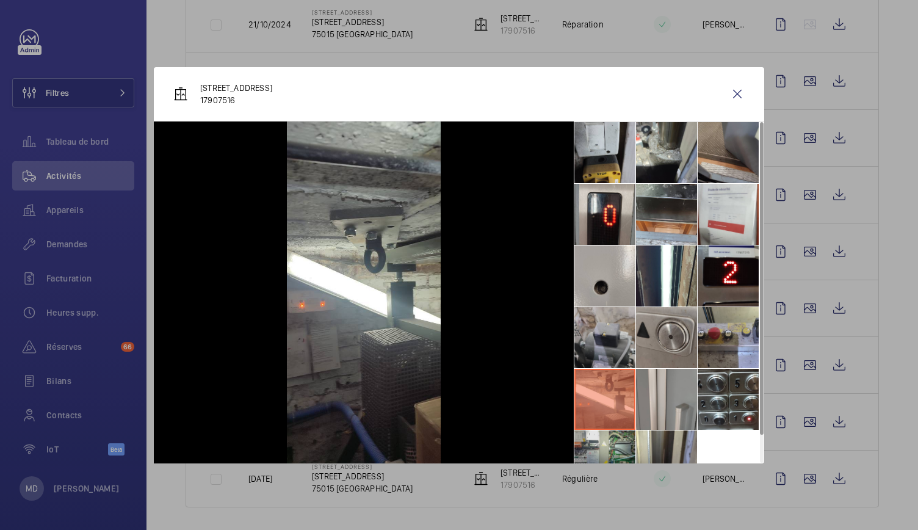
click at [623, 446] on li at bounding box center [604, 460] width 61 height 61
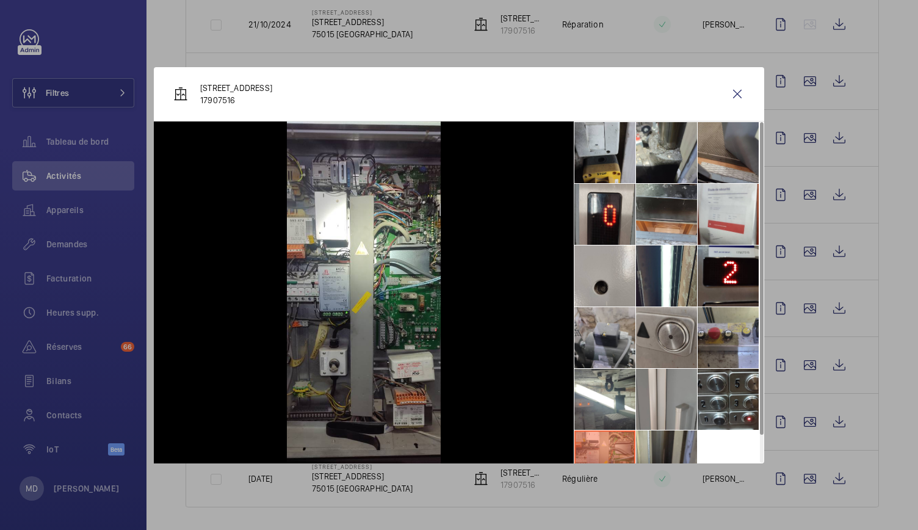
click at [660, 434] on li at bounding box center [666, 460] width 61 height 61
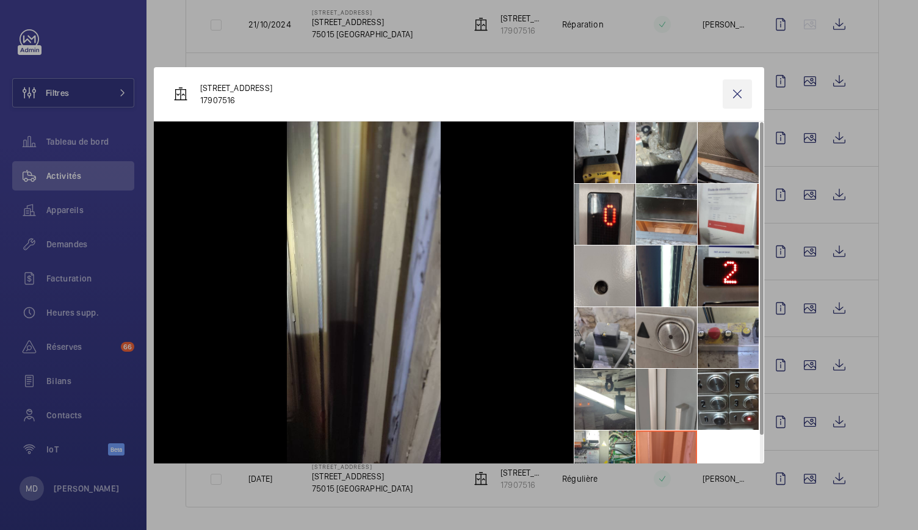
click at [739, 95] on wm-front-icon-button at bounding box center [737, 93] width 29 height 29
